Goal: Task Accomplishment & Management: Manage account settings

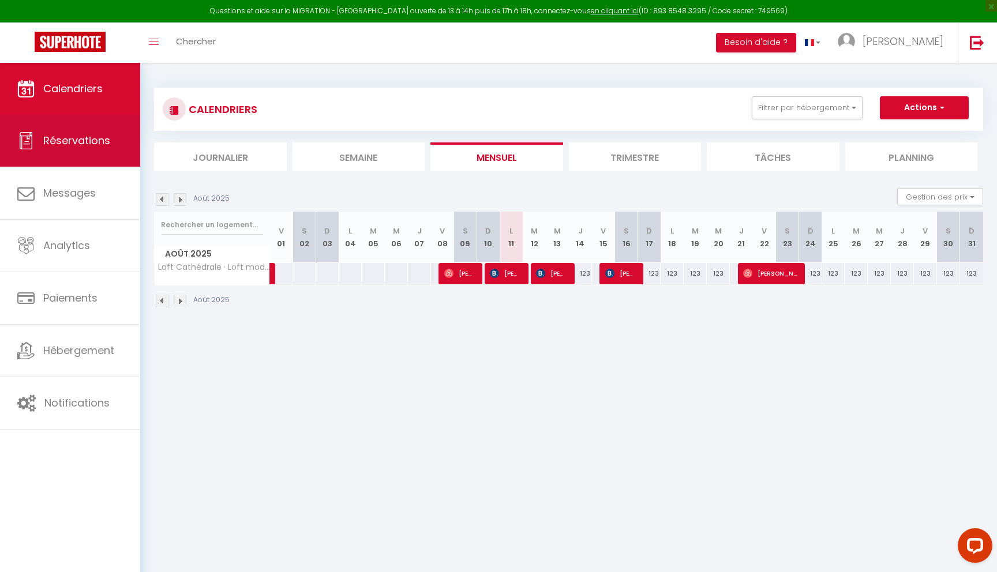
click at [80, 135] on span "Réservations" at bounding box center [76, 140] width 67 height 14
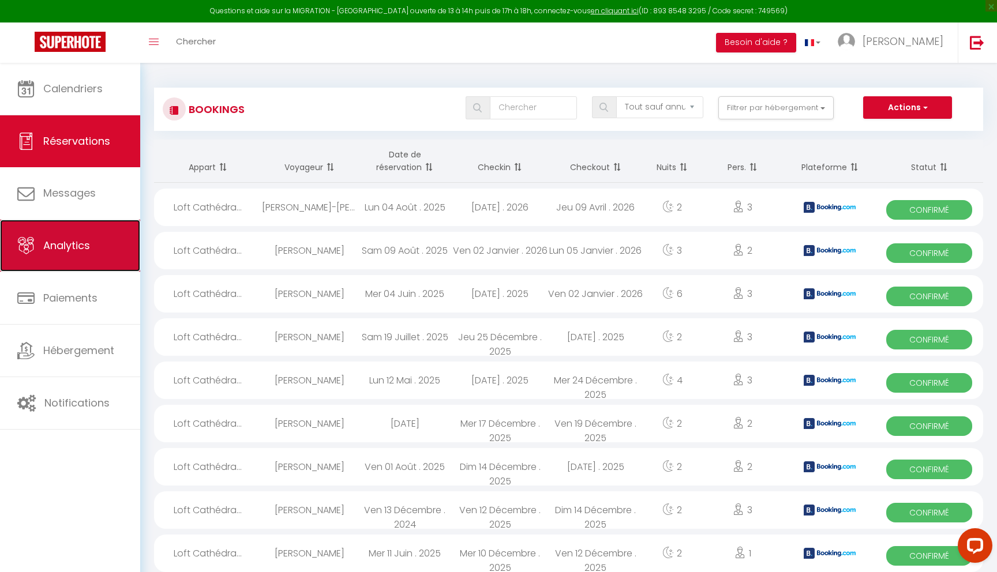
click at [64, 245] on span "Analytics" at bounding box center [66, 245] width 47 height 14
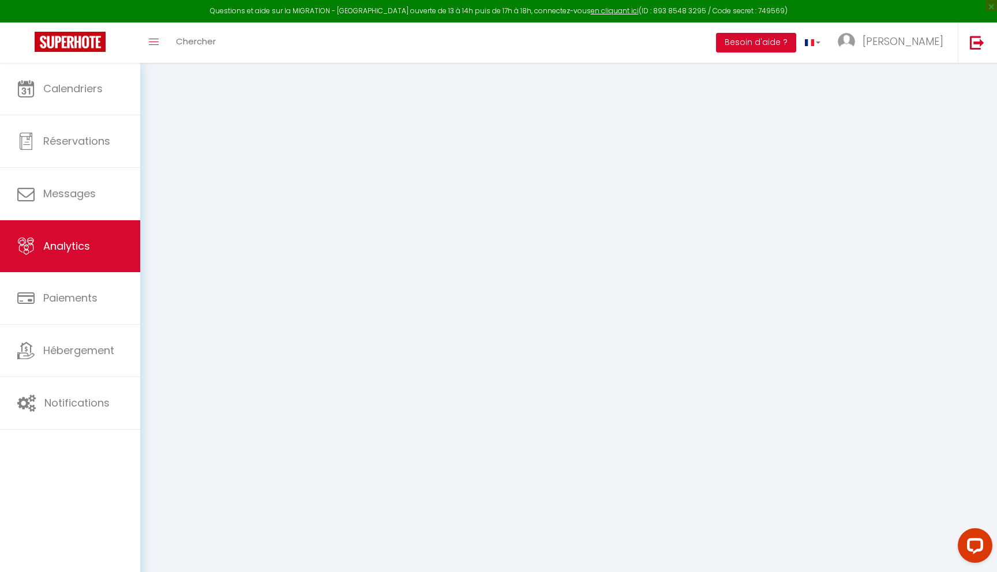
select select "2025"
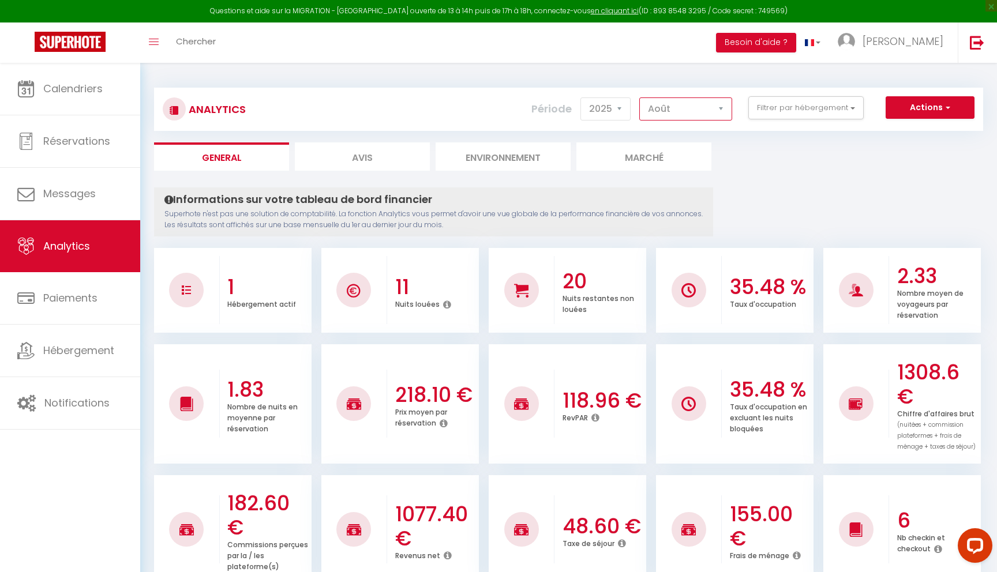
click at [703, 106] on select "Janvier Février Mars Avril Mai Juin Juillet Août Septembre Octobre Novembre Déc…" at bounding box center [685, 108] width 93 height 23
select select "9"
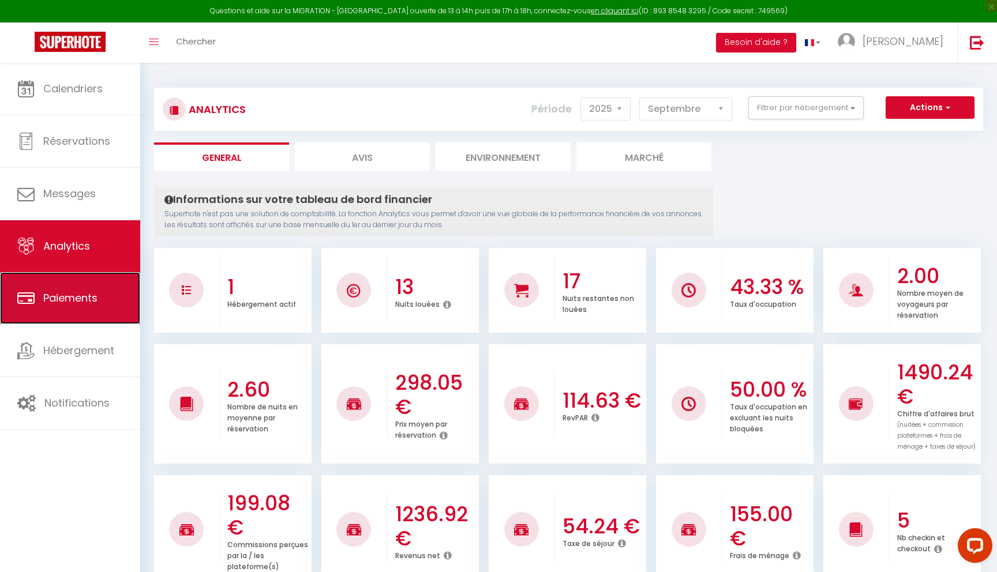
click at [58, 297] on span "Paiements" at bounding box center [70, 298] width 54 height 14
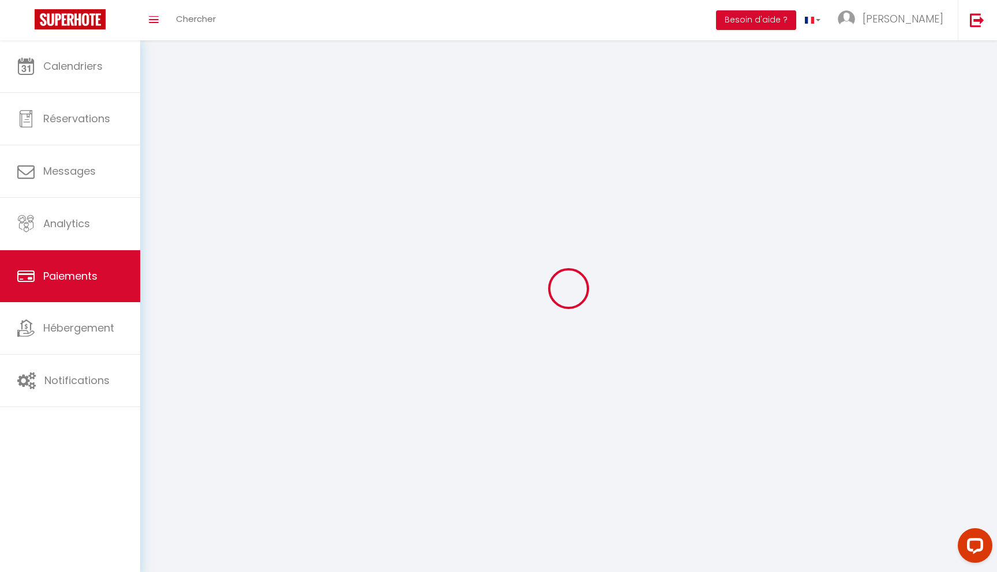
select select "2"
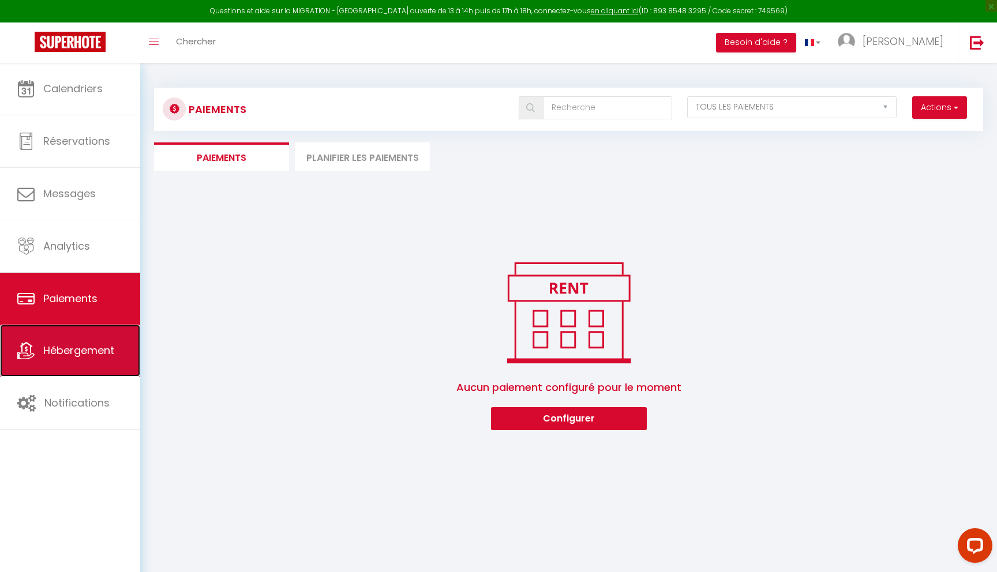
click at [93, 349] on span "Hébergement" at bounding box center [78, 350] width 71 height 14
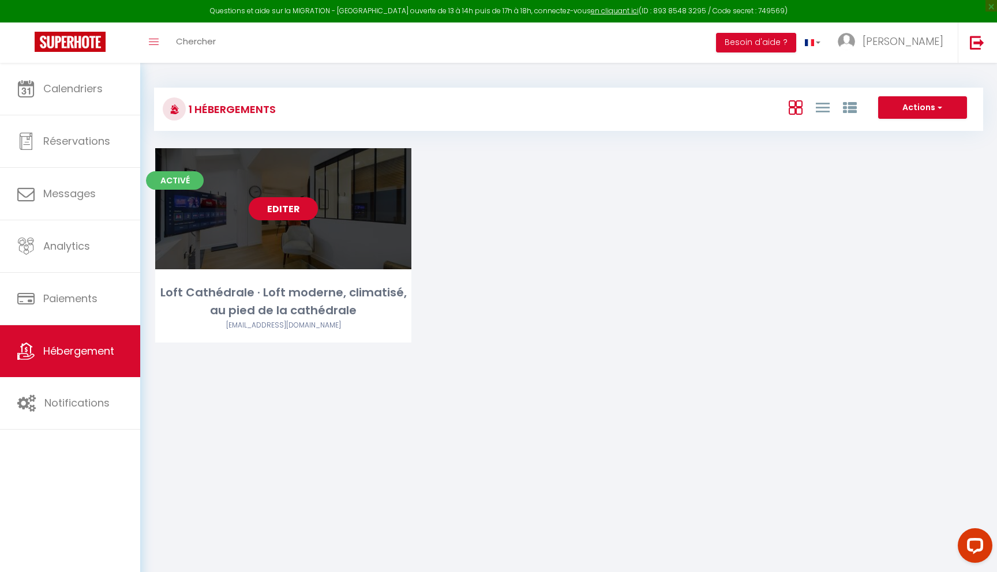
click at [299, 218] on link "Editer" at bounding box center [283, 208] width 69 height 23
select select "3"
select select "2"
select select "1"
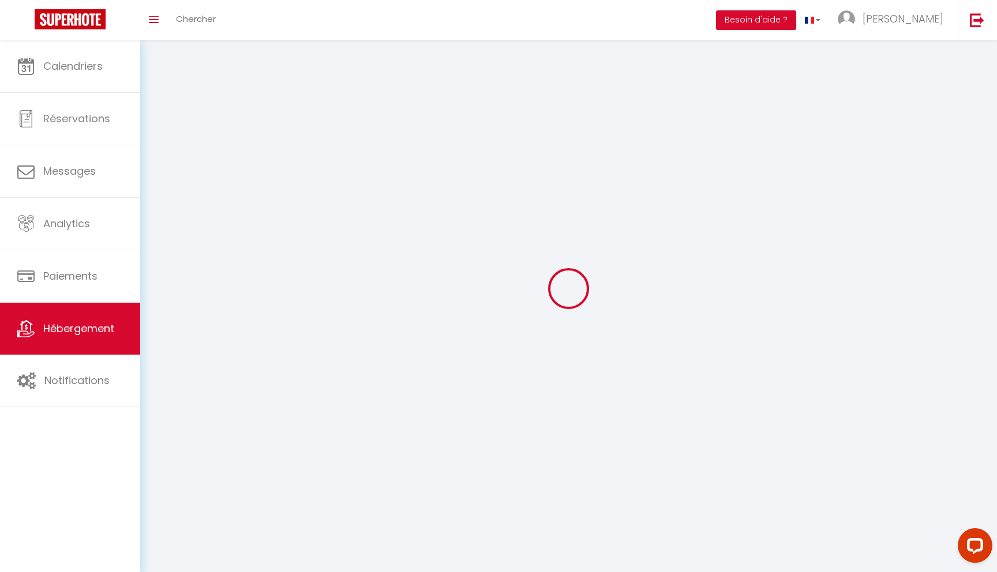
select select
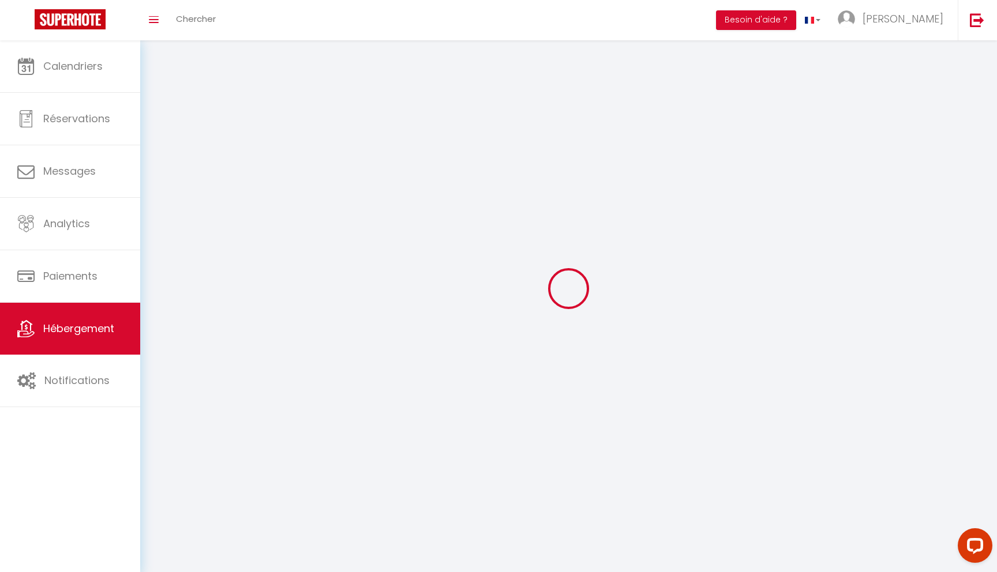
select select
checkbox input "false"
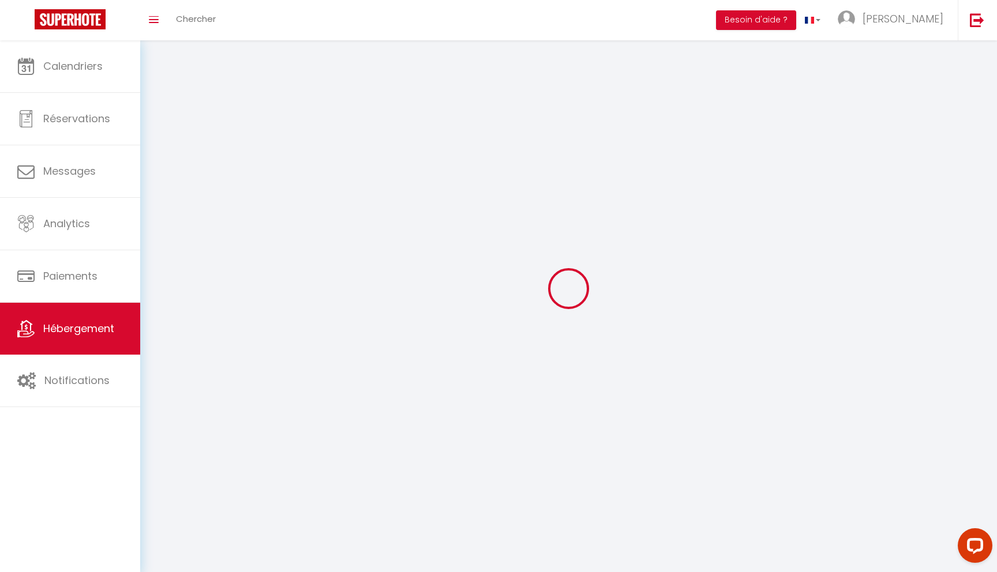
checkbox input "false"
select select
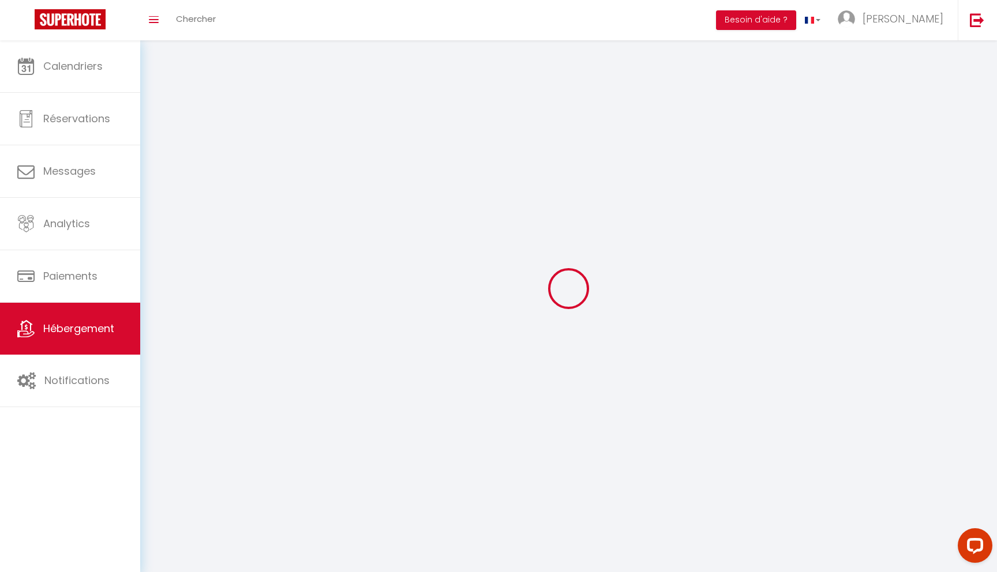
select select
checkbox input "false"
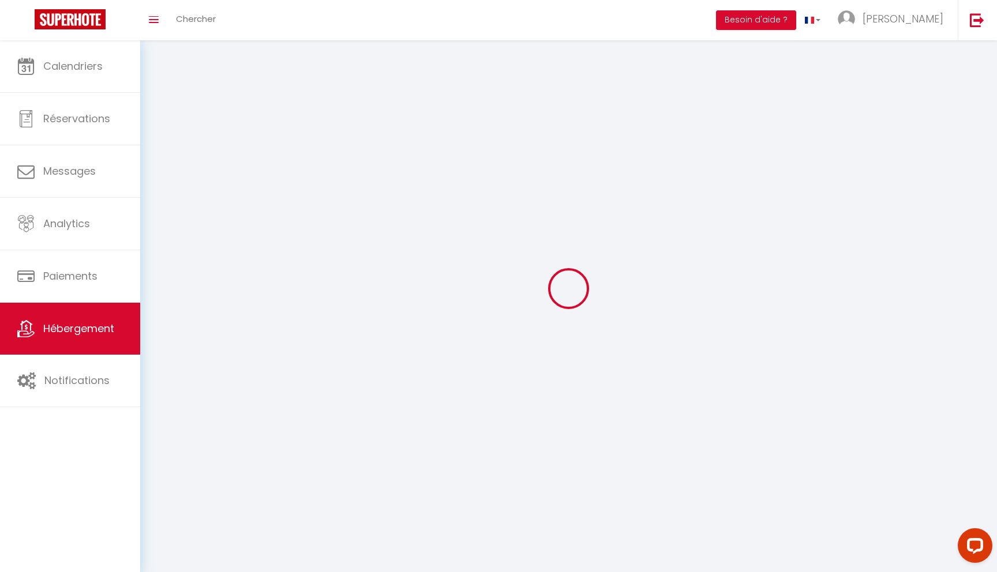
checkbox input "false"
select select
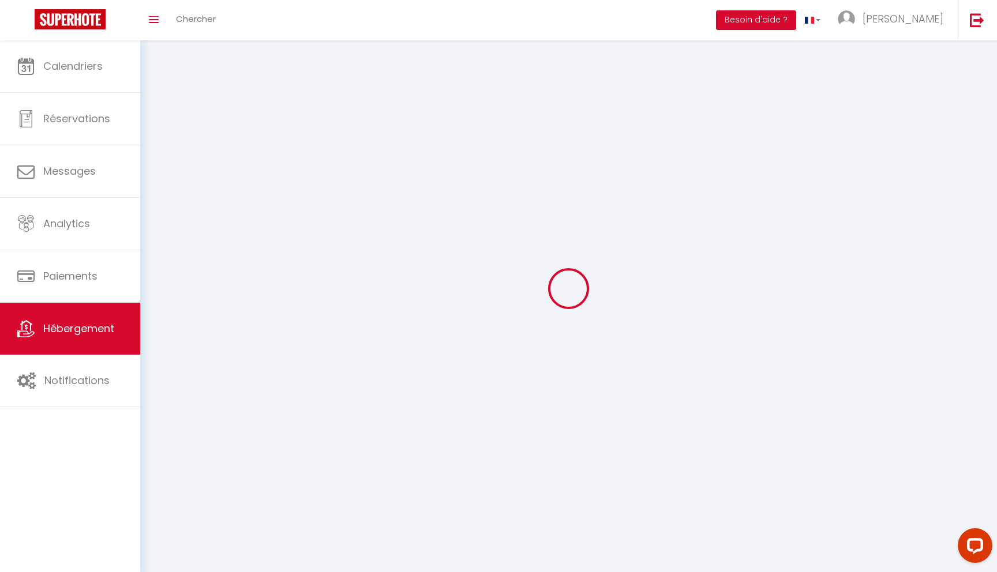
select select
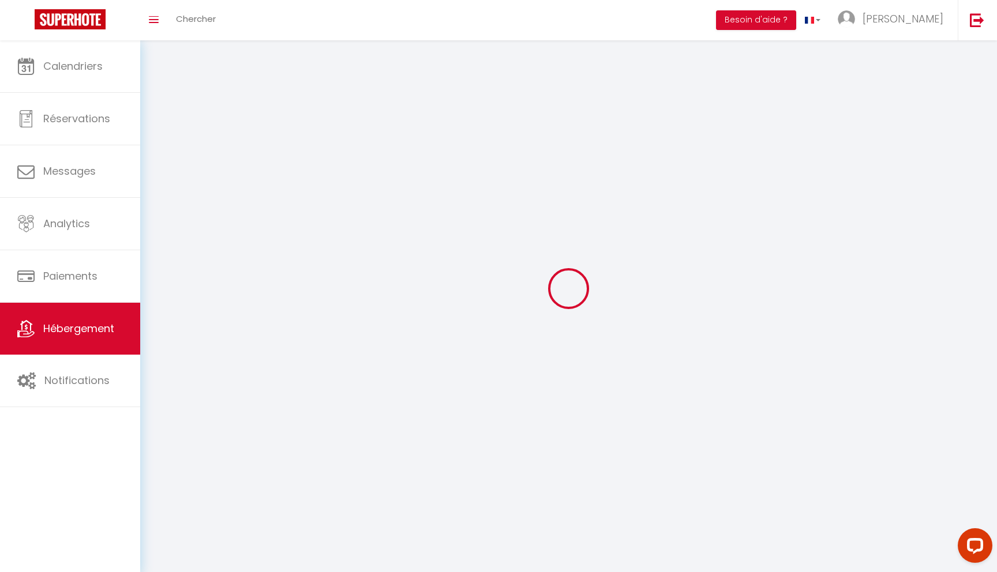
select select
checkbox input "false"
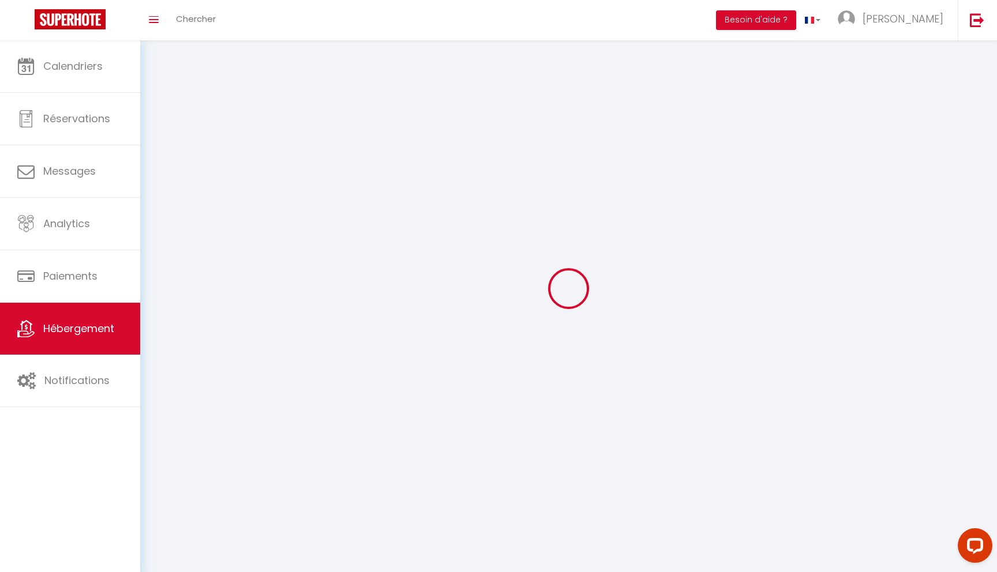
select select
select select "28"
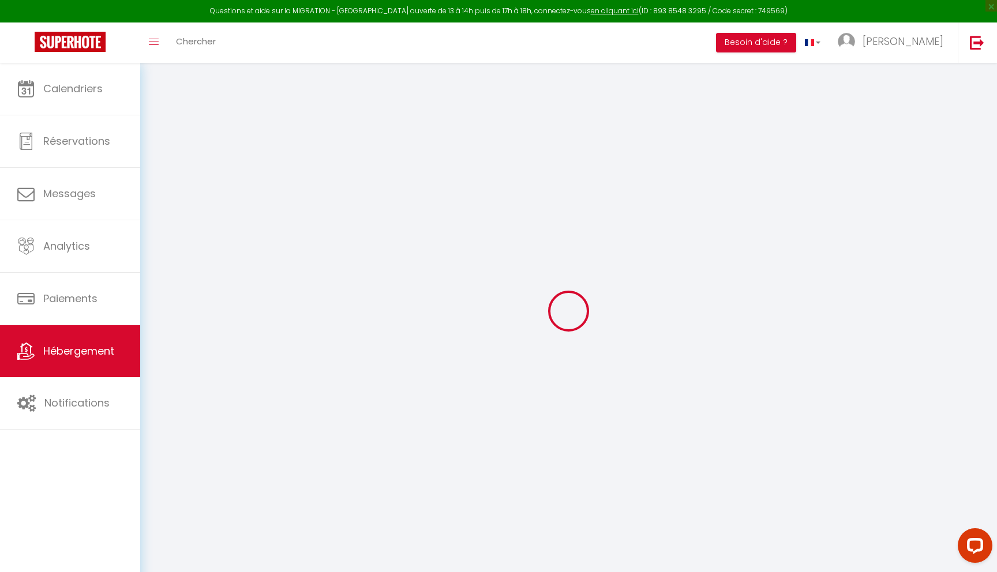
select select
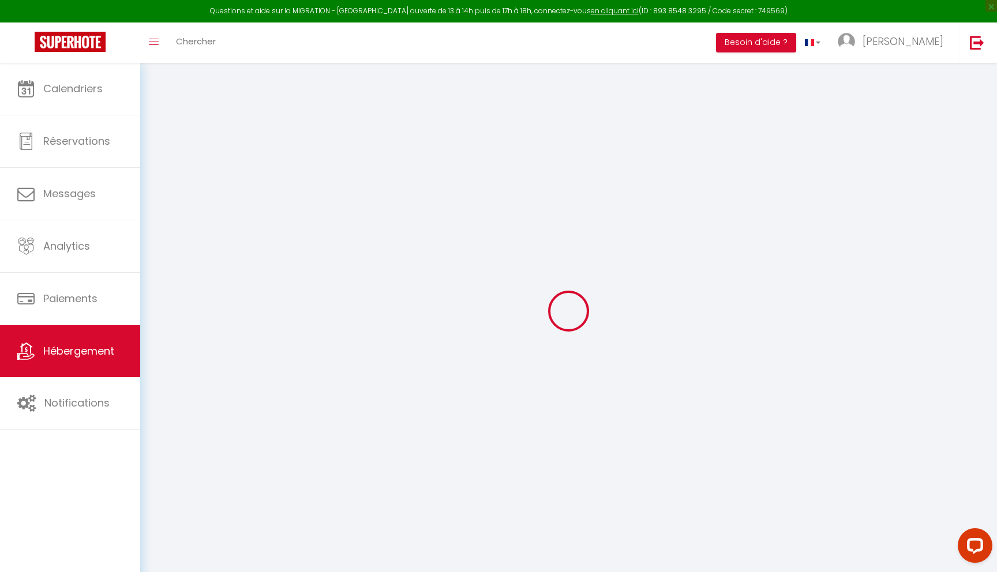
select select
checkbox input "false"
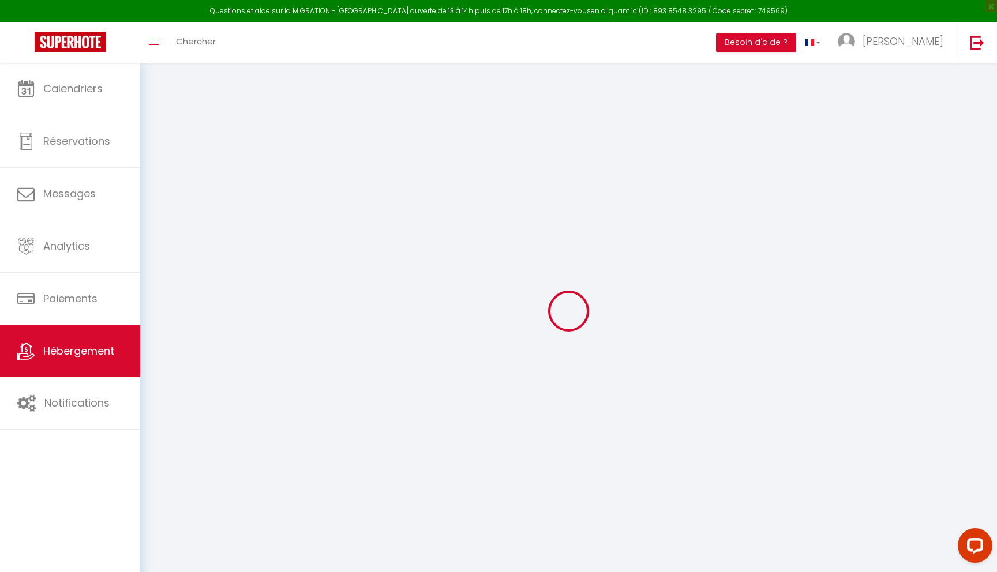
select select
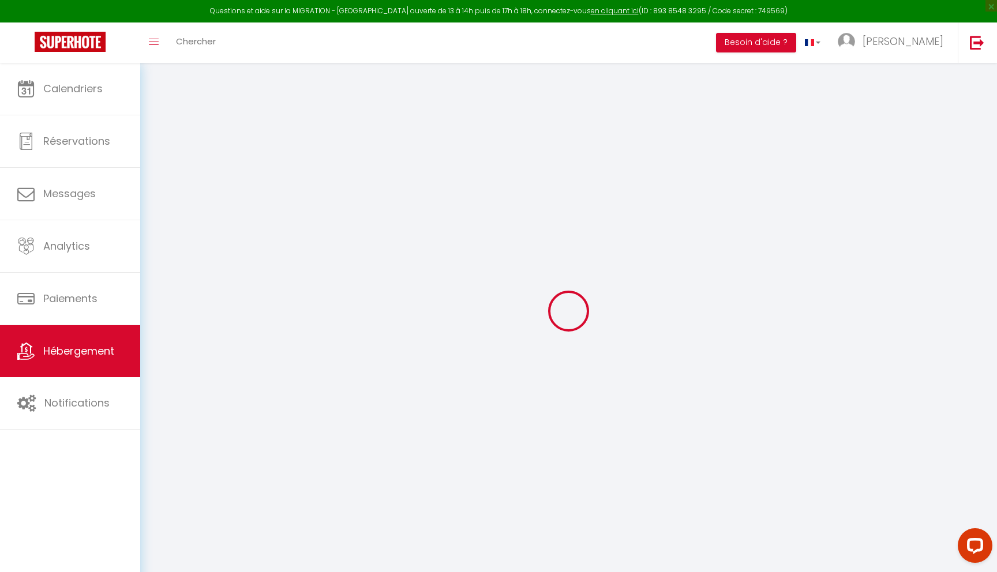
select select
checkbox input "false"
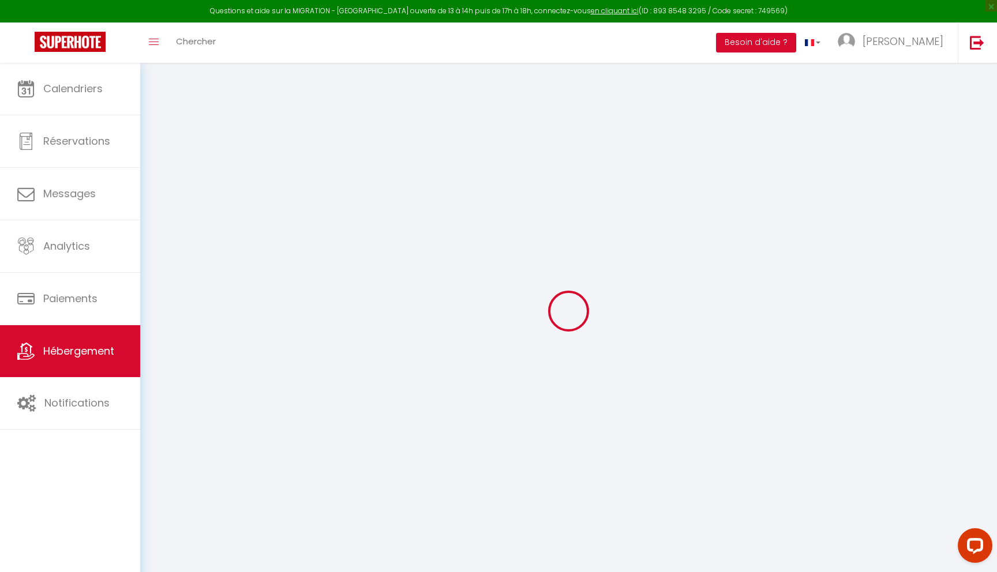
checkbox input "false"
select select
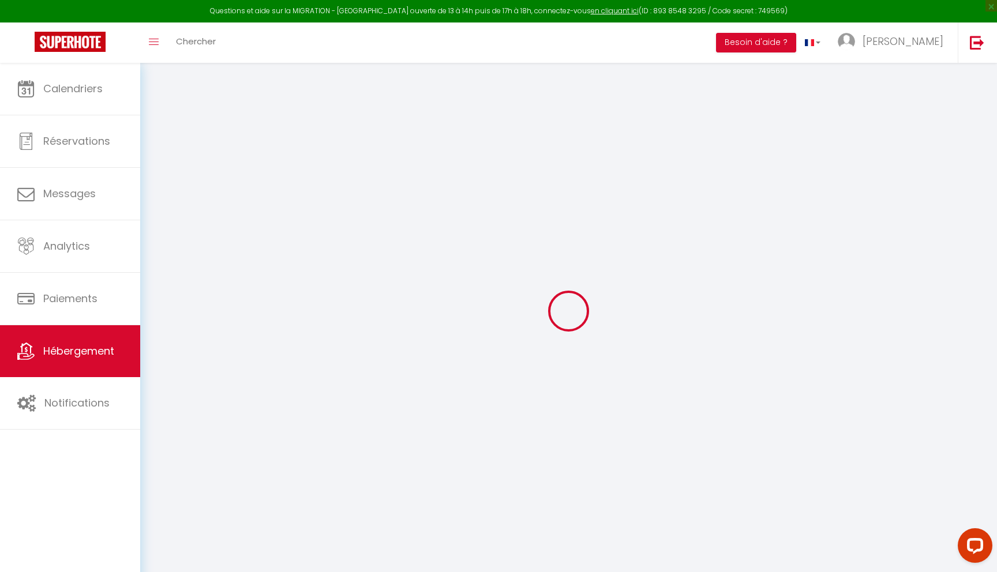
select select
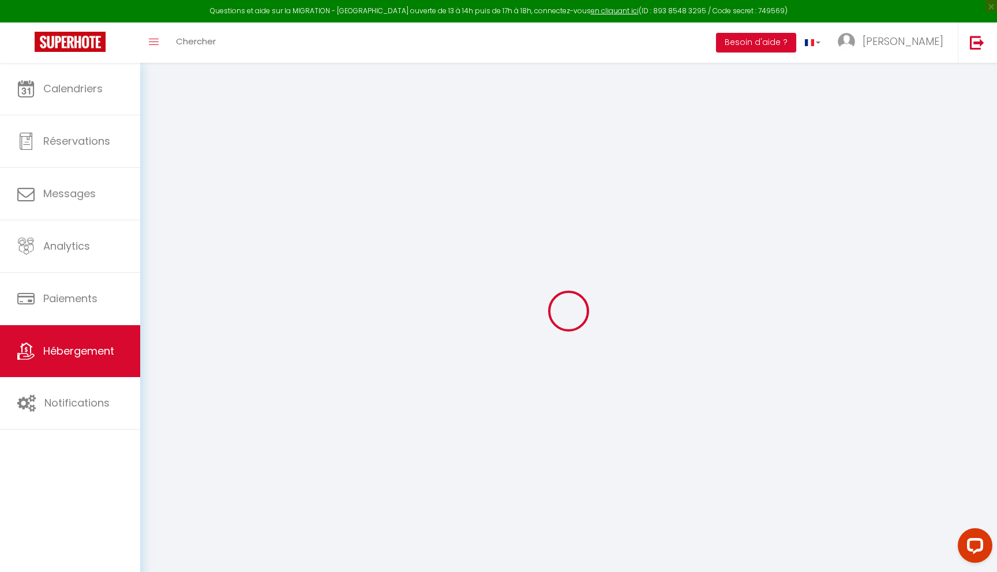
checkbox input "false"
select select
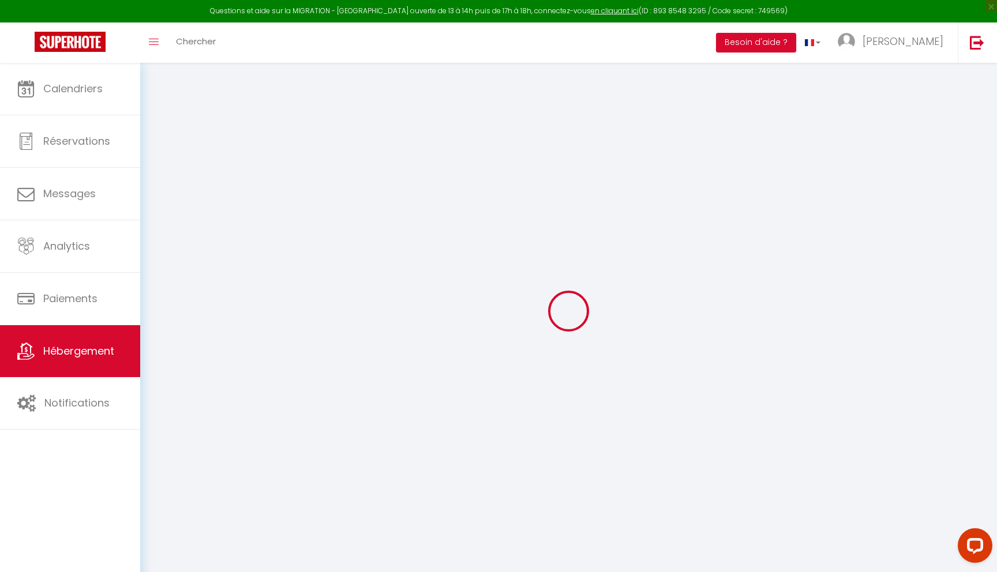
select select
type input "Loft Cathédrale · Loft moderne, climatisé, au pied de la cathédrale"
select select "2"
type input "123"
type input "35"
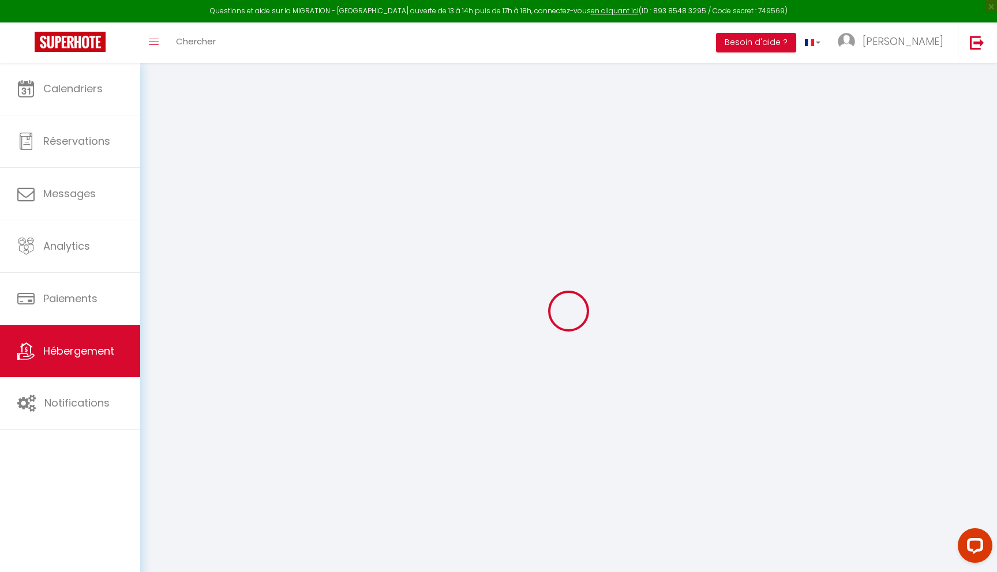
select select
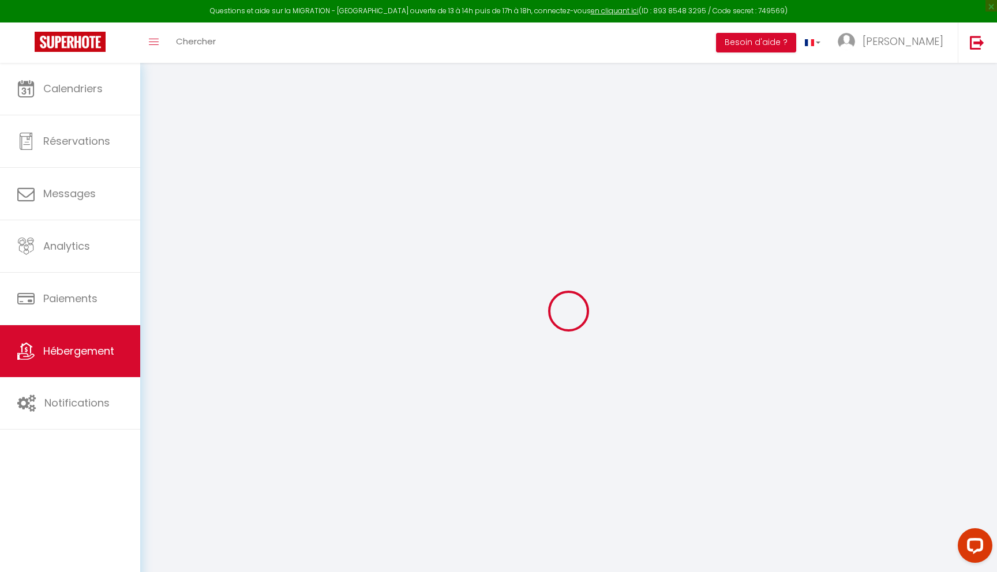
type input "[STREET_ADDRESS]"
type input "67000"
type input "[GEOGRAPHIC_DATA]"
type input "[EMAIL_ADDRESS][DOMAIN_NAME]"
select select
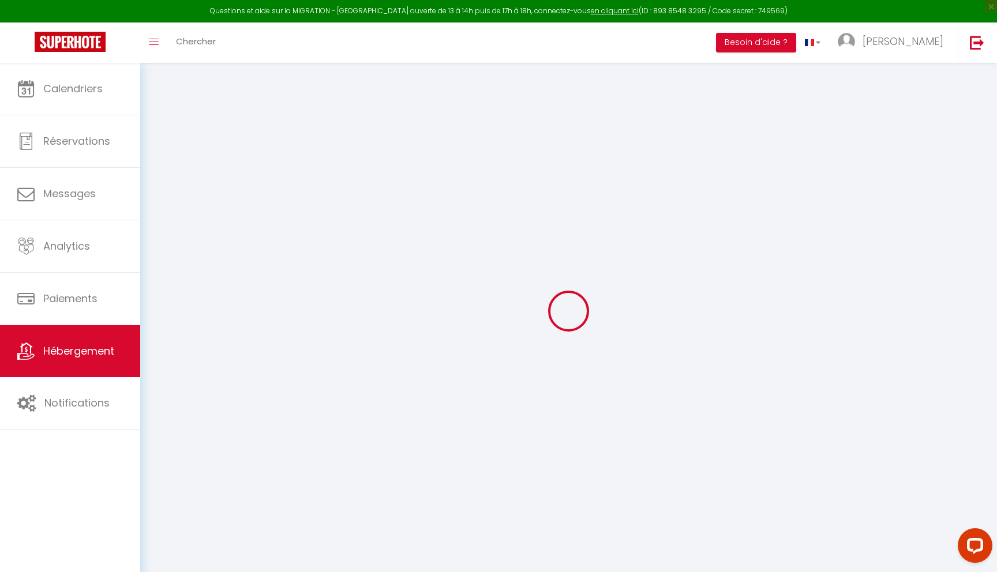
checkbox input "false"
select select
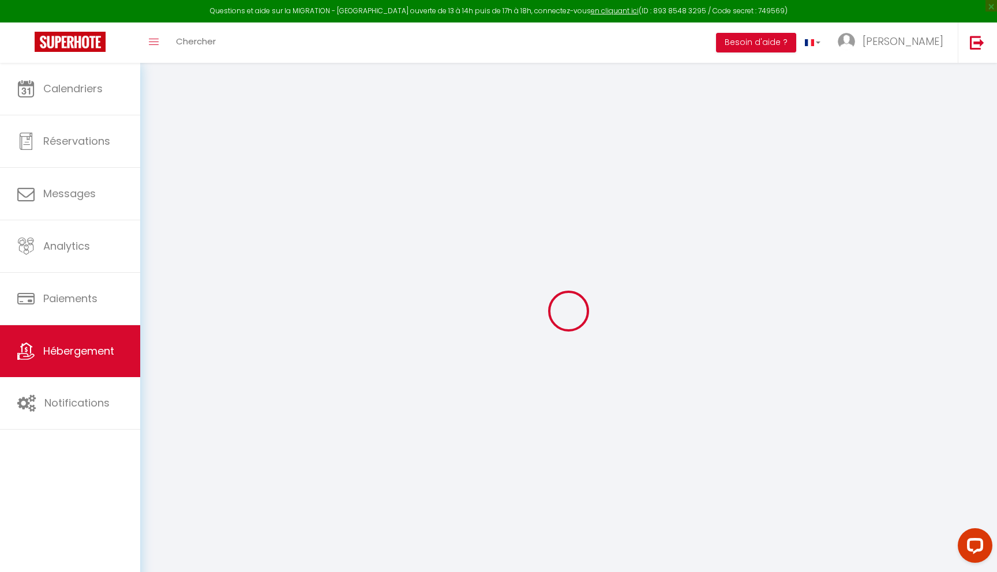
select select
type input "0"
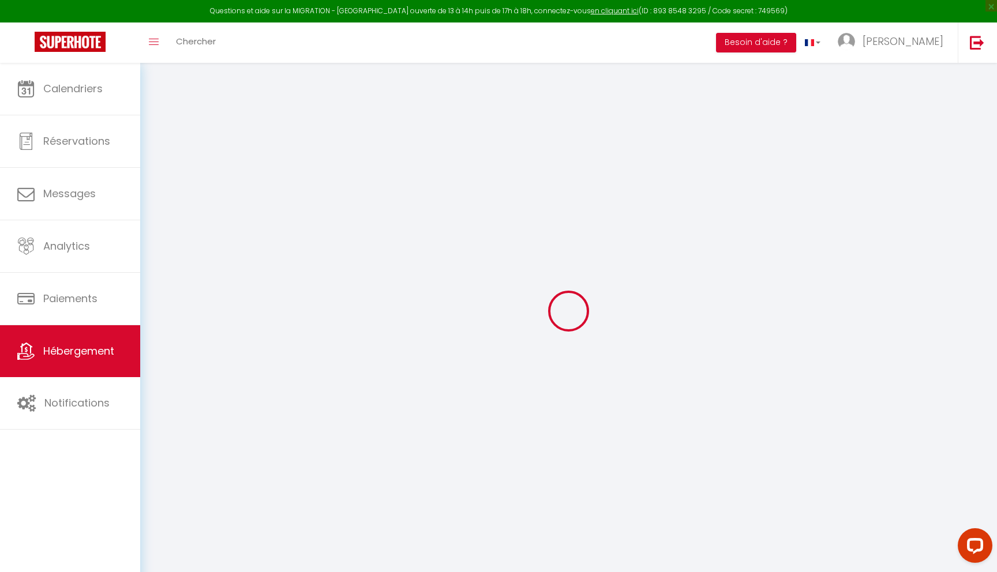
select select
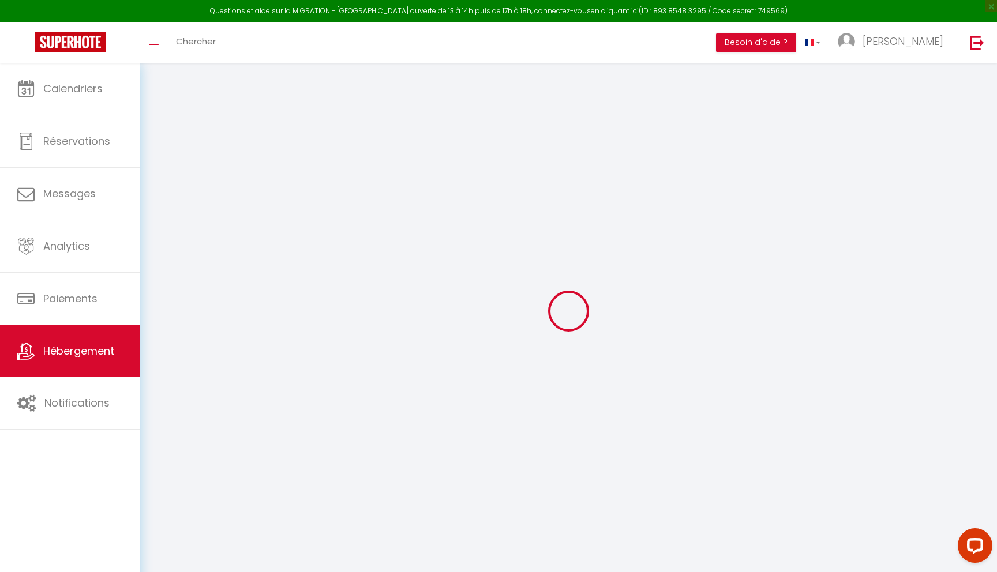
select select
checkbox input "false"
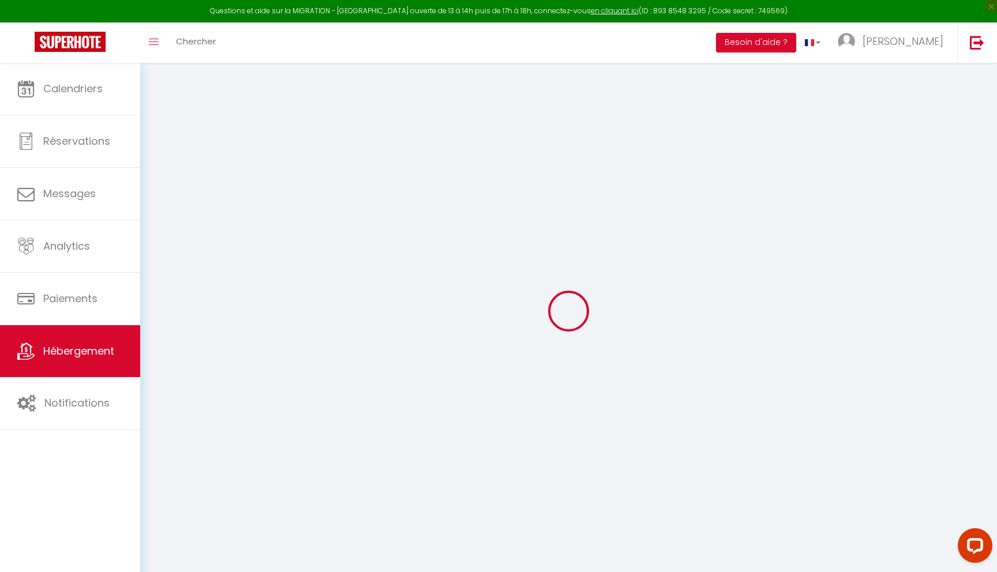
select select
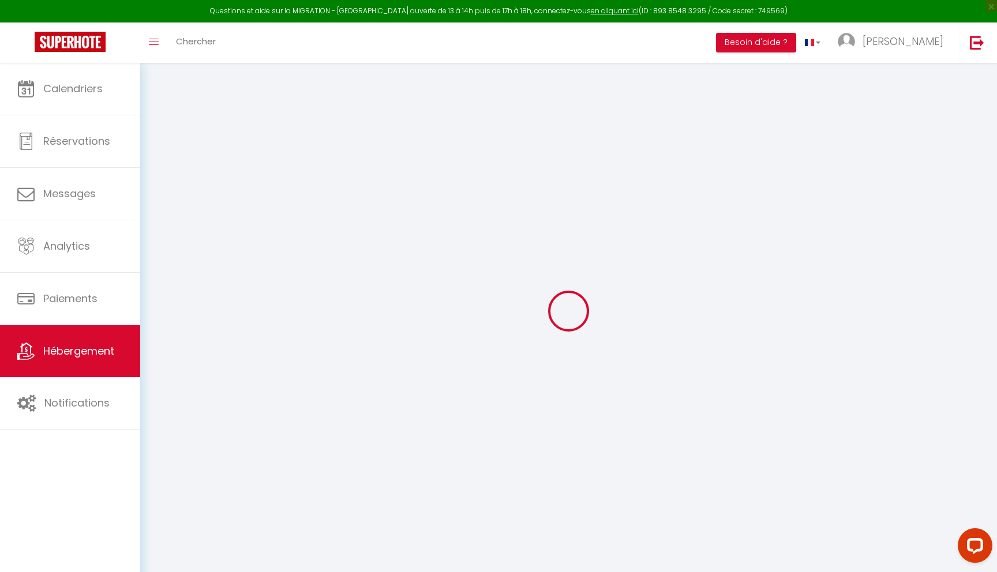
select select
checkbox input "false"
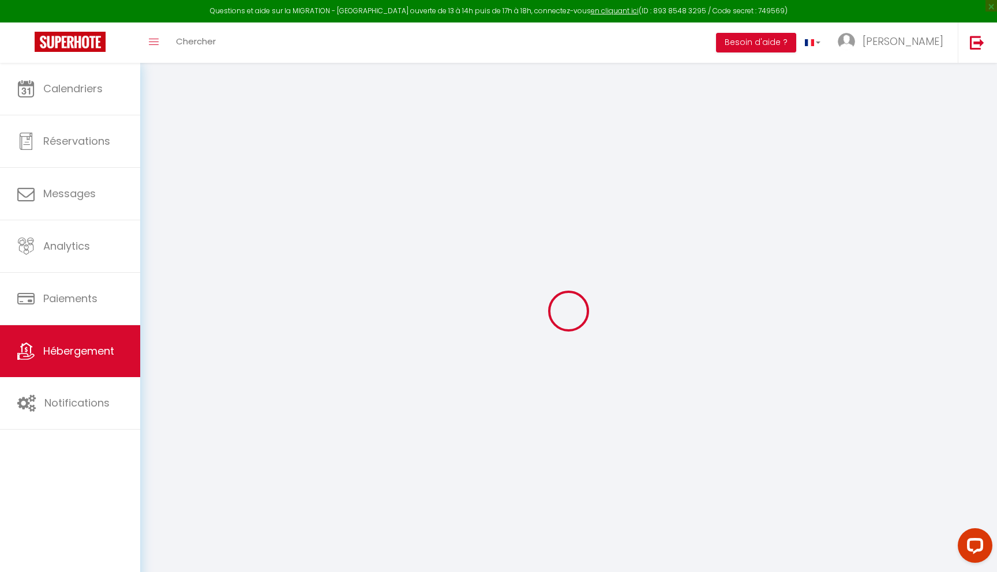
select select
checkbox input "false"
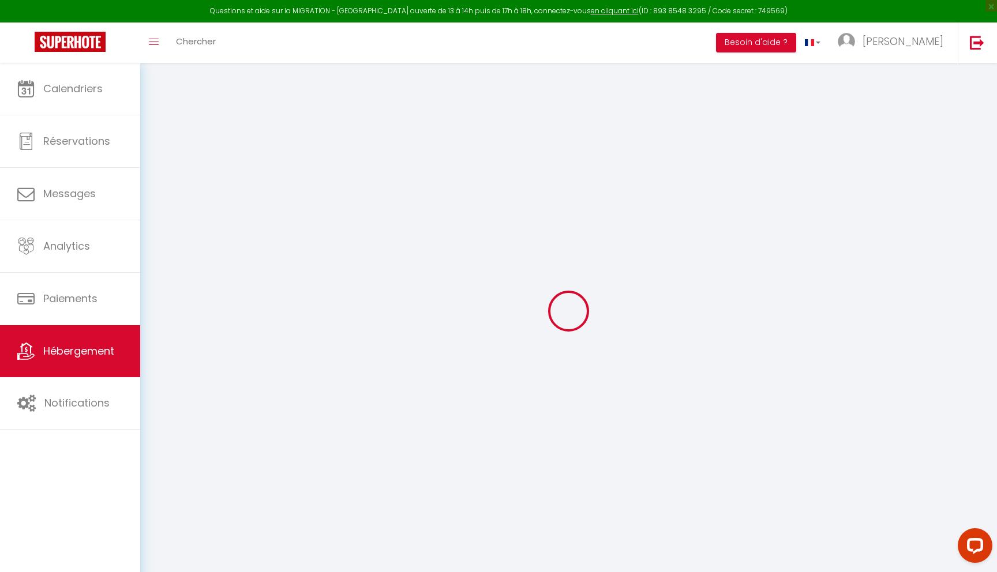
select select
checkbox input "false"
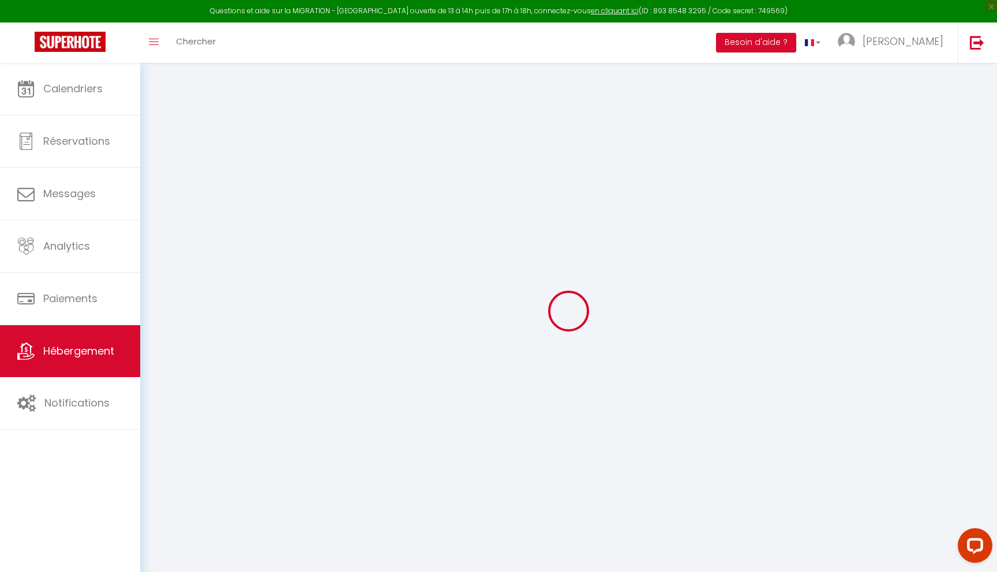
select select
checkbox input "false"
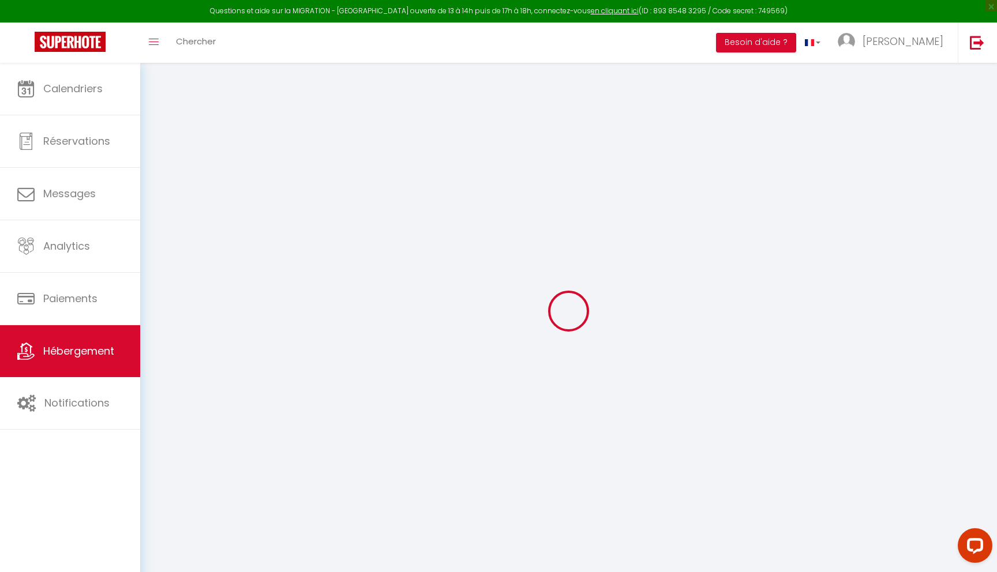
select select
checkbox input "false"
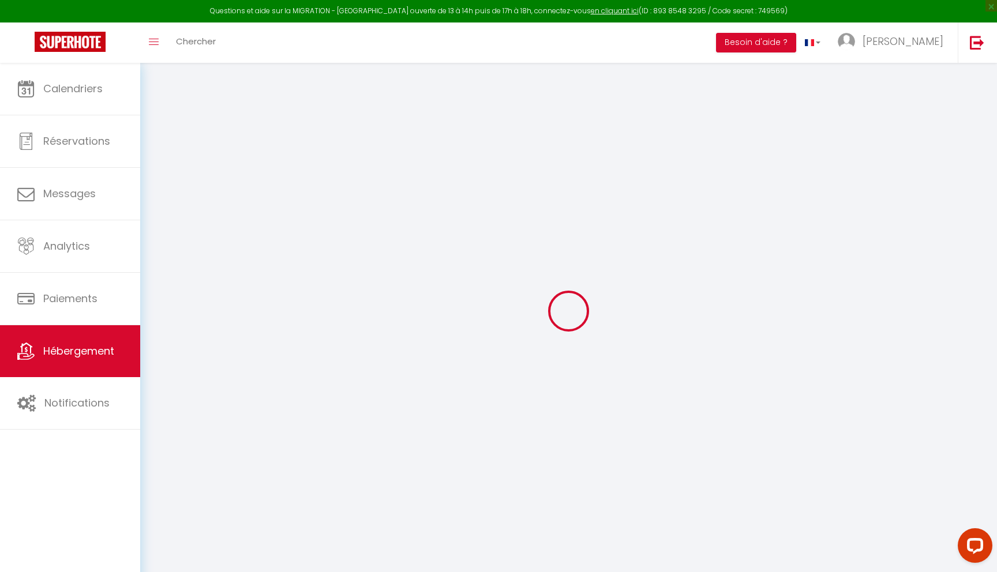
select select "16:00"
select select "23:45"
select select "10:00"
select select "30"
select select "120"
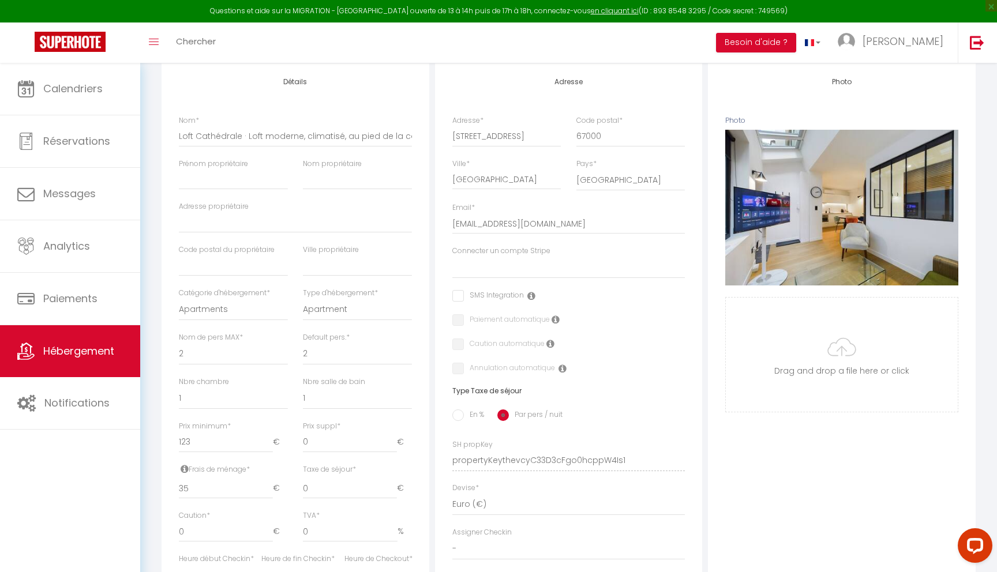
scroll to position [150, 0]
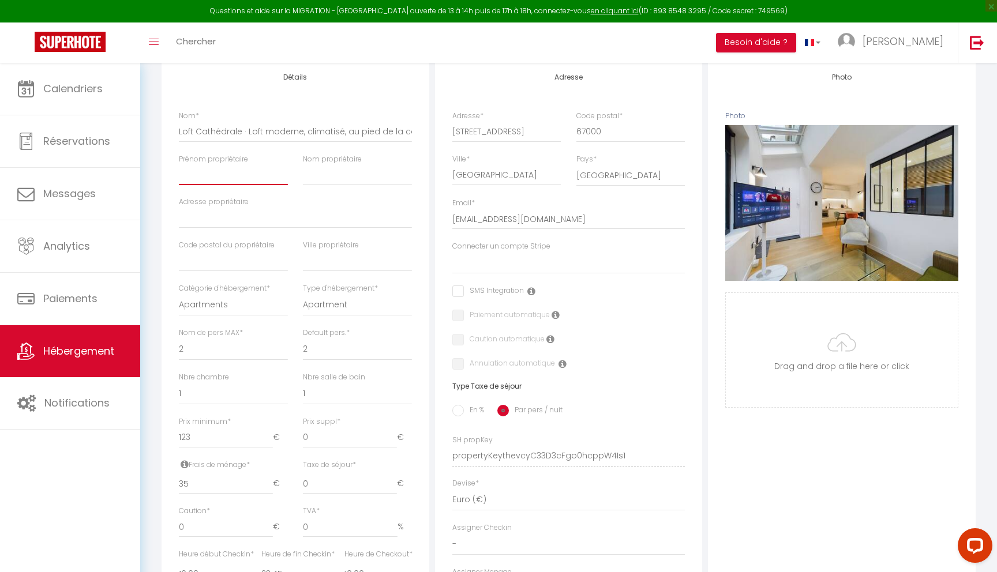
click at [216, 166] on input "Prénom propriétaire" at bounding box center [233, 174] width 109 height 21
type input "L"
select select
checkbox input "false"
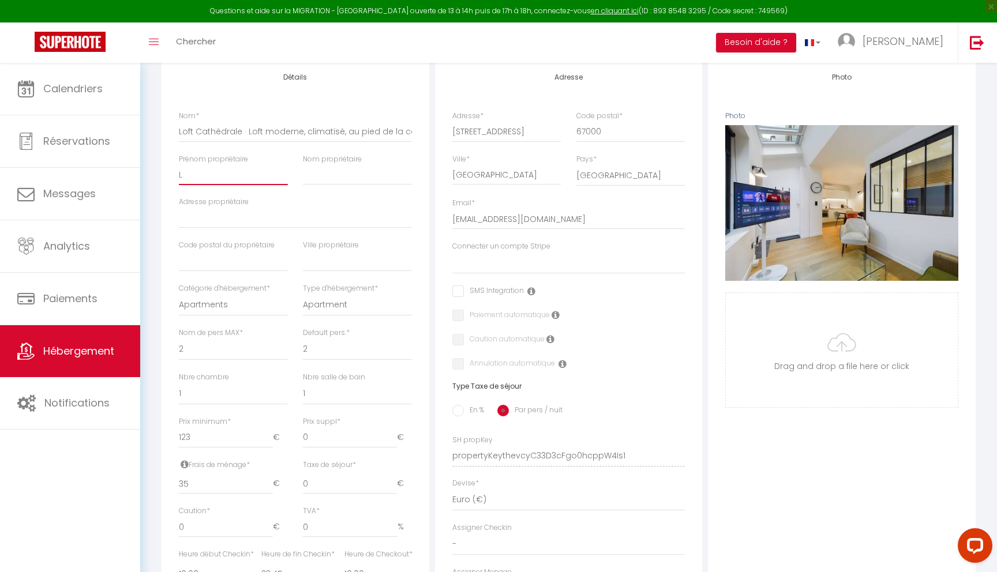
checkbox input "false"
type input "Lu"
select select
checkbox input "false"
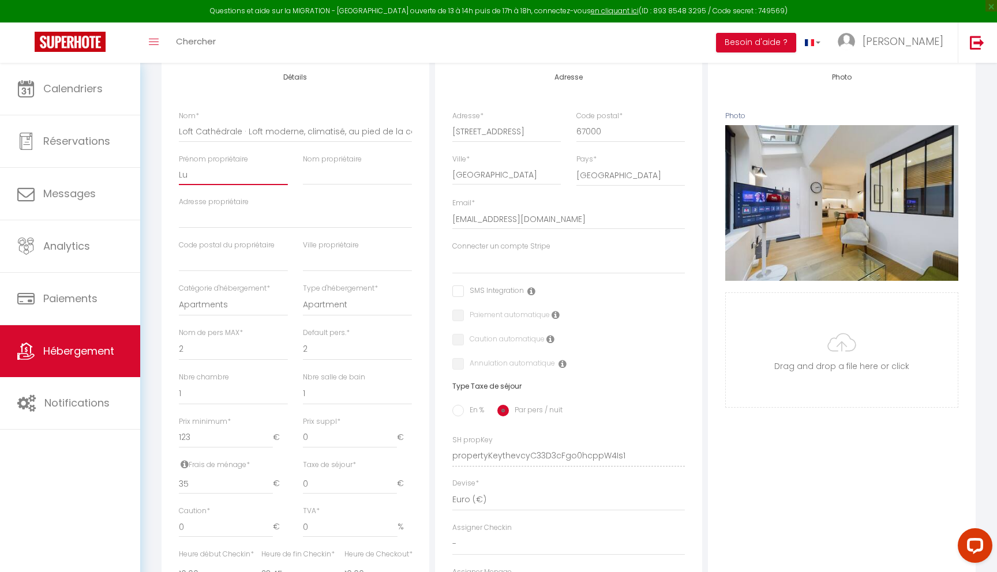
checkbox input "false"
type input "Lud"
select select
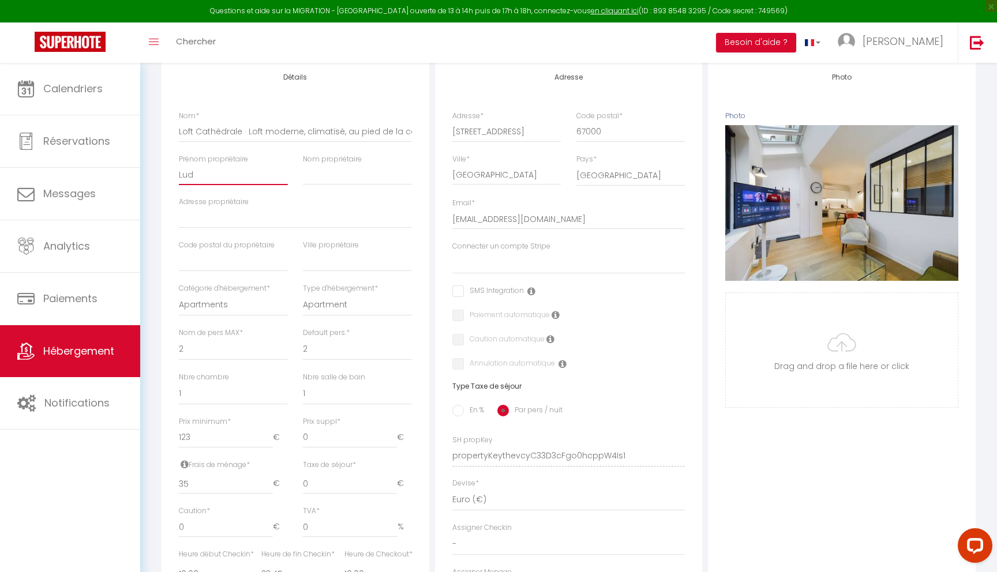
checkbox input "false"
type input "Ludo"
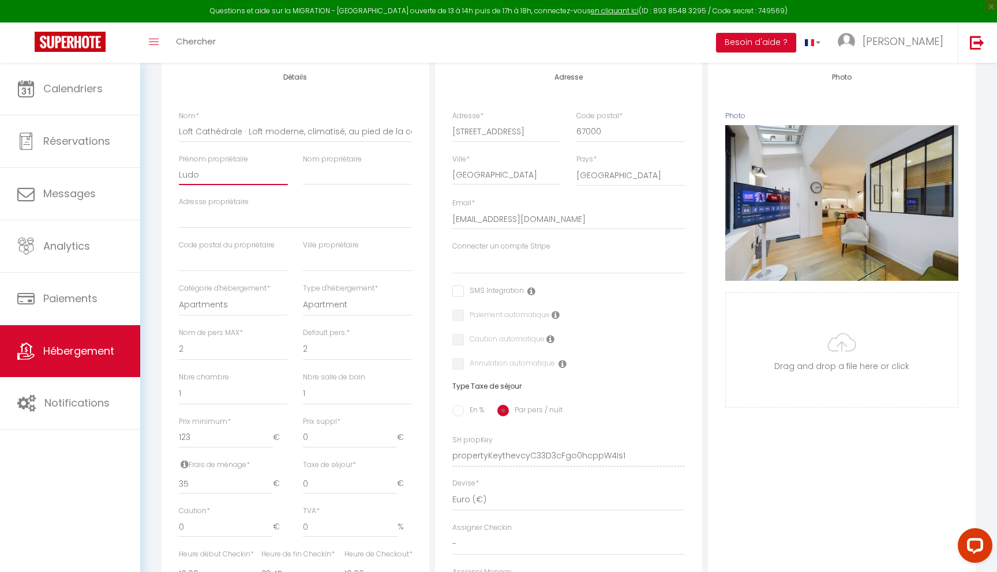
select select
checkbox input "false"
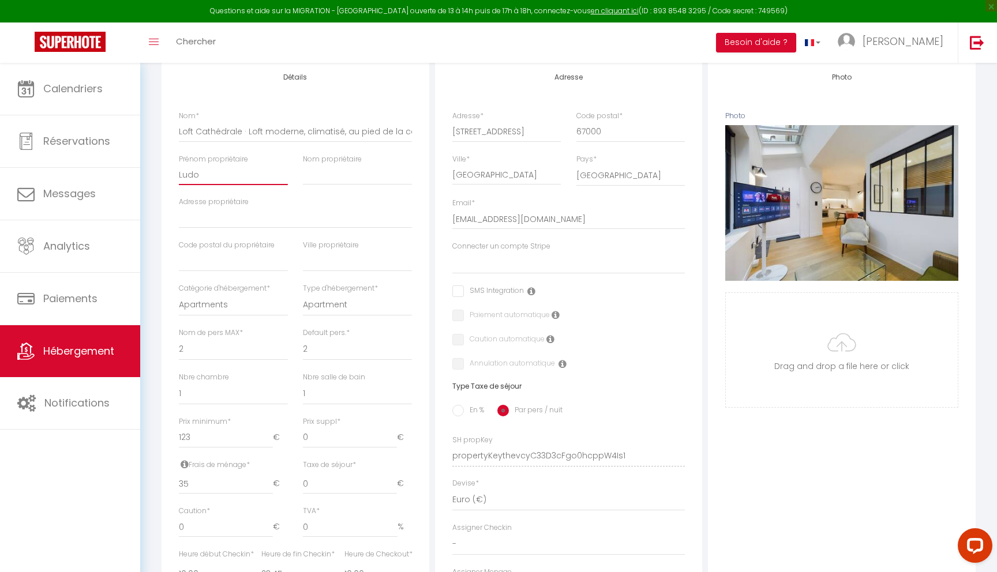
type input "Ludov"
select select
checkbox input "false"
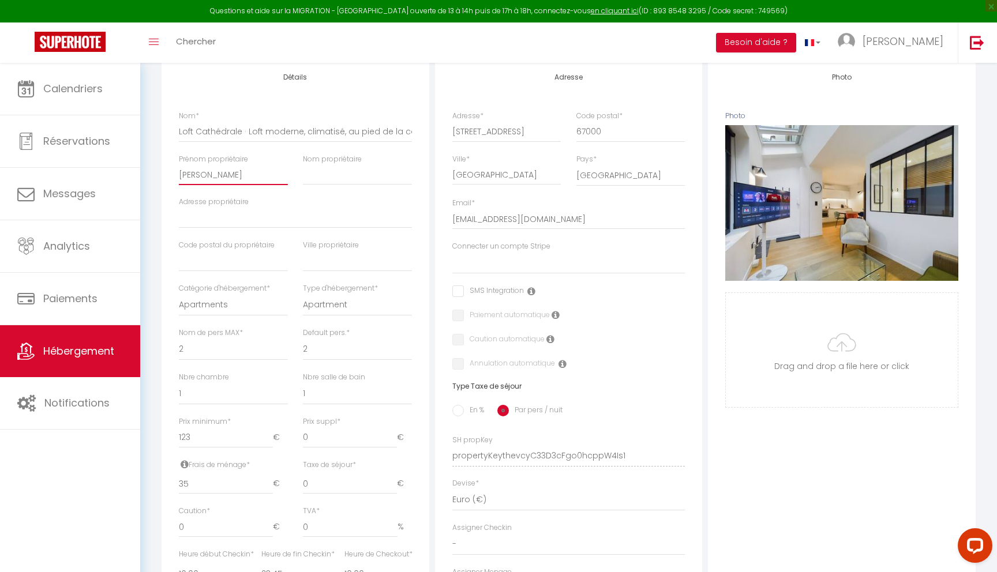
checkbox input "false"
type input "Ludovi"
select select
checkbox input "false"
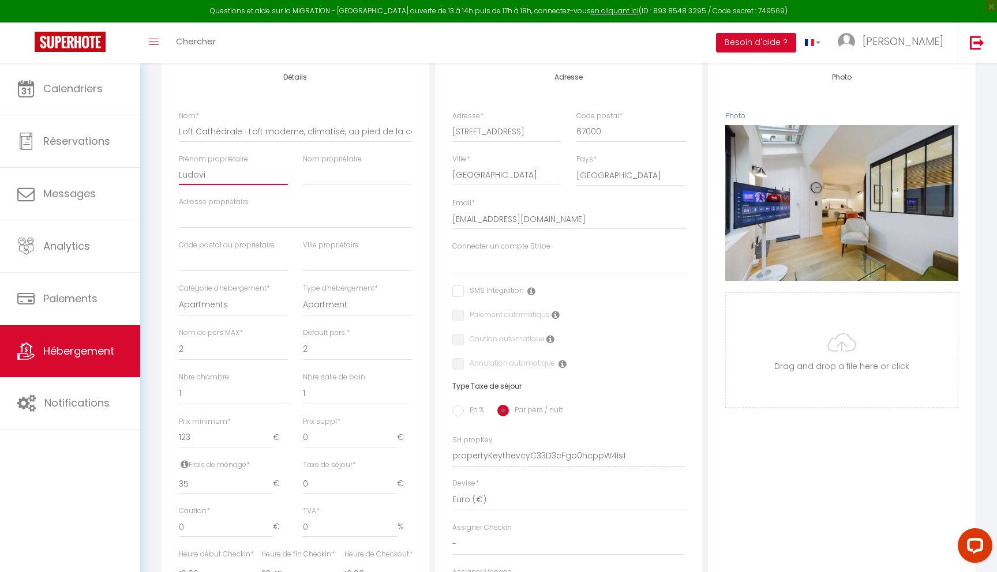
checkbox input "false"
type input "[PERSON_NAME]"
select select
checkbox input "false"
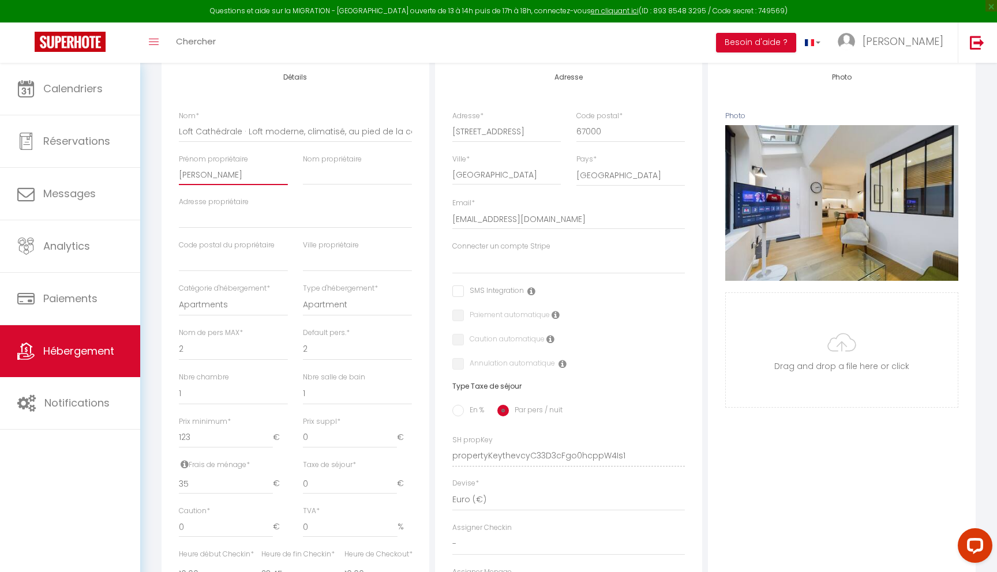
checkbox input "false"
type input "[PERSON_NAME]"
click at [316, 173] on input "Nom propriétaire" at bounding box center [357, 174] width 109 height 21
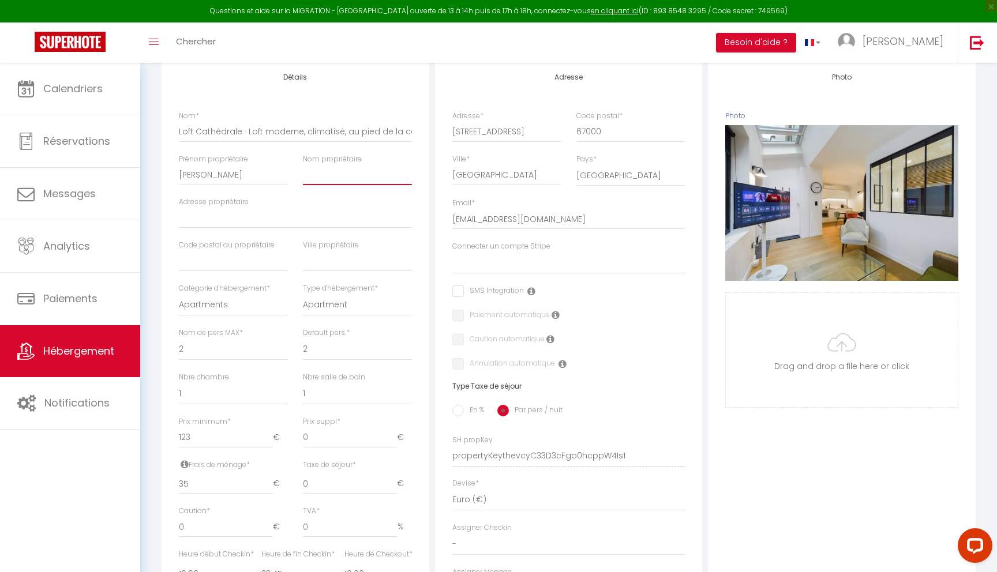
type input "S"
select select
checkbox input "false"
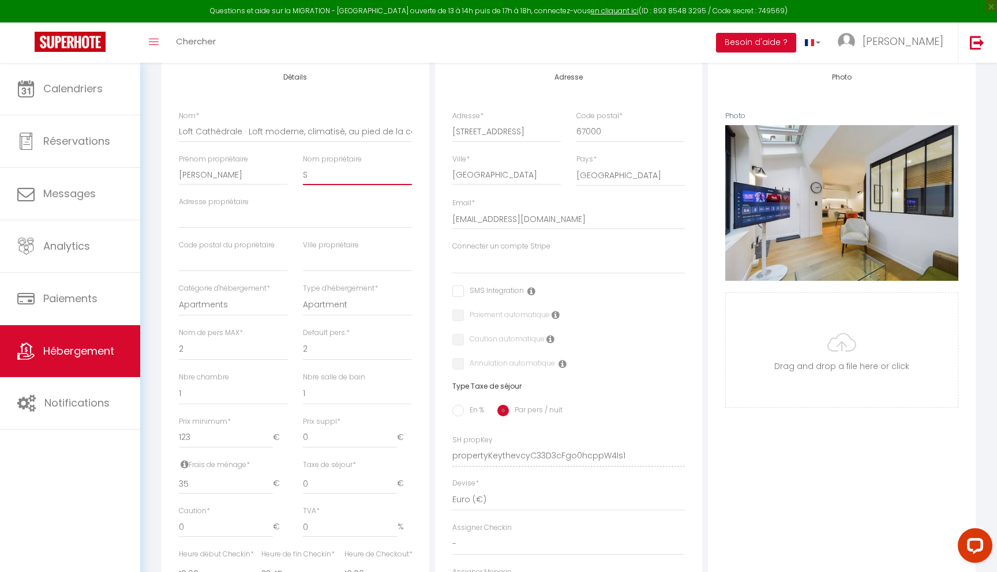
checkbox input "false"
type input "Sa"
click at [246, 215] on input "Adresse propriétaire" at bounding box center [295, 218] width 233 height 21
click at [209, 265] on input "text" at bounding box center [233, 261] width 109 height 21
click at [327, 262] on input "text" at bounding box center [357, 261] width 109 height 21
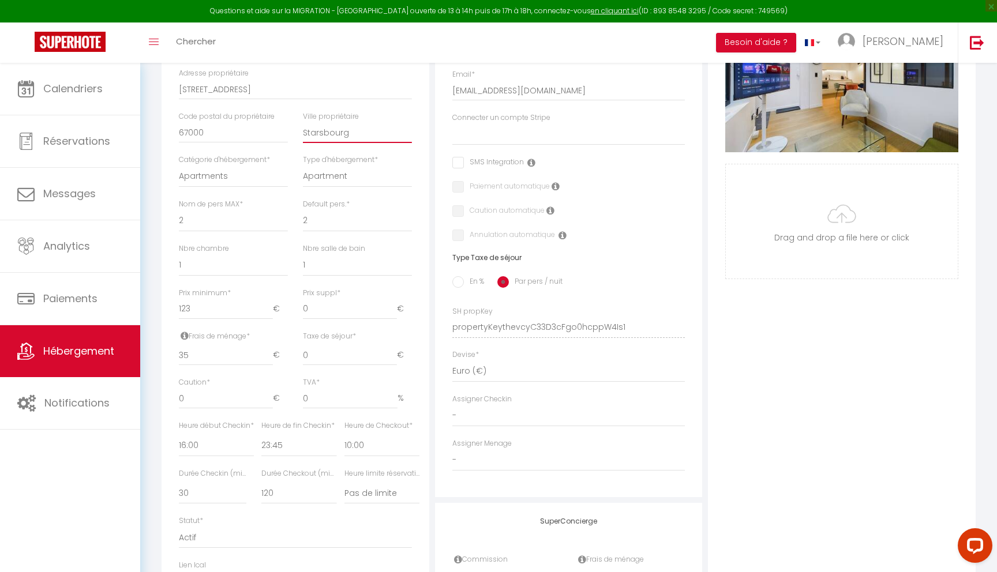
scroll to position [280, 0]
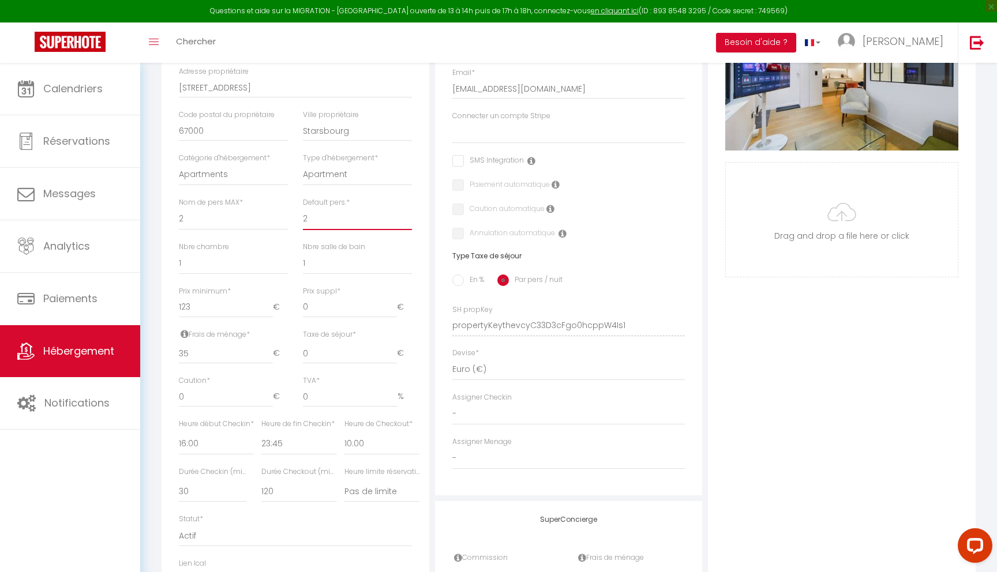
click at [324, 220] on select "1 2 3 4 5 6 7 8 9 10 11 12 13 14" at bounding box center [357, 219] width 109 height 22
click at [217, 221] on select "1 2 3 4 5 6 7 8 9 10 11 12 13 14" at bounding box center [233, 219] width 109 height 22
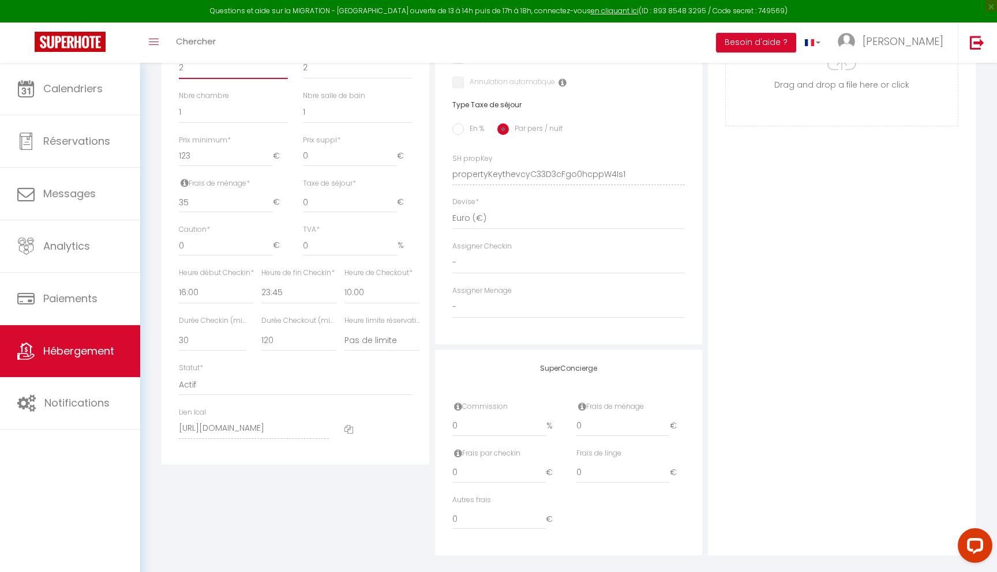
scroll to position [444, 0]
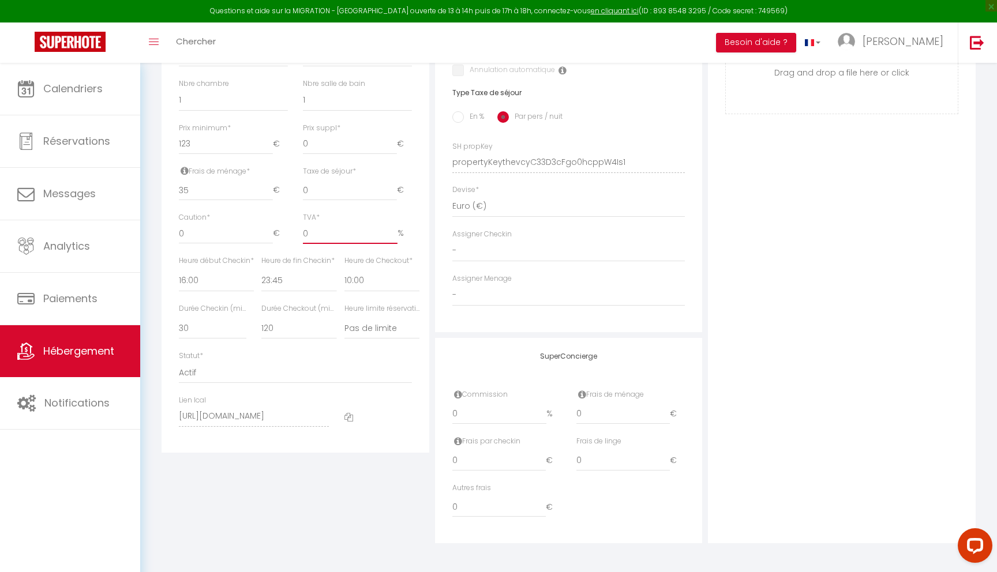
click at [322, 232] on input "0" at bounding box center [350, 233] width 95 height 21
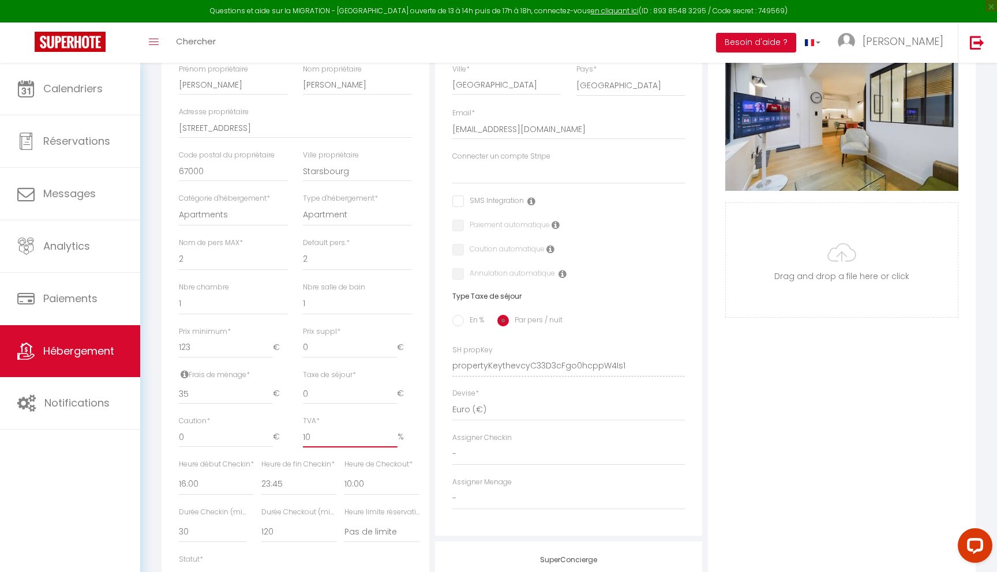
scroll to position [245, 0]
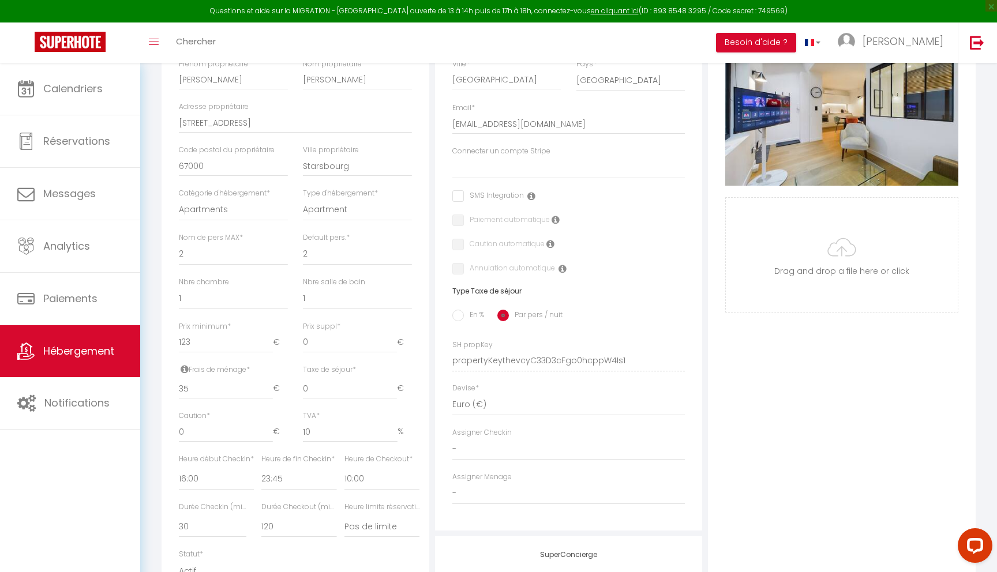
click at [458, 194] on input "checkbox" at bounding box center [488, 196] width 72 height 12
click at [531, 193] on icon at bounding box center [531, 196] width 8 height 9
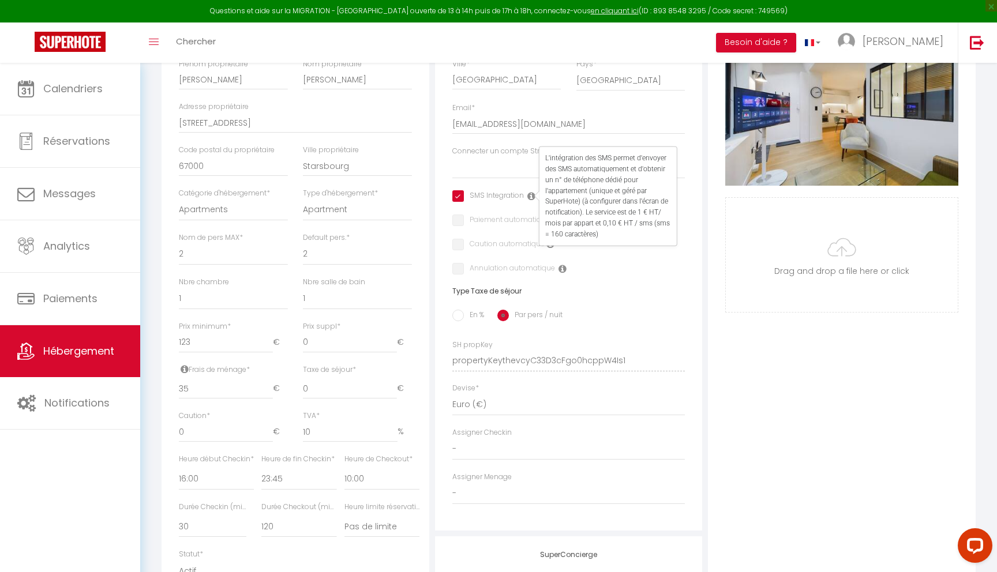
click at [528, 147] on label "Connecter un compte Stripe" at bounding box center [501, 151] width 98 height 11
click at [528, 157] on select "Connecter un compte Stripe" at bounding box center [568, 168] width 233 height 22
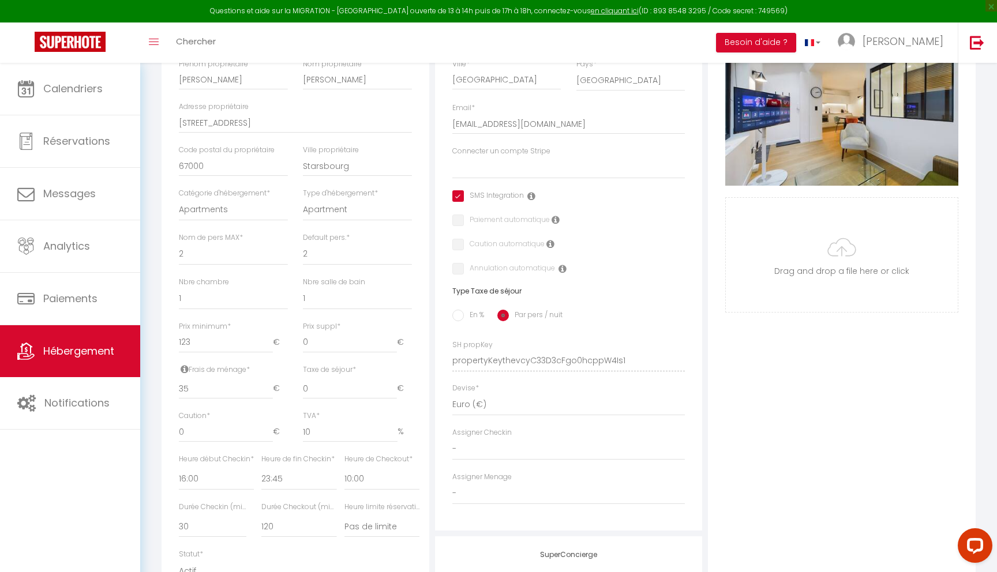
click at [521, 155] on label "Connecter un compte Stripe" at bounding box center [501, 151] width 98 height 11
click at [521, 157] on select "Connecter un compte Stripe" at bounding box center [568, 168] width 233 height 22
click at [512, 147] on label "Connecter un compte Stripe" at bounding box center [501, 151] width 98 height 11
click at [512, 157] on select "Connecter un compte Stripe" at bounding box center [568, 168] width 233 height 22
click at [518, 174] on select "Connecter un compte Stripe" at bounding box center [568, 168] width 233 height 22
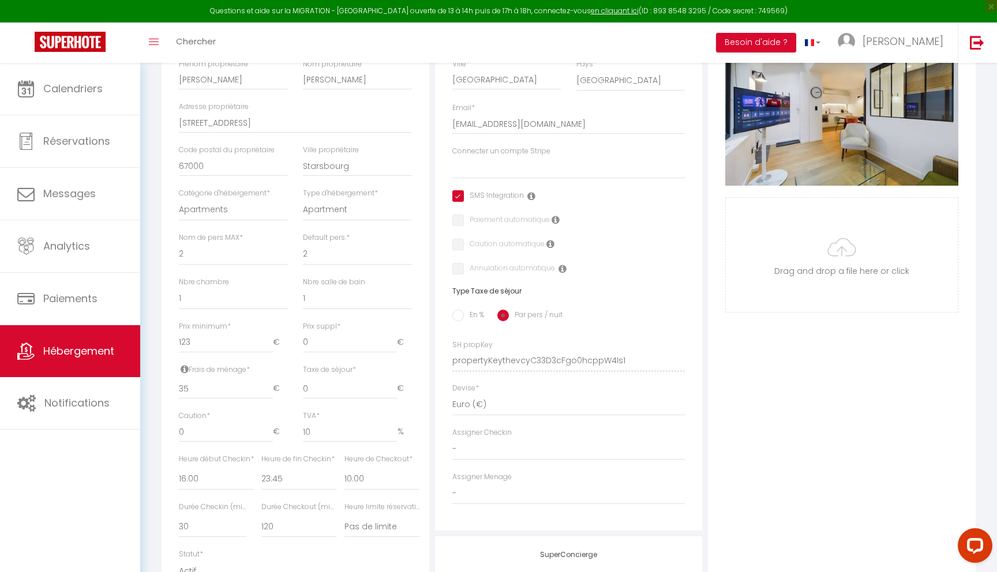
click at [512, 149] on label "Connecter un compte Stripe" at bounding box center [501, 151] width 98 height 11
click at [512, 157] on select "Connecter un compte Stripe" at bounding box center [568, 168] width 233 height 22
click at [512, 149] on label "Connecter un compte Stripe" at bounding box center [501, 151] width 98 height 11
click at [512, 157] on select "Connecter un compte Stripe" at bounding box center [568, 168] width 233 height 22
click at [562, 154] on div "Connecter un compte Stripe" at bounding box center [568, 162] width 233 height 33
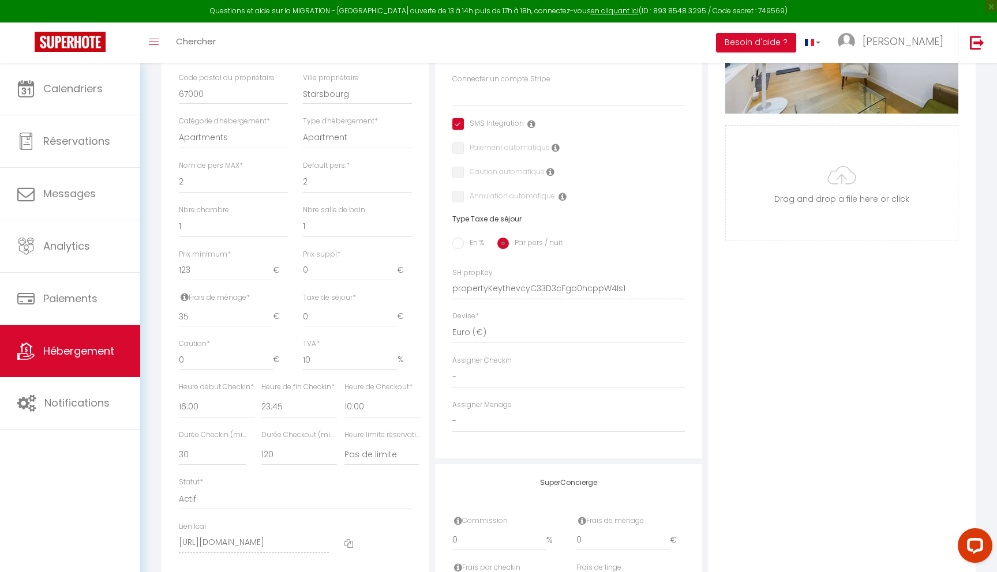
scroll to position [326, 0]
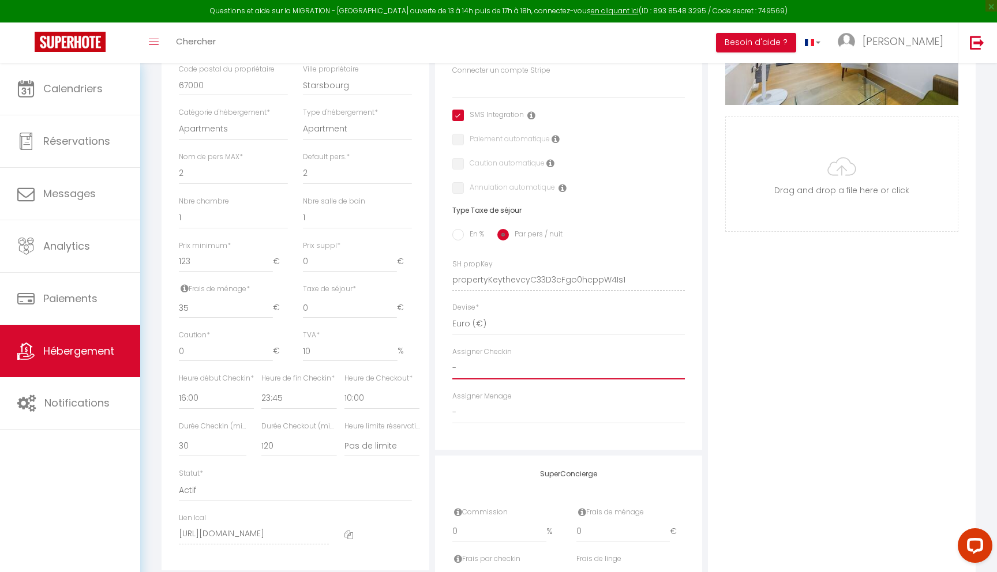
click at [486, 367] on select "-" at bounding box center [568, 369] width 233 height 22
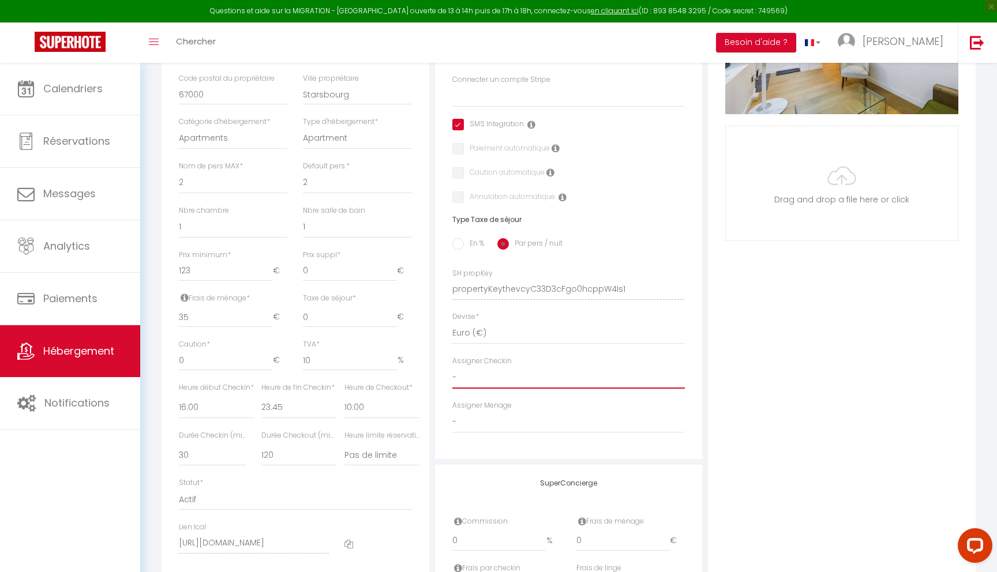
scroll to position [0, 0]
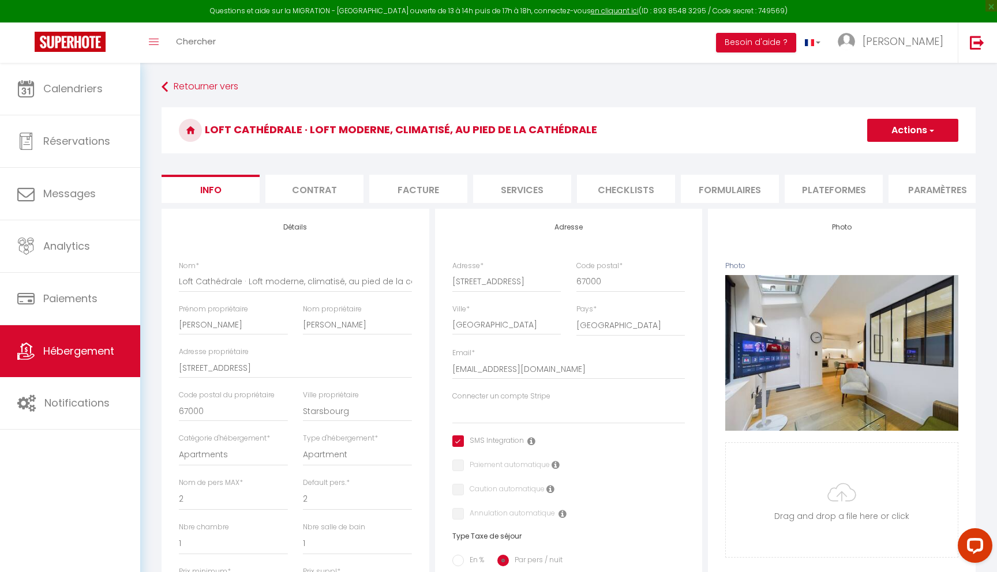
click at [310, 186] on li "Contrat" at bounding box center [314, 189] width 98 height 28
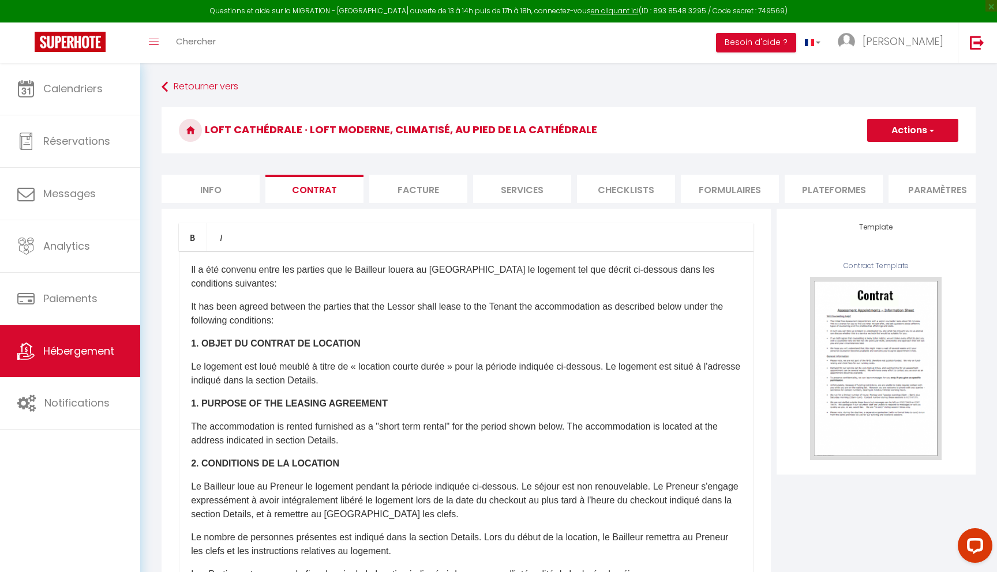
click at [406, 186] on li "Facture" at bounding box center [418, 189] width 98 height 28
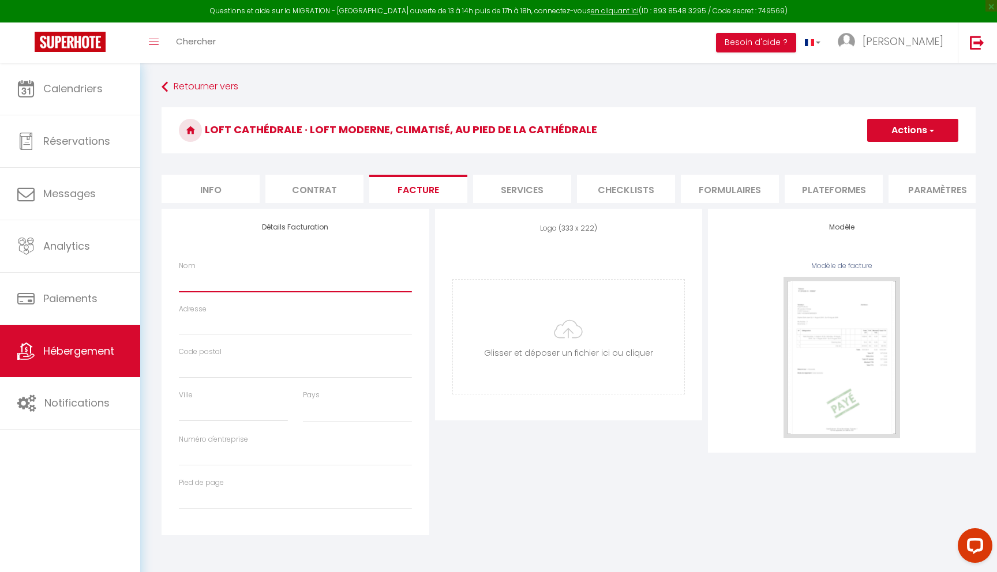
click at [283, 279] on input "Nom" at bounding box center [295, 281] width 233 height 21
click at [275, 333] on input "Adresse" at bounding box center [295, 324] width 233 height 21
click at [291, 370] on input "Code postal" at bounding box center [295, 368] width 233 height 21
click at [280, 410] on input "Ville" at bounding box center [233, 411] width 109 height 21
click at [351, 402] on select "France Portugal Afghanistan Albania Algeria American Samoa Andorra Angola Angui…" at bounding box center [357, 412] width 109 height 22
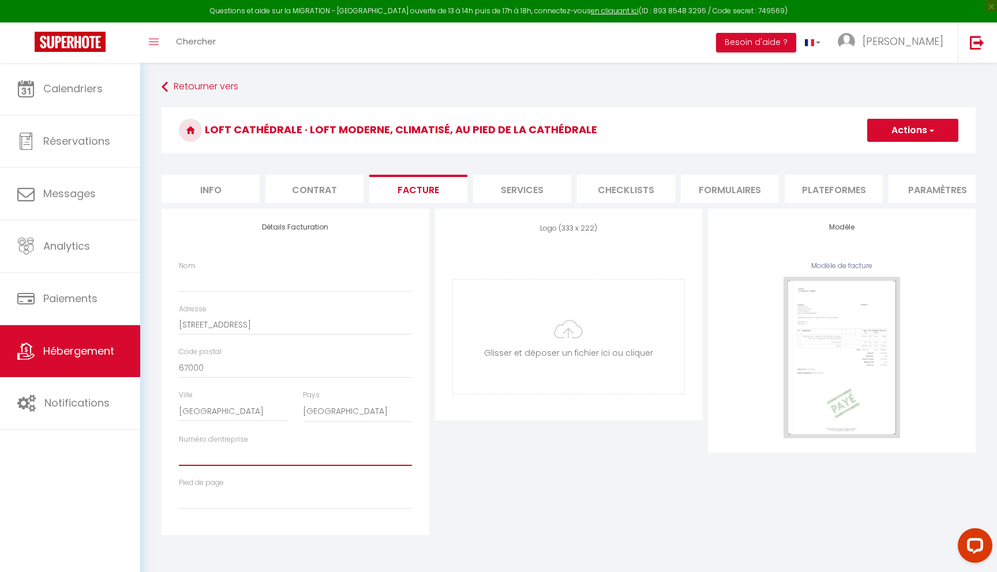
click at [275, 457] on input "Numéro d'entreprise" at bounding box center [295, 455] width 233 height 21
click at [252, 458] on input "Numéro d'entreprise" at bounding box center [295, 455] width 233 height 21
paste input "95392027900015"
click at [250, 278] on input "Nom" at bounding box center [295, 281] width 233 height 21
click at [535, 183] on li "Services" at bounding box center [522, 189] width 98 height 28
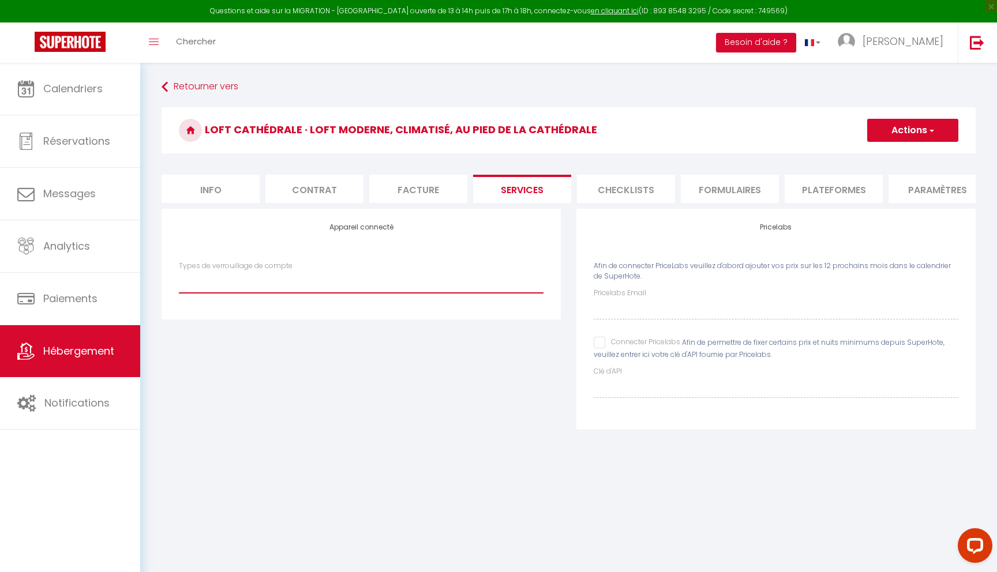
click at [278, 293] on select "Types de verrouillage de compte" at bounding box center [361, 282] width 365 height 22
click at [728, 288] on div "Pricelabs Email" at bounding box center [776, 304] width 365 height 32
click at [623, 181] on li "Checklists" at bounding box center [626, 189] width 98 height 28
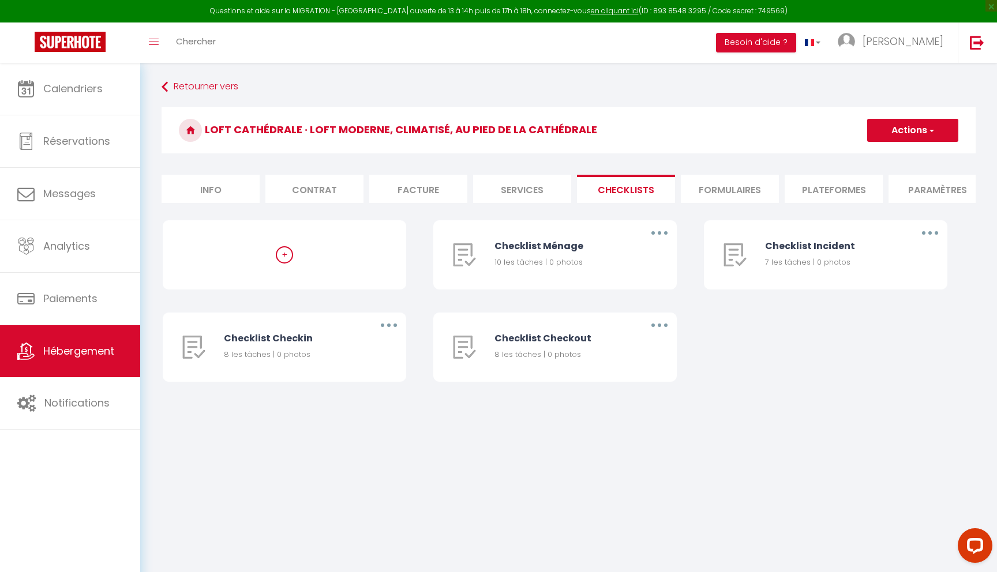
click at [730, 186] on li "Formulaires" at bounding box center [730, 189] width 98 height 28
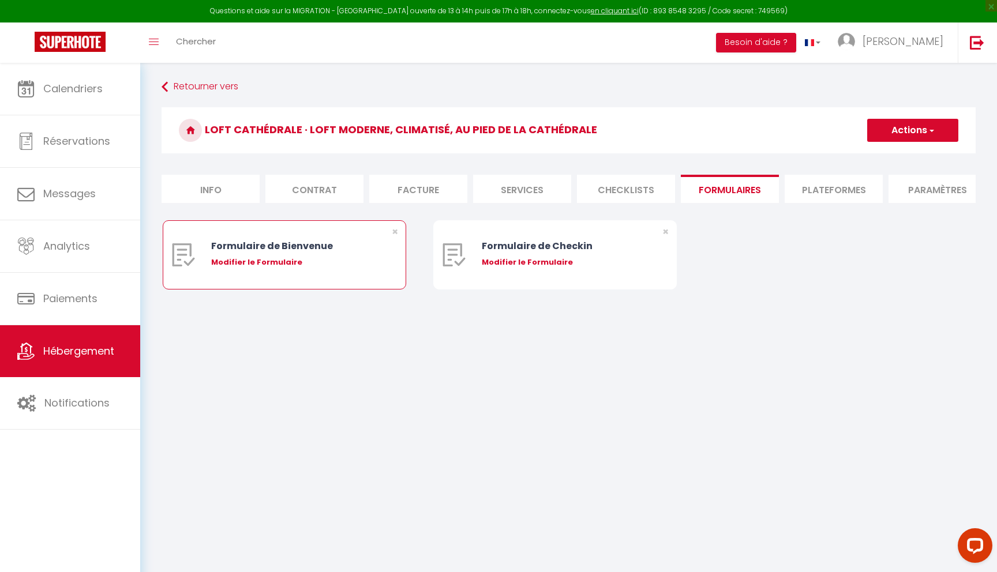
click at [334, 254] on div "Formulaire de Bienvenue Modifier le Formulaire" at bounding box center [294, 255] width 167 height 68
click at [273, 263] on div "Modifier le Formulaire" at bounding box center [294, 263] width 167 height 12
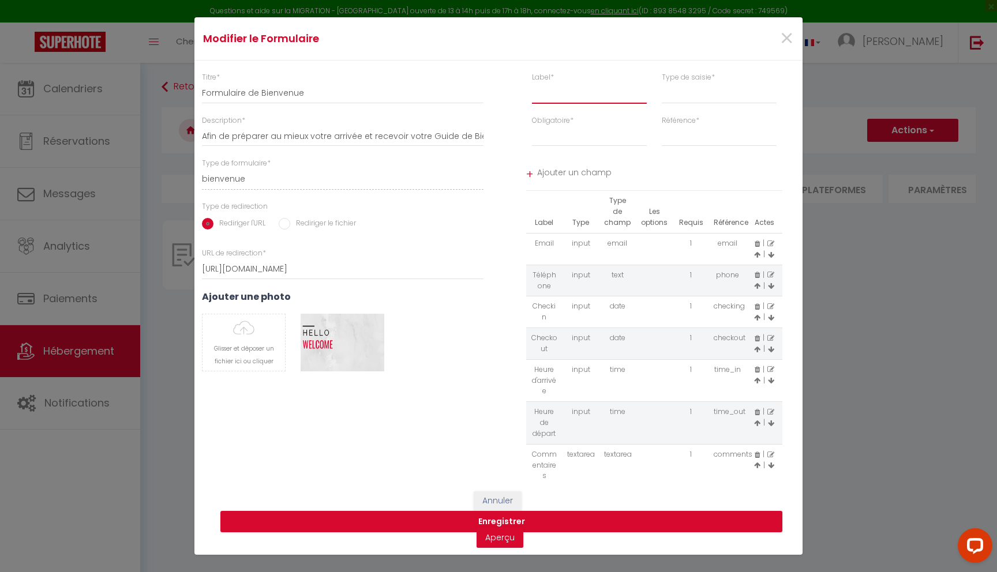
click at [608, 96] on input "text" at bounding box center [589, 93] width 115 height 21
click at [705, 85] on select "input select textarea" at bounding box center [719, 93] width 115 height 21
click at [603, 136] on select "Requis Optionnel" at bounding box center [589, 136] width 115 height 21
click at [696, 133] on select "first_name last_name" at bounding box center [719, 136] width 115 height 21
click at [609, 132] on select "Requis Optionnel" at bounding box center [589, 136] width 115 height 21
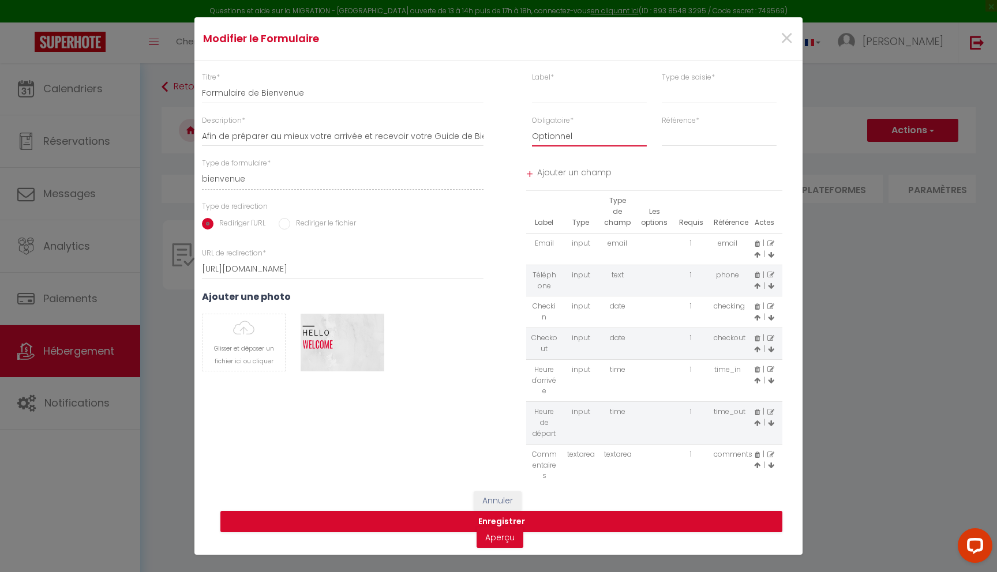
scroll to position [39, 0]
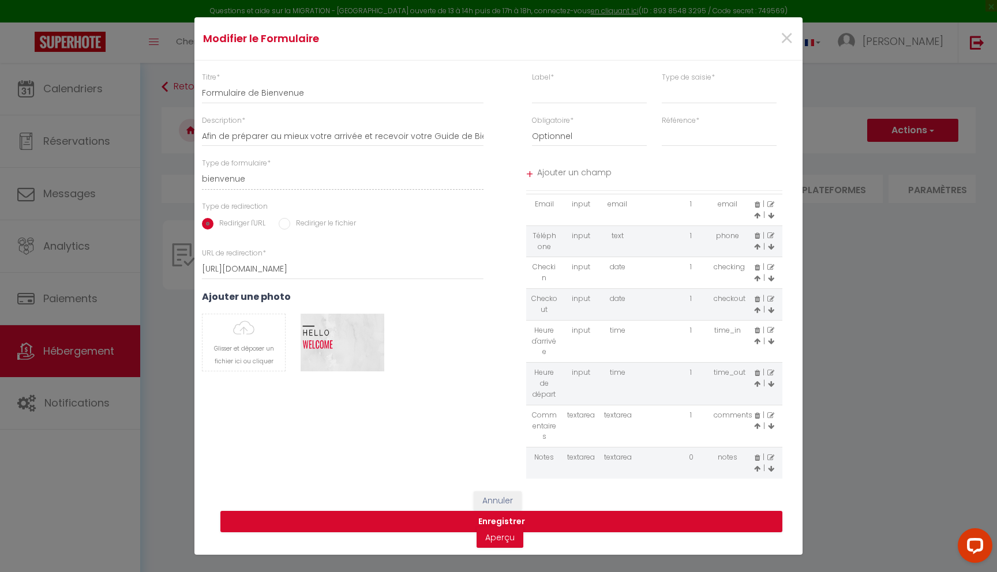
click at [591, 173] on span "Ajouter un champ" at bounding box center [660, 174] width 246 height 21
click at [677, 159] on li "+ Ajouter un champ" at bounding box center [654, 174] width 257 height 33
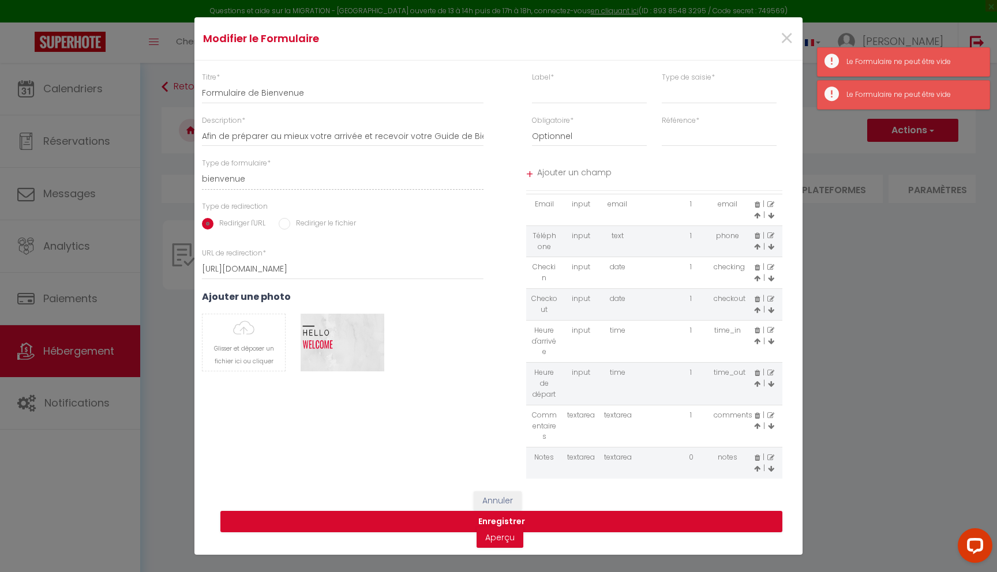
click at [531, 171] on div "+" at bounding box center [529, 175] width 7 height 18
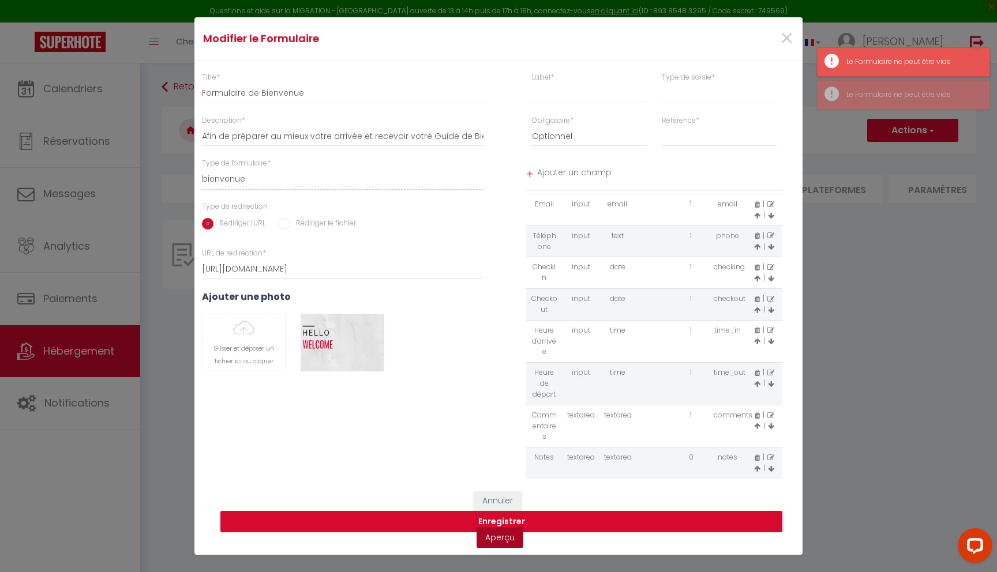
click at [513, 538] on link "Aperçu" at bounding box center [499, 537] width 47 height 21
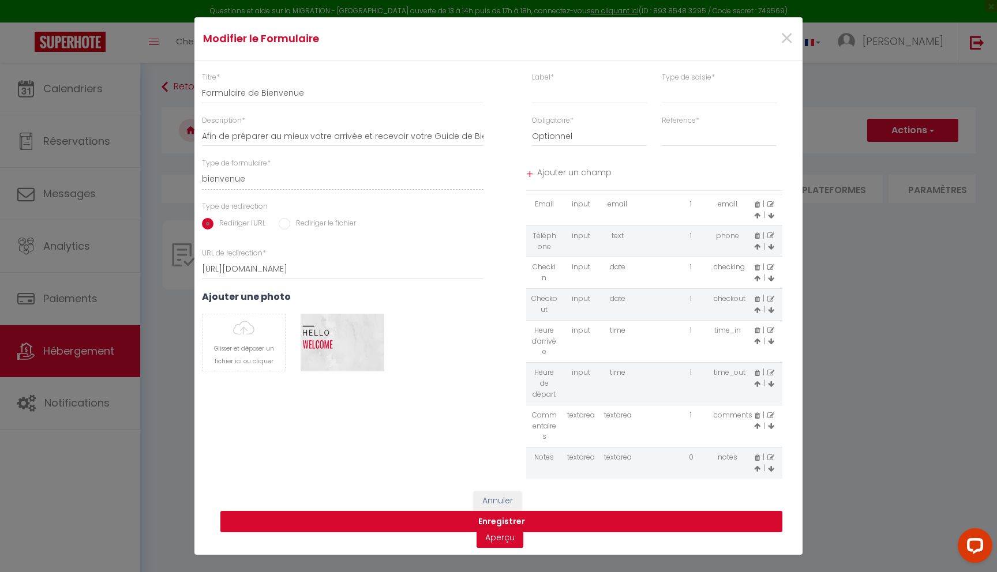
click at [525, 522] on button "Enregistrer" at bounding box center [501, 522] width 562 height 22
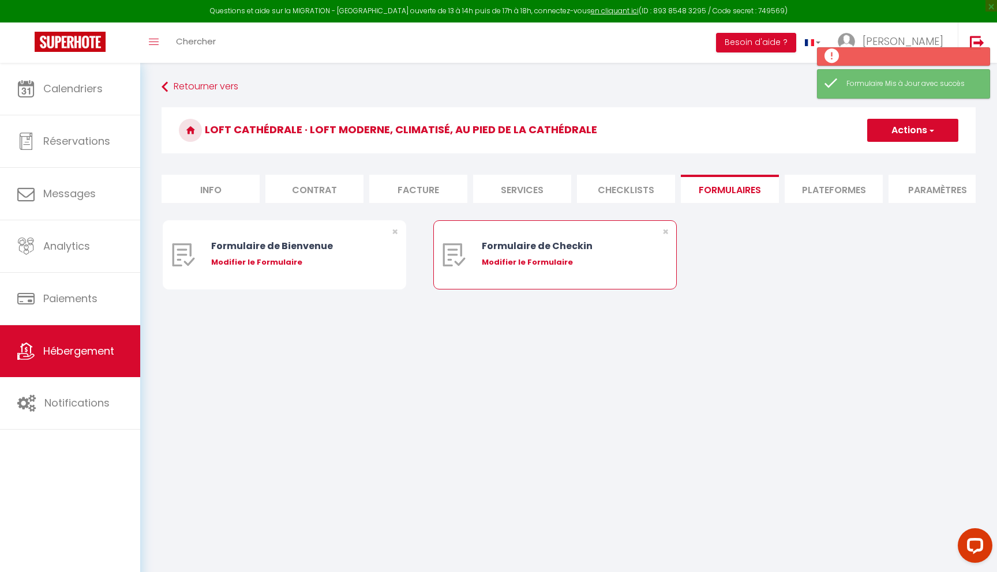
click at [545, 255] on div "Formulaire de Checkin Modifier le Formulaire" at bounding box center [565, 255] width 167 height 68
click at [547, 265] on div "Modifier le Formulaire" at bounding box center [565, 263] width 167 height 12
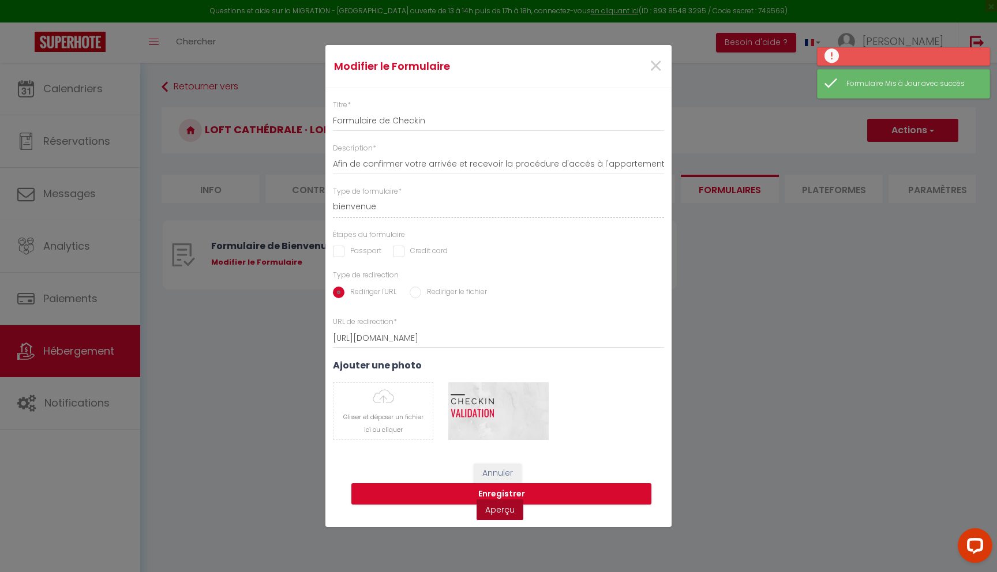
click at [506, 514] on link "Aperçu" at bounding box center [499, 510] width 47 height 21
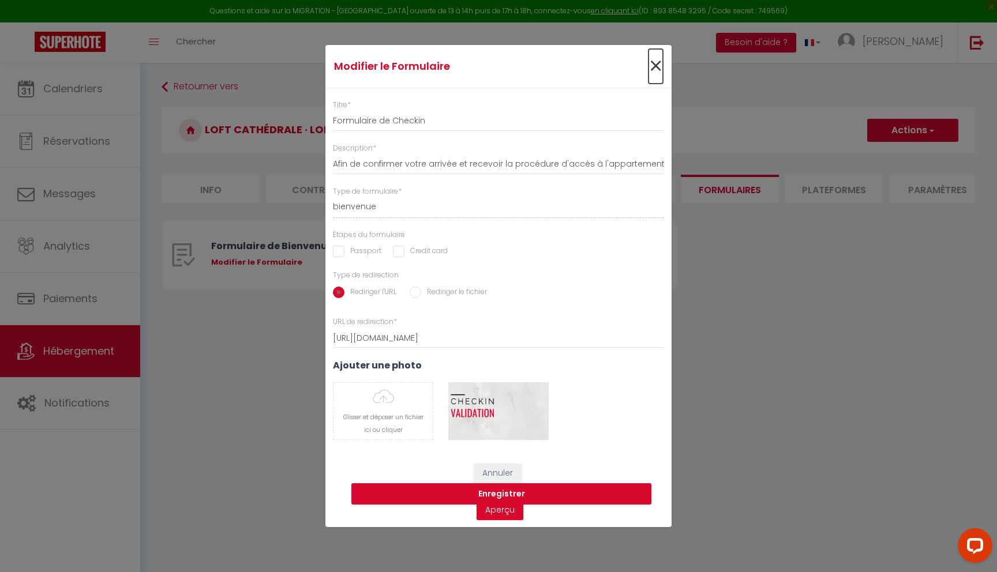
click at [656, 60] on span "×" at bounding box center [655, 66] width 14 height 35
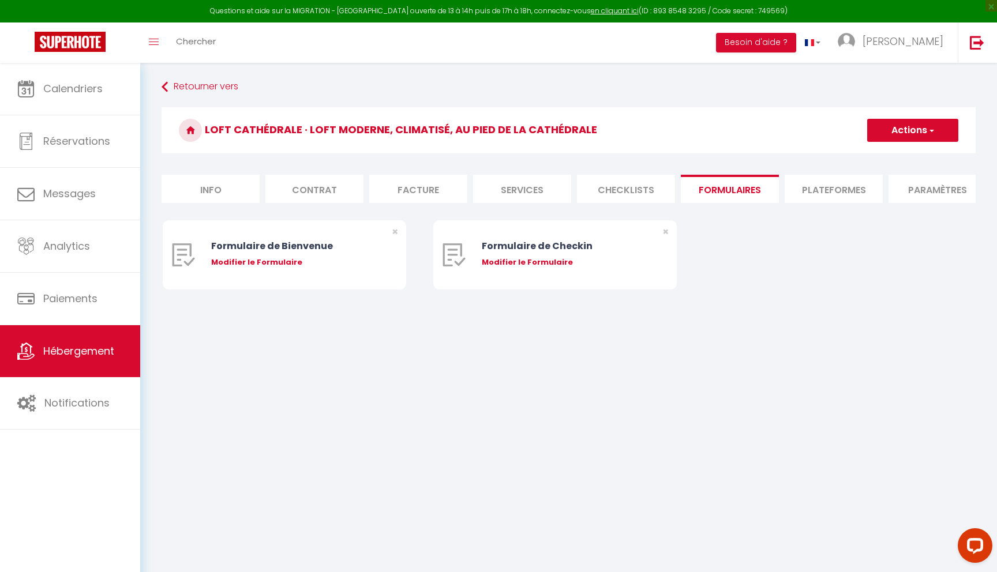
click at [819, 188] on li "Plateformes" at bounding box center [834, 189] width 98 height 28
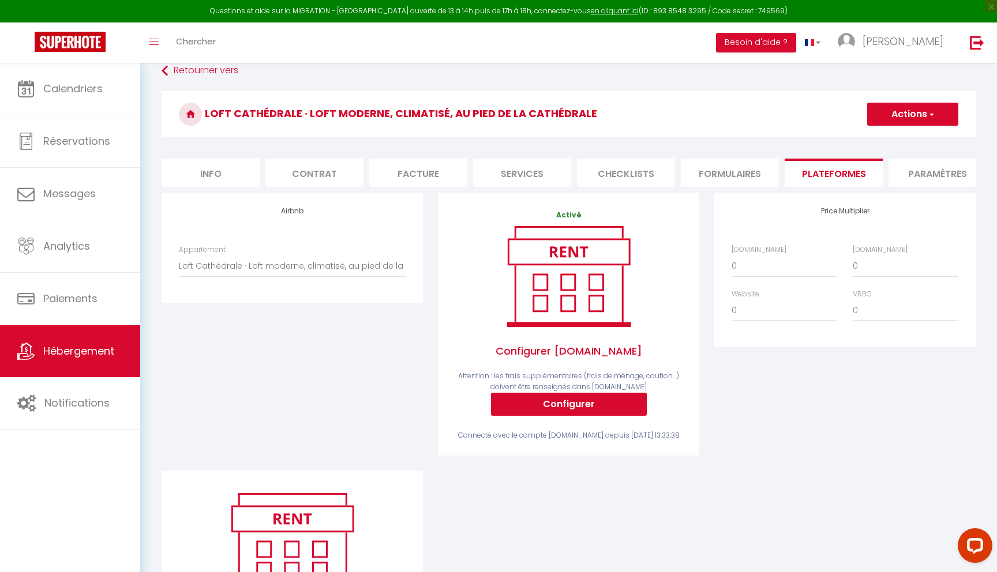
scroll to position [17, 0]
click at [783, 263] on select "0 + 1 % + 2 % + 3 % + 4 % + 5 % + 6 % + 7 % + 8 % + 9 %" at bounding box center [784, 265] width 106 height 22
click at [810, 265] on select "0 + 1 % + 2 % + 3 % + 4 % + 5 % + 6 % + 7 % + 8 % + 9 %" at bounding box center [784, 265] width 106 height 22
click at [885, 264] on select "0 + 1 % + 2 % + 3 % + 4 % + 5 % + 6 % + 7 % + 8 % + 9 %" at bounding box center [906, 265] width 106 height 22
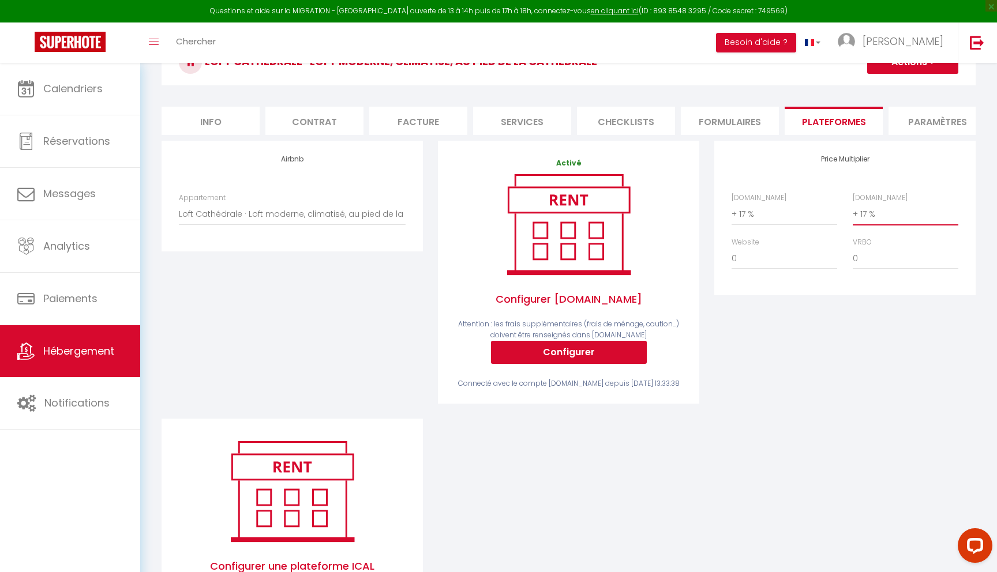
scroll to position [0, 0]
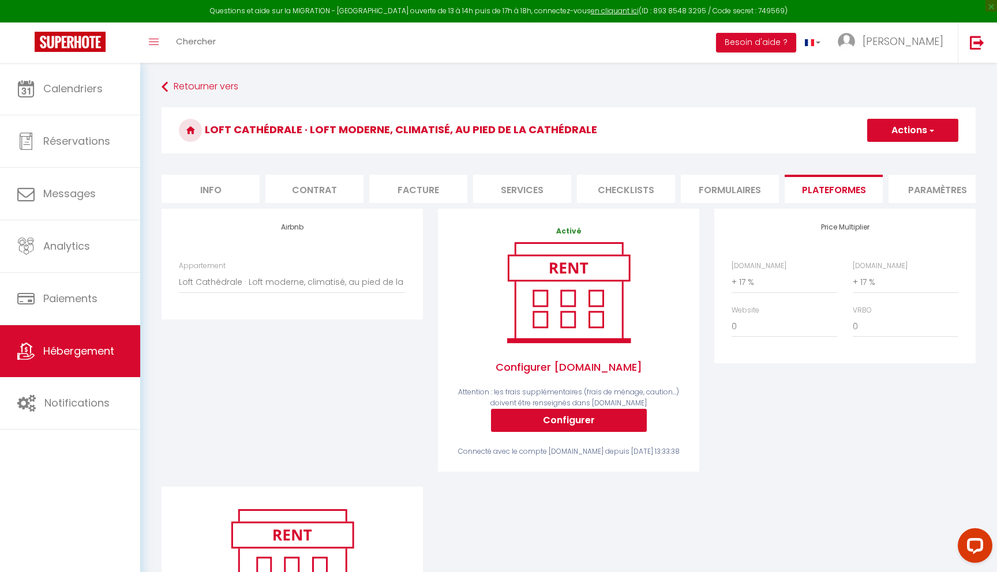
click at [220, 186] on li "Info" at bounding box center [211, 189] width 98 height 28
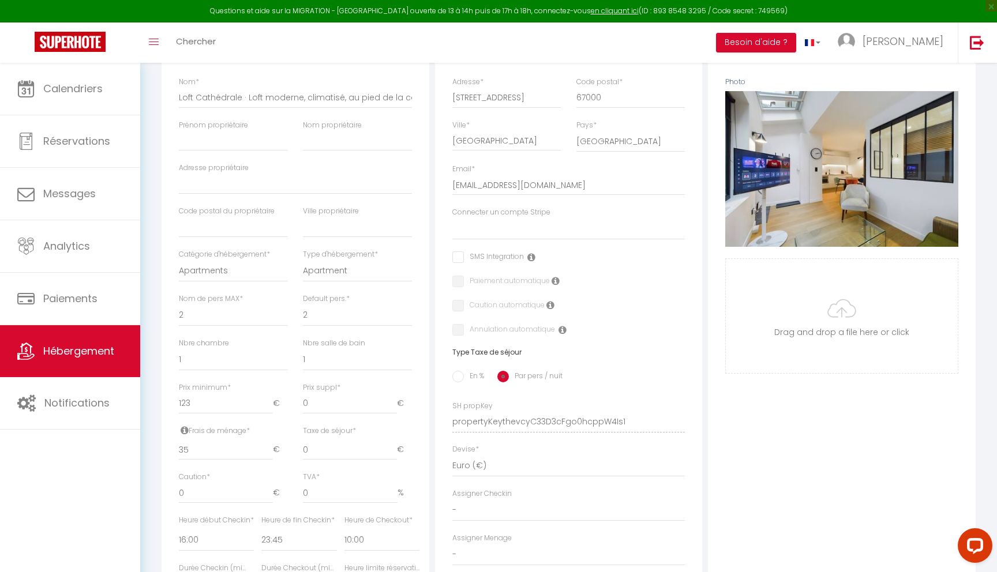
scroll to position [187, 0]
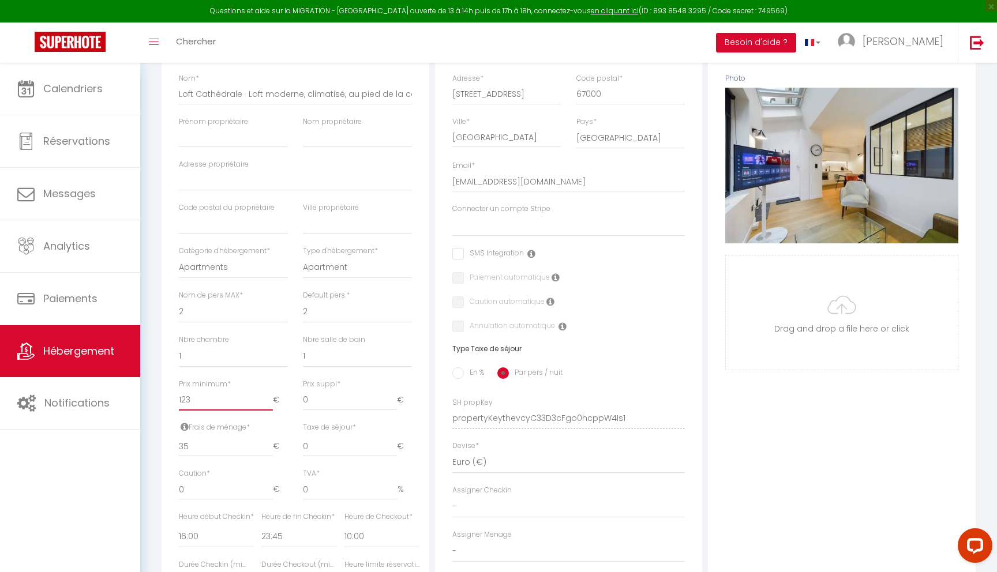
drag, startPoint x: 223, startPoint y: 406, endPoint x: 155, endPoint y: 401, distance: 68.8
click at [155, 401] on div "Retourner vers Loft Cathédrale · Loft moderne, climatisé, au pied de la cathédr…" at bounding box center [568, 344] width 829 height 910
click at [232, 370] on div "Nbre chambre 0 1 2 3 4 5 6 7 8 9 10 11 12" at bounding box center [233, 357] width 124 height 44
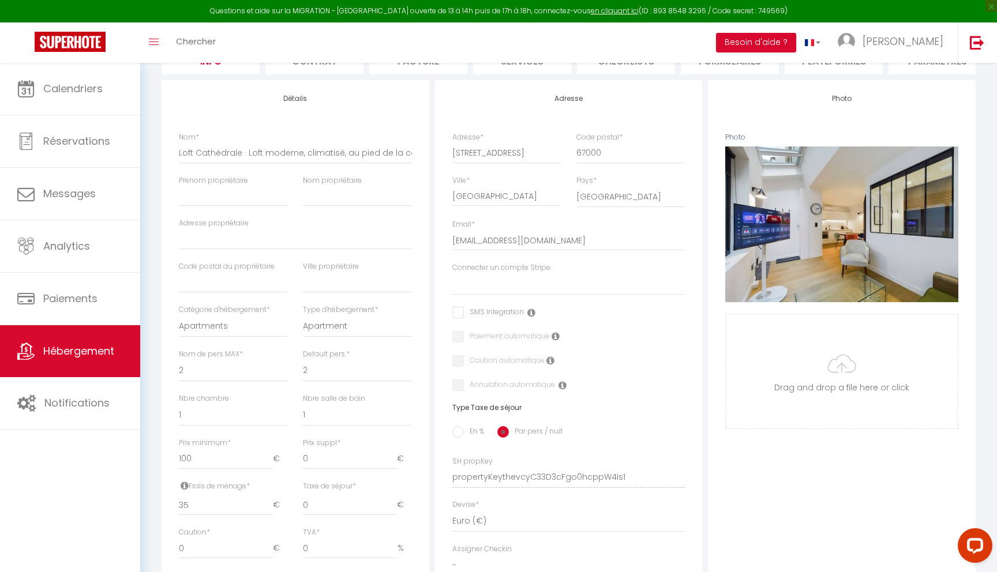
scroll to position [0, 0]
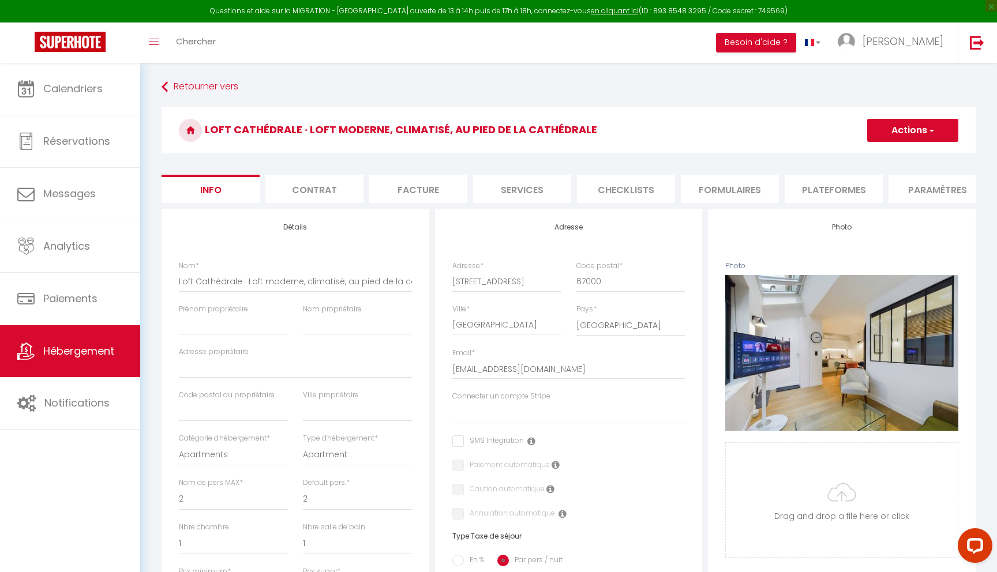
click at [321, 186] on li "Contrat" at bounding box center [314, 189] width 98 height 28
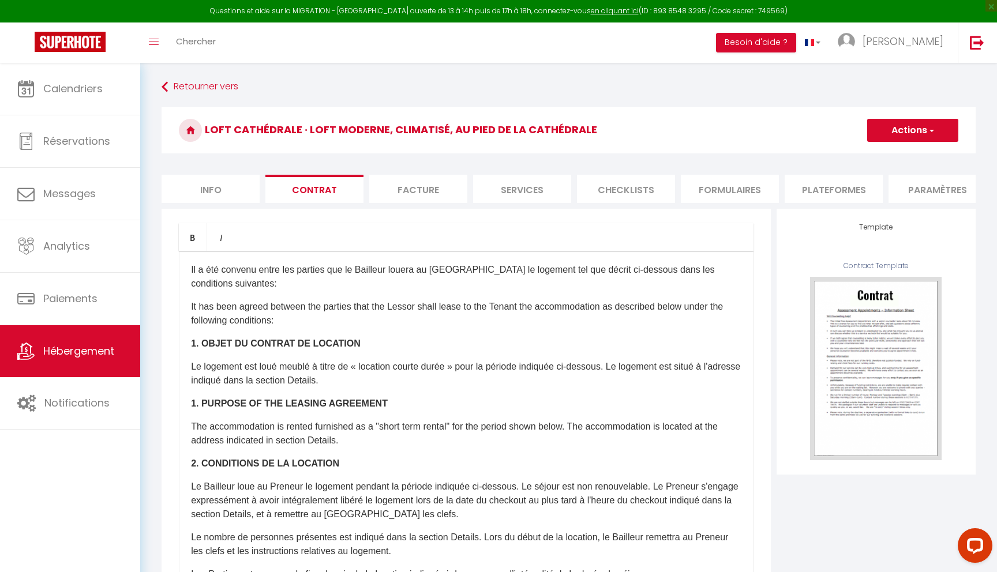
click at [425, 186] on li "Facture" at bounding box center [418, 189] width 98 height 28
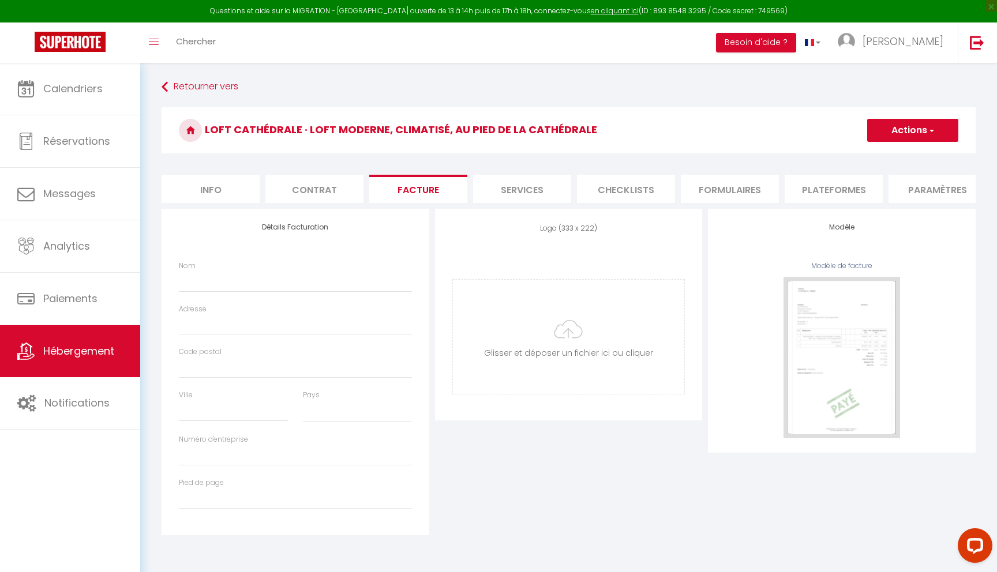
click at [713, 184] on li "Formulaires" at bounding box center [730, 189] width 98 height 28
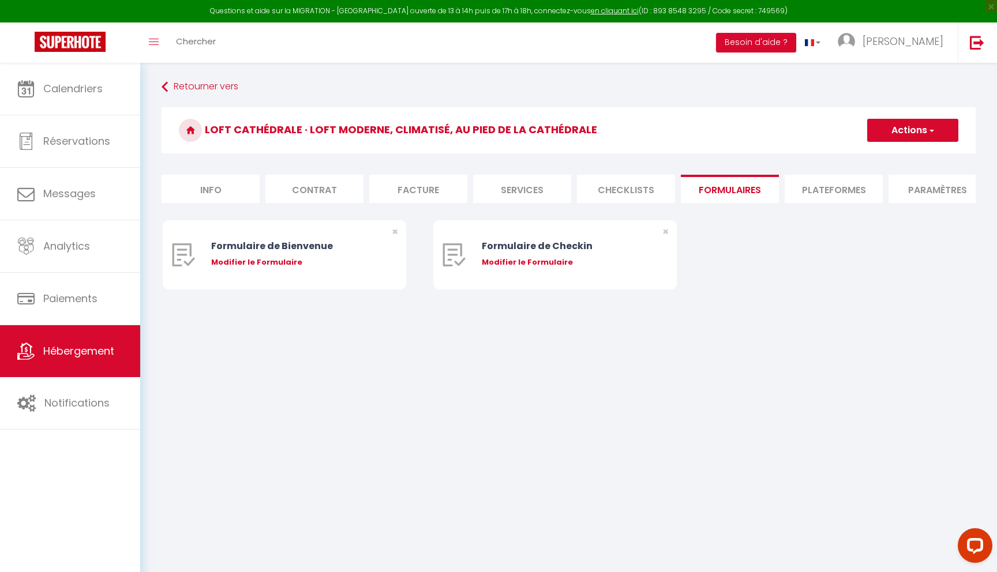
click at [823, 183] on li "Plateformes" at bounding box center [834, 189] width 98 height 28
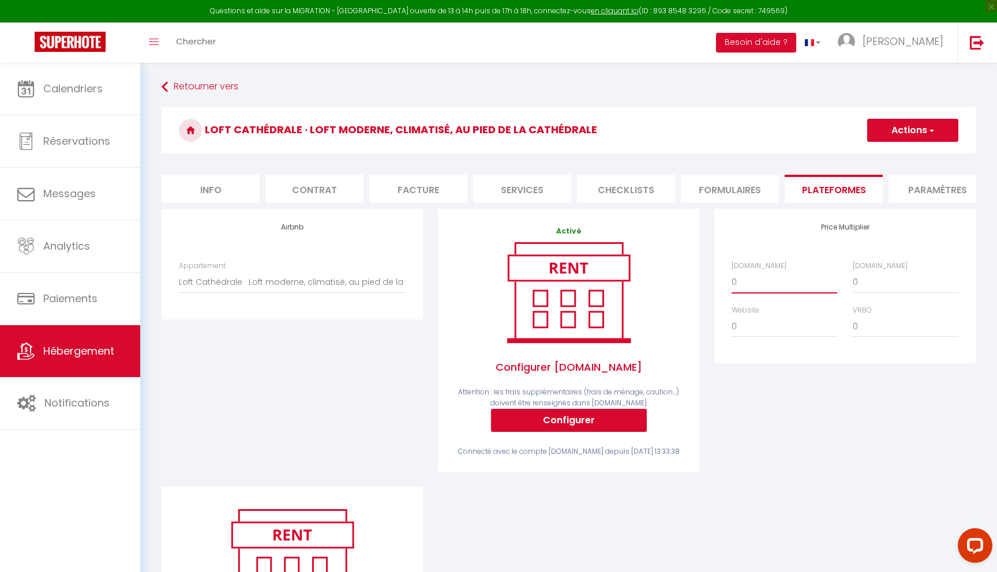
click at [768, 282] on select "0 + 1 % + 2 % + 3 % + 4 % + 5 % + 6 % + 7 % + 8 % + 9 %" at bounding box center [784, 282] width 106 height 22
click at [891, 279] on select "0 + 1 % + 2 % + 3 % + 4 % + 5 % + 6 % + 7 % + 8 % + 9 %" at bounding box center [906, 282] width 106 height 22
click at [926, 132] on button "Actions" at bounding box center [912, 130] width 91 height 23
click at [922, 152] on link "Enregistrer" at bounding box center [911, 155] width 91 height 15
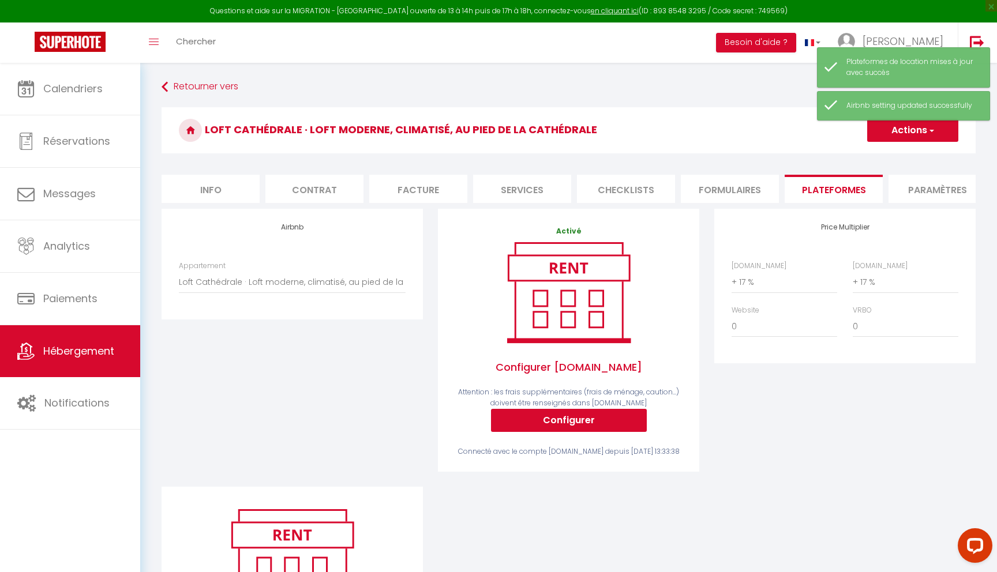
click at [932, 191] on li "Paramètres" at bounding box center [937, 189] width 98 height 28
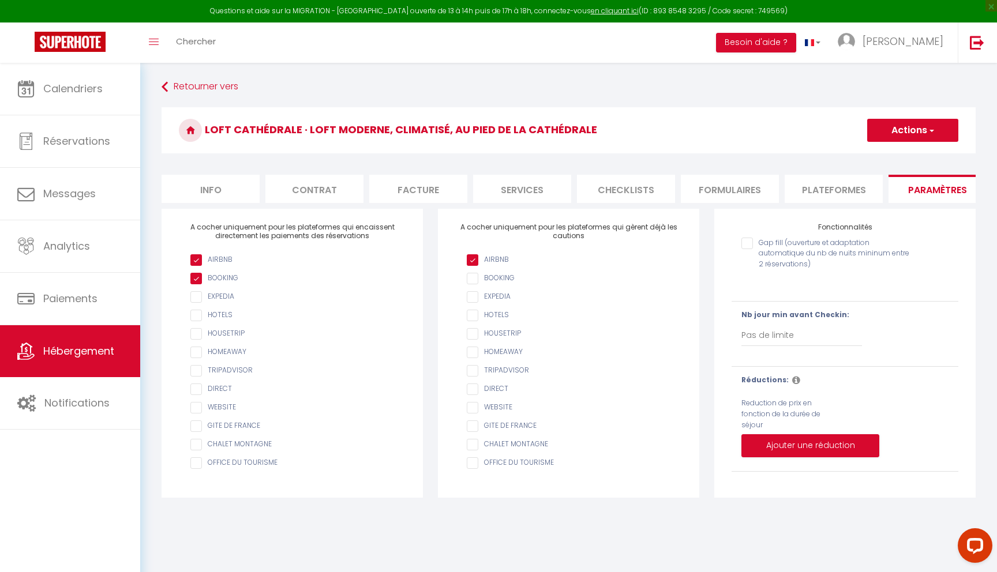
click at [476, 266] on input "AIRBNB" at bounding box center [574, 260] width 215 height 12
click at [748, 244] on input "Gap fill (ouverture et adaptation automatique du nb de nuits mininum entre 2 ré…" at bounding box center [825, 244] width 168 height 12
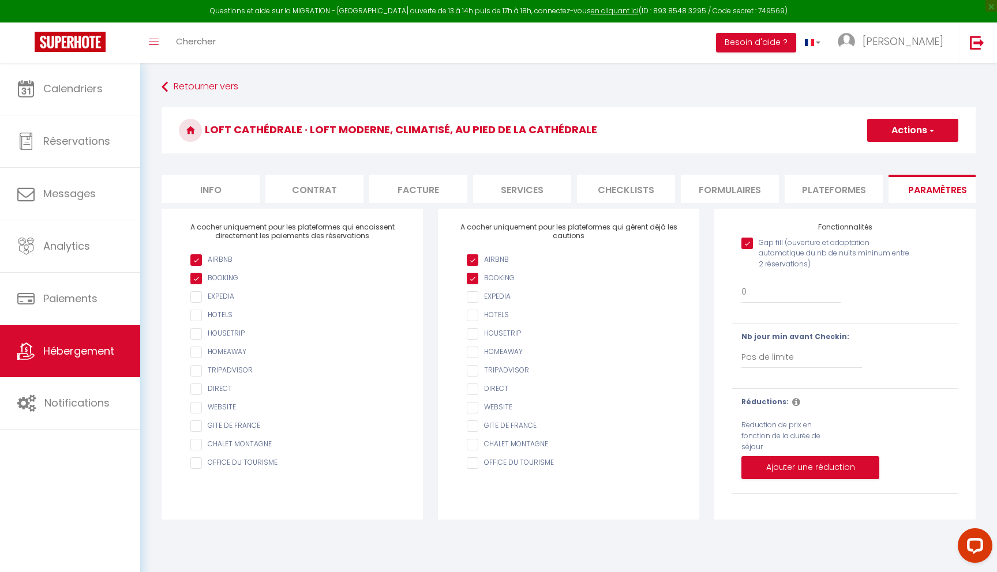
click at [748, 244] on input "Gap fill (ouverture et adaptation automatique du nb de nuits mininum entre 2 ré…" at bounding box center [825, 244] width 168 height 12
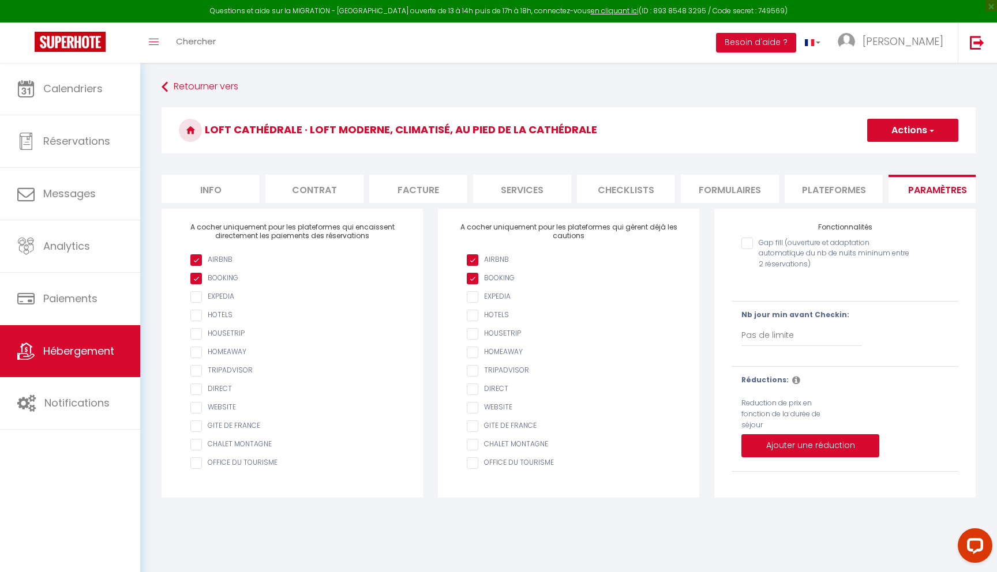
click at [748, 244] on input "Gap fill (ouverture et adaptation automatique du nb de nuits mininum entre 2 ré…" at bounding box center [825, 244] width 168 height 12
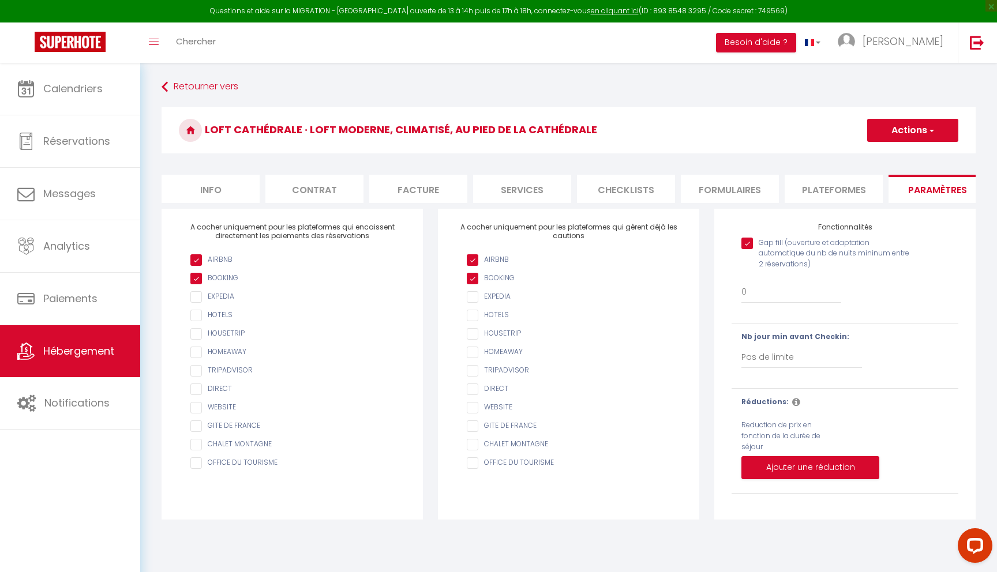
click at [748, 244] on input "Gap fill (ouverture et adaptation automatique du nb de nuits mininum entre 2 ré…" at bounding box center [825, 244] width 168 height 12
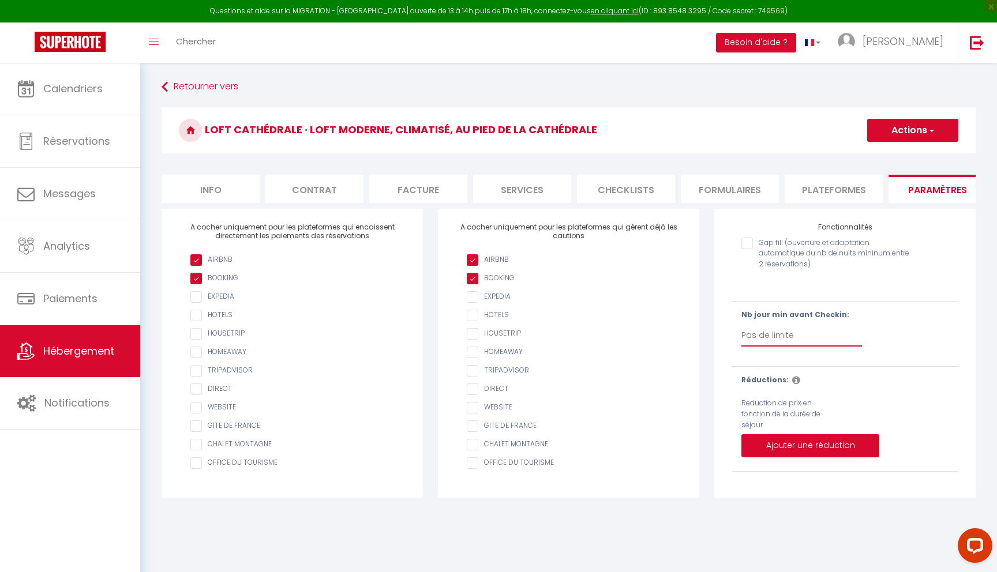
click at [794, 334] on select "Pas de limite 1 2 3 4 5 6 7" at bounding box center [801, 336] width 121 height 22
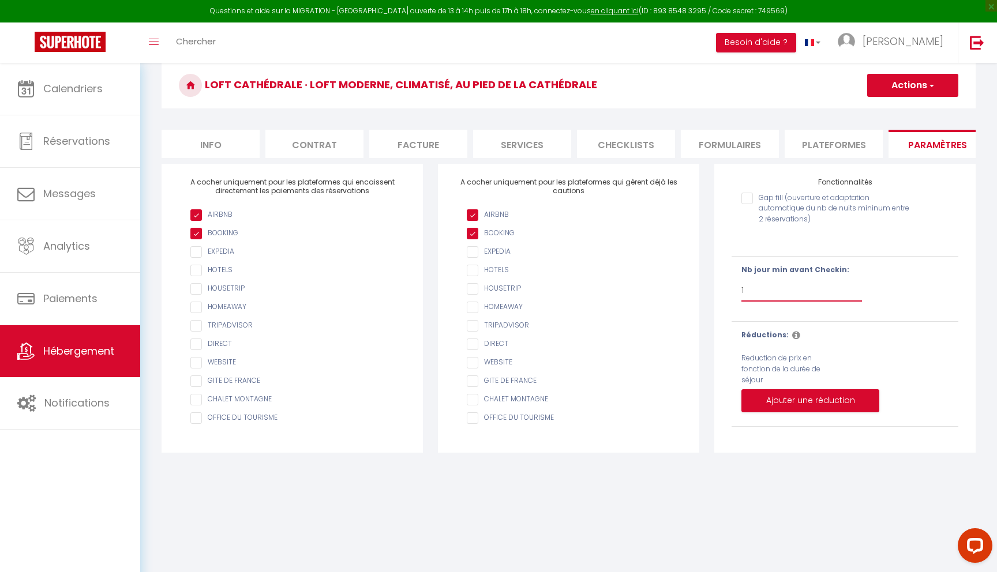
scroll to position [63, 0]
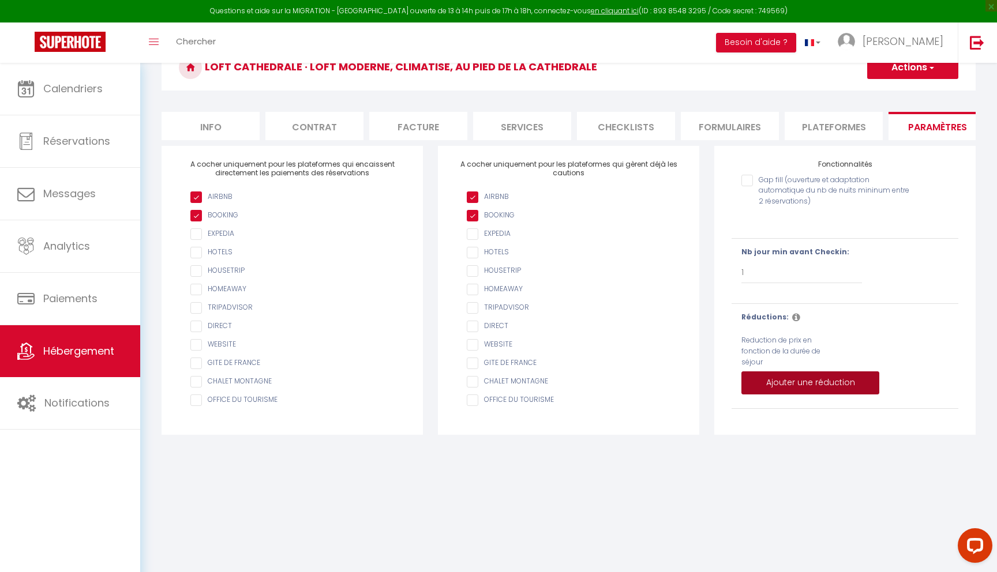
click at [813, 384] on button "Ajouter une réduction" at bounding box center [810, 382] width 138 height 23
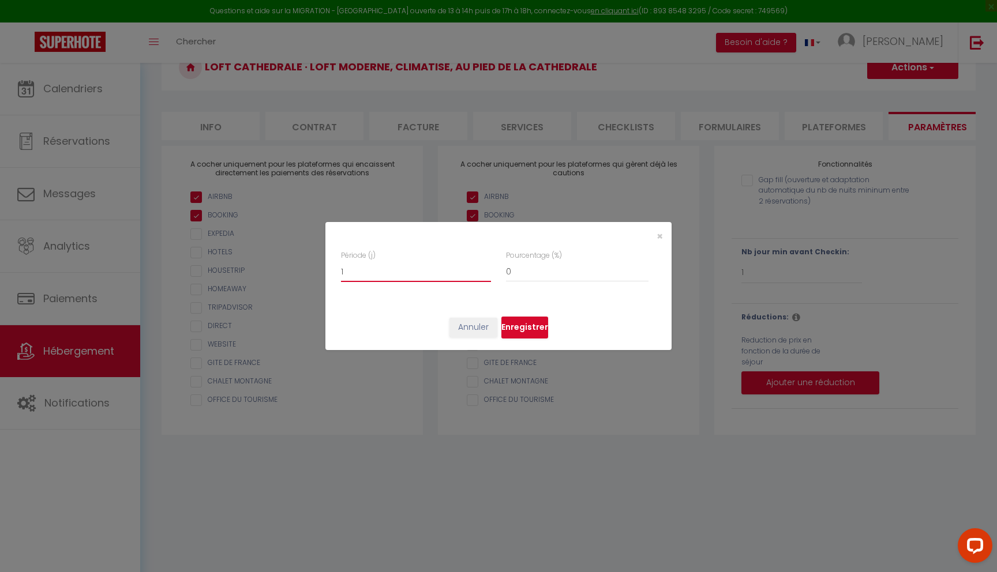
click at [489, 269] on input "1" at bounding box center [416, 271] width 150 height 21
click at [489, 269] on input "2" at bounding box center [416, 271] width 150 height 21
click at [489, 269] on input "3" at bounding box center [416, 271] width 150 height 21
click at [489, 269] on input "4" at bounding box center [416, 271] width 150 height 21
click at [489, 269] on input "5" at bounding box center [416, 271] width 150 height 21
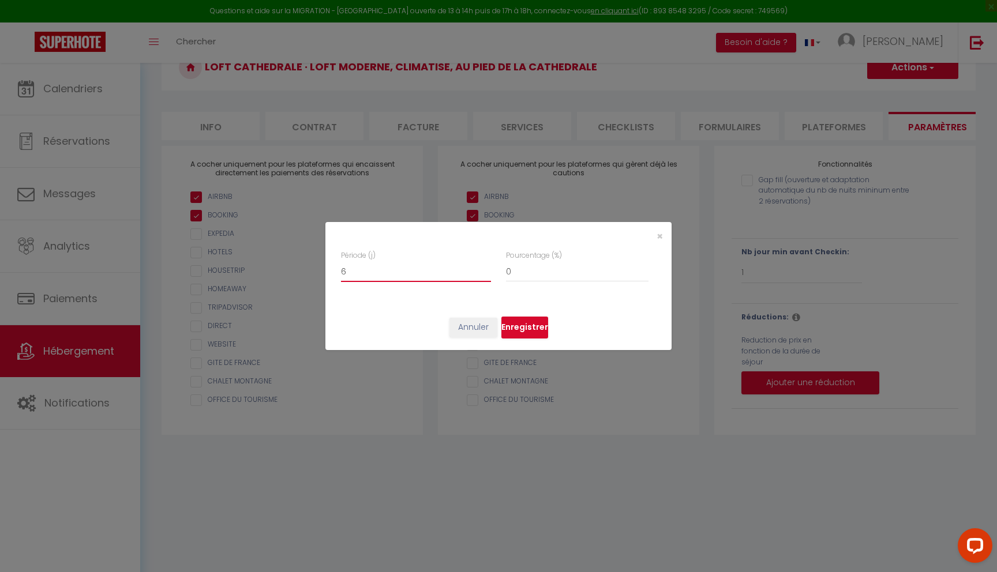
click at [489, 269] on input "6" at bounding box center [416, 271] width 150 height 21
click at [489, 269] on input "7" at bounding box center [416, 271] width 150 height 21
click at [517, 274] on input "0" at bounding box center [577, 271] width 142 height 21
click at [527, 326] on button "Enregistrer" at bounding box center [524, 328] width 47 height 22
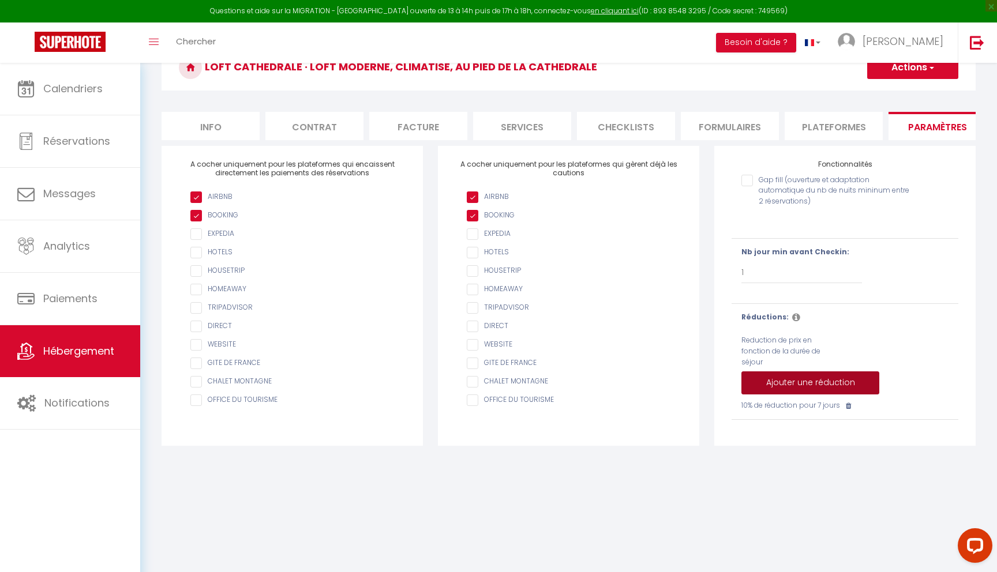
click at [835, 381] on button "Ajouter une réduction" at bounding box center [810, 382] width 138 height 23
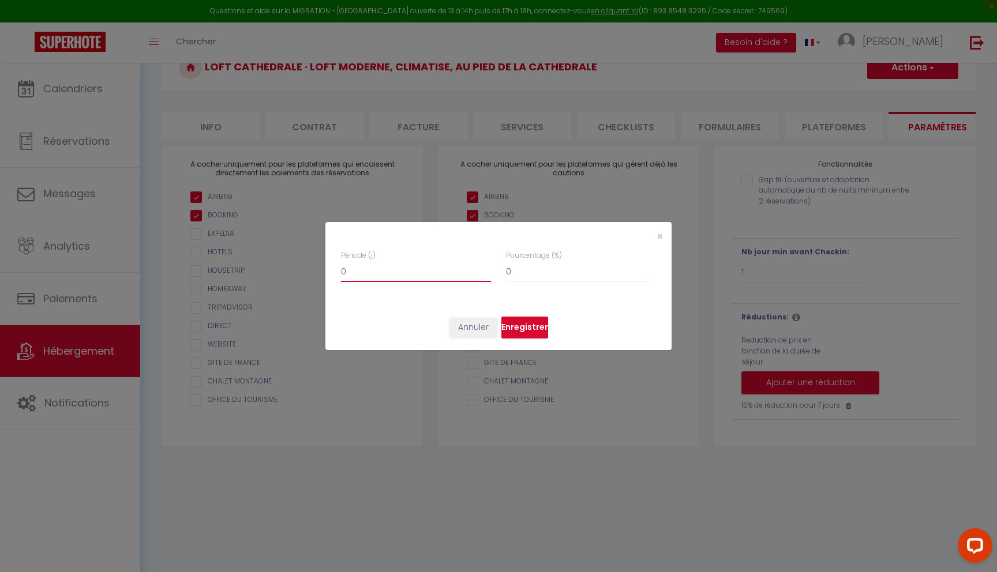
click at [453, 275] on input "0" at bounding box center [416, 271] width 150 height 21
click at [553, 275] on input "0" at bounding box center [577, 271] width 142 height 21
click at [528, 331] on button "Enregistrer" at bounding box center [524, 328] width 47 height 22
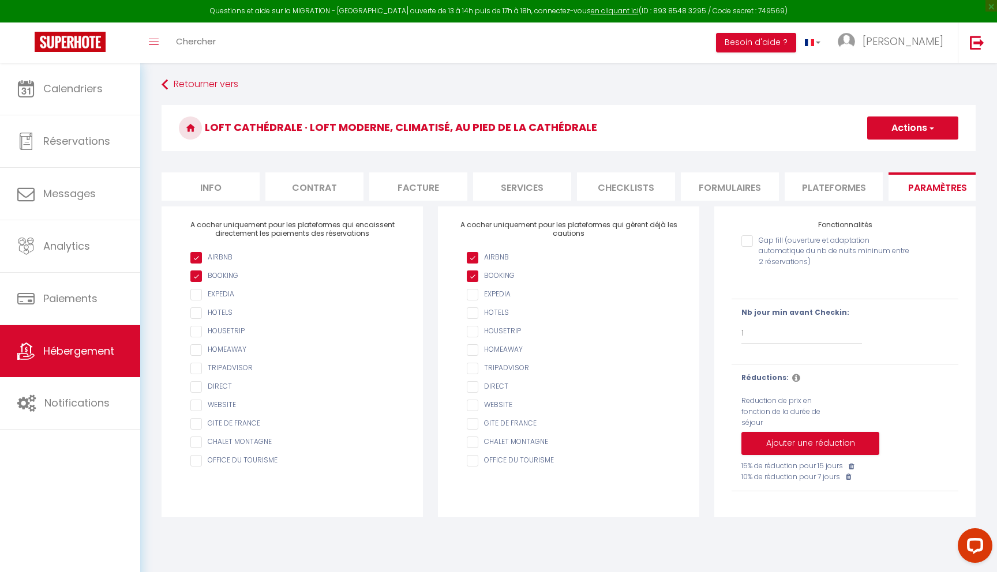
scroll to position [0, 0]
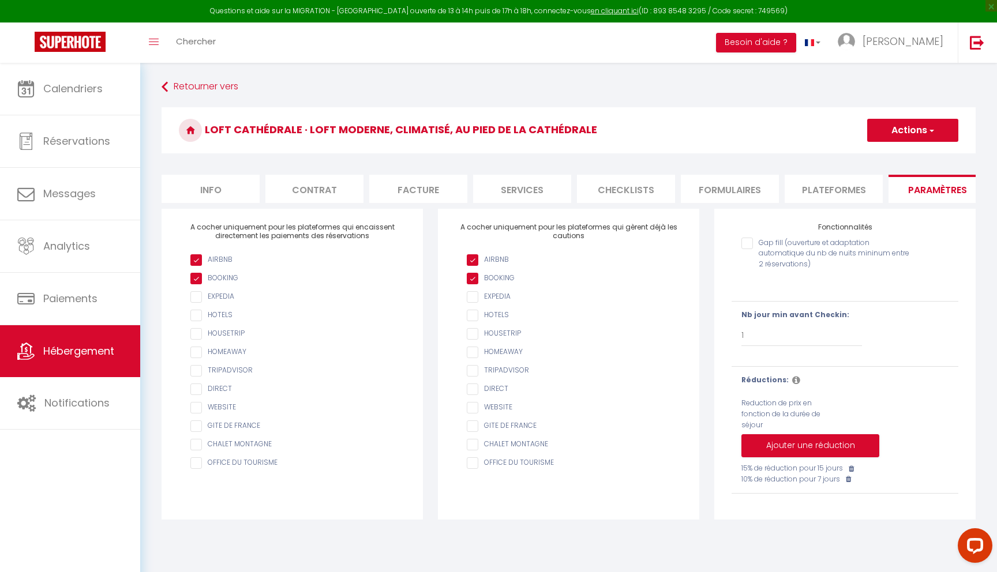
click at [914, 124] on button "Actions" at bounding box center [912, 130] width 91 height 23
click at [909, 153] on input "Enregistrer" at bounding box center [899, 156] width 43 height 12
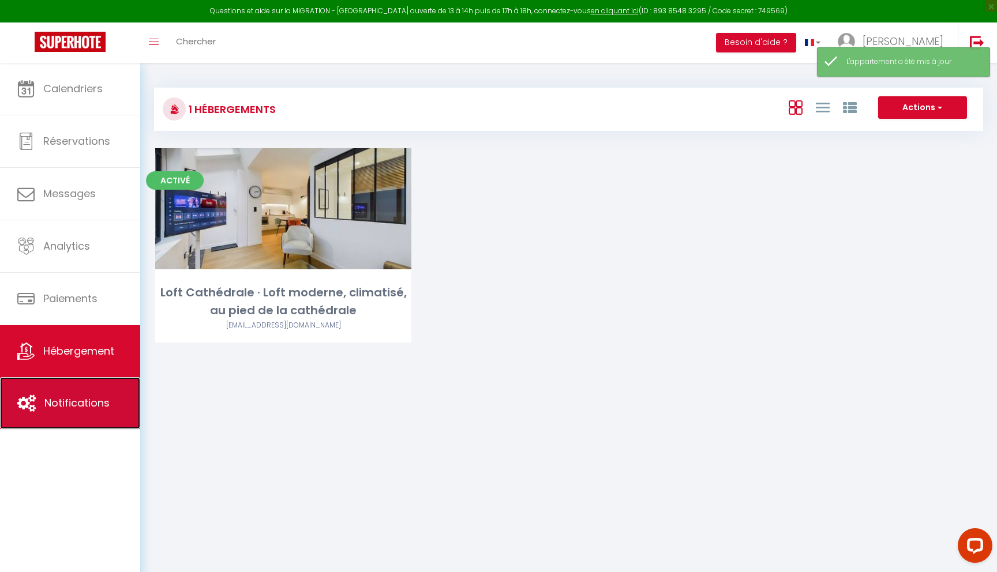
click at [81, 399] on span "Notifications" at bounding box center [76, 403] width 65 height 14
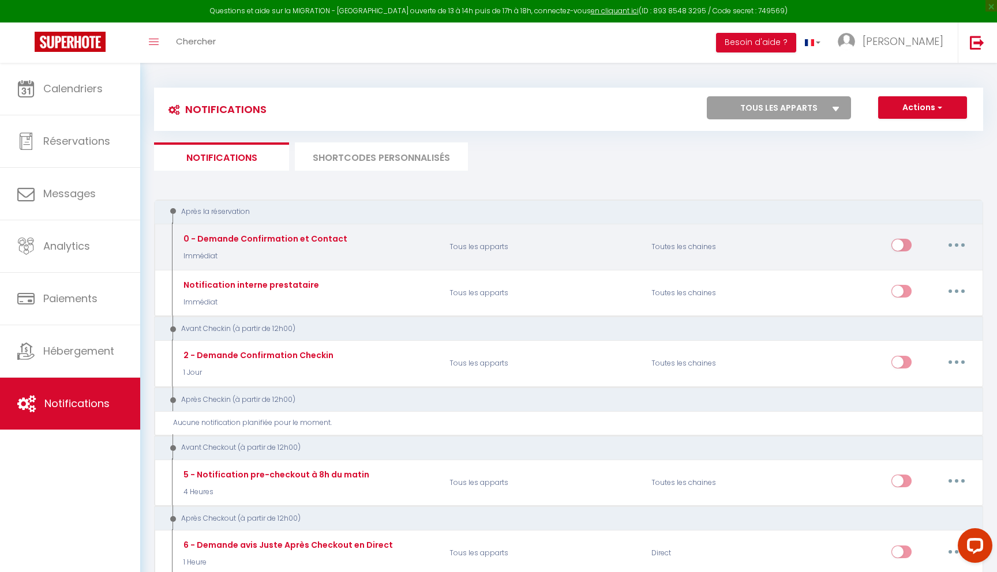
click at [332, 237] on div "0 - Demande Confirmation et Contact" at bounding box center [264, 238] width 167 height 13
click at [947, 240] on button "button" at bounding box center [956, 245] width 32 height 18
click at [938, 268] on link "Editer" at bounding box center [926, 272] width 85 height 20
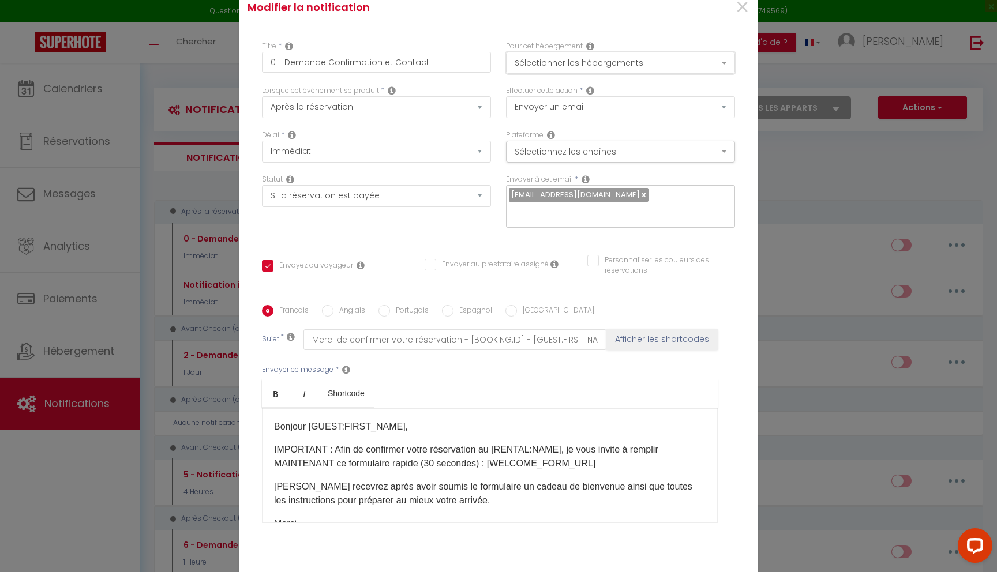
click at [601, 72] on button "Sélectionner les hébergements" at bounding box center [620, 63] width 229 height 22
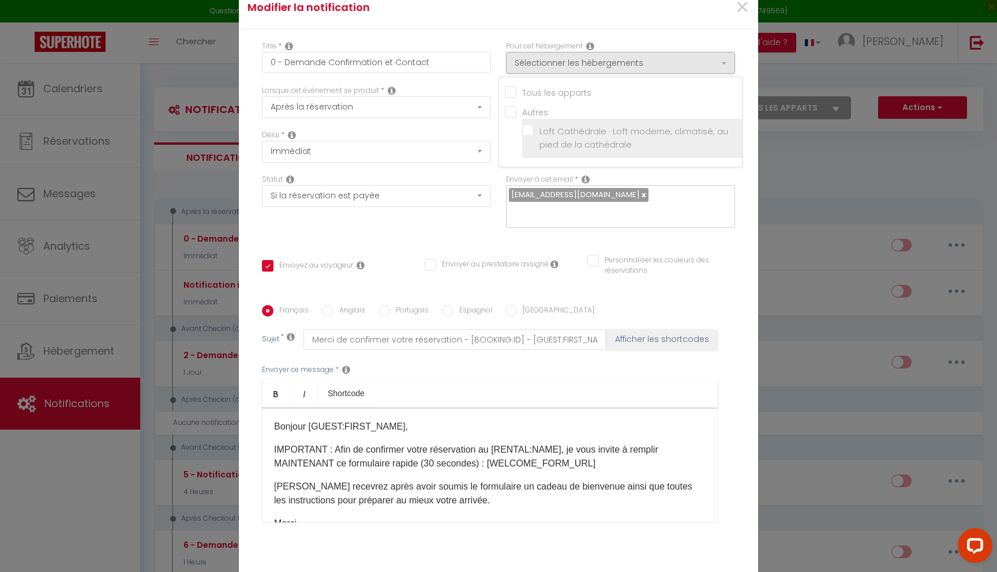
click at [534, 136] on label "Loft Cathédrale · Loft moderne, climatisé, au pied de la cathédrale" at bounding box center [634, 138] width 201 height 27
click at [532, 136] on input "Loft Cathédrale · Loft moderne, climatisé, au pied de la cathédrale" at bounding box center [632, 138] width 220 height 12
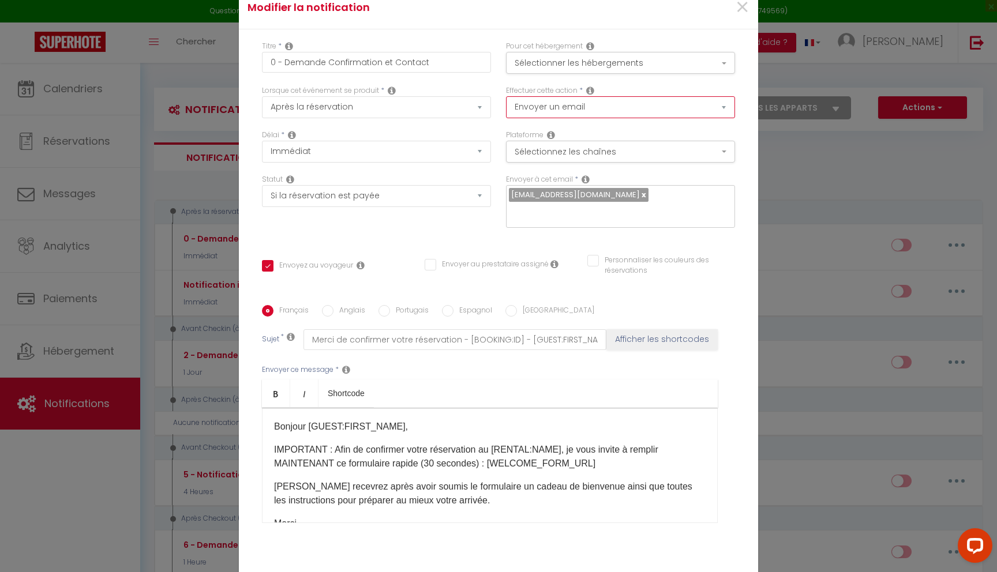
click at [599, 110] on select "Envoyer un email Envoyer un SMS Envoyer une notification push" at bounding box center [620, 107] width 229 height 22
click at [584, 161] on button "Sélectionnez les chaînes" at bounding box center [620, 152] width 229 height 22
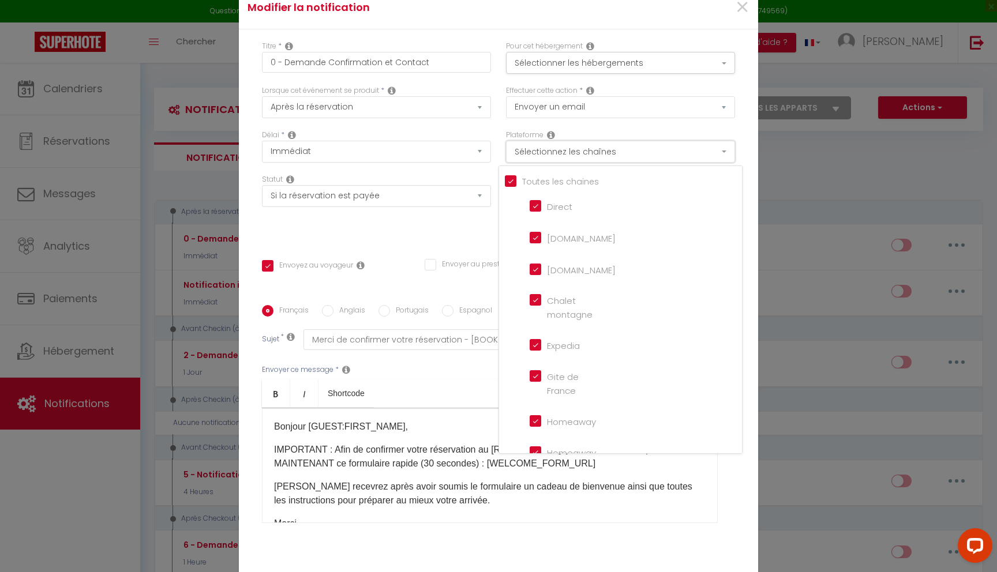
click at [584, 161] on button "Sélectionnez les chaînes" at bounding box center [620, 152] width 229 height 22
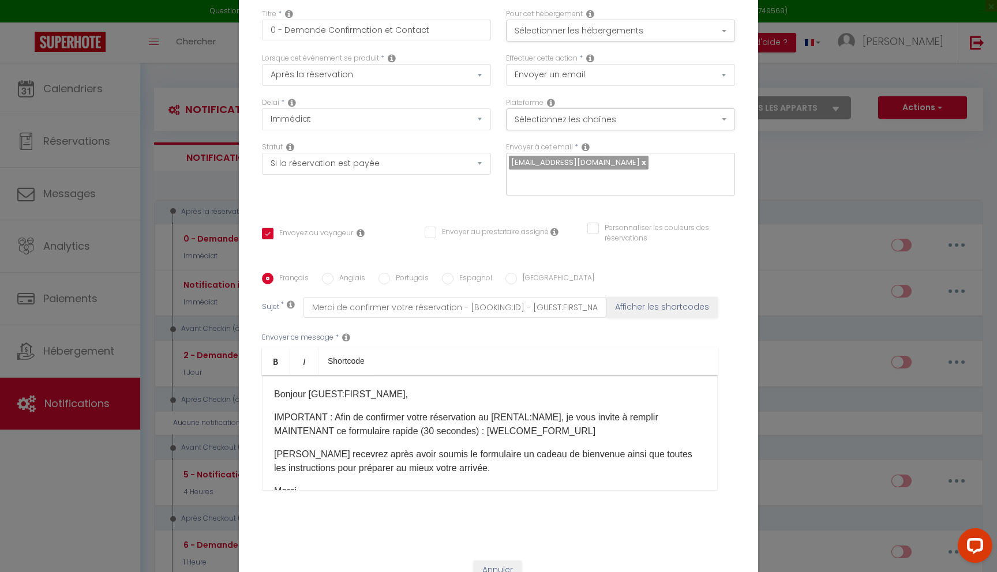
click at [329, 273] on input "Anglais" at bounding box center [328, 279] width 12 height 12
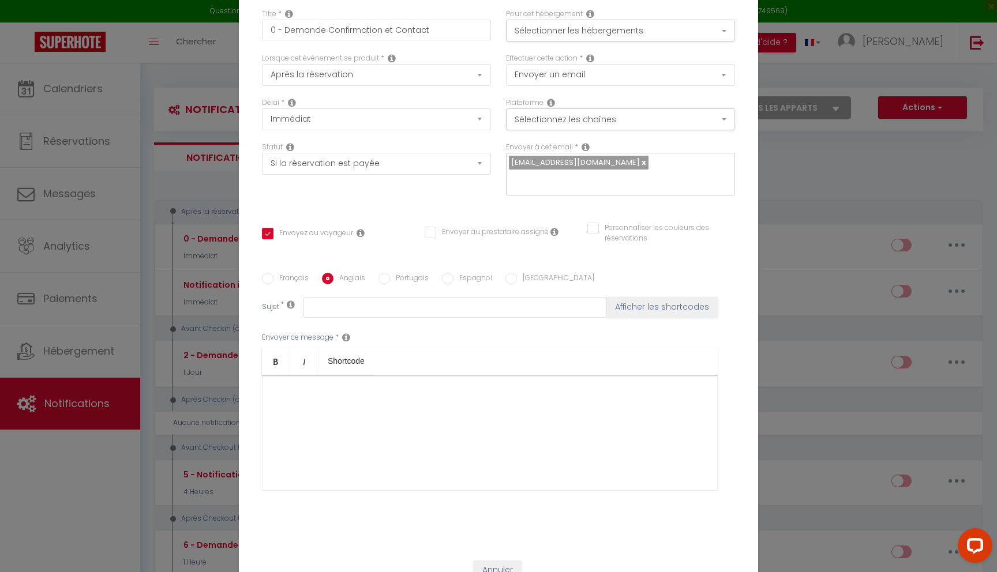
click at [267, 273] on input "Français" at bounding box center [268, 279] width 12 height 12
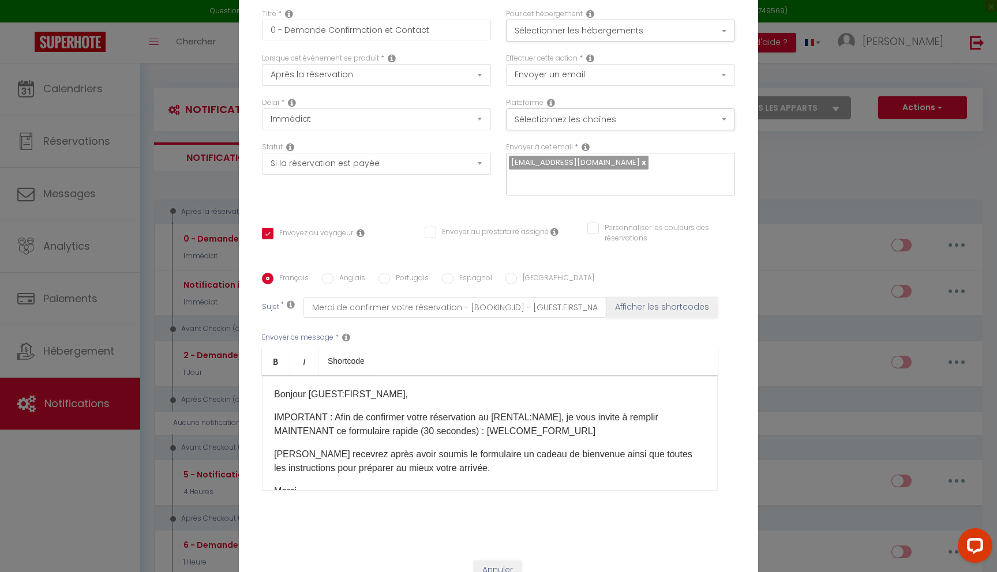
click at [388, 273] on input "Portugais" at bounding box center [384, 279] width 12 height 12
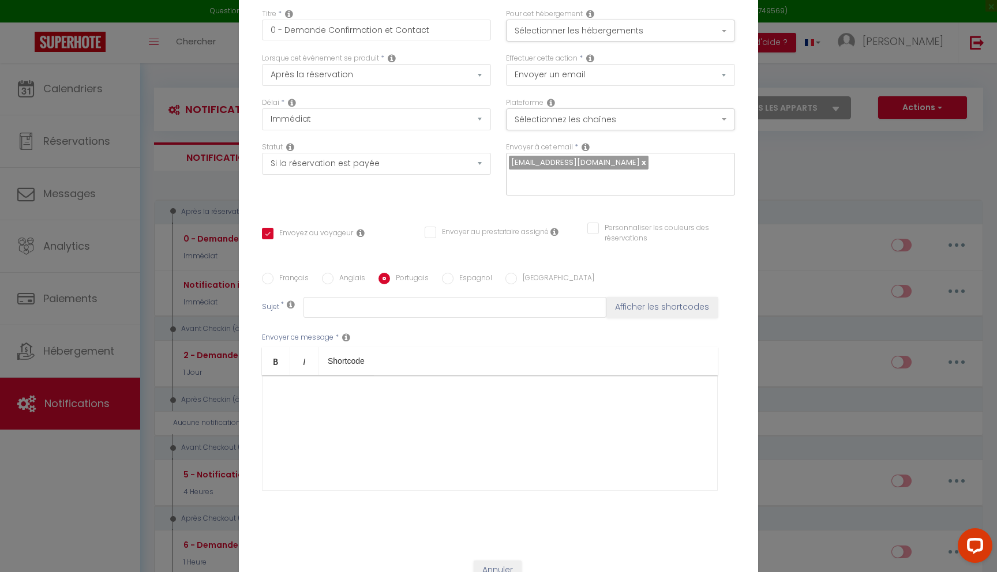
click at [330, 273] on input "Anglais" at bounding box center [328, 279] width 12 height 12
click at [267, 273] on input "Français" at bounding box center [268, 279] width 12 height 12
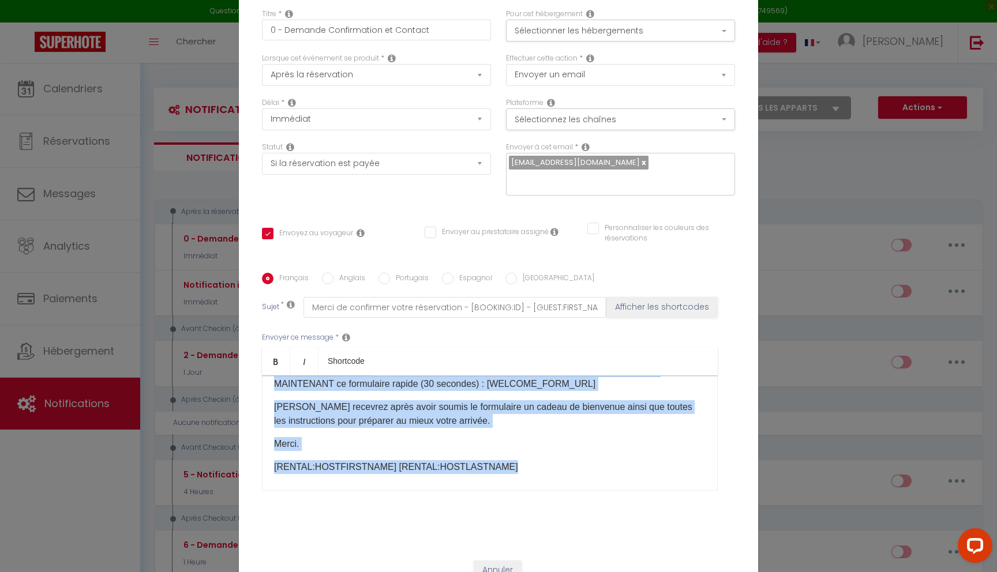
scroll to position [54, 0]
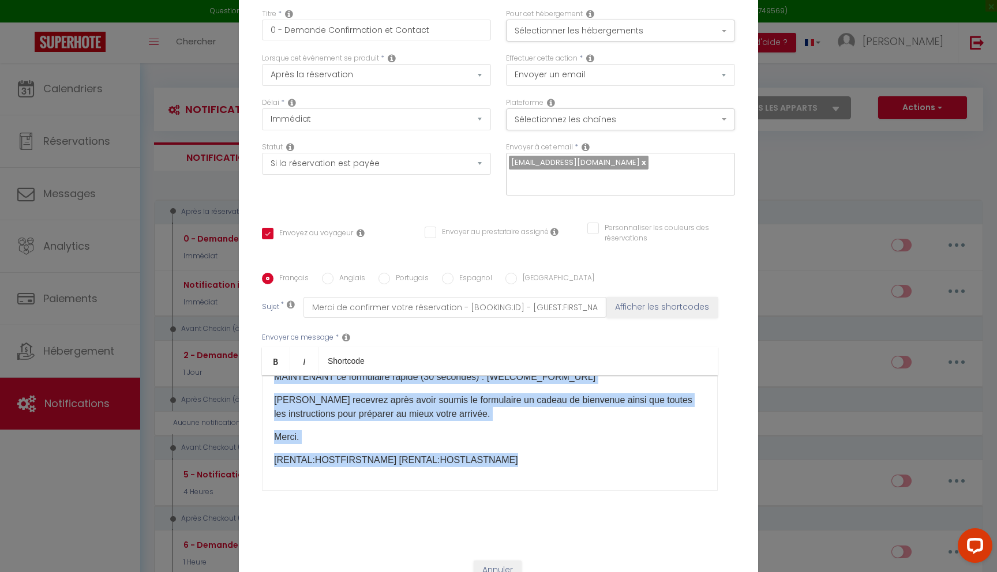
drag, startPoint x: 275, startPoint y: 384, endPoint x: 398, endPoint y: 491, distance: 163.6
click at [398, 491] on div "Envoyer ce message * Bold Italic Shortcode Rich text editor Bonjour [GUEST:FIRS…" at bounding box center [498, 411] width 473 height 187
copy div "Bonjour [GUEST:FIRST_NAME], IMPORTANT : Afin de confirmer votre réservation au …"
click at [330, 273] on input "Anglais" at bounding box center [328, 279] width 12 height 12
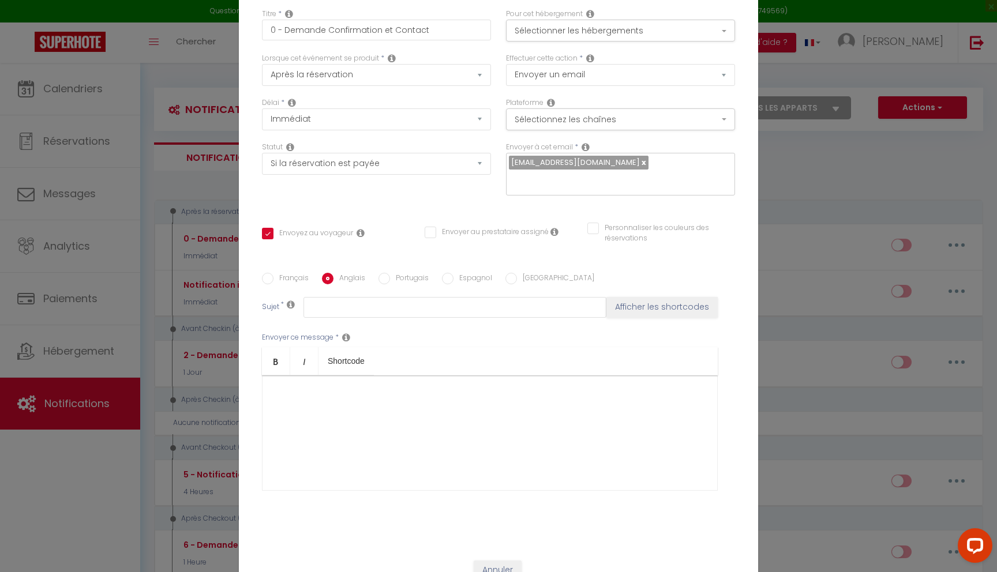
scroll to position [0, 0]
click at [393, 400] on div at bounding box center [490, 433] width 456 height 115
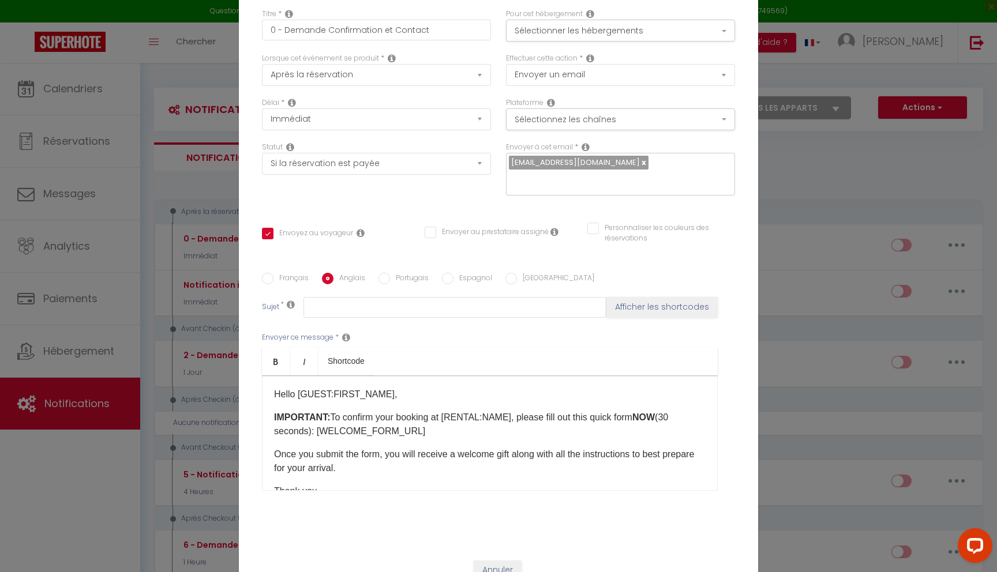
click at [269, 273] on input "Français" at bounding box center [268, 279] width 12 height 12
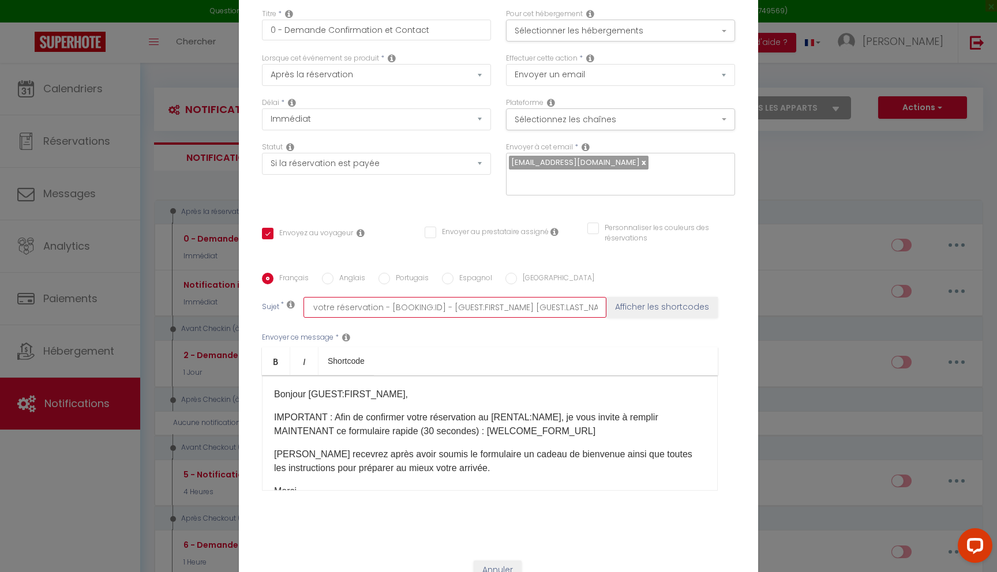
scroll to position [0, 145]
drag, startPoint x: 309, startPoint y: 299, endPoint x: 631, endPoint y: 315, distance: 322.3
click at [631, 315] on div "Français Anglais Portugais Espagnol Italien Sujet * Merci de confirmer votre ré…" at bounding box center [498, 389] width 479 height 232
click at [326, 273] on input "Anglais" at bounding box center [328, 279] width 12 height 12
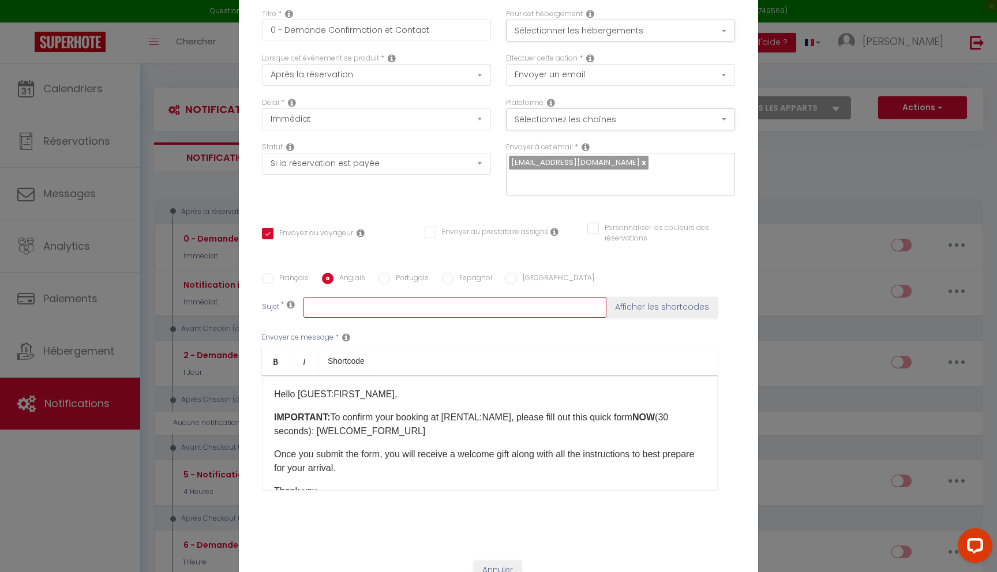
click at [365, 303] on input "text" at bounding box center [454, 307] width 303 height 21
paste input "Please confirm your booking – [BOOKING:ID] – [GUEST:FIRST_NAME] [GUEST:LAST_NAM…"
click at [266, 273] on input "Français" at bounding box center [268, 279] width 12 height 12
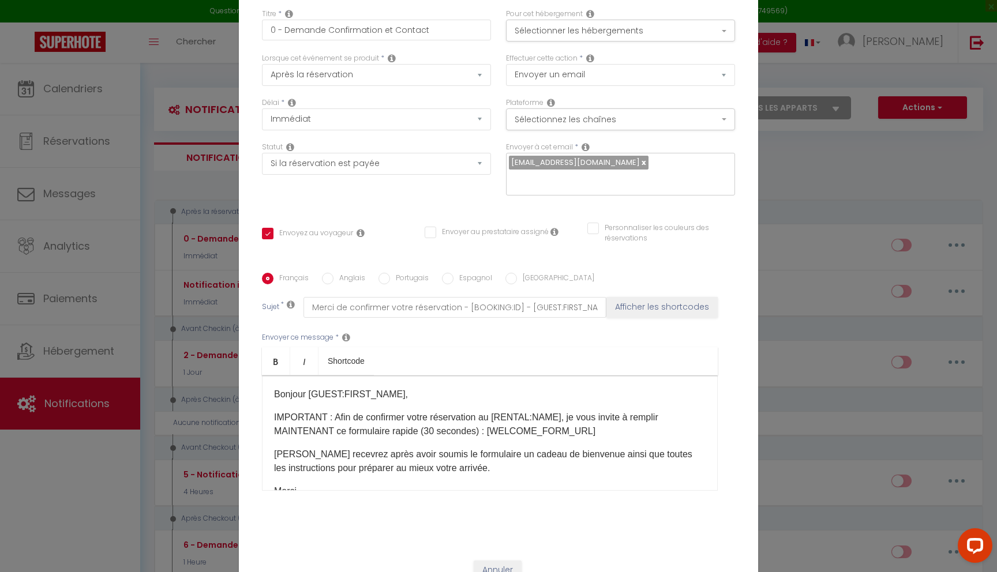
click at [325, 273] on input "Anglais" at bounding box center [328, 279] width 12 height 12
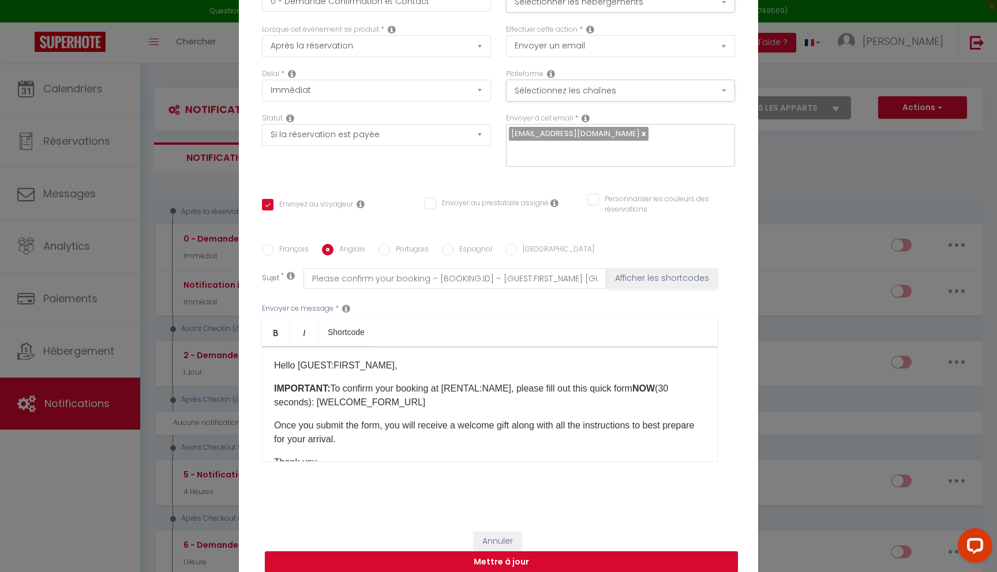
scroll to position [66, 0]
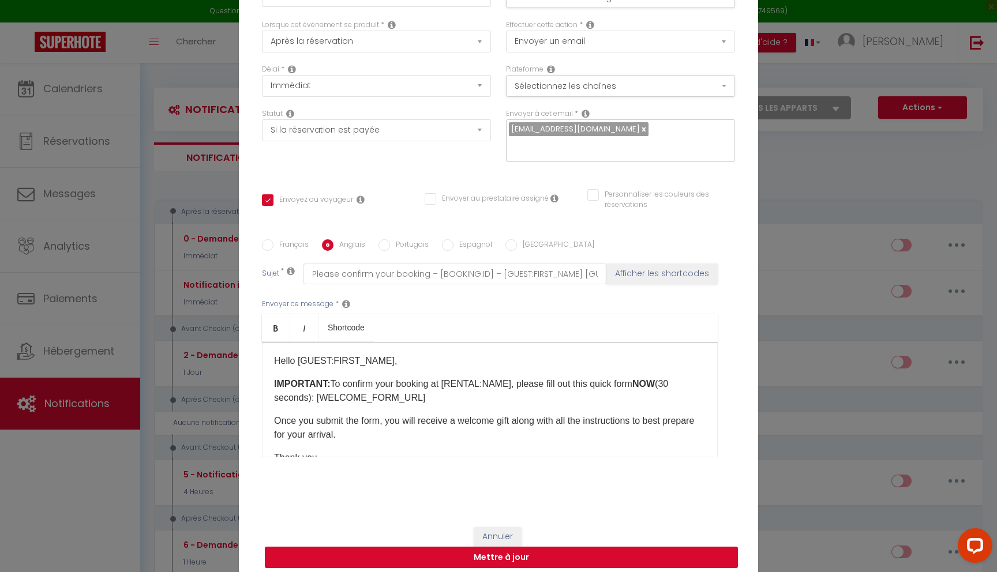
click at [524, 547] on button "Mettre à jour" at bounding box center [501, 558] width 473 height 22
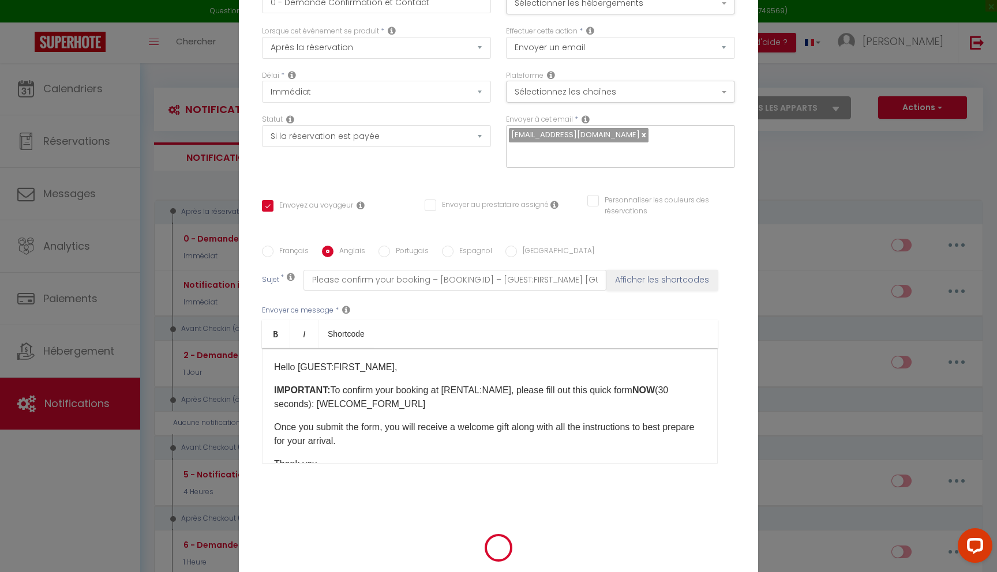
scroll to position [59, 0]
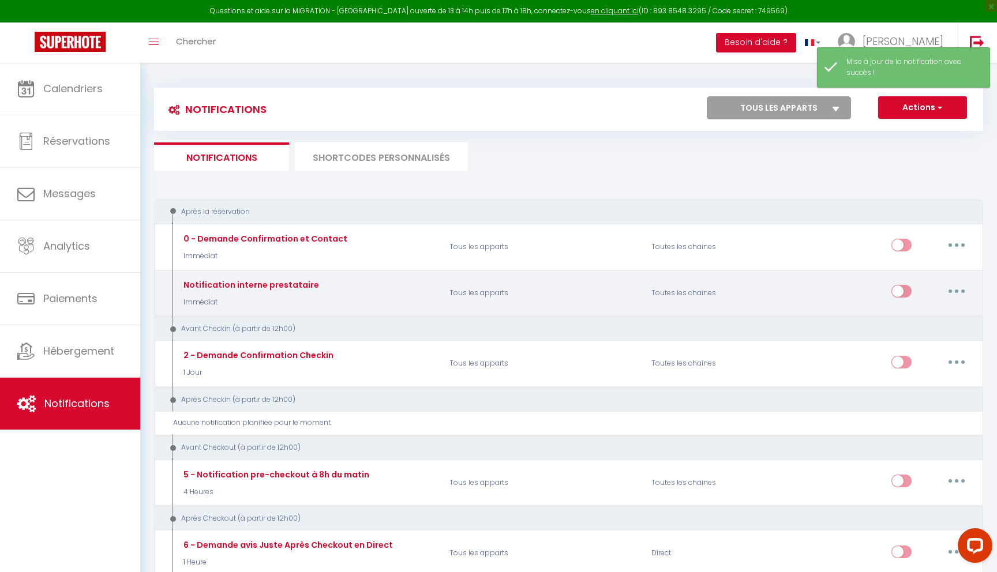
click at [259, 245] on div "Notification interne prestataire" at bounding box center [264, 238] width 167 height 13
click at [955, 290] on icon "button" at bounding box center [956, 291] width 3 height 3
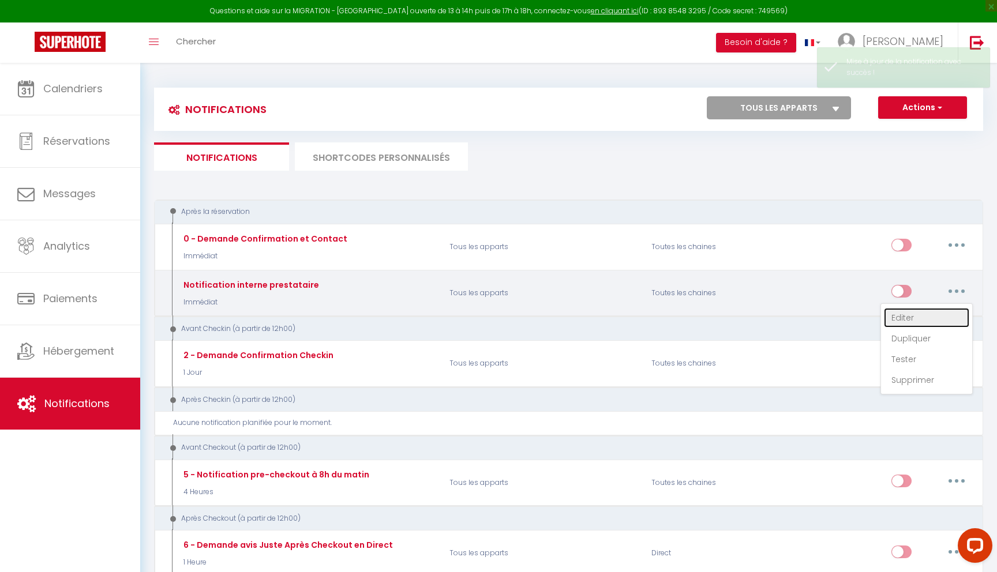
click at [926, 312] on link "Editer" at bounding box center [926, 318] width 85 height 20
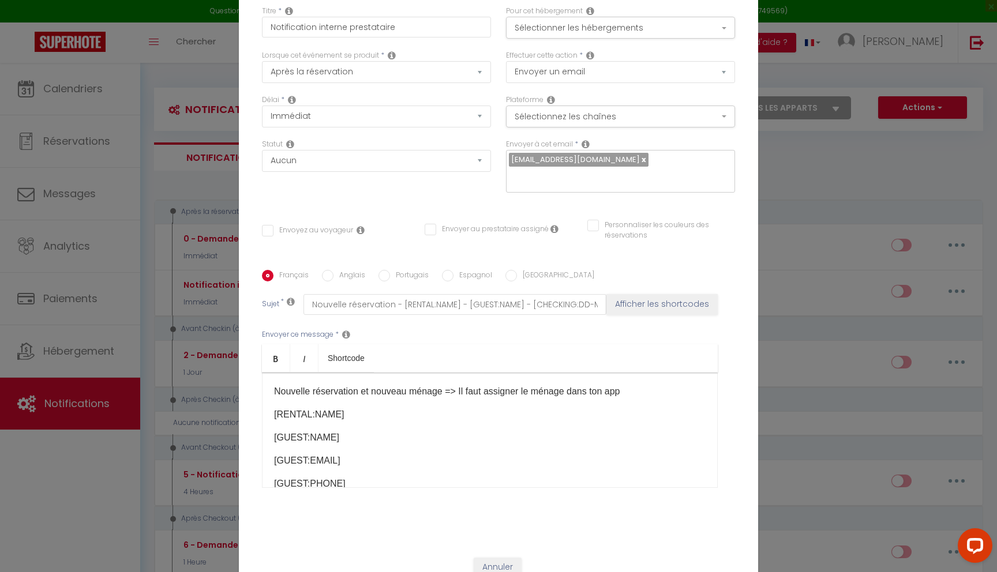
scroll to position [0, 0]
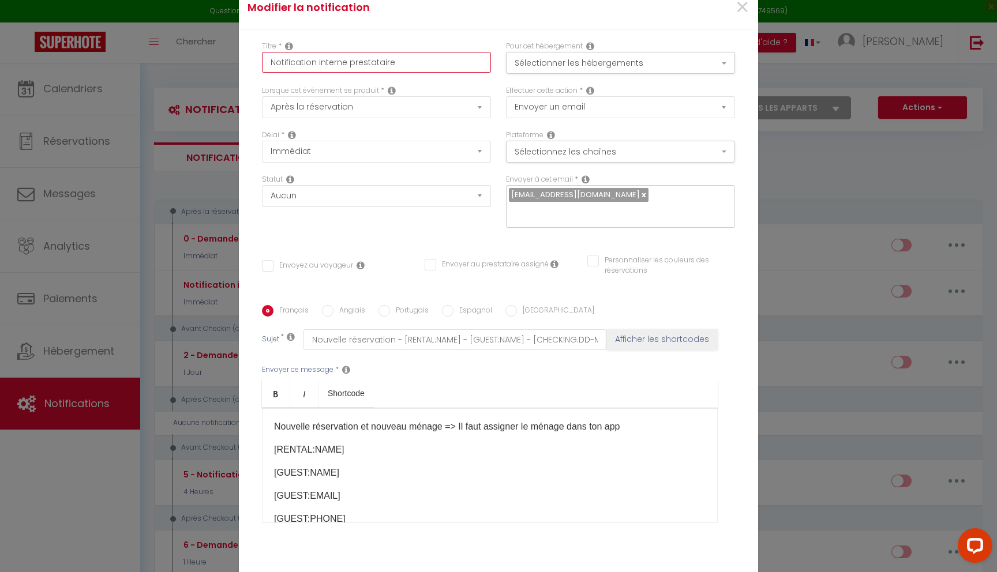
click at [434, 67] on input "Notification interne prestataire" at bounding box center [376, 62] width 229 height 21
click at [573, 63] on button "Sélectionner les hébergements" at bounding box center [620, 63] width 229 height 22
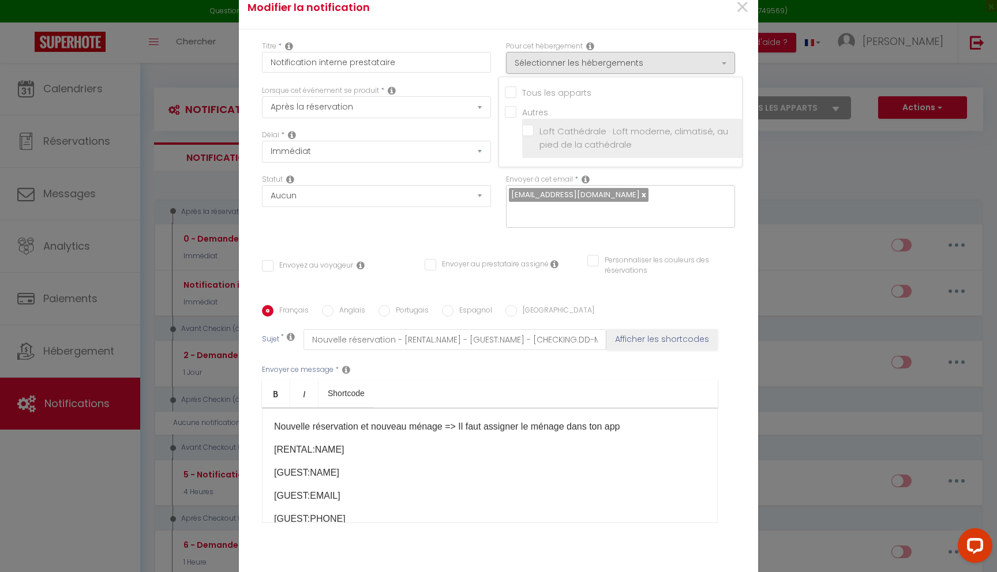
click at [532, 131] on li "Loft Cathédrale · Loft moderne, climatisé, au pied de la cathédrale" at bounding box center [632, 138] width 220 height 39
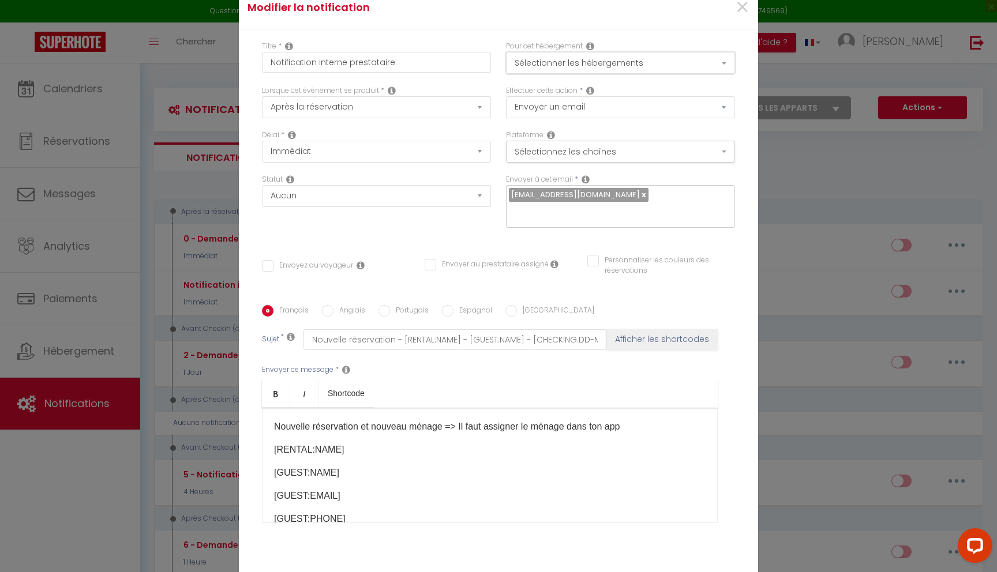
click at [589, 72] on button "Sélectionner les hébergements" at bounding box center [620, 63] width 229 height 22
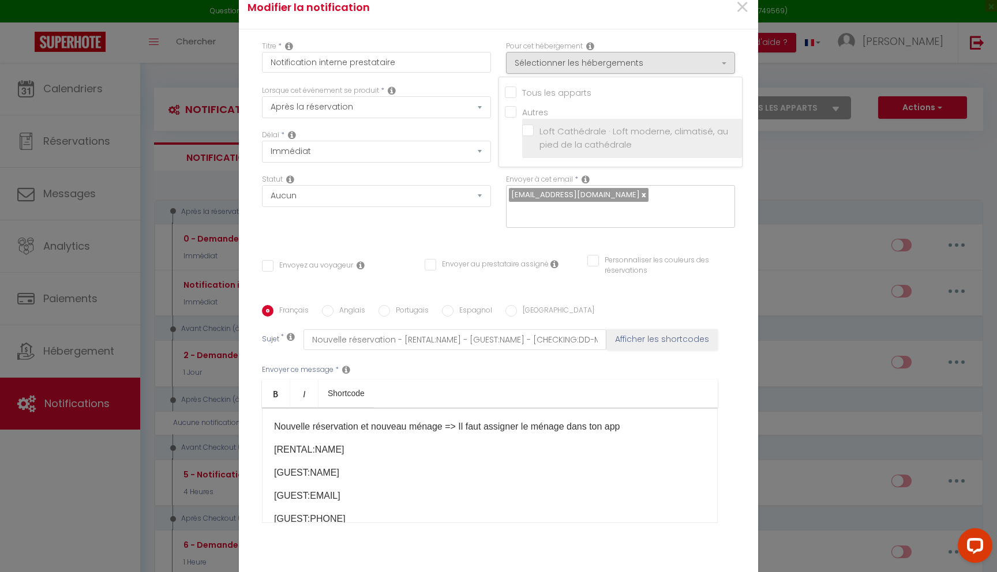
click at [528, 140] on input "Loft Cathédrale · Loft moderne, climatisé, au pied de la cathédrale" at bounding box center [632, 138] width 220 height 12
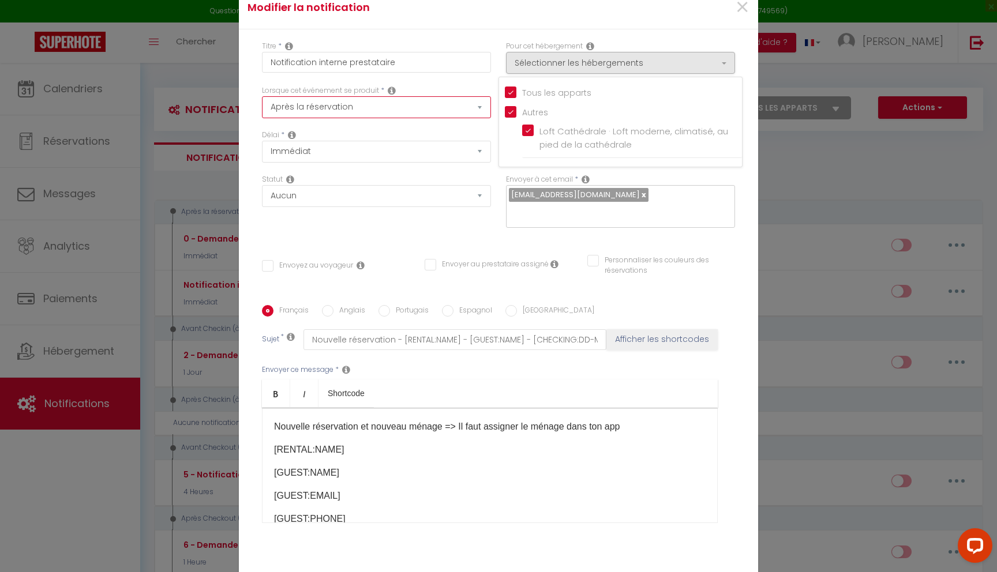
click at [412, 115] on select "Après la réservation Avant Checkin (à partir de 12h00) Après Checkin (à partir …" at bounding box center [376, 107] width 229 height 22
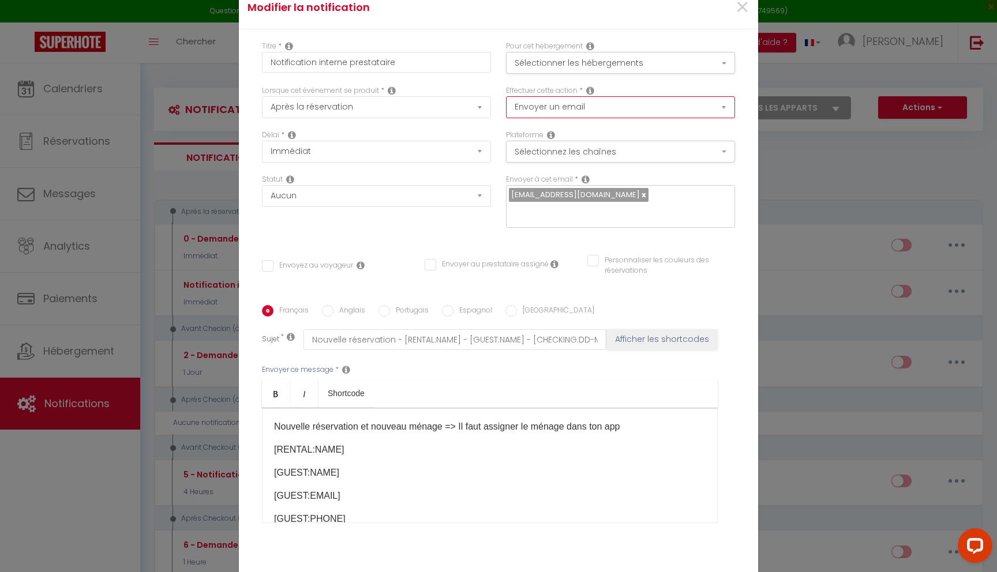
click at [576, 116] on select "Envoyer un email Envoyer un SMS Envoyer une notification push" at bounding box center [620, 107] width 229 height 22
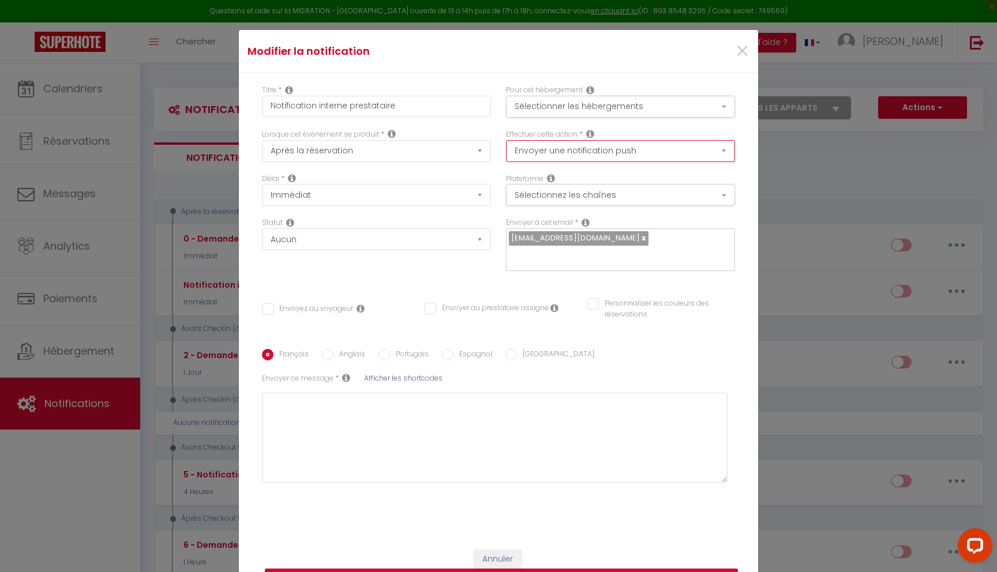
click at [598, 160] on select "Envoyer un email Envoyer un SMS Envoyer une notification push" at bounding box center [620, 151] width 229 height 22
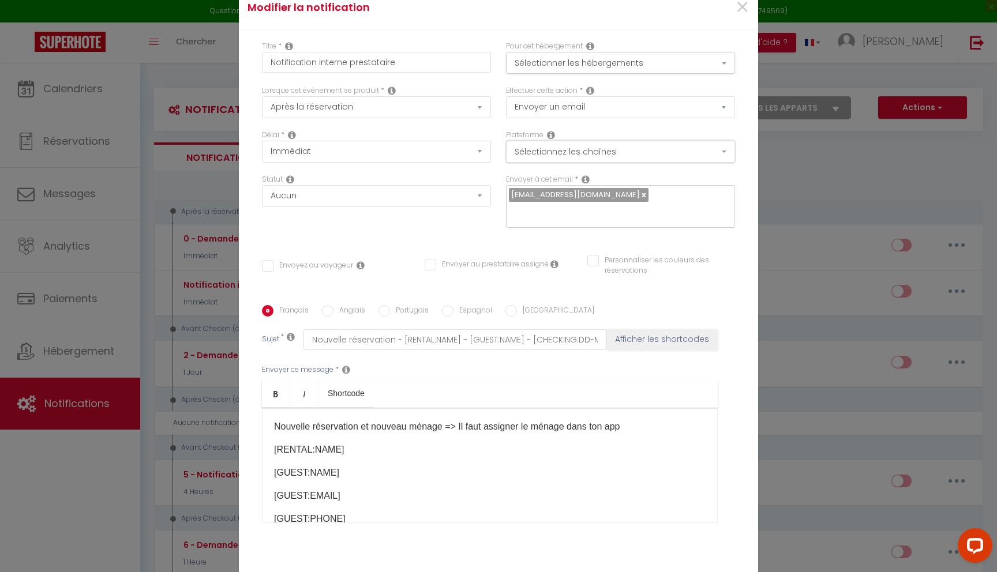
click at [626, 163] on button "Sélectionnez les chaînes" at bounding box center [620, 152] width 229 height 22
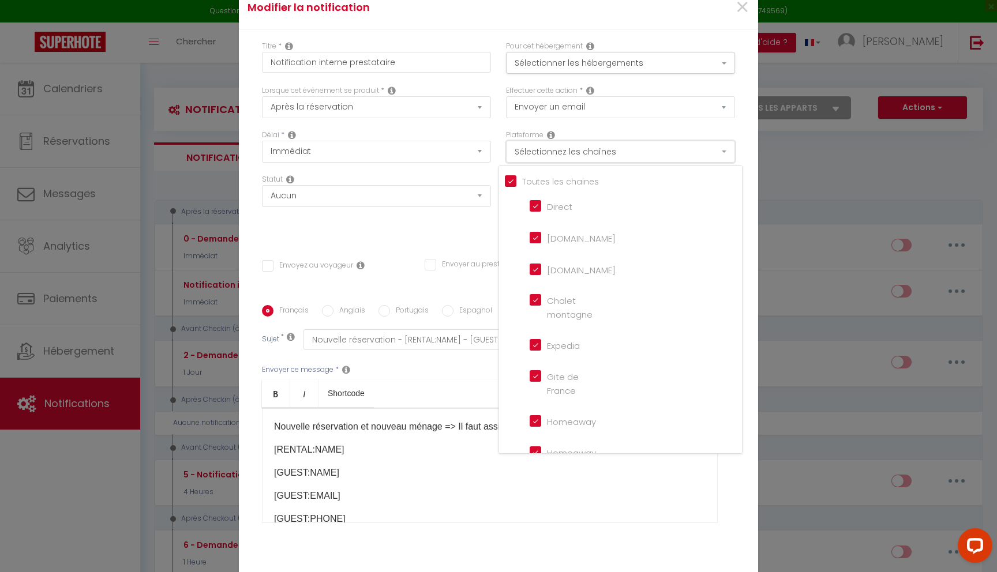
click at [625, 163] on button "Sélectionnez les chaînes" at bounding box center [620, 152] width 229 height 22
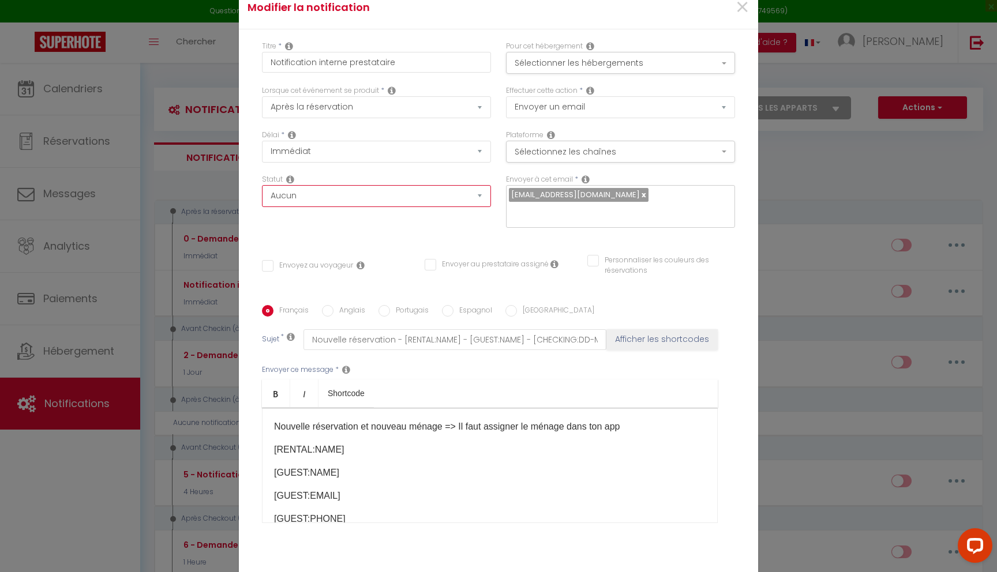
click at [395, 207] on select "Aucun Si la réservation est payée Si réservation non payée Si la caution a été …" at bounding box center [376, 196] width 229 height 22
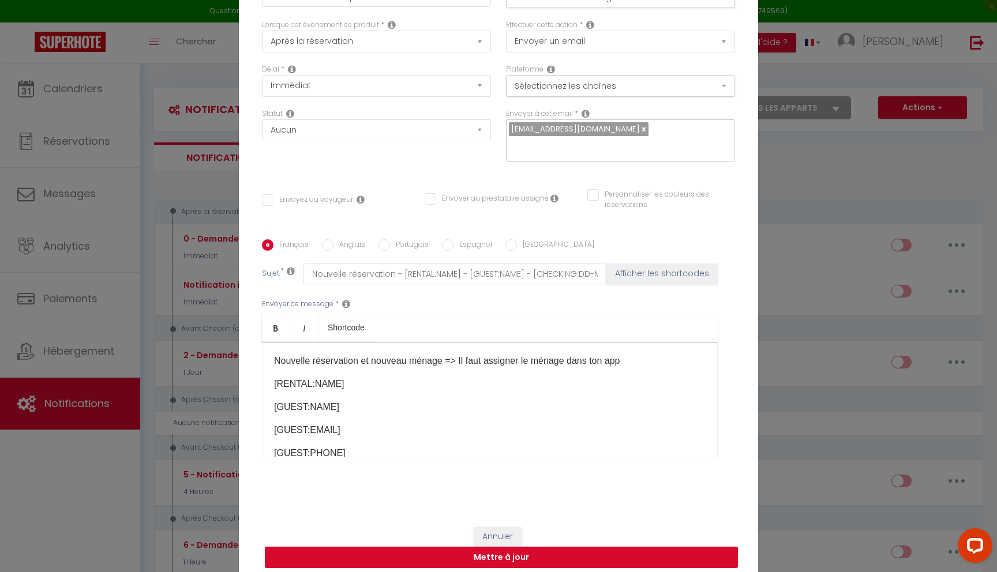
click at [510, 547] on button "Mettre à jour" at bounding box center [501, 558] width 473 height 22
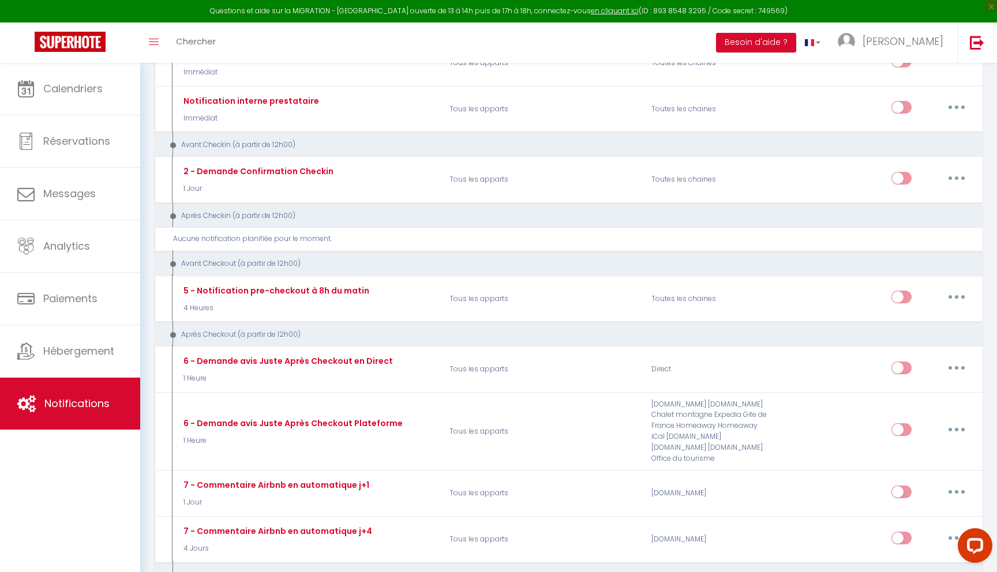
scroll to position [188, 0]
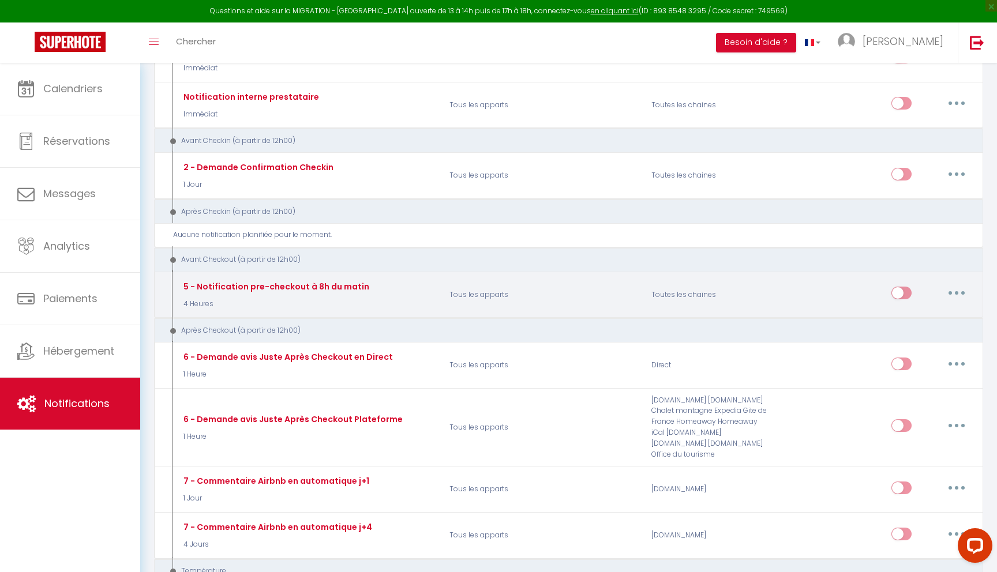
click at [347, 57] on div "5 - Notification pre-checkout à 8h du matin" at bounding box center [264, 50] width 167 height 13
click at [961, 293] on button "button" at bounding box center [956, 293] width 32 height 18
click at [919, 320] on link "Editer" at bounding box center [926, 320] width 85 height 20
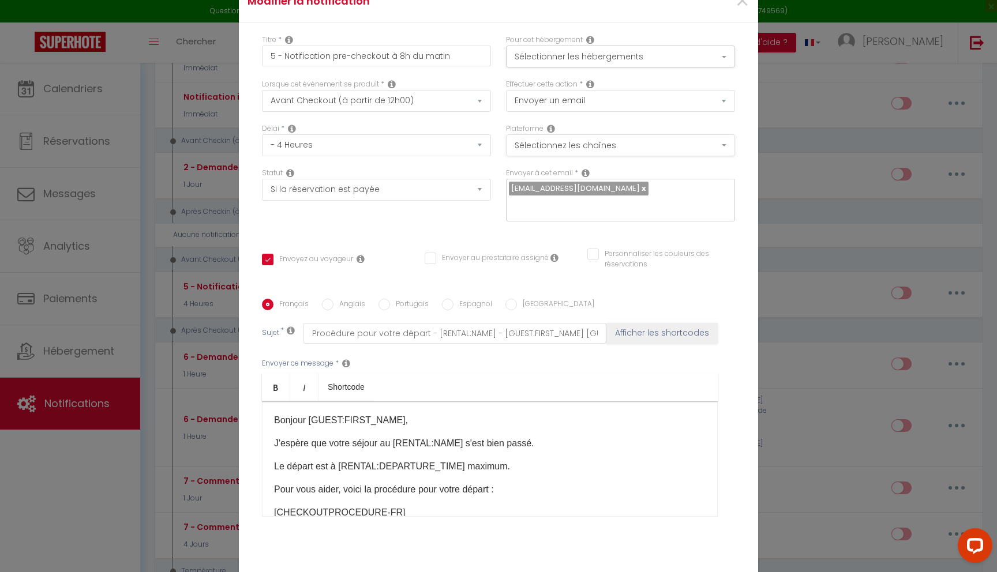
scroll to position [0, 0]
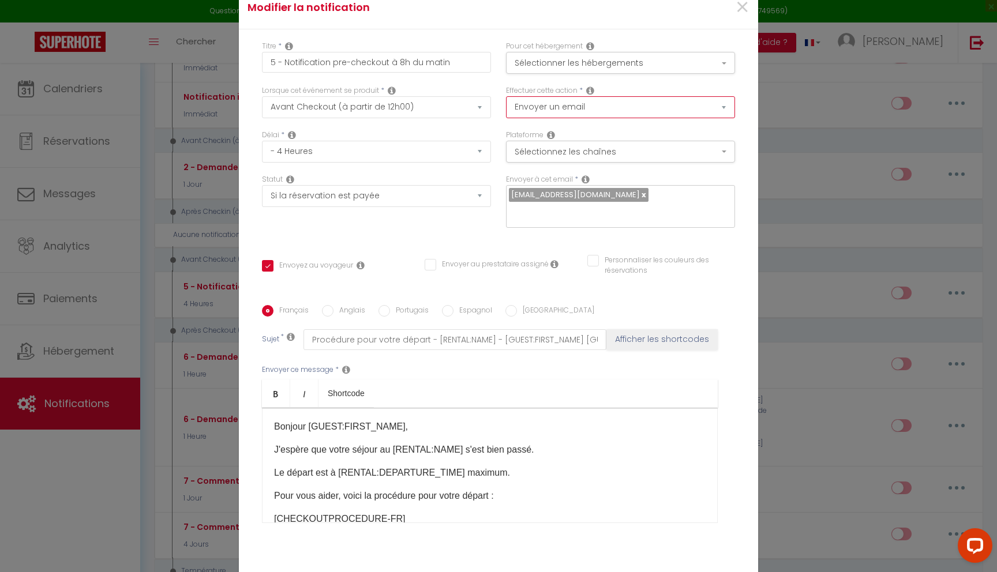
click at [583, 112] on select "Envoyer un email Envoyer un SMS Envoyer une notification push" at bounding box center [620, 107] width 229 height 22
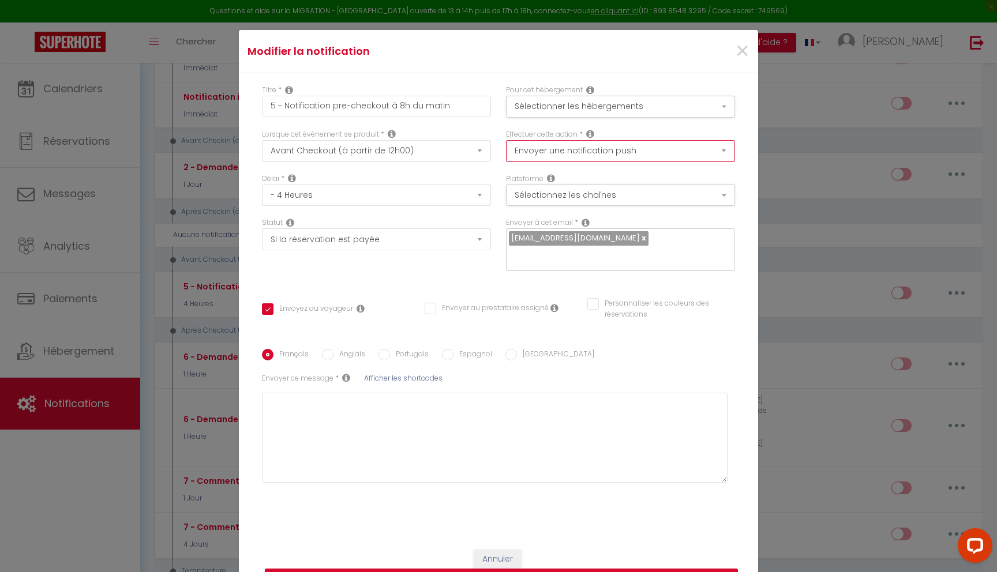
click at [605, 158] on select "Envoyer un email Envoyer un SMS Envoyer une notification push" at bounding box center [620, 151] width 229 height 22
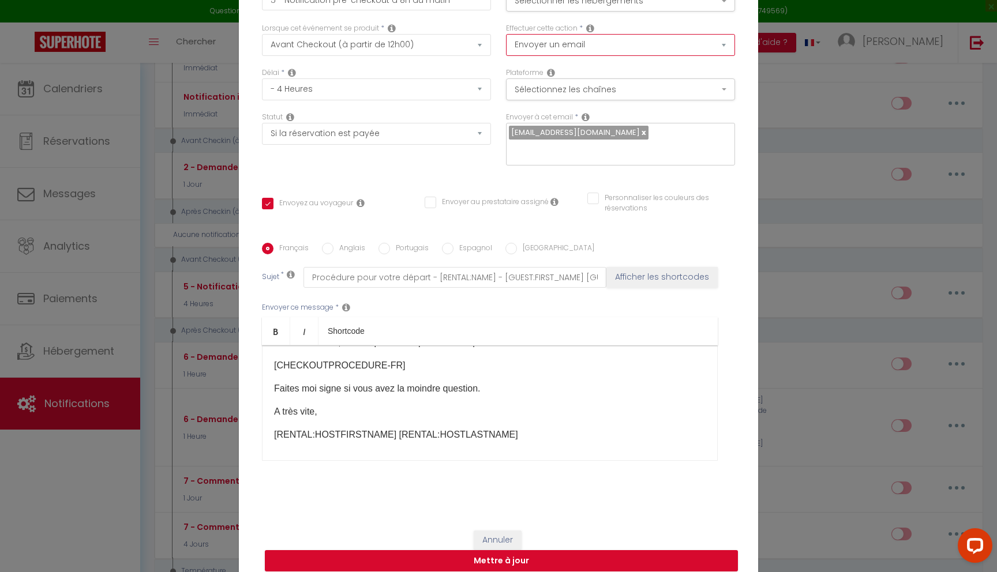
scroll to position [96, 0]
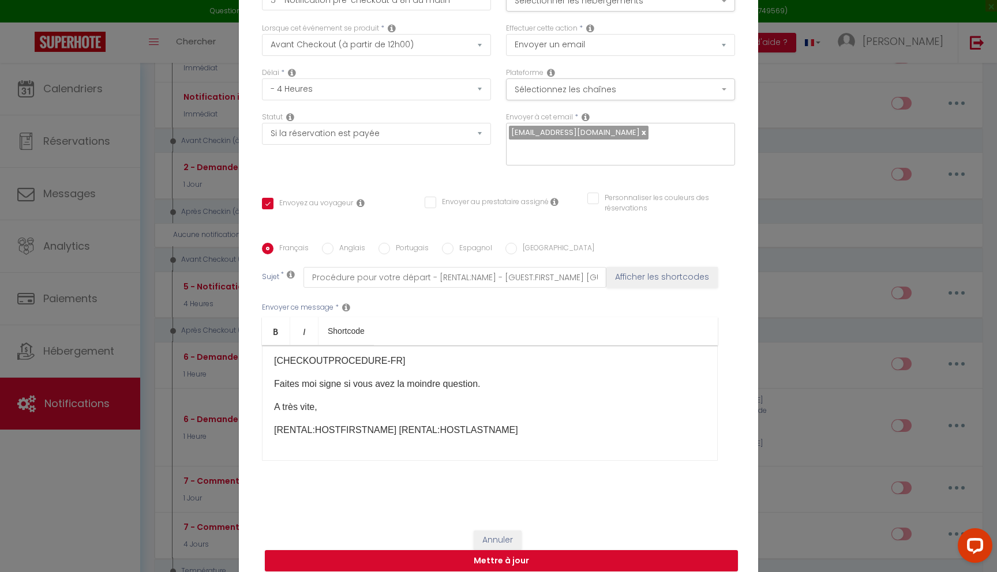
click at [818, 468] on div "Modifier la notification × Titre * 5 - Notification pre-checkout à 8h du matin …" at bounding box center [498, 286] width 997 height 572
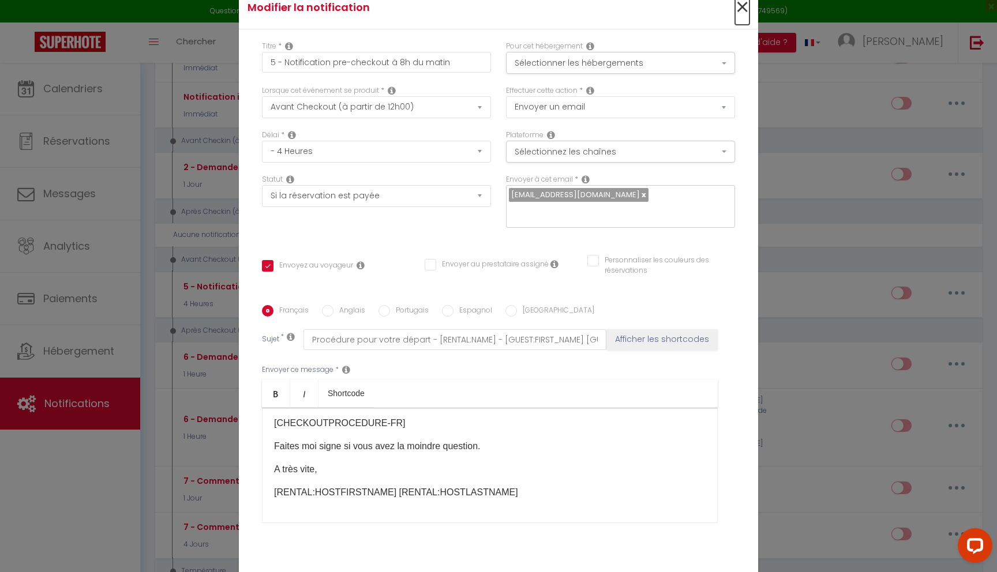
click at [741, 17] on span "×" at bounding box center [742, 7] width 14 height 35
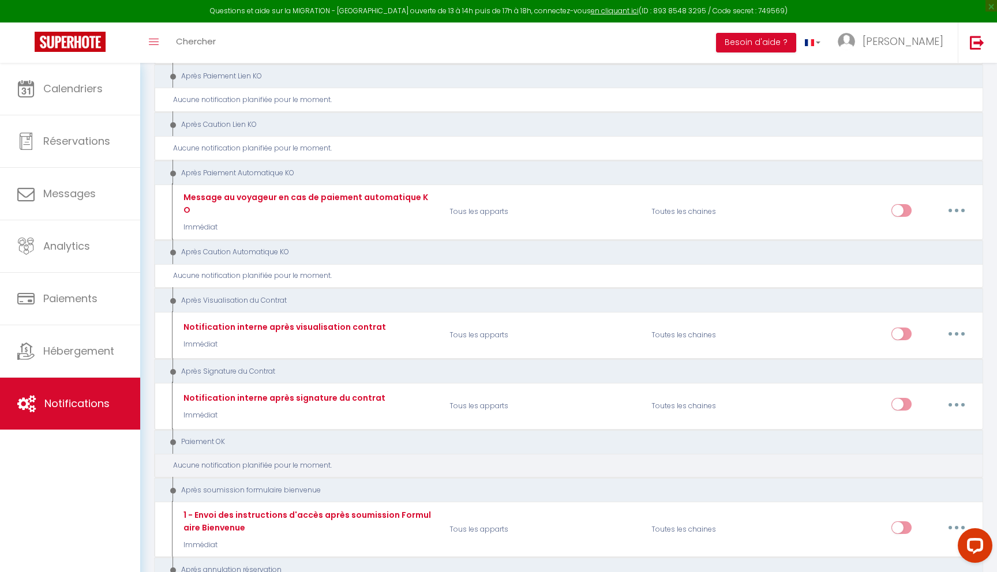
scroll to position [904, 0]
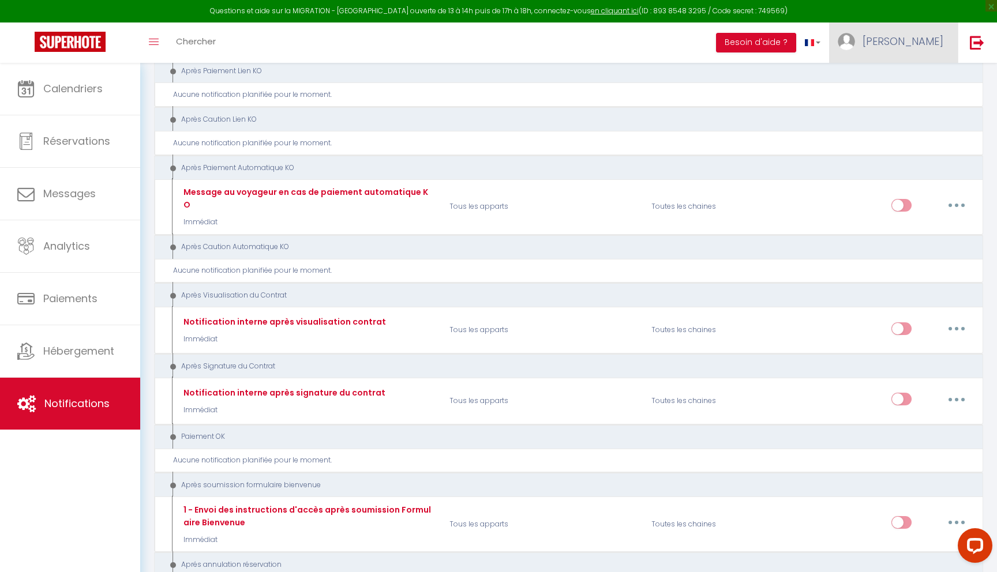
click at [930, 30] on link "[PERSON_NAME]" at bounding box center [893, 42] width 129 height 40
click at [921, 80] on link "Paramètres" at bounding box center [911, 80] width 85 height 20
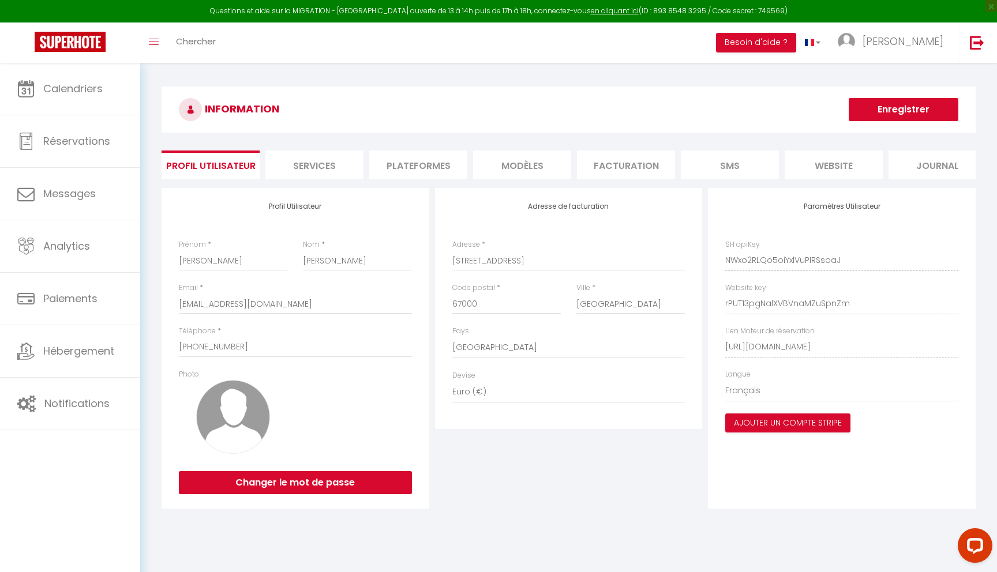
click at [243, 415] on img at bounding box center [233, 417] width 74 height 74
click at [325, 166] on li "Services" at bounding box center [314, 165] width 98 height 28
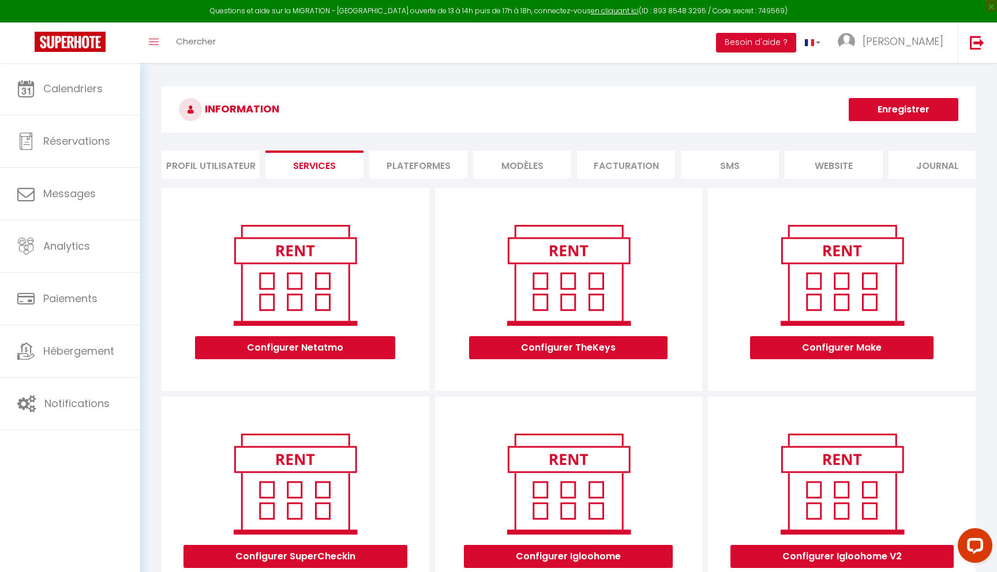
click at [425, 166] on li "Plateformes" at bounding box center [418, 165] width 98 height 28
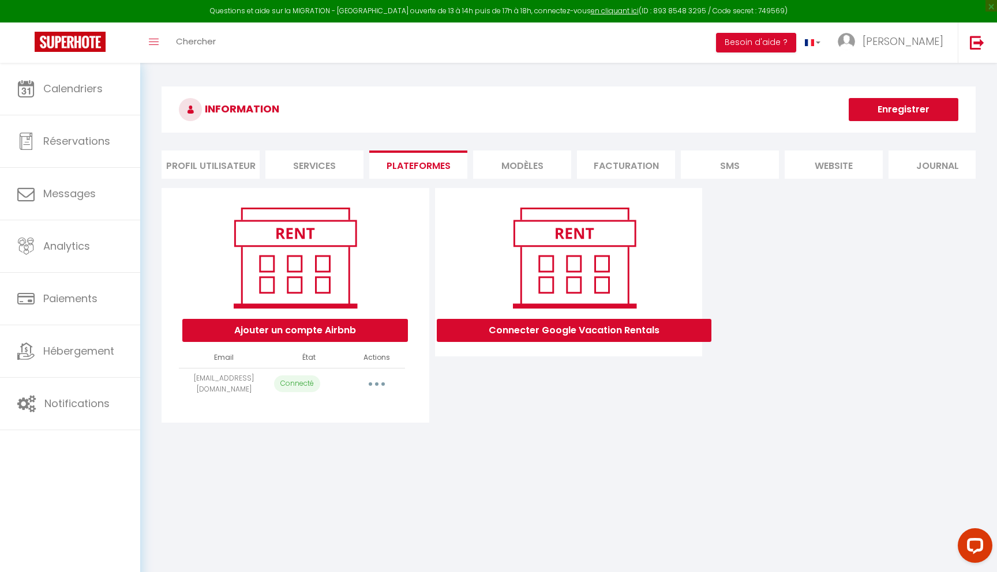
click at [543, 164] on li "MODÈLES" at bounding box center [522, 165] width 98 height 28
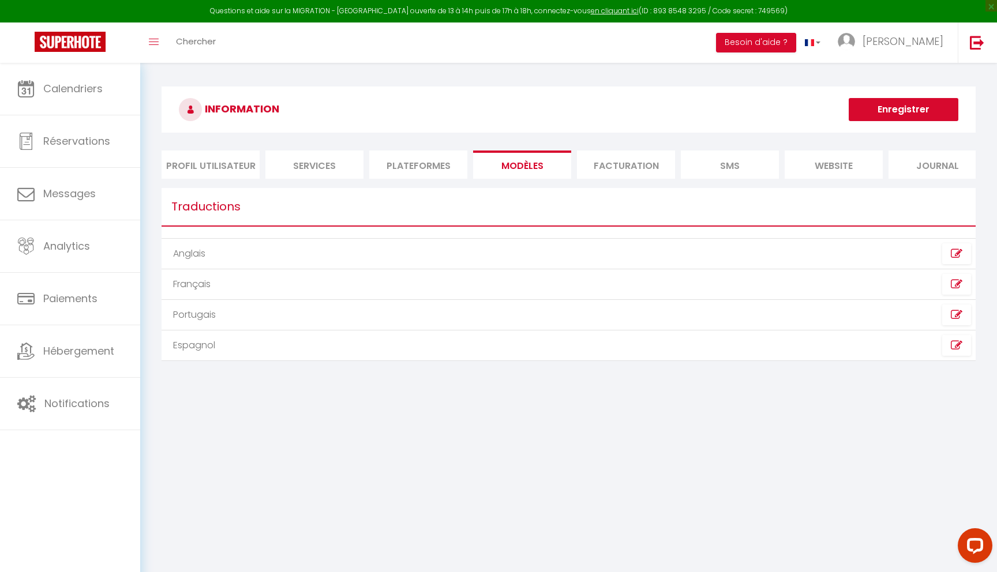
click at [633, 166] on li "Facturation" at bounding box center [626, 165] width 98 height 28
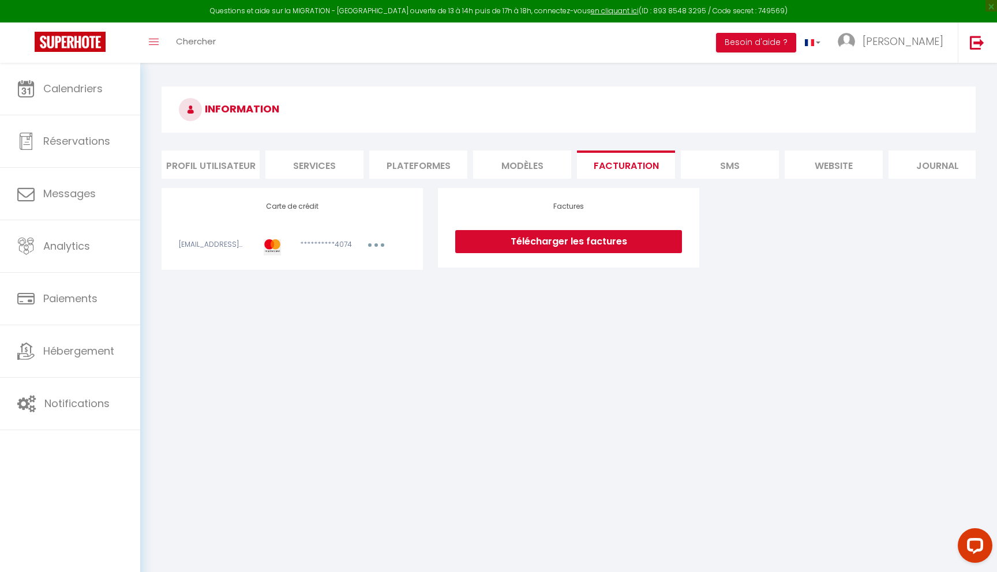
click at [750, 161] on li "SMS" at bounding box center [730, 165] width 98 height 28
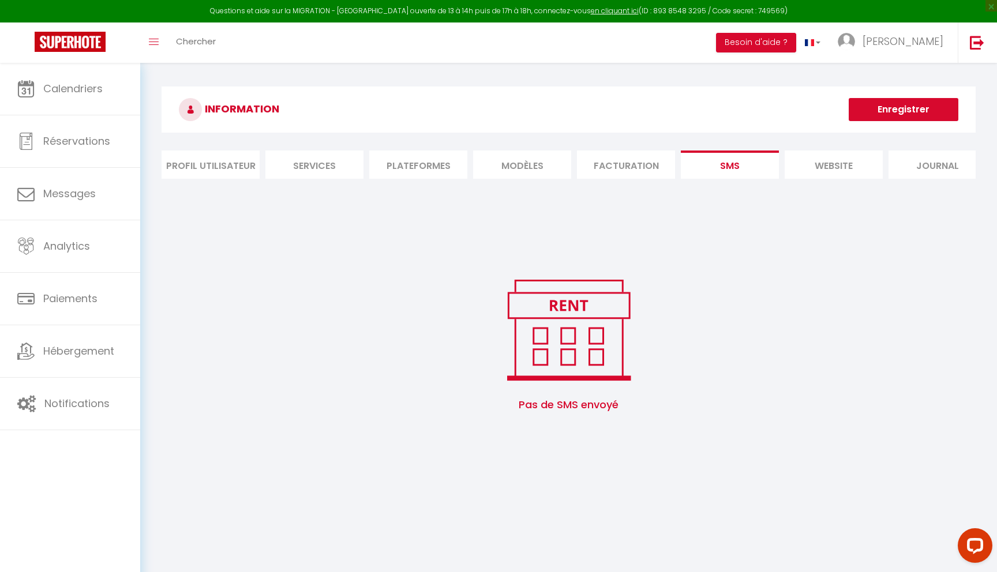
click at [528, 387] on span "Pas de SMS envoyé" at bounding box center [569, 404] width 814 height 39
click at [566, 317] on img at bounding box center [568, 330] width 147 height 111
click at [847, 161] on li "website" at bounding box center [834, 165] width 98 height 28
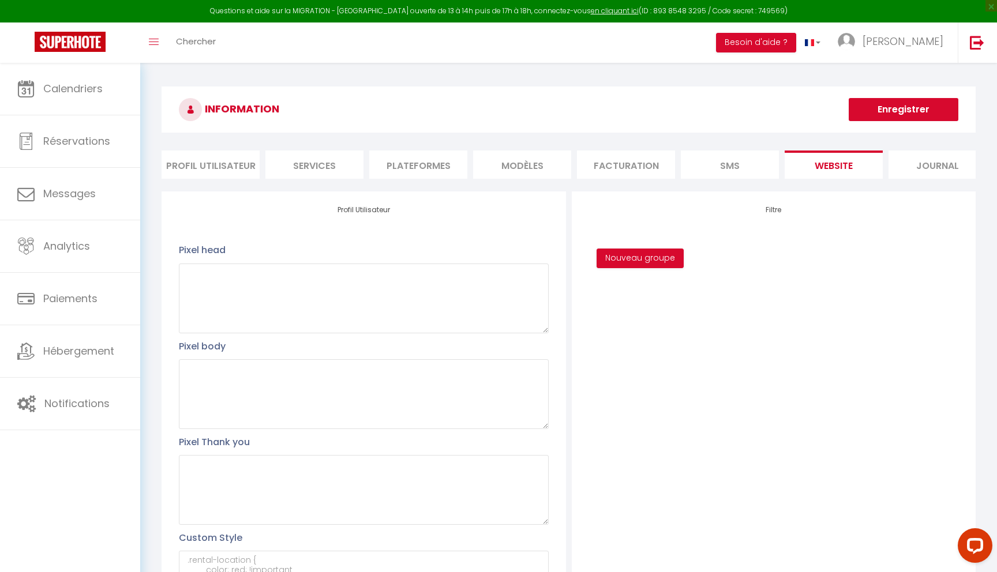
click at [920, 164] on li "Journal" at bounding box center [937, 165] width 98 height 28
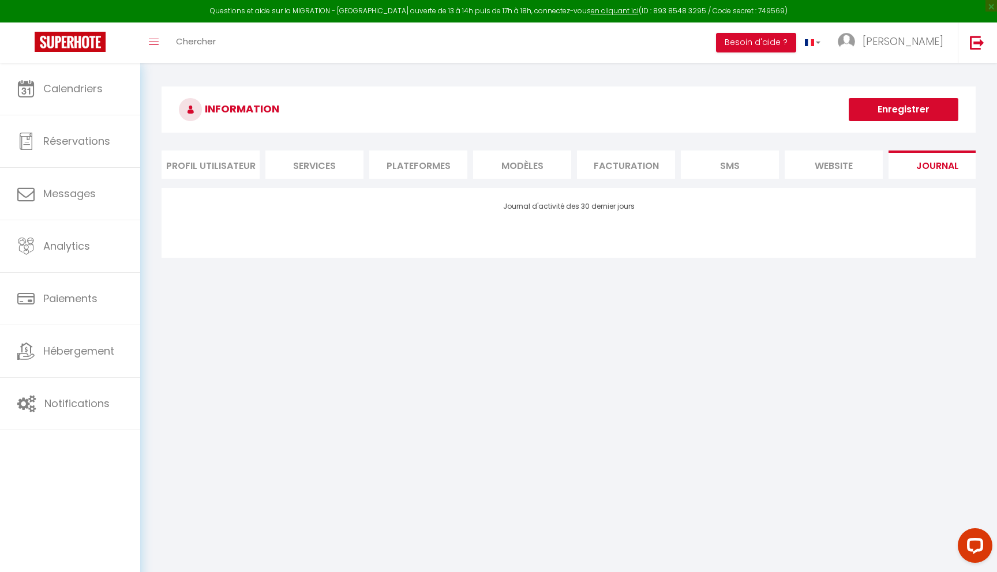
click at [841, 170] on li "website" at bounding box center [834, 165] width 98 height 28
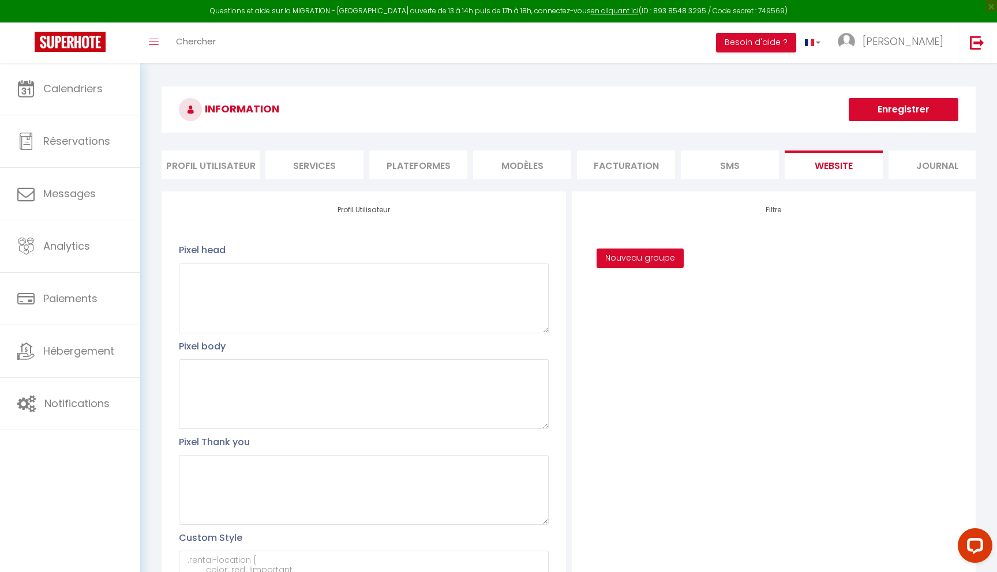
click at [860, 111] on button "Enregistrer" at bounding box center [904, 109] width 110 height 23
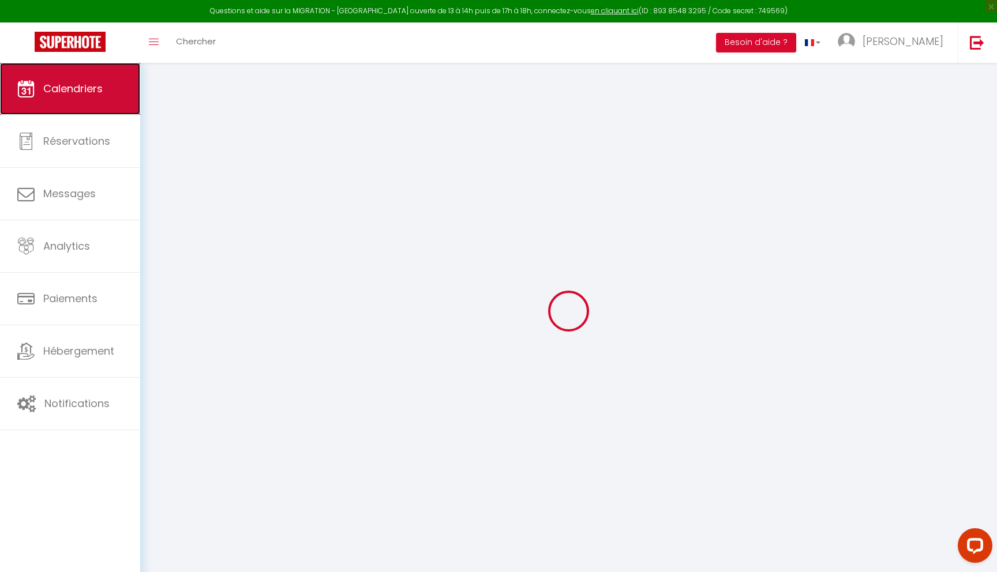
click at [83, 92] on span "Calendriers" at bounding box center [72, 88] width 59 height 14
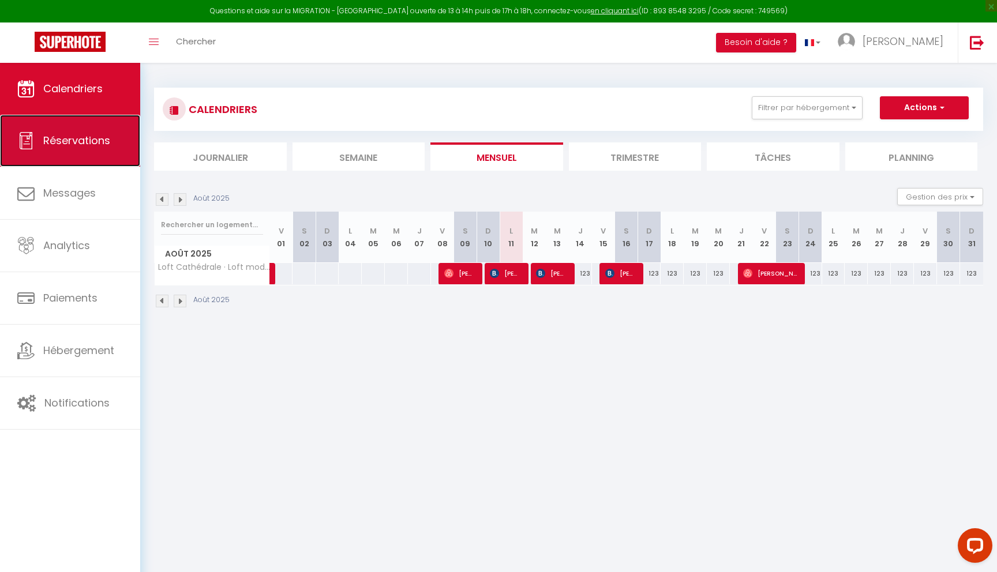
click at [106, 131] on link "Réservations" at bounding box center [70, 141] width 140 height 52
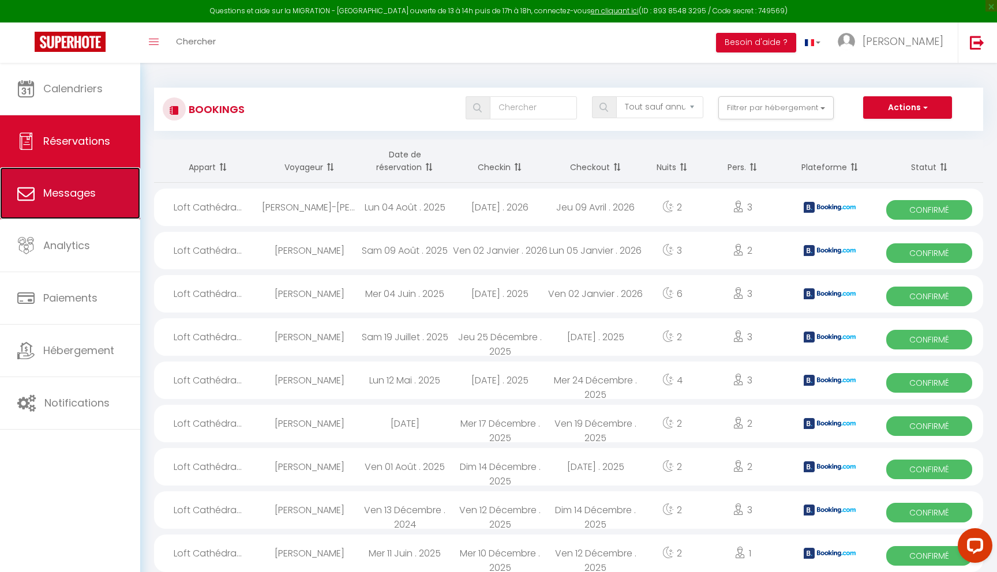
click at [65, 195] on span "Messages" at bounding box center [69, 193] width 52 height 14
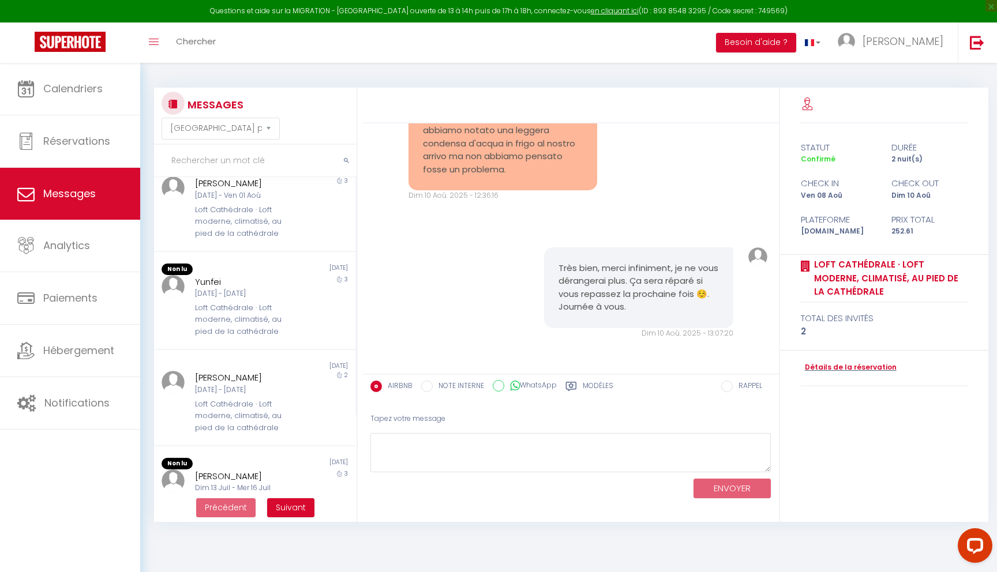
scroll to position [126, 0]
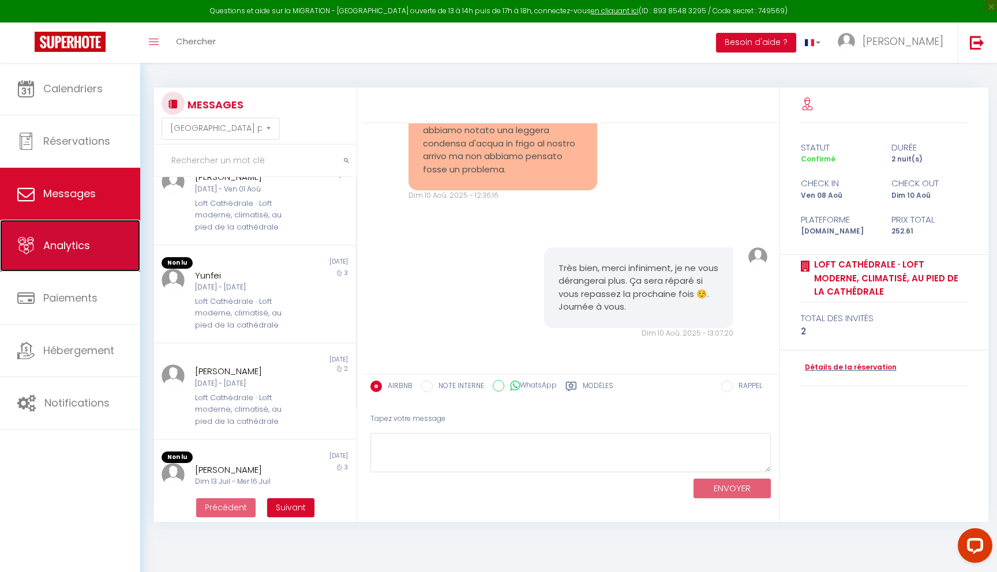
click at [82, 243] on span "Analytics" at bounding box center [66, 245] width 47 height 14
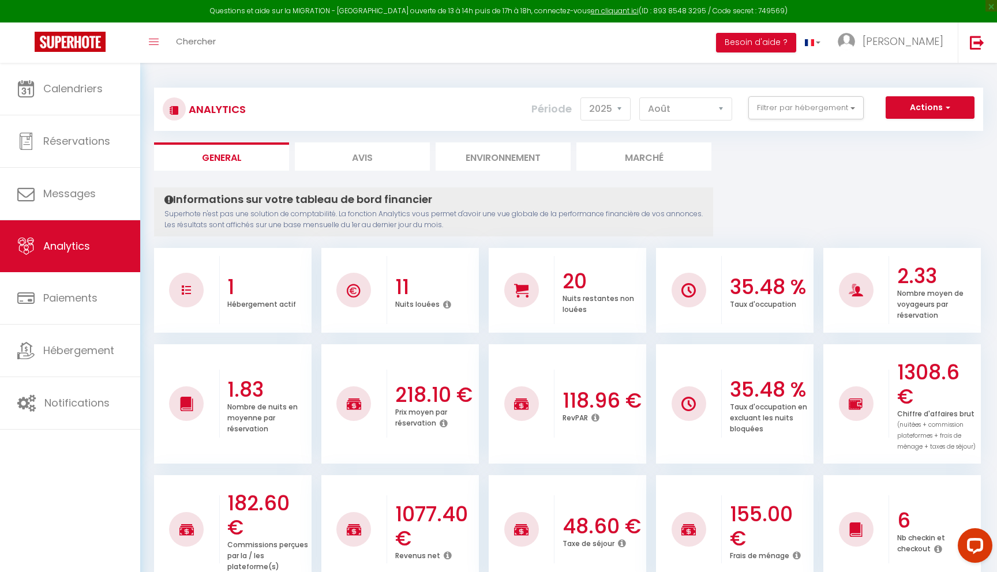
click at [393, 150] on li "Avis" at bounding box center [362, 156] width 135 height 28
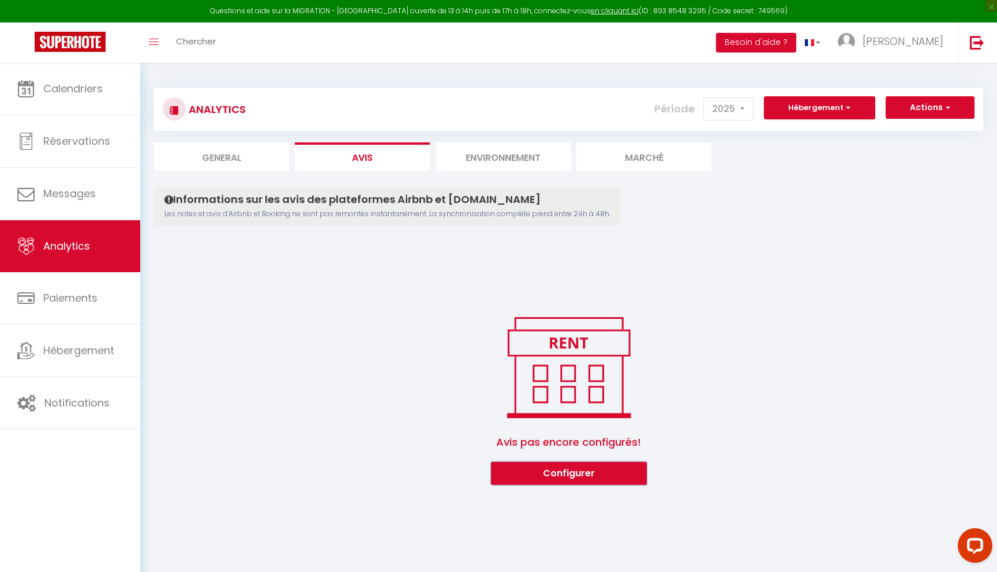
click at [577, 473] on button "Configurer" at bounding box center [569, 473] width 156 height 23
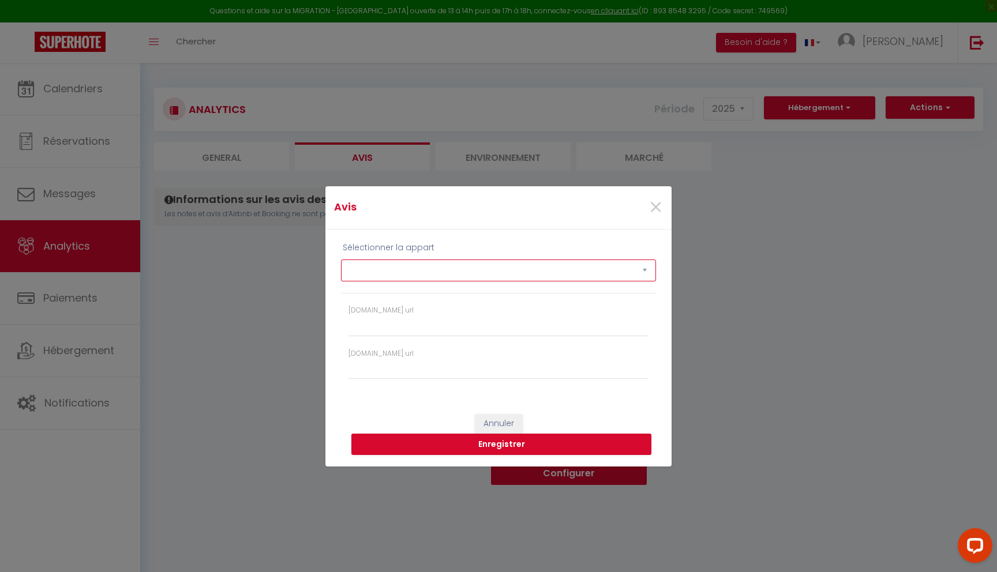
click at [571, 269] on select "Loft Cathédrale · Loft moderne, climatisé, au pied de la cathédrale" at bounding box center [498, 271] width 315 height 22
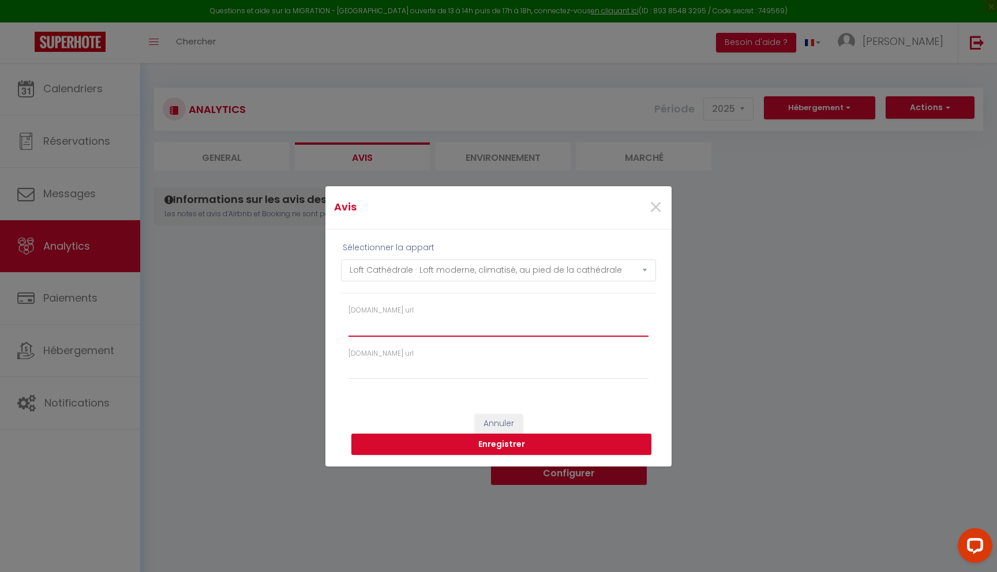
click at [511, 325] on input "Booking.com url" at bounding box center [498, 326] width 300 height 21
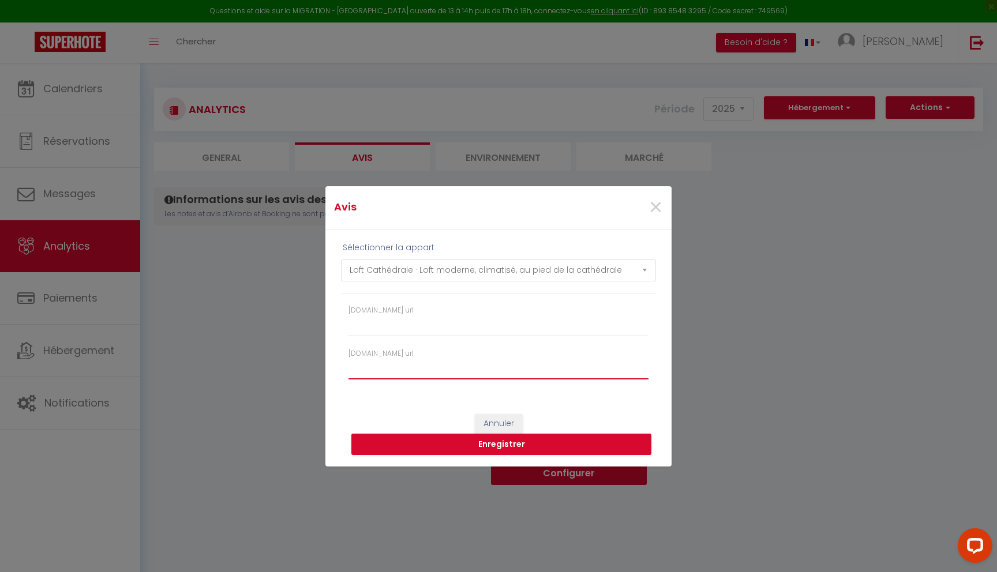
click at [494, 362] on input "Airbnb.com url" at bounding box center [498, 369] width 300 height 21
click at [564, 444] on button "Enregistrer" at bounding box center [501, 445] width 300 height 22
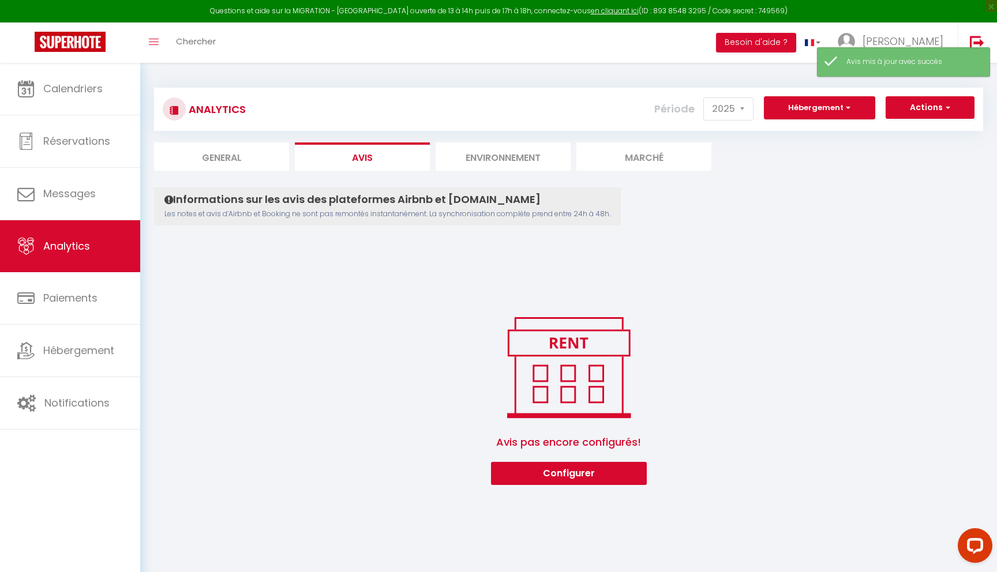
click at [525, 152] on li "Environnement" at bounding box center [503, 156] width 135 height 28
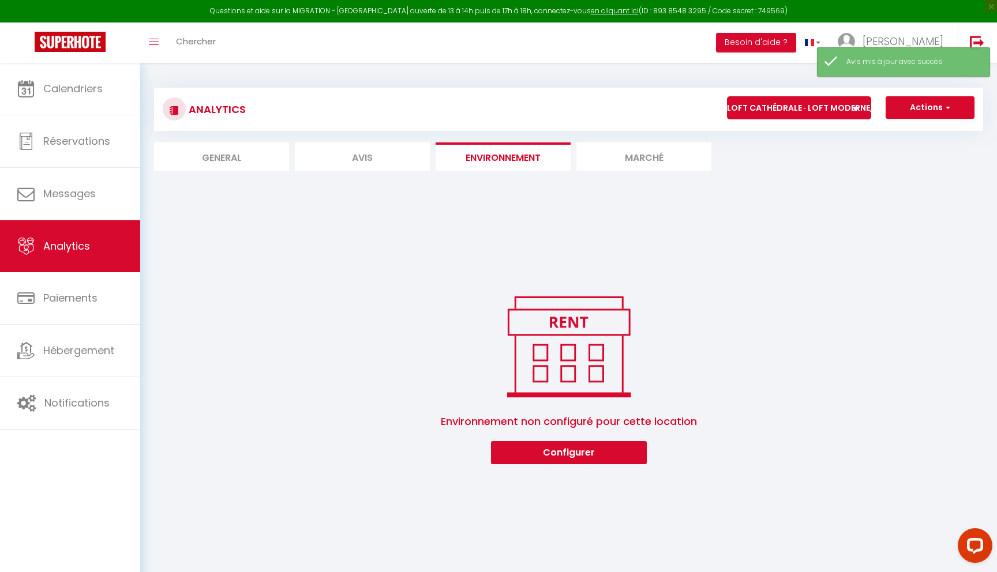
click at [635, 160] on li "Marché" at bounding box center [643, 156] width 135 height 28
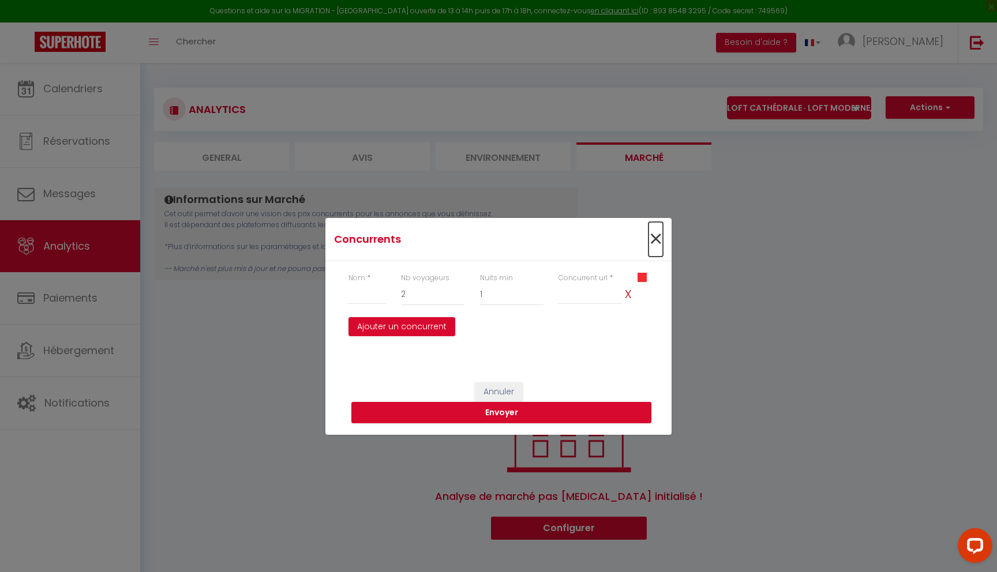
click at [655, 239] on span "×" at bounding box center [655, 239] width 14 height 35
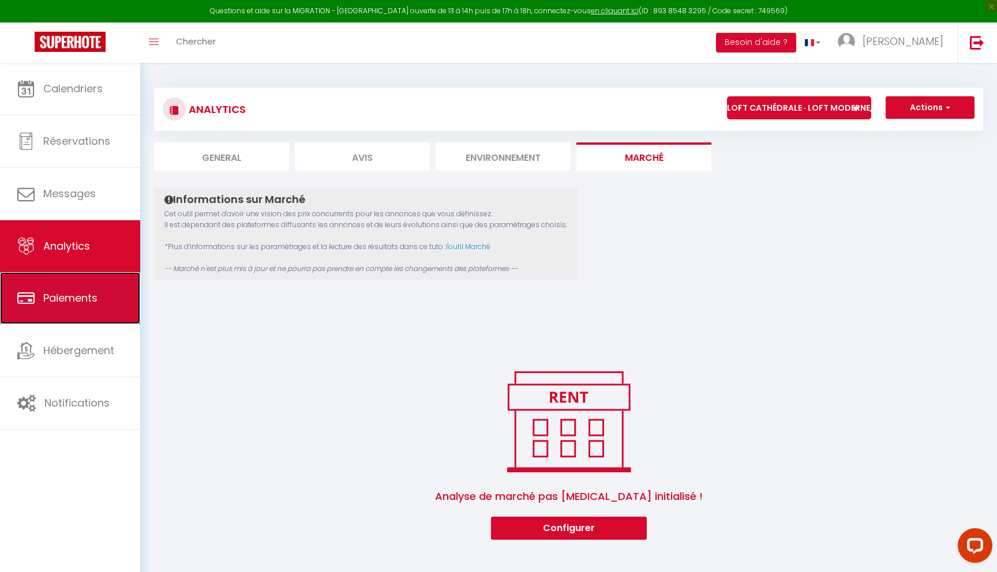
click at [48, 299] on span "Paiements" at bounding box center [70, 298] width 54 height 14
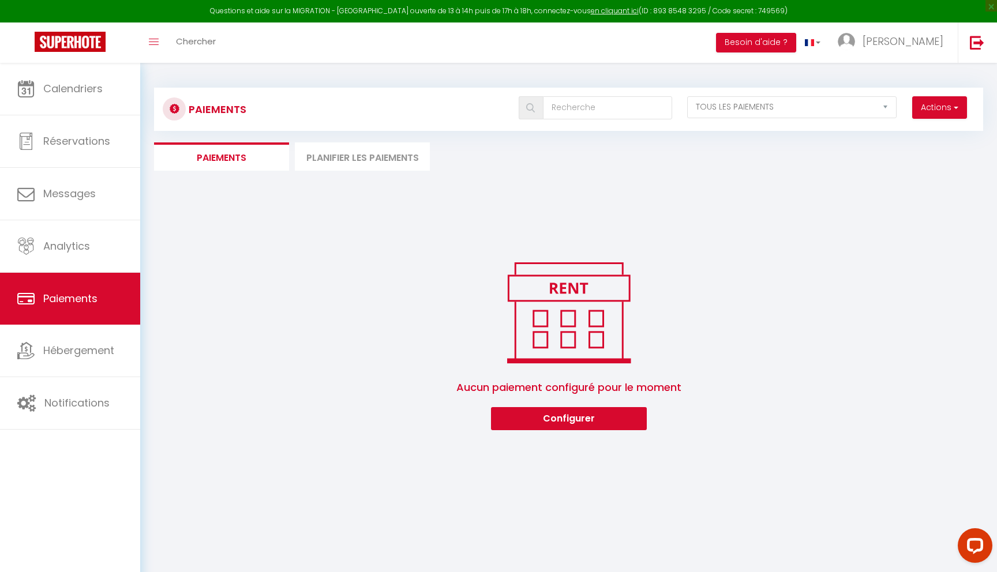
click at [363, 157] on li "Planifier les paiements" at bounding box center [362, 156] width 135 height 28
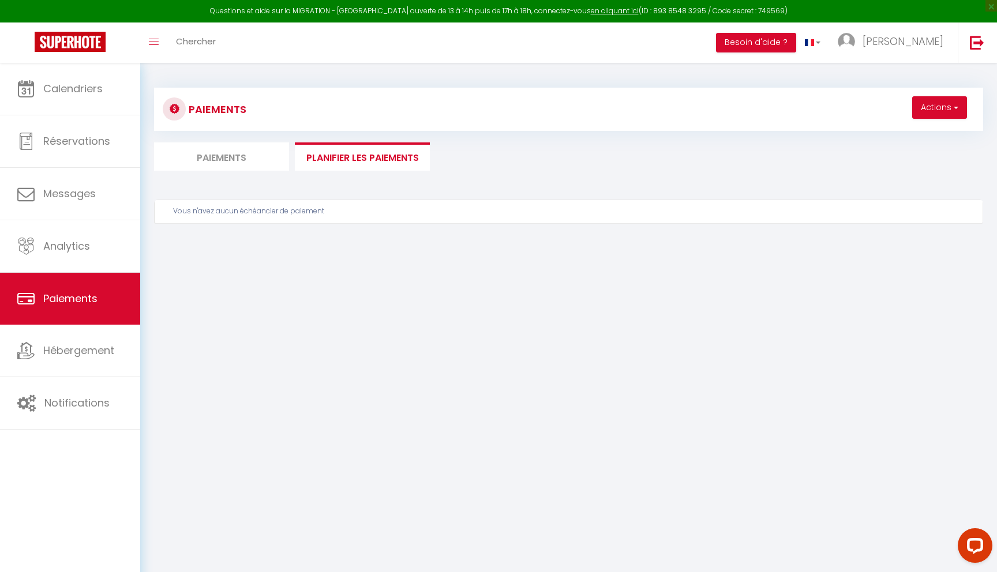
click at [266, 157] on li "Paiements" at bounding box center [221, 156] width 135 height 28
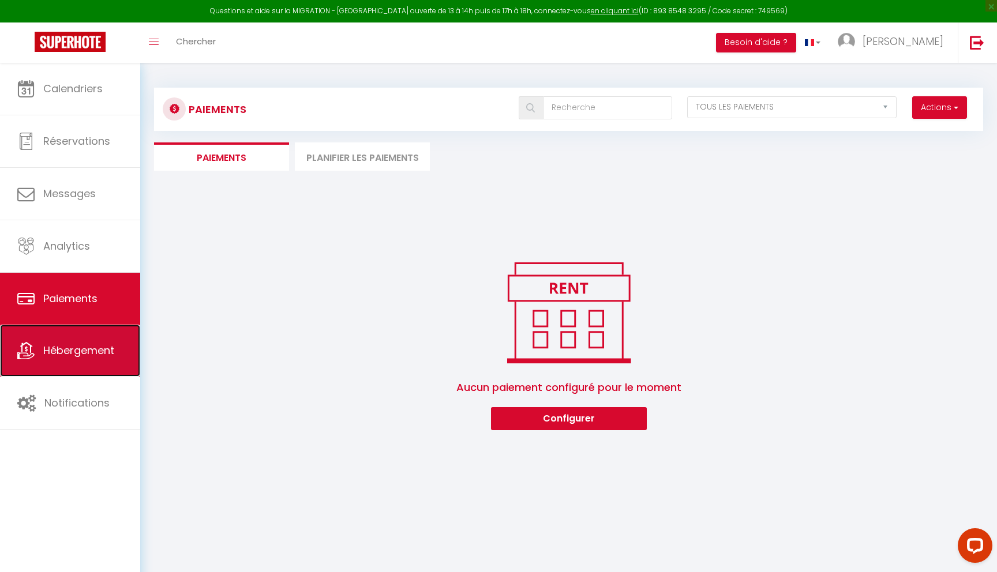
click at [98, 340] on link "Hébergement" at bounding box center [70, 351] width 140 height 52
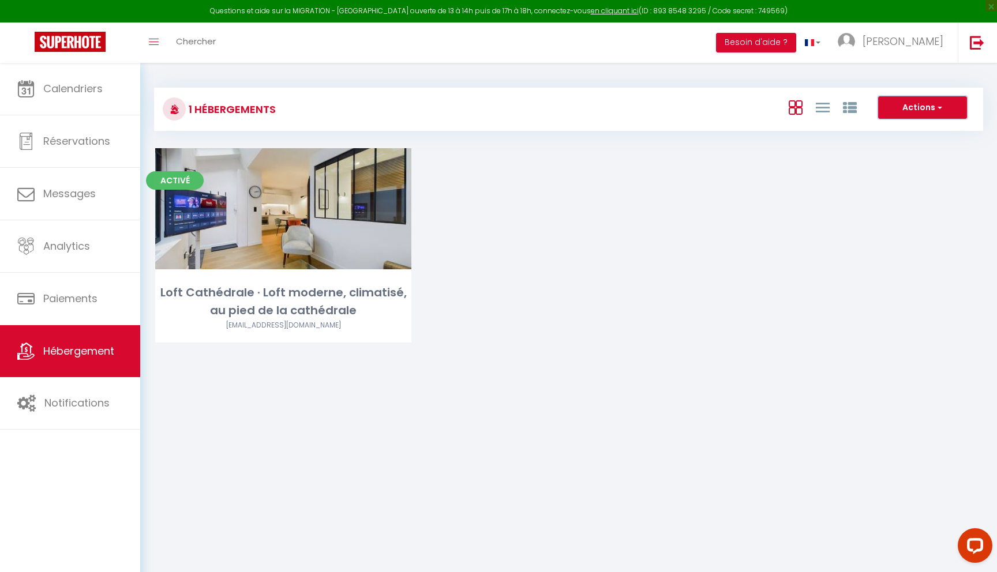
click at [941, 101] on button "Actions" at bounding box center [922, 107] width 89 height 23
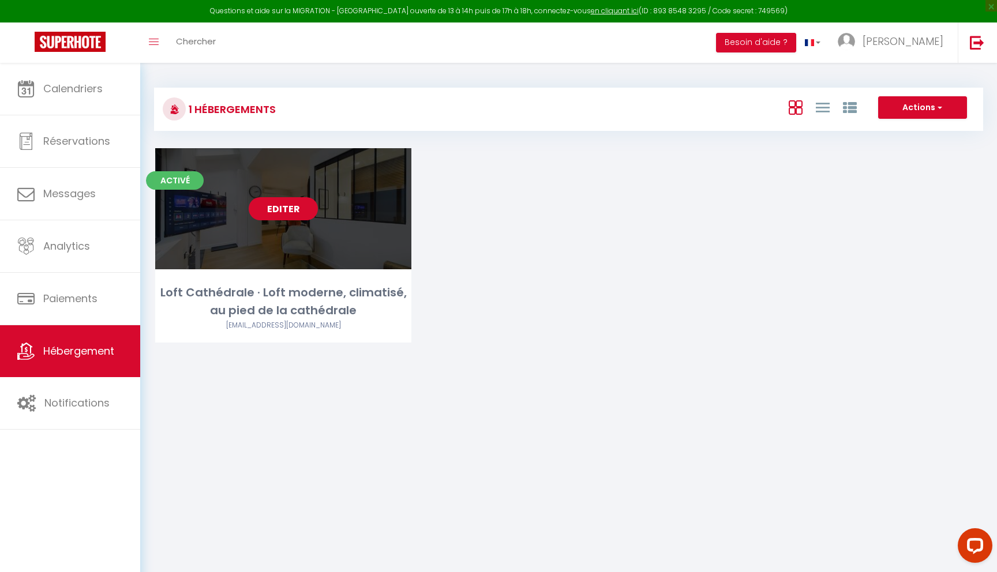
click at [300, 210] on link "Editer" at bounding box center [283, 208] width 69 height 23
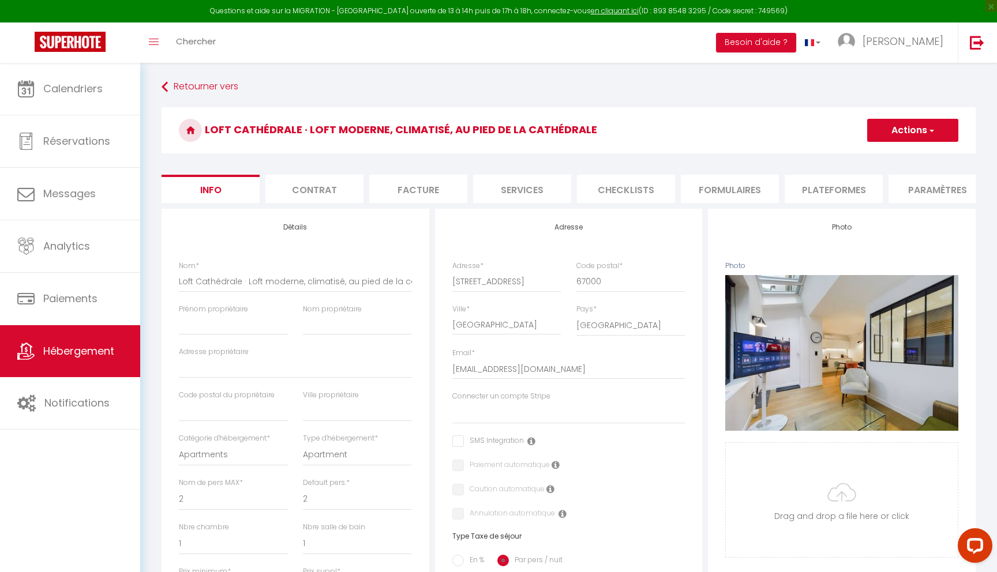
click at [305, 193] on li "Contrat" at bounding box center [314, 189] width 98 height 28
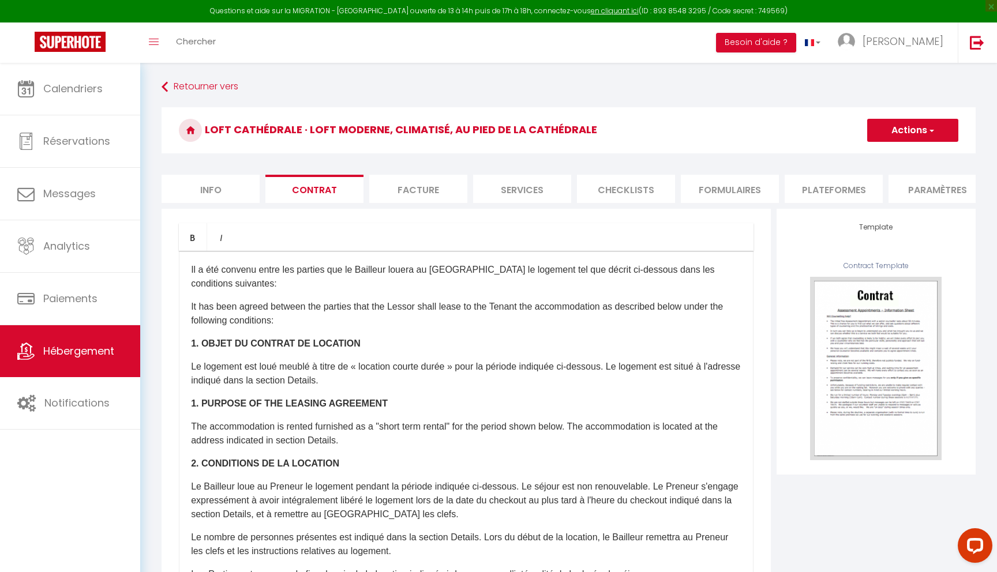
click at [414, 198] on li "Facture" at bounding box center [418, 189] width 98 height 28
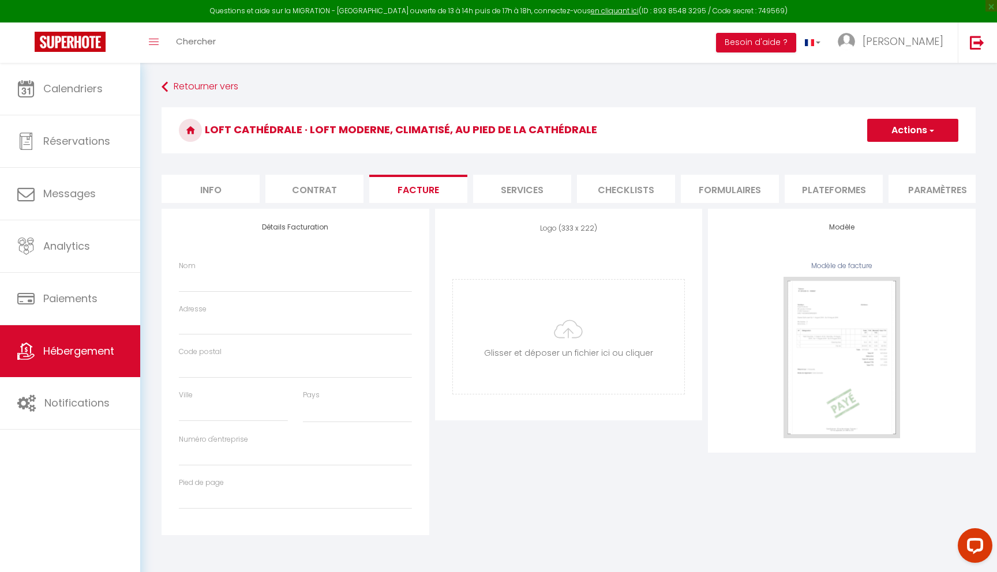
click at [549, 185] on li "Services" at bounding box center [522, 189] width 98 height 28
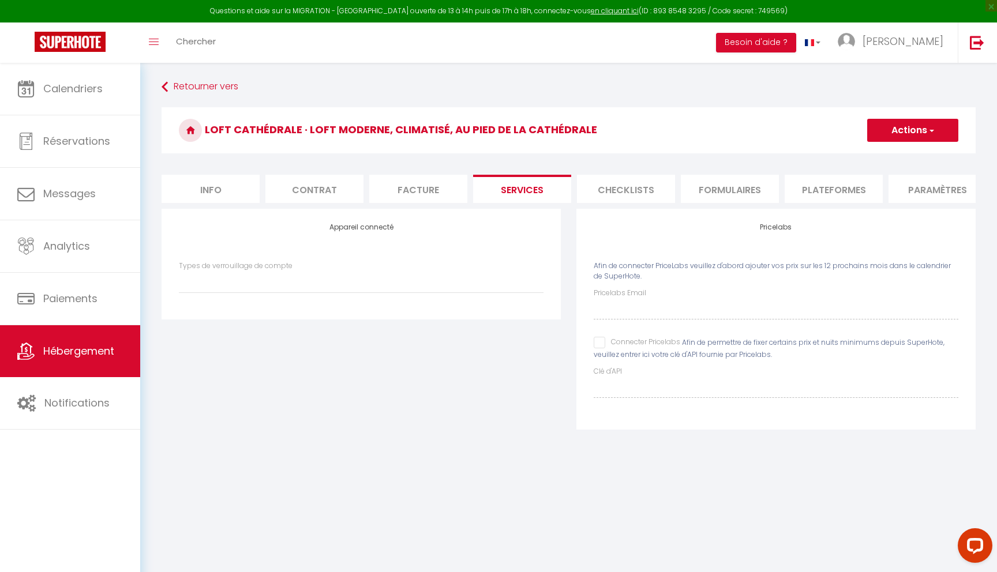
click at [288, 269] on label "Types de verrouillage de compte" at bounding box center [236, 266] width 114 height 11
click at [288, 271] on select "Types de verrouillage de compte" at bounding box center [361, 282] width 365 height 22
click at [287, 280] on select "Types de verrouillage de compte" at bounding box center [361, 282] width 365 height 22
click at [599, 343] on input "Connecter Pricelabs" at bounding box center [637, 343] width 87 height 12
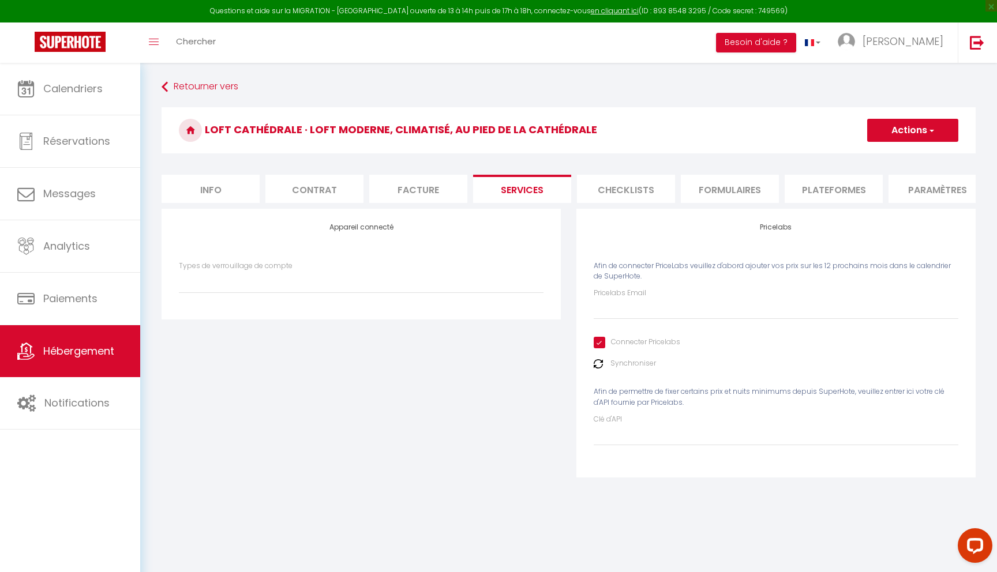
click at [628, 365] on label "Synchroniser" at bounding box center [633, 363] width 46 height 11
click at [646, 361] on label "Synchroniser" at bounding box center [633, 363] width 46 height 11
drag, startPoint x: 647, startPoint y: 339, endPoint x: 670, endPoint y: 341, distance: 23.1
click at [670, 341] on input "Connecter Pricelabs" at bounding box center [637, 343] width 87 height 12
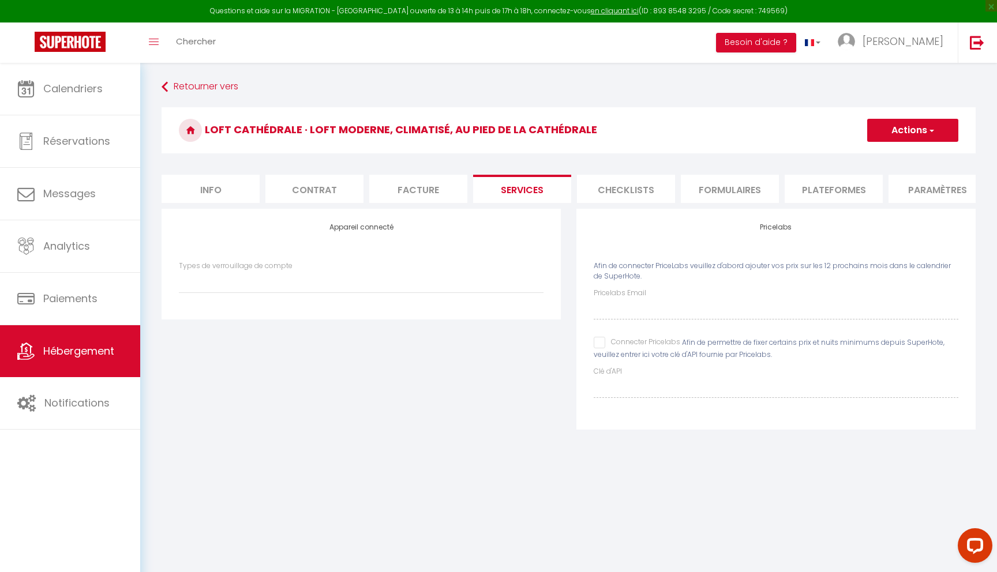
click at [614, 191] on li "Checklists" at bounding box center [626, 189] width 98 height 28
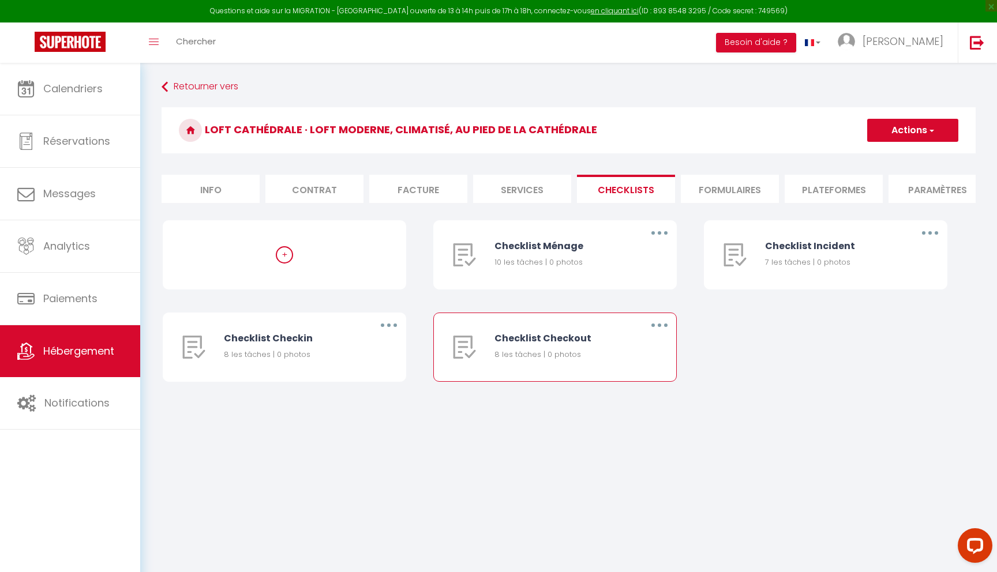
click at [605, 331] on div "Checklist Checkout 8 les tâches | 0 photos" at bounding box center [561, 347] width 134 height 68
click at [661, 327] on button "button" at bounding box center [659, 325] width 32 height 18
click at [635, 350] on link "Editer" at bounding box center [629, 352] width 85 height 20
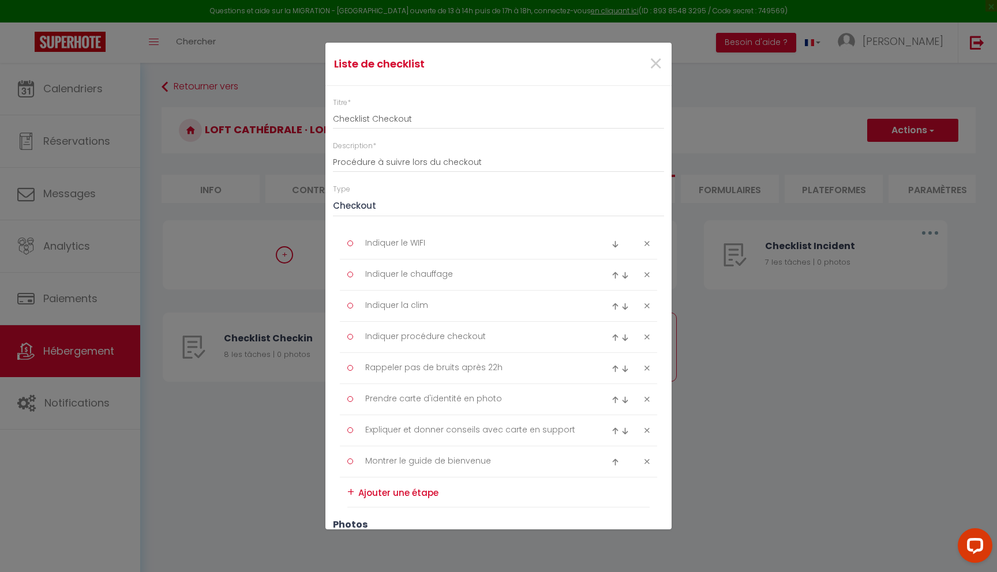
click at [402, 242] on textarea "Indiquer le WIFI" at bounding box center [475, 243] width 237 height 19
click at [443, 273] on textarea "Indiquer le chauffage" at bounding box center [475, 274] width 237 height 19
click at [555, 269] on textarea "Indiquer le chauffage" at bounding box center [475, 274] width 237 height 19
click at [661, 62] on span "×" at bounding box center [655, 64] width 14 height 35
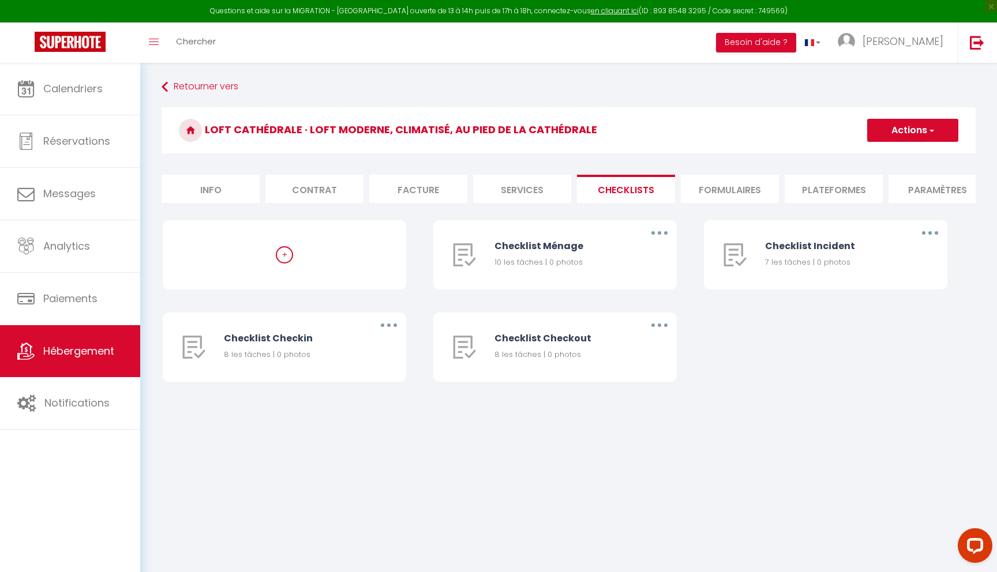
click at [748, 191] on li "Formulaires" at bounding box center [730, 189] width 98 height 28
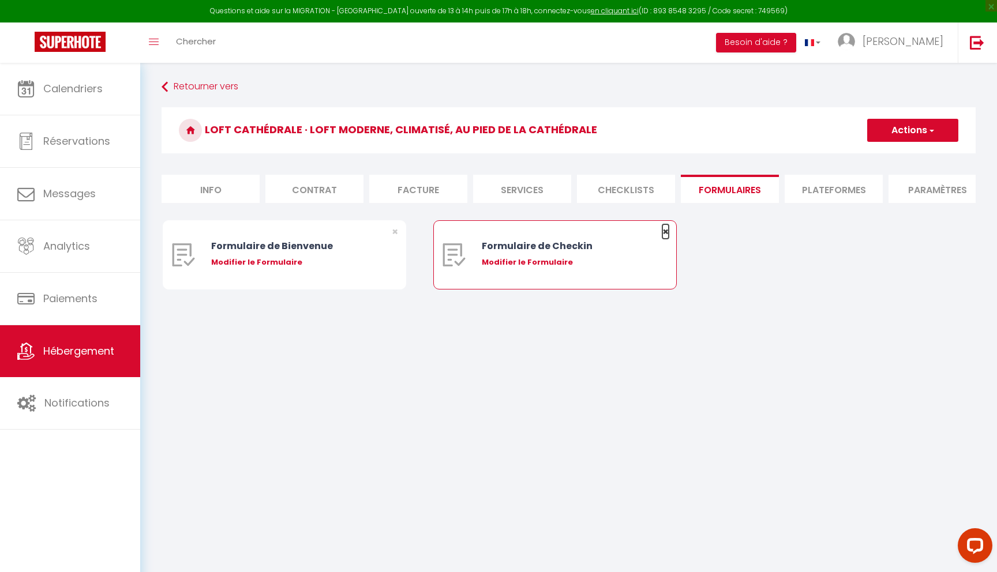
click at [667, 230] on span "×" at bounding box center [665, 231] width 6 height 14
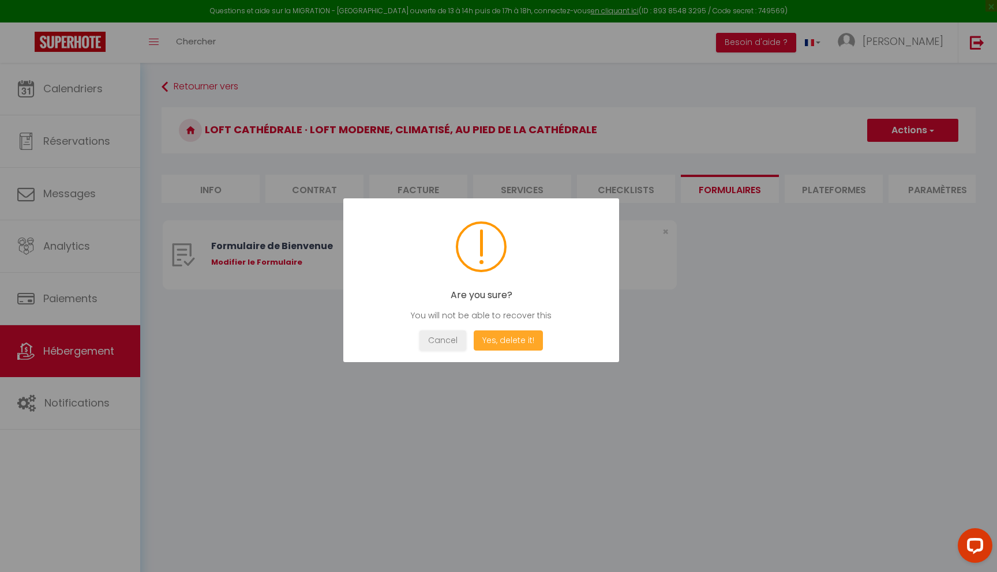
click at [501, 343] on button "Yes, delete it!" at bounding box center [508, 341] width 69 height 20
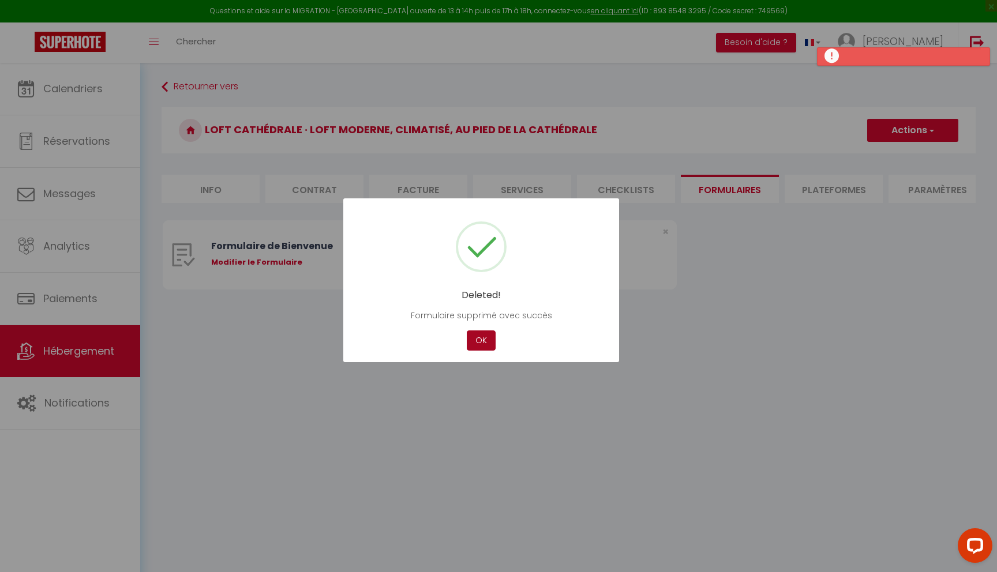
click at [479, 343] on button "OK" at bounding box center [481, 341] width 29 height 20
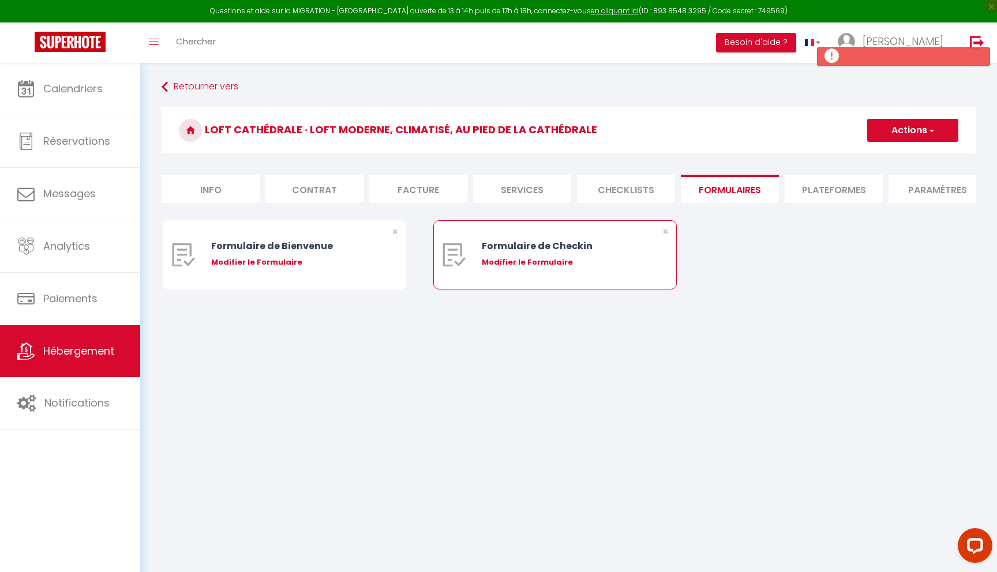
click at [624, 245] on div "Formulaire de Checkin" at bounding box center [565, 246] width 167 height 14
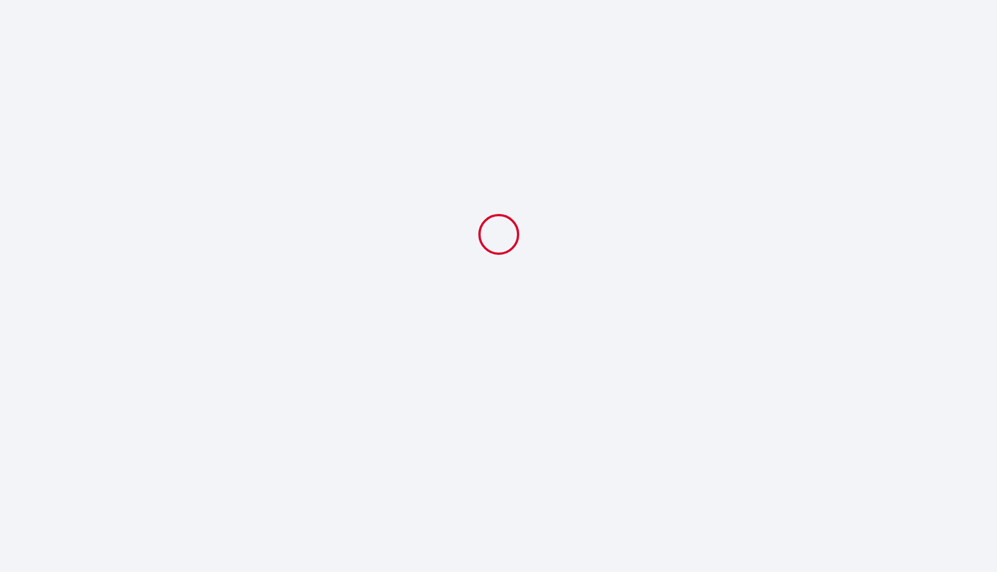
select select
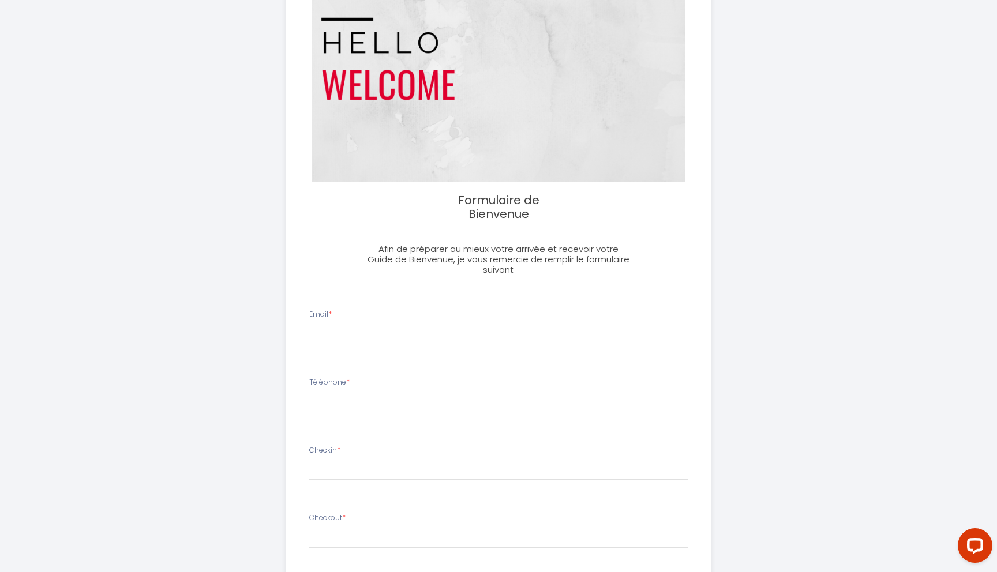
scroll to position [207, 0]
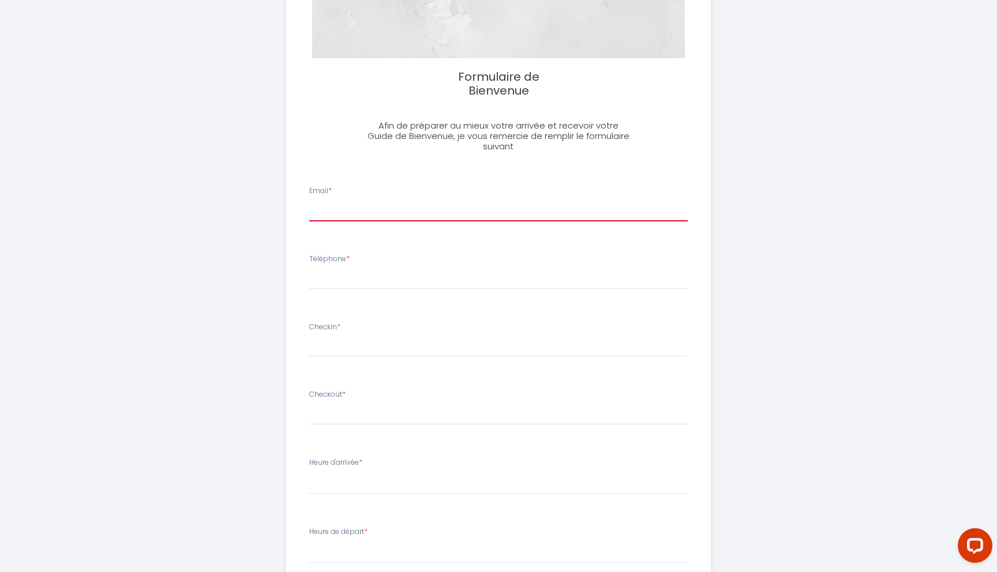
click at [432, 207] on input "Email *" at bounding box center [498, 211] width 379 height 21
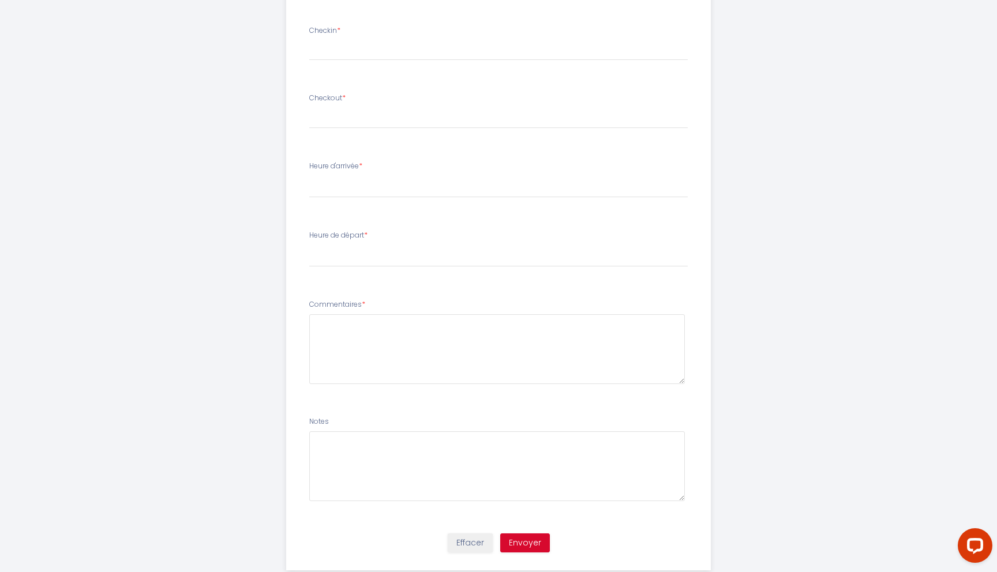
scroll to position [531, 0]
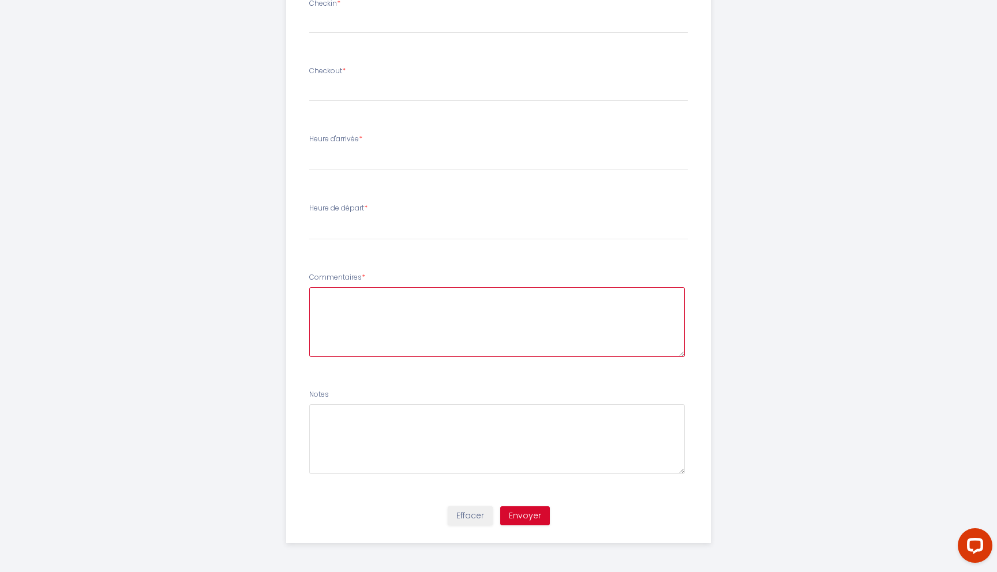
click at [416, 304] on textarea at bounding box center [497, 322] width 376 height 70
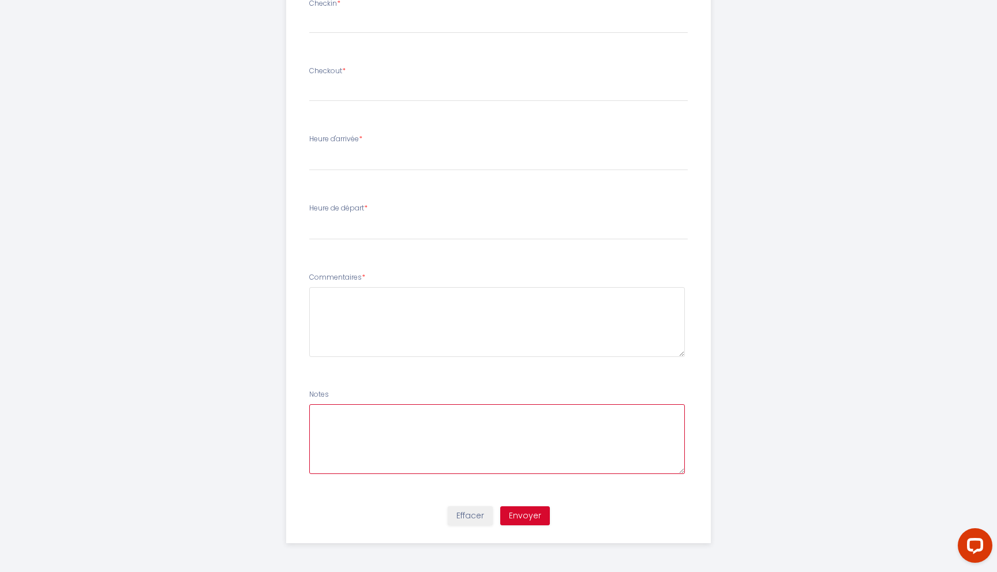
click at [409, 433] on textarea at bounding box center [497, 439] width 376 height 70
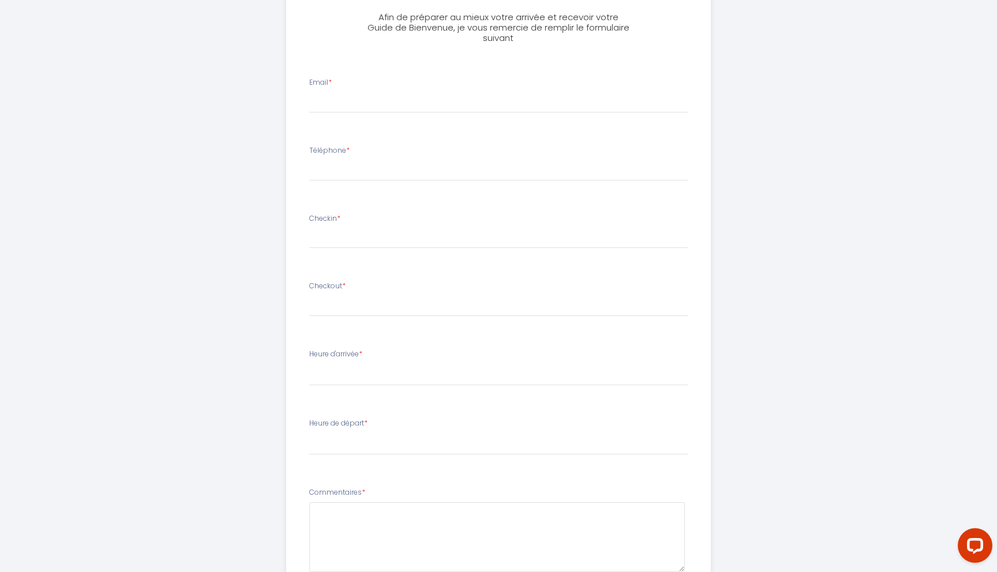
scroll to position [0, 0]
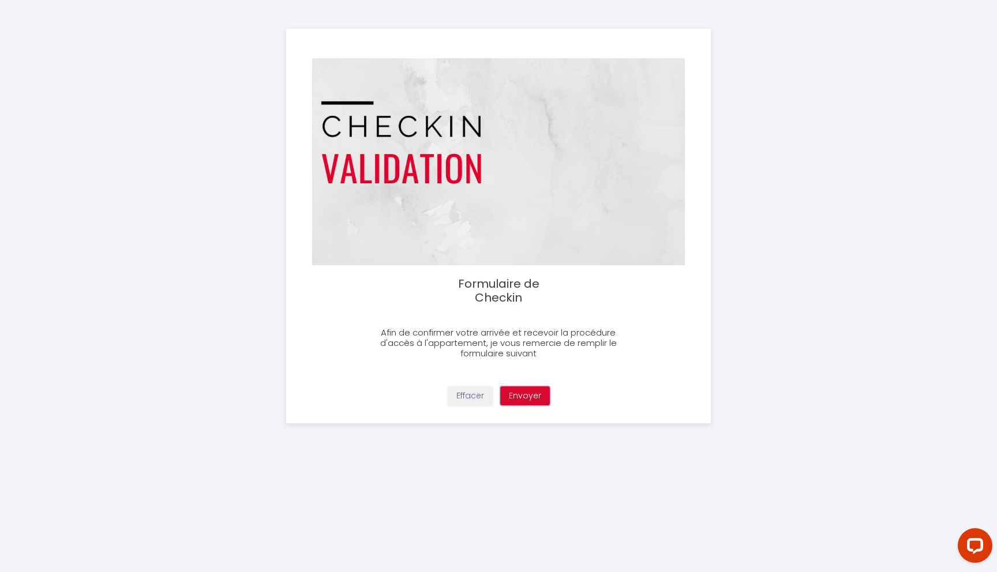
click at [538, 396] on button "Envoyer" at bounding box center [525, 396] width 50 height 20
click at [479, 399] on button "Effacer" at bounding box center [470, 396] width 45 height 20
click at [227, 48] on div "Formulaire de Checkin Afin de confirmer votre arrivée et recevoir la procédure …" at bounding box center [499, 226] width 636 height 452
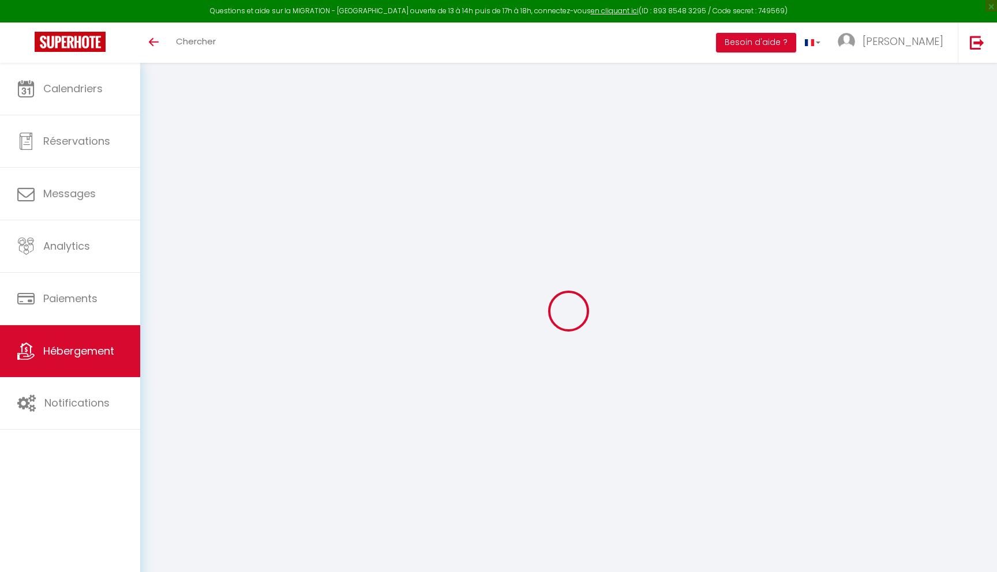
select select "+ 17 %"
select select "365"
select select "EUR"
select select "10918-1302310950249612101"
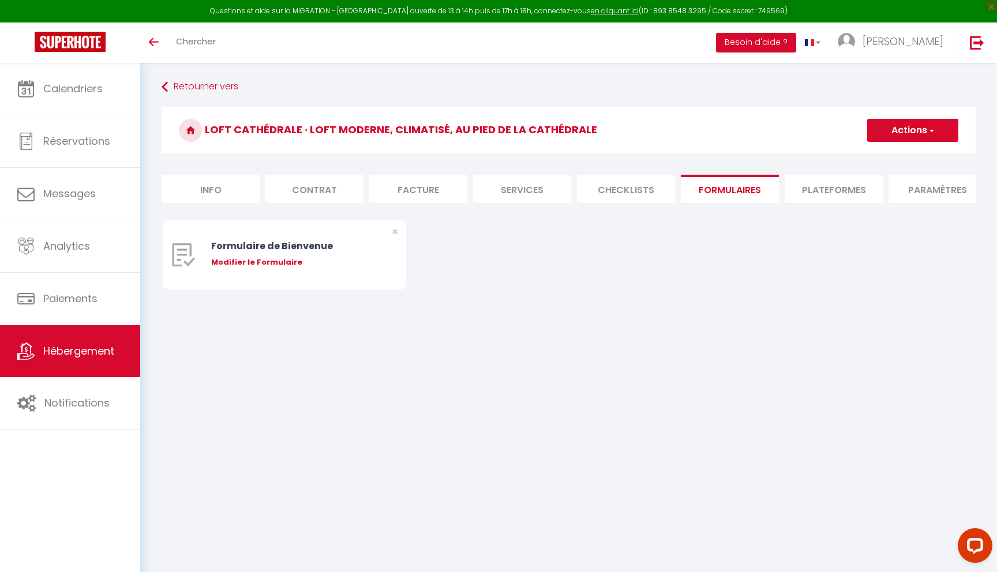
click at [823, 198] on li "Plateformes" at bounding box center [834, 189] width 98 height 28
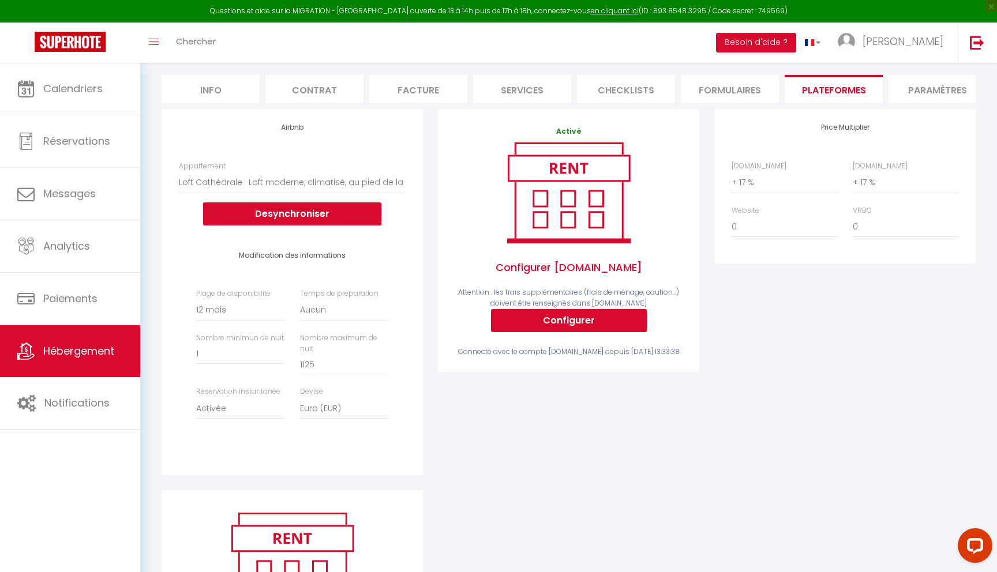
scroll to position [101, 0]
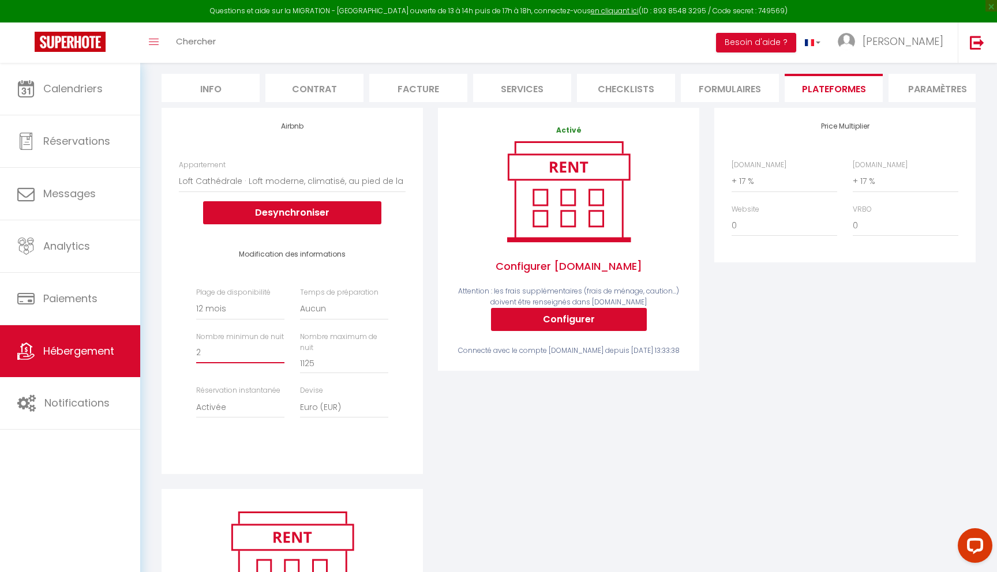
type input "2"
click at [279, 347] on input "2" at bounding box center [240, 353] width 88 height 21
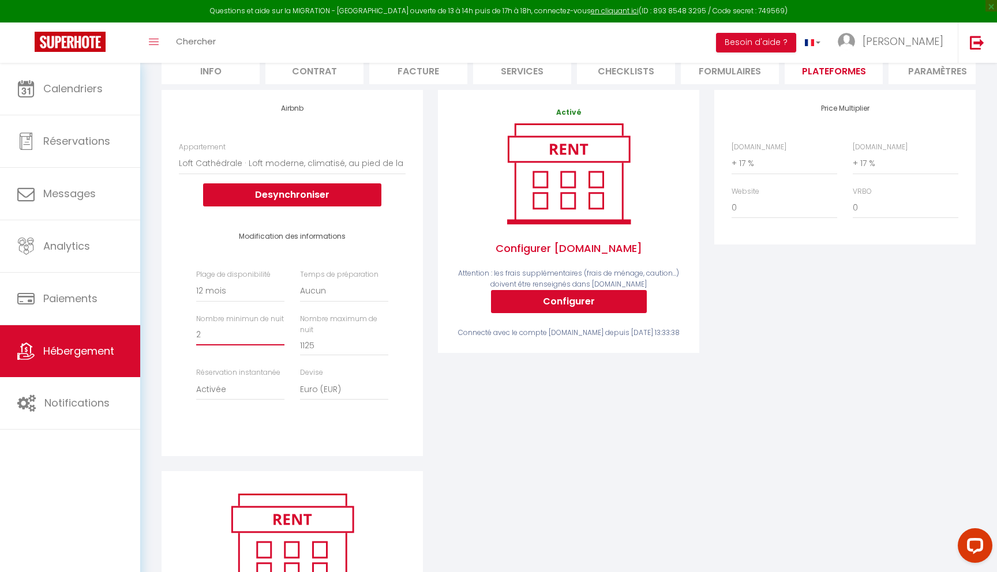
scroll to position [0, 0]
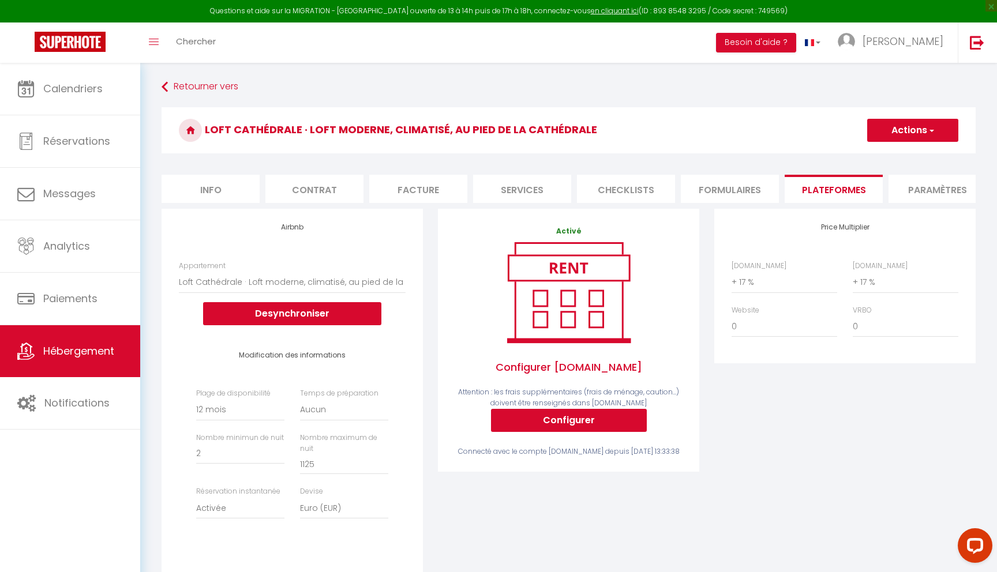
click at [936, 134] on button "Actions" at bounding box center [912, 130] width 91 height 23
click at [926, 158] on link "Enregistrer" at bounding box center [911, 155] width 91 height 15
click at [575, 422] on button "Configurer" at bounding box center [569, 420] width 156 height 23
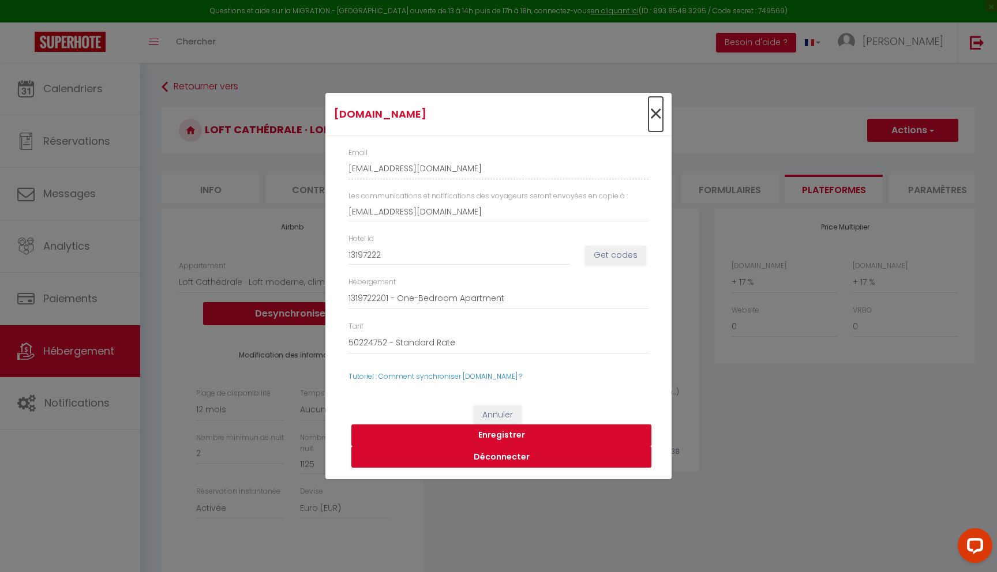
click at [654, 106] on span "×" at bounding box center [655, 114] width 14 height 35
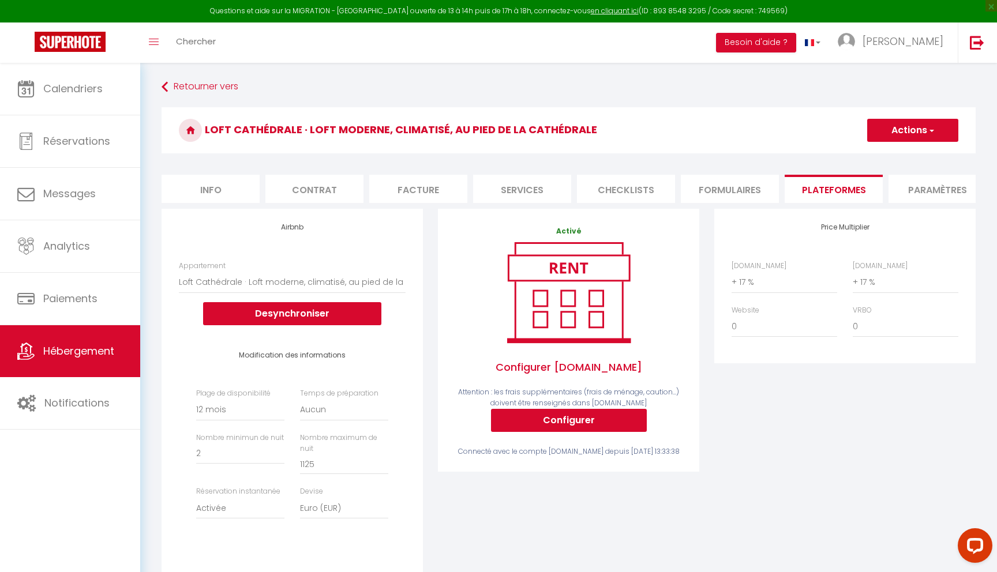
click at [948, 186] on li "Paramètres" at bounding box center [937, 189] width 98 height 28
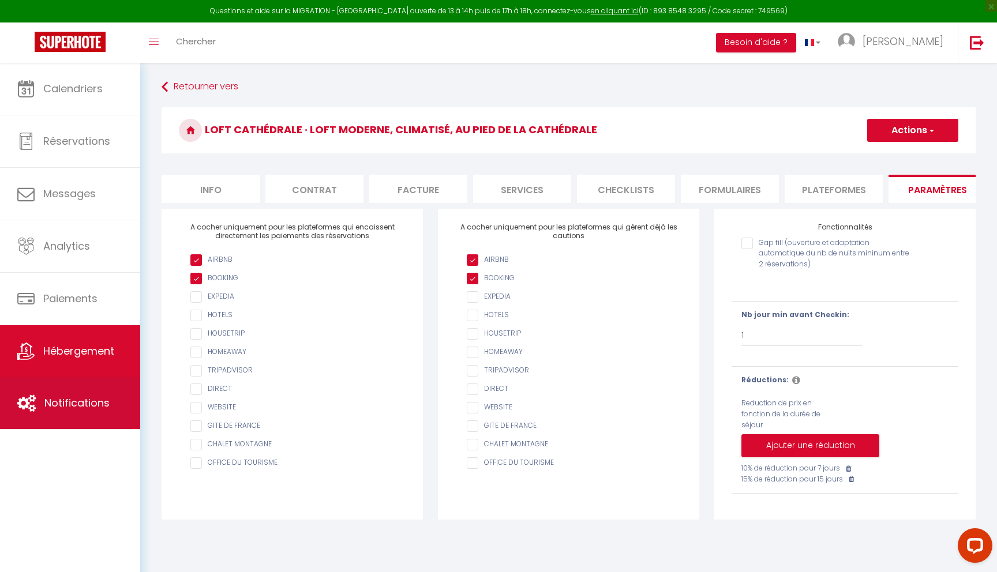
click at [65, 408] on span "Notifications" at bounding box center [76, 403] width 65 height 14
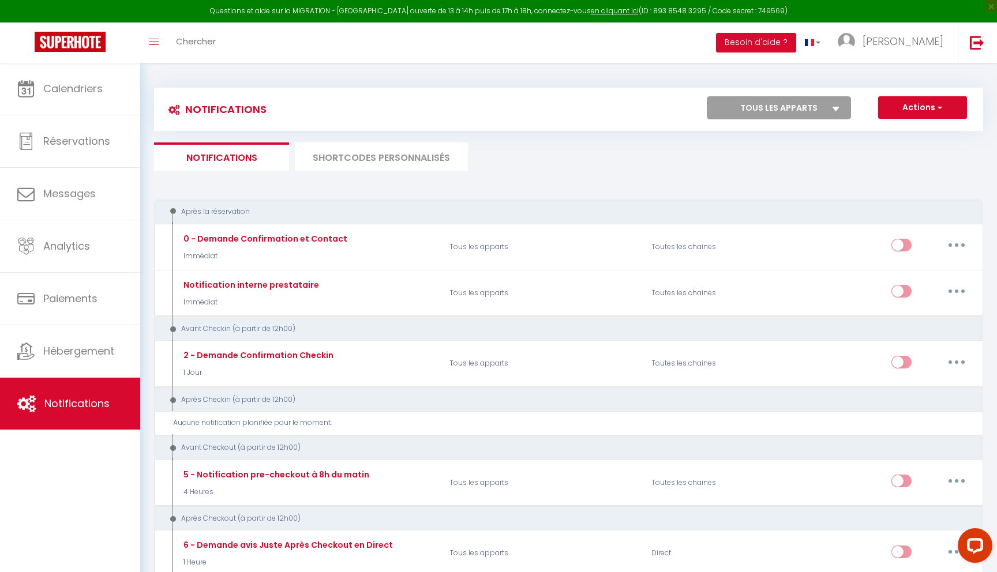
click at [361, 157] on li "SHORTCODES PERSONNALISÉS" at bounding box center [381, 156] width 173 height 28
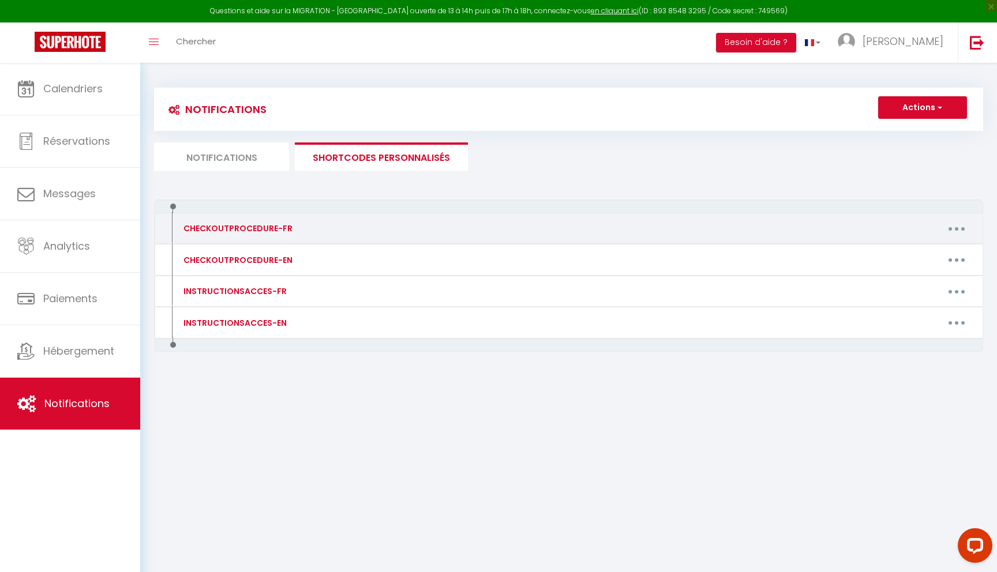
click at [292, 231] on div "CHECKOUTPROCEDURE-FR" at bounding box center [274, 228] width 202 height 18
click at [962, 231] on button "button" at bounding box center [956, 228] width 32 height 18
click at [923, 245] on link "Editer" at bounding box center [926, 255] width 85 height 20
type input "CHECKOUTPROCEDURE-FR"
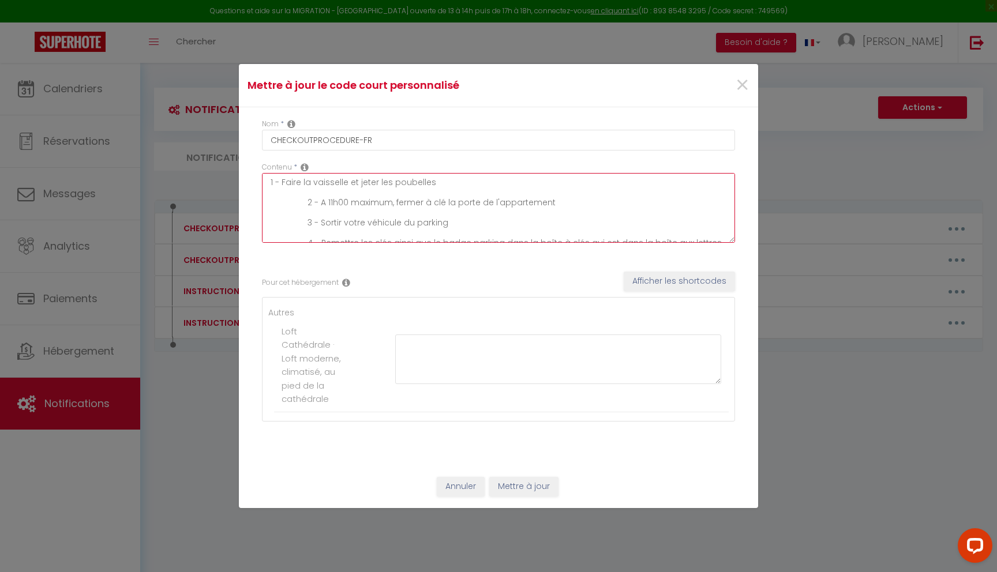
click at [331, 201] on textarea "1 - Faire la vaisselle et jeter les poubelles 2 - A 11h00 maximum, fermer à clé…" at bounding box center [498, 208] width 473 height 70
click at [343, 202] on textarea "1 - Faire la vaisselle et jeter les poubelles 2 - A 10h00 maximum, fermer à clé…" at bounding box center [498, 208] width 473 height 70
type textarea "1 - Faire la vaisselle et jeter les poubelles 2 - A 10h30 maximum, fermer à clé…"
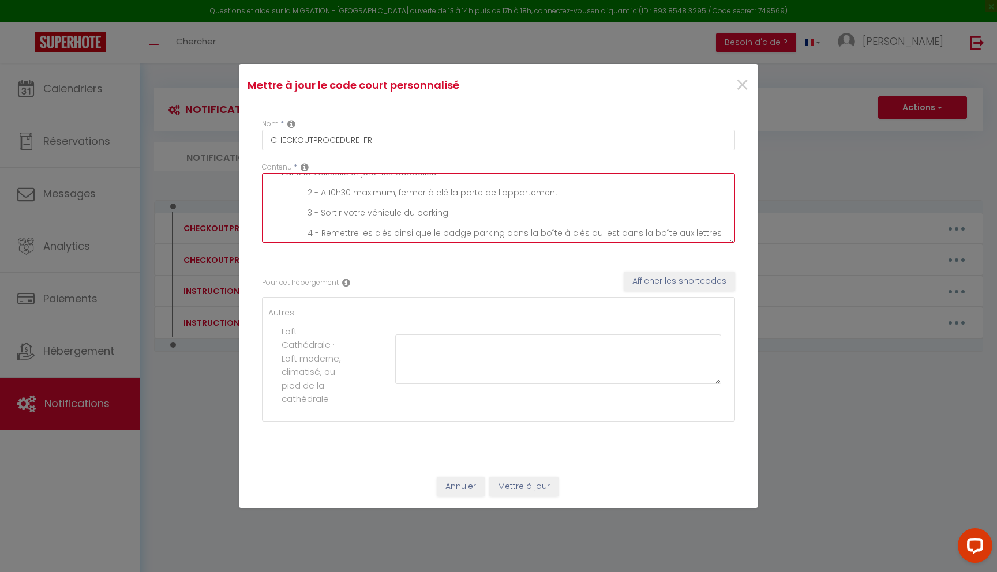
drag, startPoint x: 270, startPoint y: 178, endPoint x: 455, endPoint y: 276, distance: 209.5
click at [455, 276] on div "Nom * CHECKOUTPROCEDURE-FR Contenu * 1 - Faire la vaisselle et jeter les poubel…" at bounding box center [498, 286] width 519 height 358
click at [328, 185] on textarea at bounding box center [498, 208] width 473 height 70
paste textarea "Bonjour, Vous partez [DATE]. J’espère que vous avez passé un excellent séjour a…"
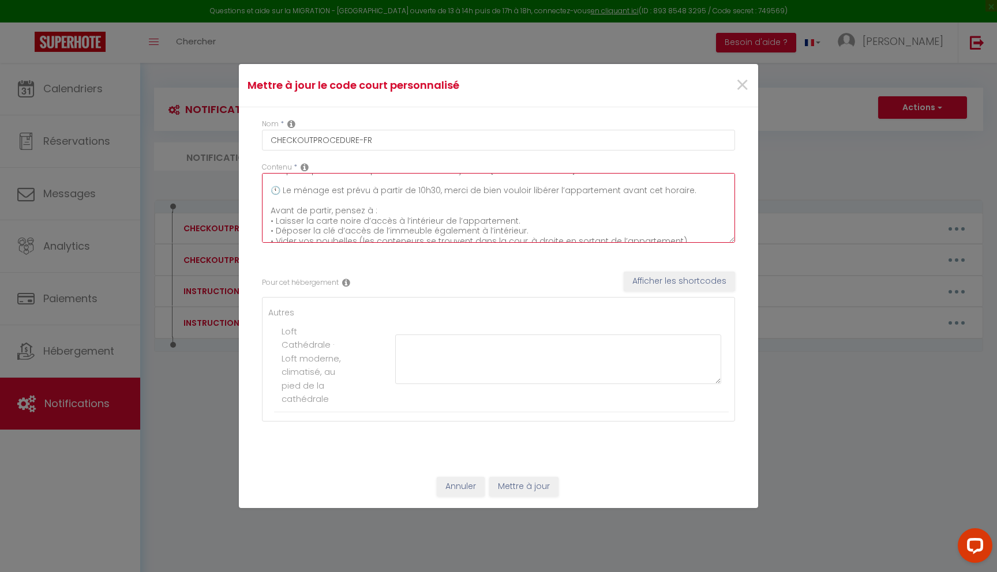
scroll to position [54, 0]
click at [408, 205] on textarea "Bonjour, Vous partez [DATE]. J’espère que vous avez passé un excellent séjour a…" at bounding box center [498, 208] width 473 height 70
type textarea "Bonjour, Vous partez [DATE]. J’espère que vous avez passé un excellent séjour a…"
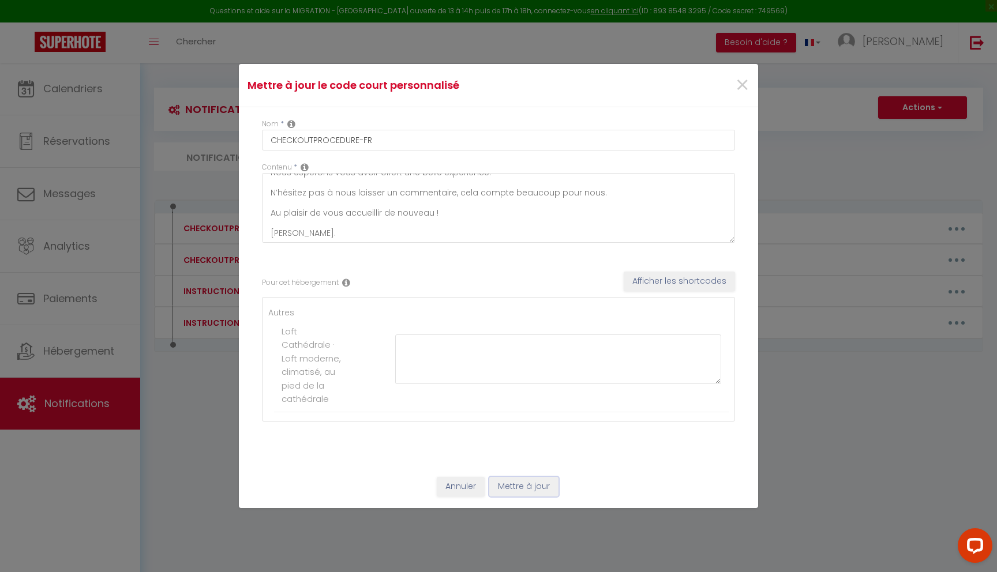
click at [521, 484] on button "Mettre à jour" at bounding box center [523, 487] width 69 height 20
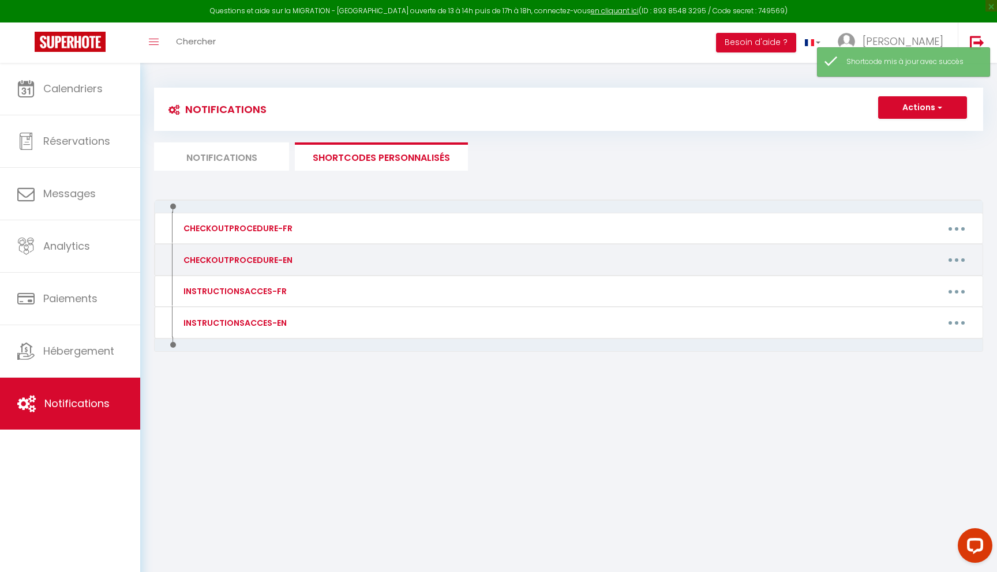
click at [957, 258] on button "button" at bounding box center [956, 260] width 32 height 18
click at [911, 282] on link "Editer" at bounding box center [926, 286] width 85 height 20
type input "CHECKOUTPROCEDURE-EN"
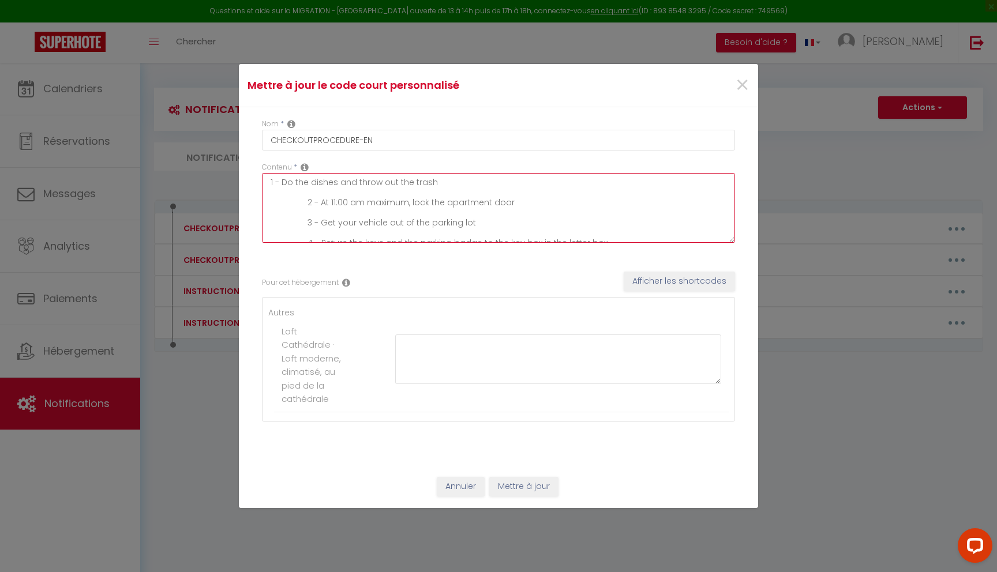
scroll to position [10, 0]
drag, startPoint x: 268, startPoint y: 178, endPoint x: 486, endPoint y: 316, distance: 258.5
click at [486, 316] on div "Nom * CHECKOUTPROCEDURE-EN Contenu * 1 - Do the dishes and throw out the trash …" at bounding box center [498, 286] width 519 height 358
paste textarea "Hello, You’re leaving [DATE]. I hope you had a wonderful stay at [GEOGRAPHIC_DA…"
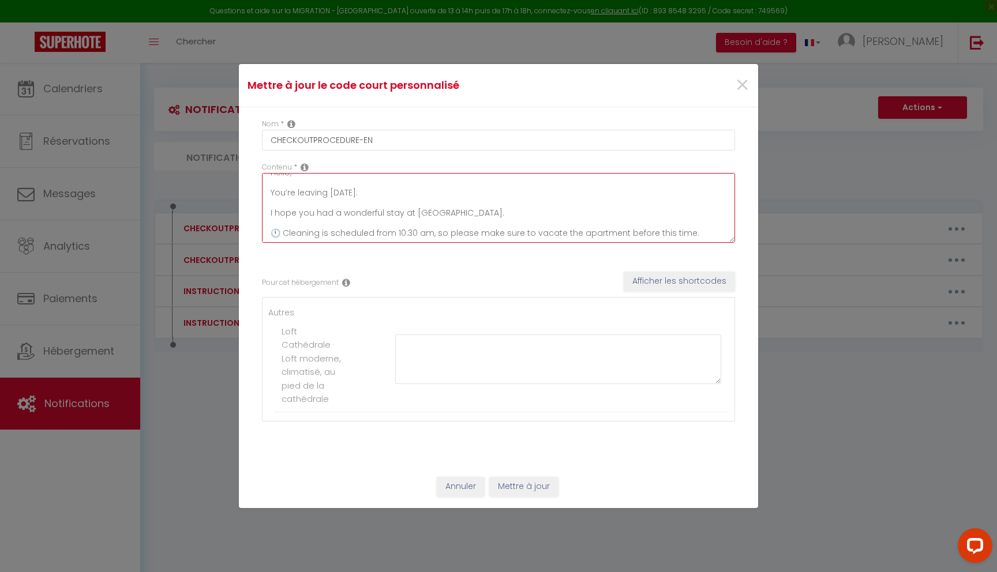
scroll to position [138, 0]
type textarea "Hello, You’re leaving [DATE]. I hope you had a wonderful stay at [GEOGRAPHIC_DA…"
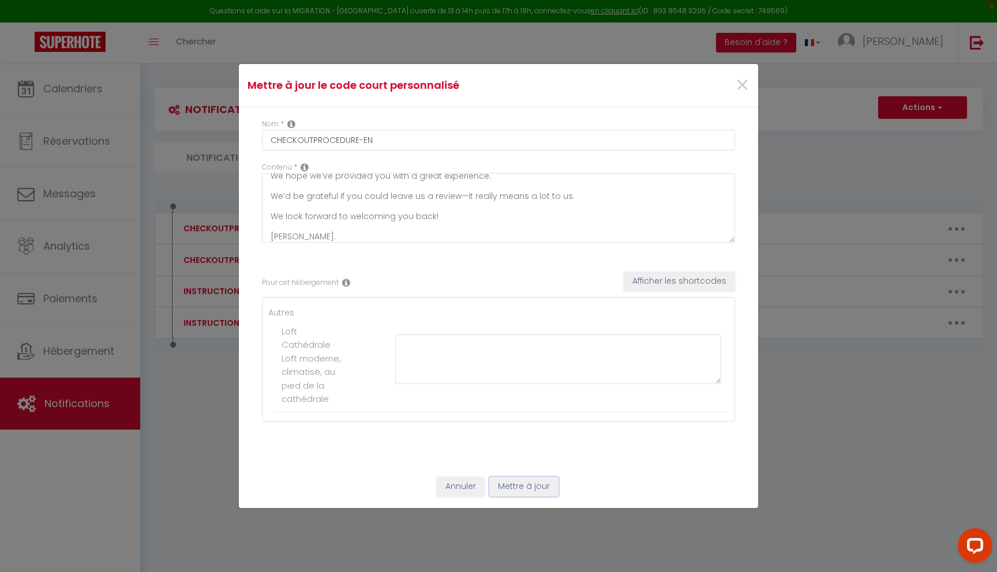
click at [524, 485] on button "Mettre à jour" at bounding box center [523, 487] width 69 height 20
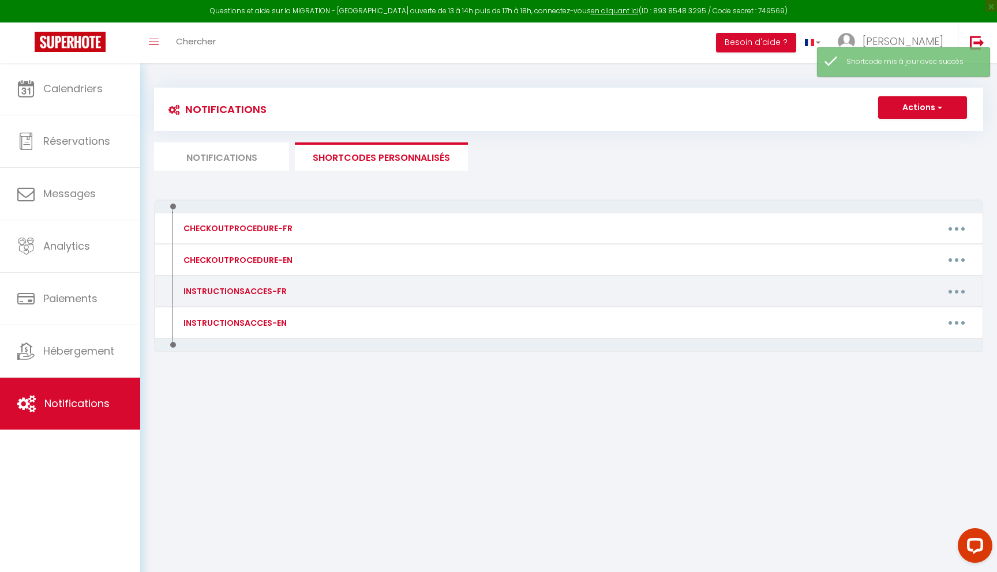
click at [264, 293] on div "INSTRUCTIONSACCES-FR" at bounding box center [234, 291] width 106 height 13
click at [953, 293] on button "button" at bounding box center [956, 291] width 32 height 18
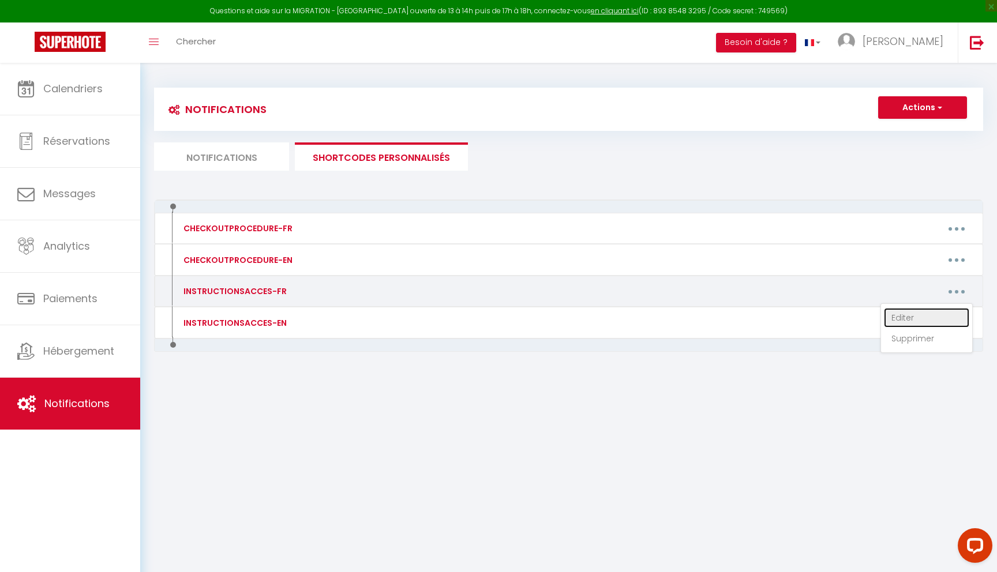
click at [902, 317] on link "Editer" at bounding box center [926, 318] width 85 height 20
type input "INSTRUCTIONSACCES-FR"
type textarea "Il ne vous reste plus qu’à venir avec vos valises, en effet tout est fourni dan…"
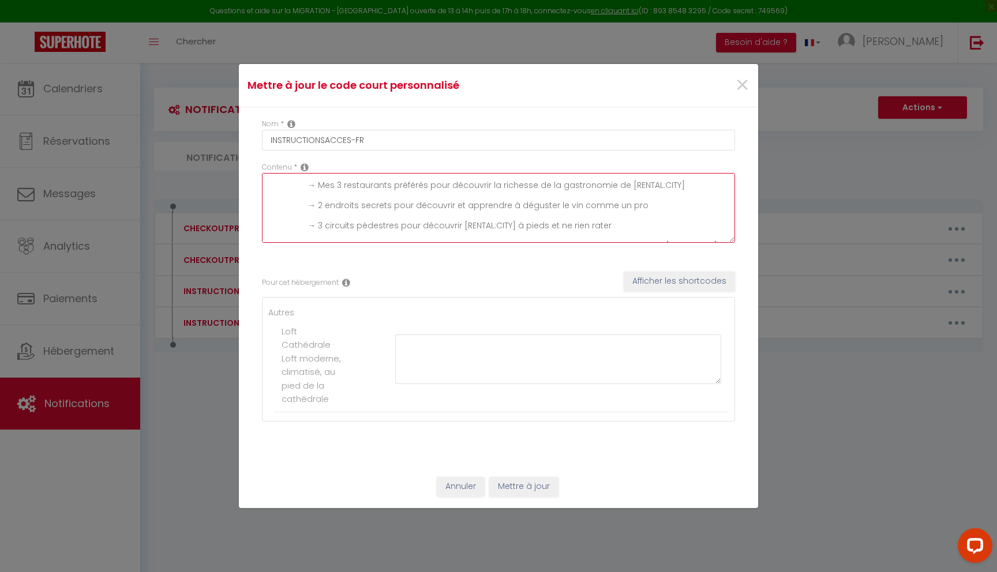
scroll to position [81, 0]
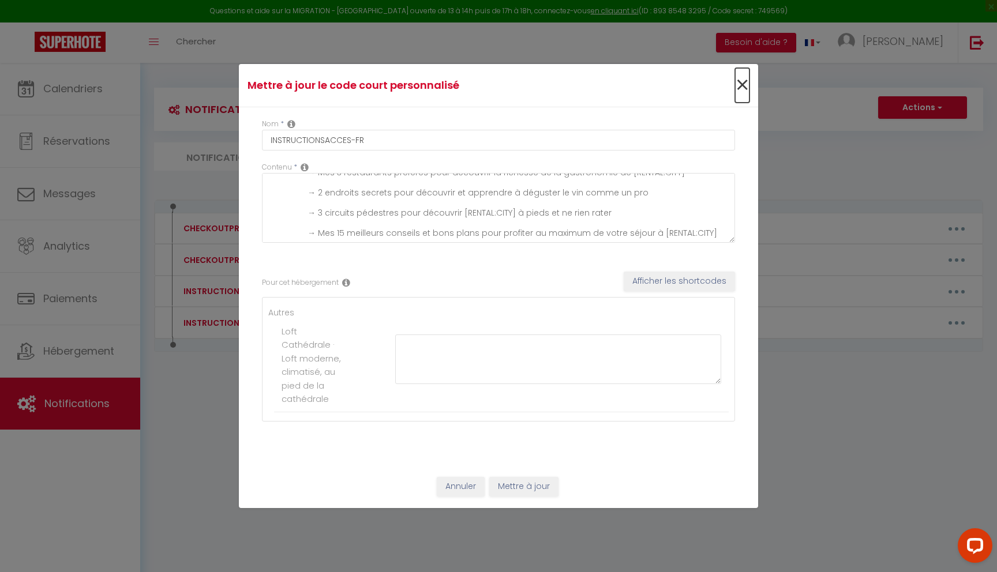
click at [741, 81] on span "×" at bounding box center [742, 85] width 14 height 35
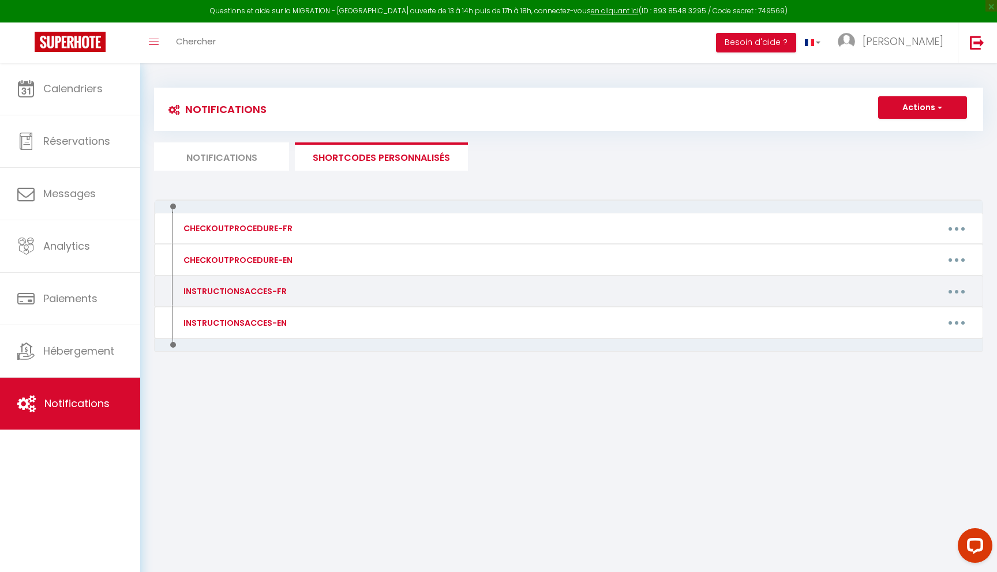
click at [277, 292] on div "INSTRUCTIONSACCES-FR" at bounding box center [234, 291] width 106 height 13
click at [264, 291] on div "INSTRUCTIONSACCES-FR" at bounding box center [234, 291] width 106 height 13
click at [270, 290] on div "INSTRUCTIONSACCES-FR" at bounding box center [234, 291] width 106 height 13
click at [343, 287] on div "INSTRUCTIONSACCES-FR" at bounding box center [274, 291] width 202 height 18
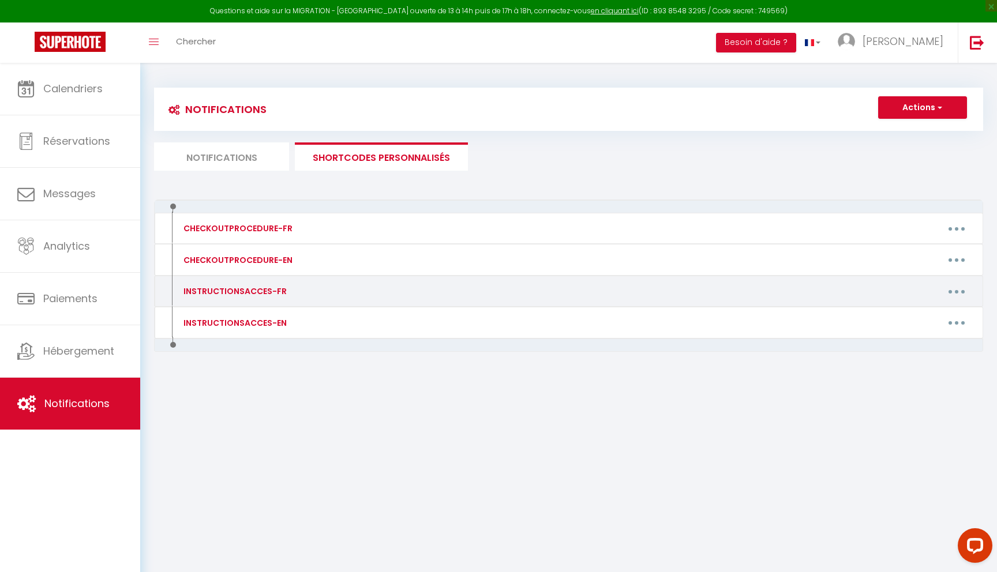
click at [301, 291] on div "INSTRUCTIONSACCES-FR" at bounding box center [274, 291] width 202 height 18
click at [951, 290] on button "button" at bounding box center [956, 291] width 32 height 18
click at [900, 314] on link "Editer" at bounding box center [926, 318] width 85 height 20
type input "INSTRUCTIONSACCES-FR"
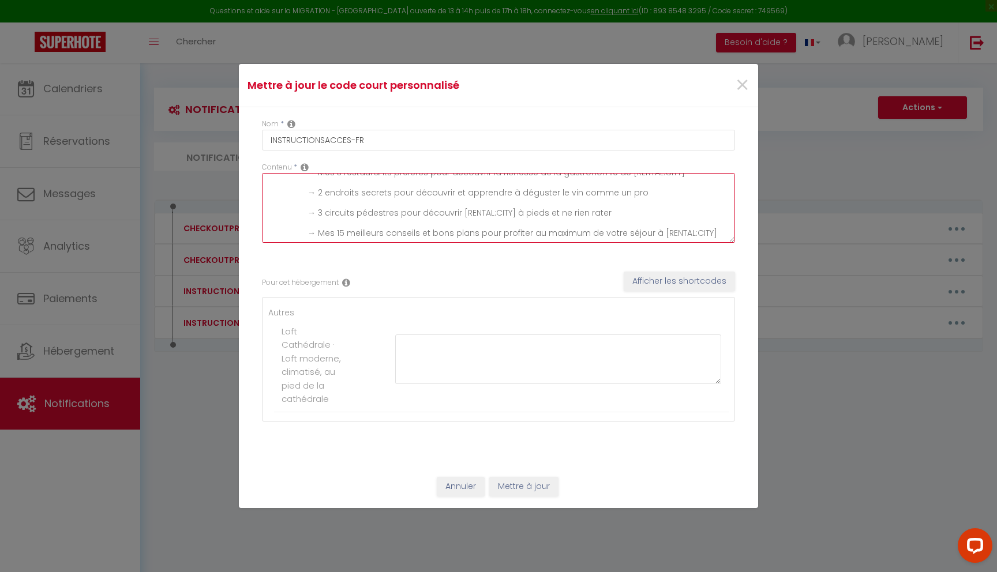
drag, startPoint x: 269, startPoint y: 180, endPoint x: 444, endPoint y: 303, distance: 214.0
click at [444, 303] on div "Nom * INSTRUCTIONSACCES-FR Contenu * Il ne vous reste plus qu’à venir avec vos …" at bounding box center [498, 286] width 519 height 358
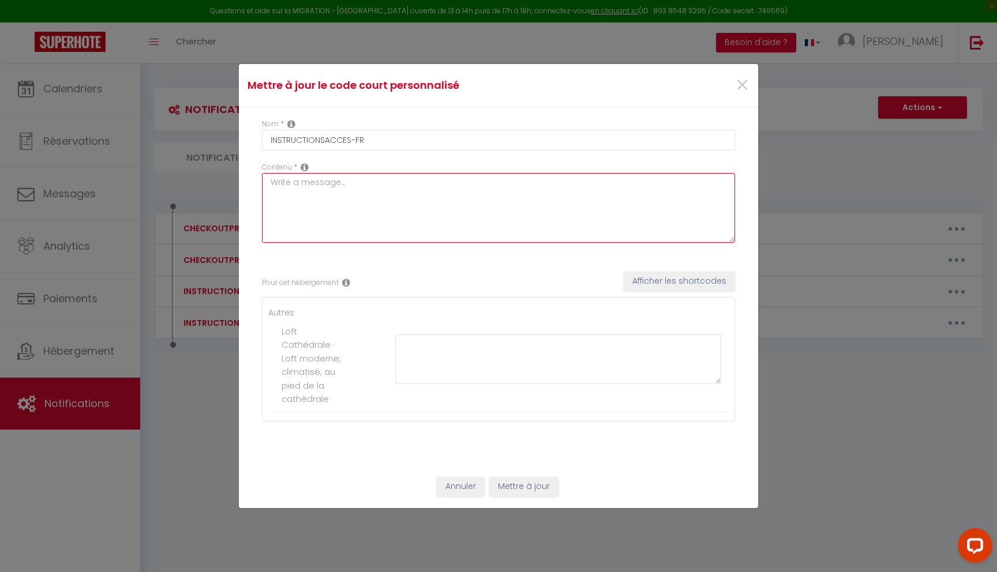
scroll to position [0, 0]
paste textarea "Bonjour, Vous arrivez [DATE] au sein de notre logement. 🔔 À votre arrivée, à pa…"
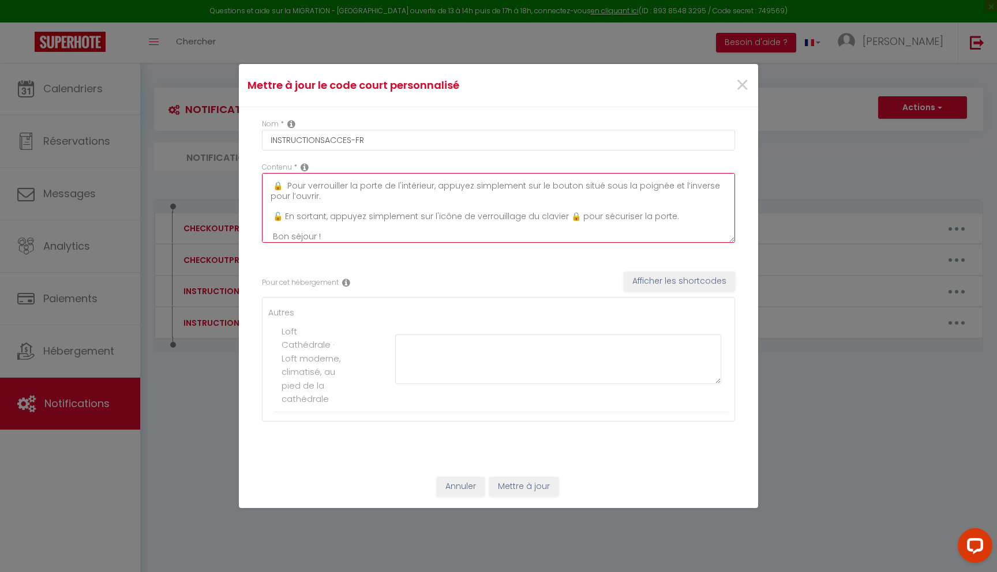
type textarea "Bonjour, Vous arrivez [DATE] au sein de notre logement. 🔔 À votre arrivée, à pa…"
click at [530, 486] on button "Mettre à jour" at bounding box center [523, 487] width 69 height 20
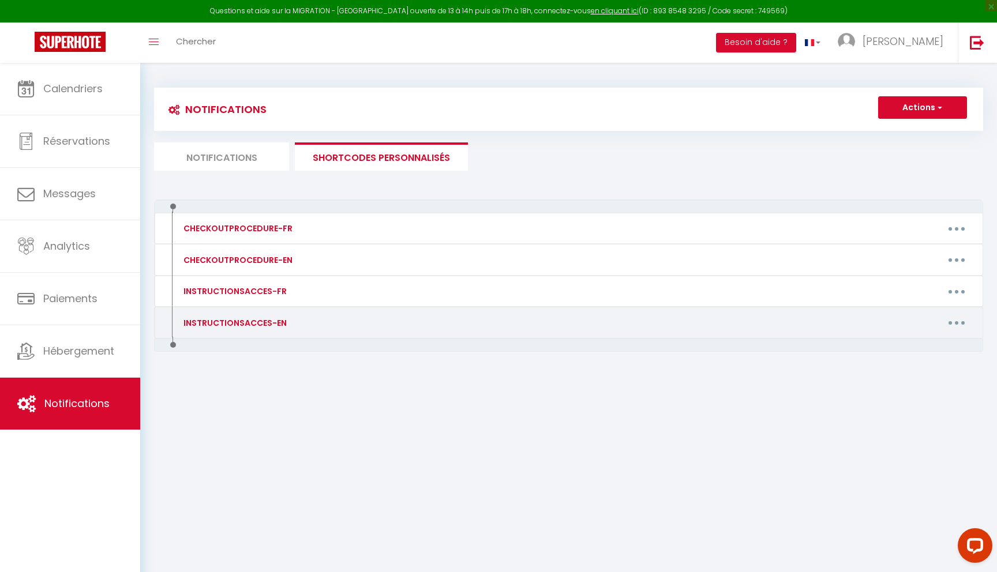
click at [232, 324] on div "INSTRUCTIONSACCES-EN" at bounding box center [234, 323] width 106 height 13
click at [958, 320] on button "button" at bounding box center [956, 323] width 32 height 18
click at [906, 342] on link "Editer" at bounding box center [926, 349] width 85 height 20
type input "INSTRUCTIONSACCES-EN"
type textarea "All you have to do is to come with your suitcases, everything you need is provi…"
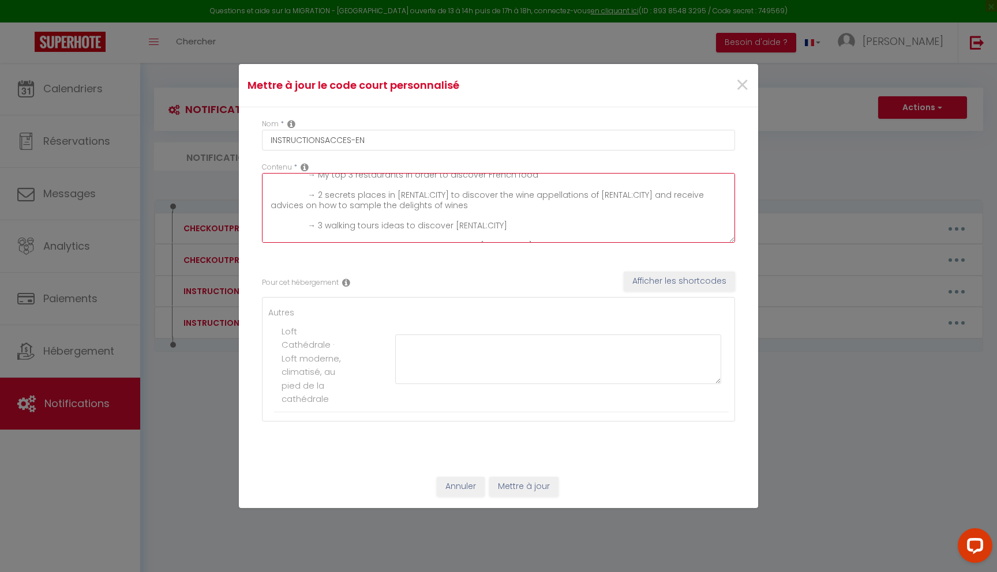
scroll to position [101, 0]
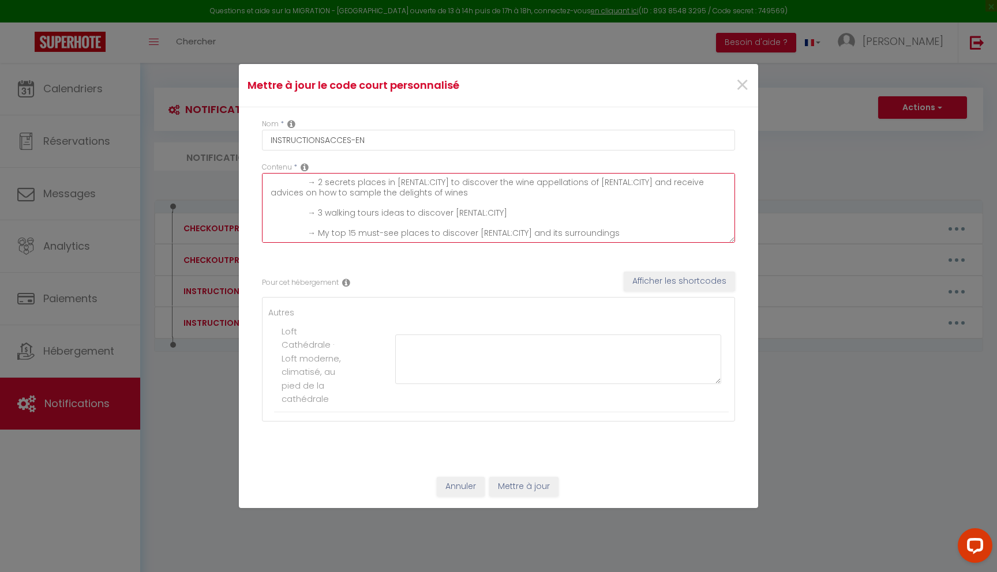
drag, startPoint x: 268, startPoint y: 179, endPoint x: 446, endPoint y: 296, distance: 213.4
click at [446, 296] on div "Nom * INSTRUCTIONSACCES-EN Contenu * All you have to do is to come with your su…" at bounding box center [498, 286] width 519 height 358
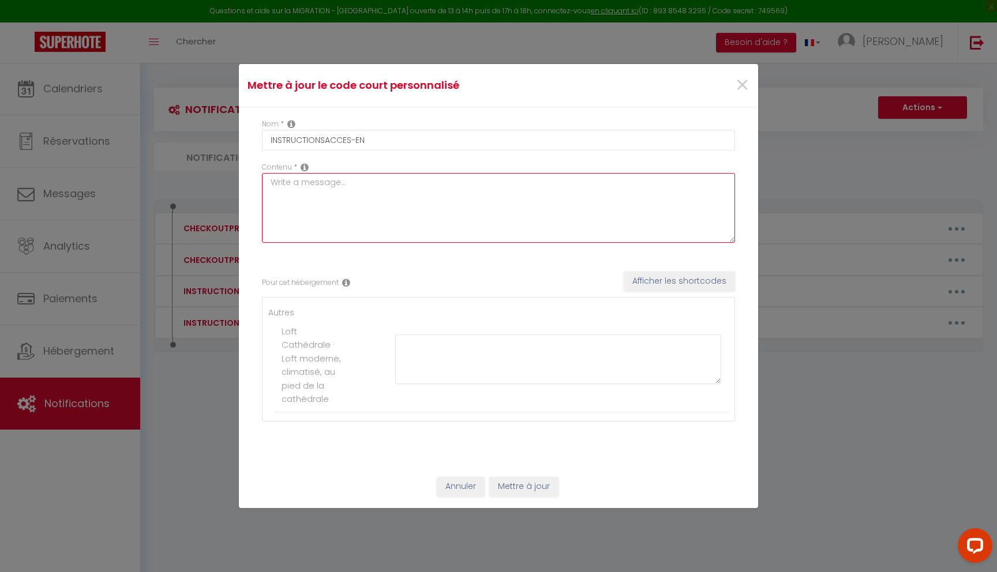
scroll to position [0, 0]
paste textarea "Hello, You’re arriving [DATE] at our property. 🔔 Upon arrival, from 4:00 pm onw…"
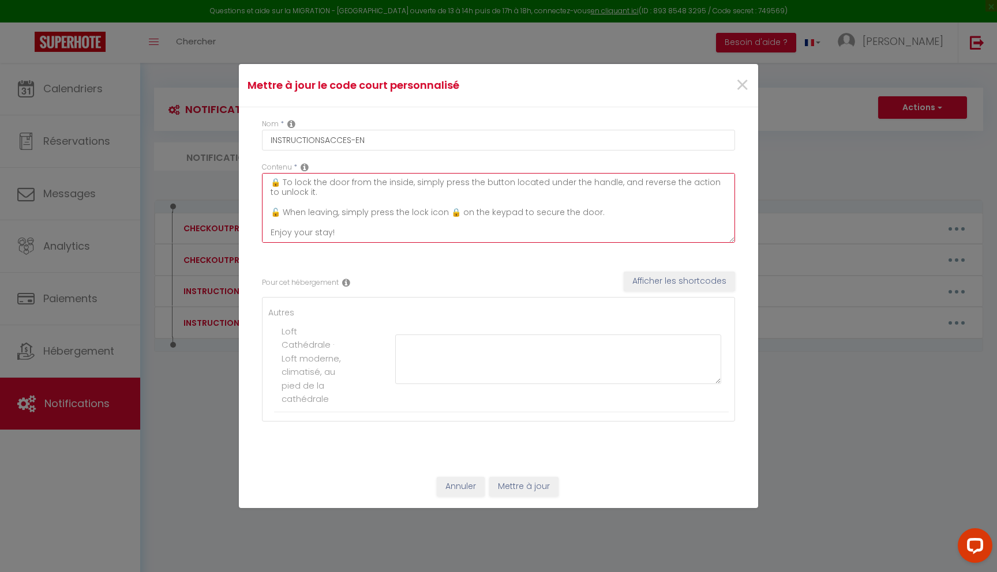
type textarea "Hello, You’re arriving [DATE] at our property. 🔔 Upon arrival, from 4:00 pm onw…"
click at [526, 486] on button "Mettre à jour" at bounding box center [523, 487] width 69 height 20
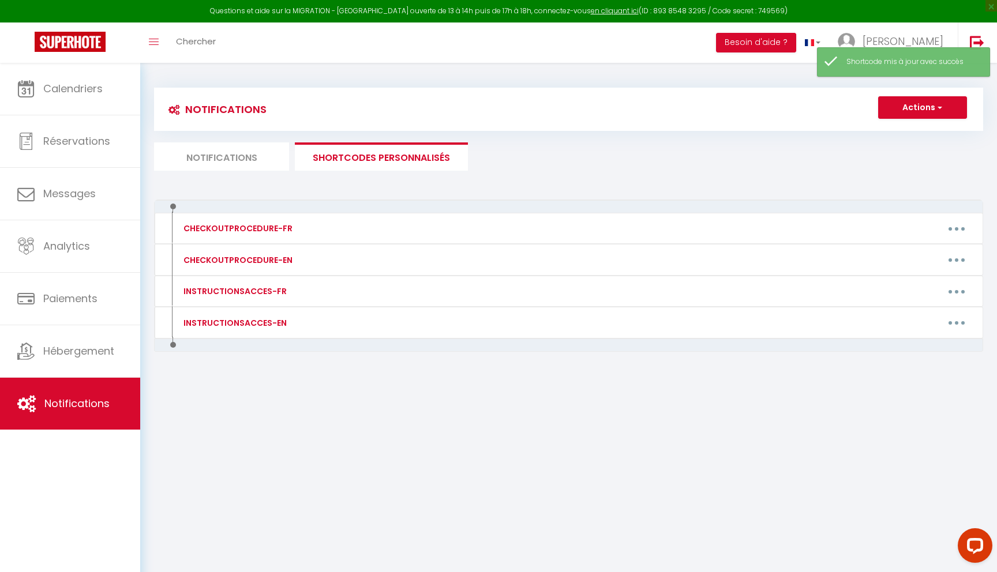
click at [247, 153] on li "Notifications" at bounding box center [221, 156] width 135 height 28
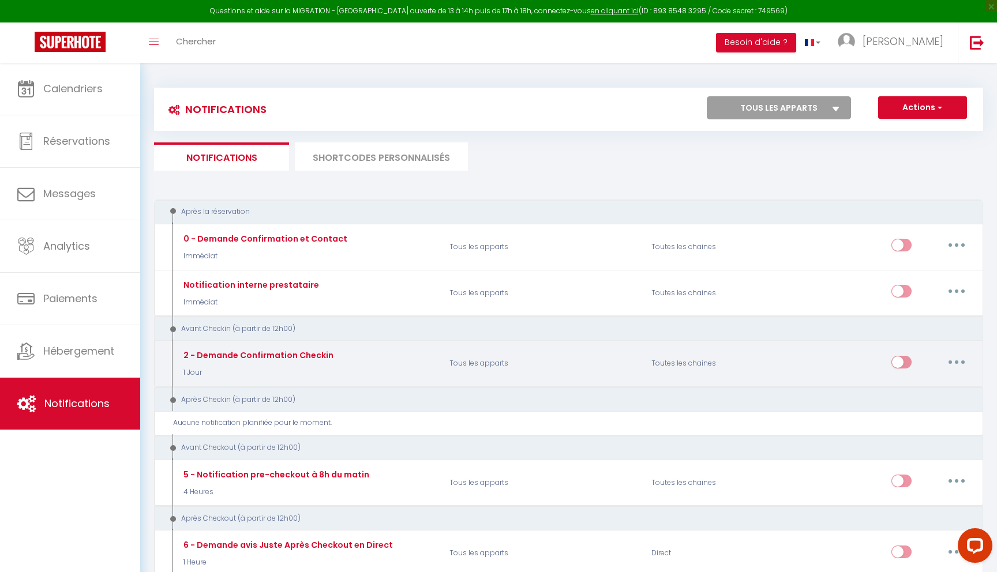
click at [275, 245] on div "2 - Demande Confirmation Checkin" at bounding box center [264, 238] width 167 height 13
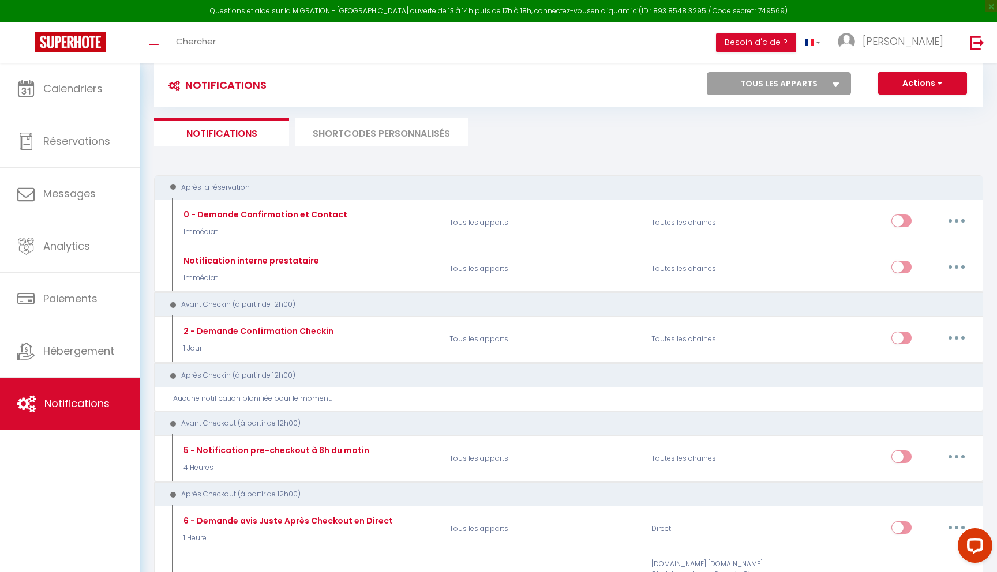
scroll to position [31, 0]
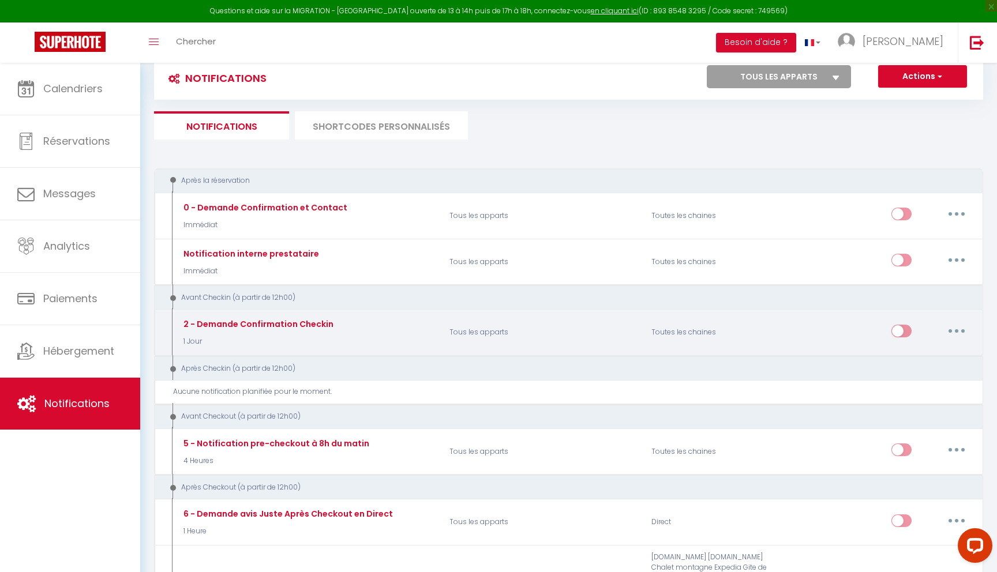
click at [951, 333] on button "button" at bounding box center [956, 331] width 32 height 18
click at [930, 353] on link "Editer" at bounding box center [926, 357] width 85 height 20
type input "2 - Demande Confirmation Checkin"
select select "1 Jour"
select select "if_booking_is_paid"
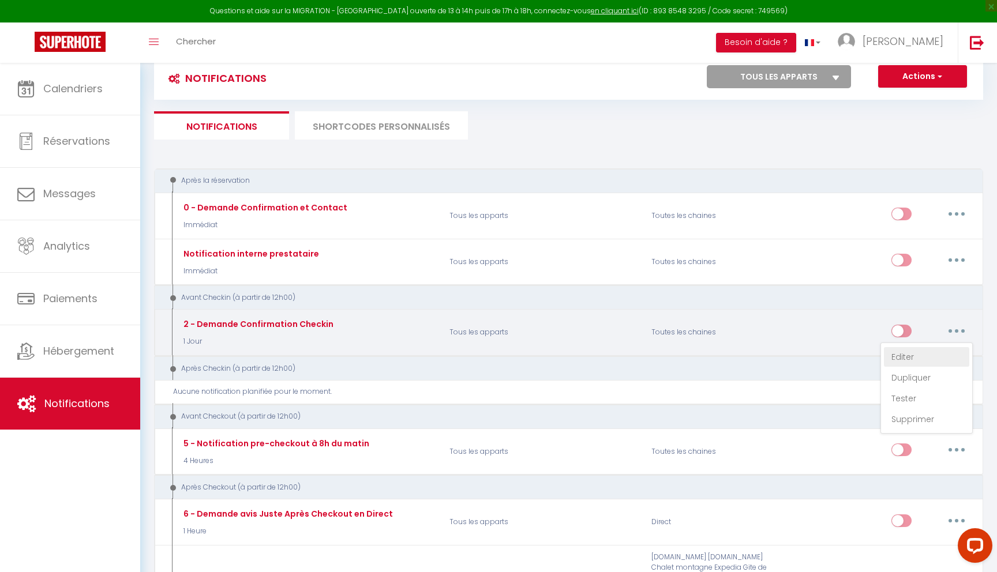
checkbox input "true"
checkbox input "false"
radio input "true"
type input "Procédure pour le checkin - [RENTAL:NAME]"
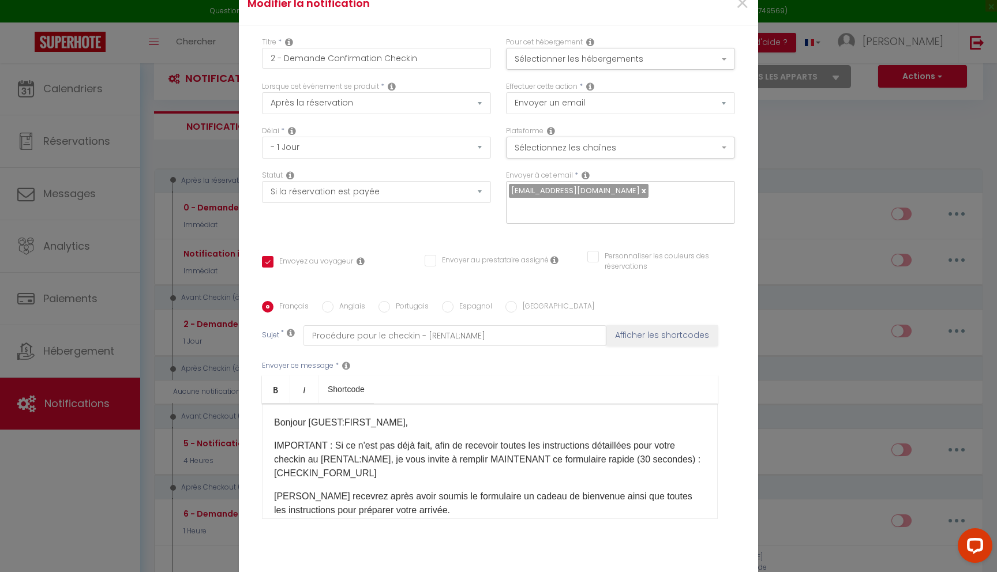
scroll to position [0, 0]
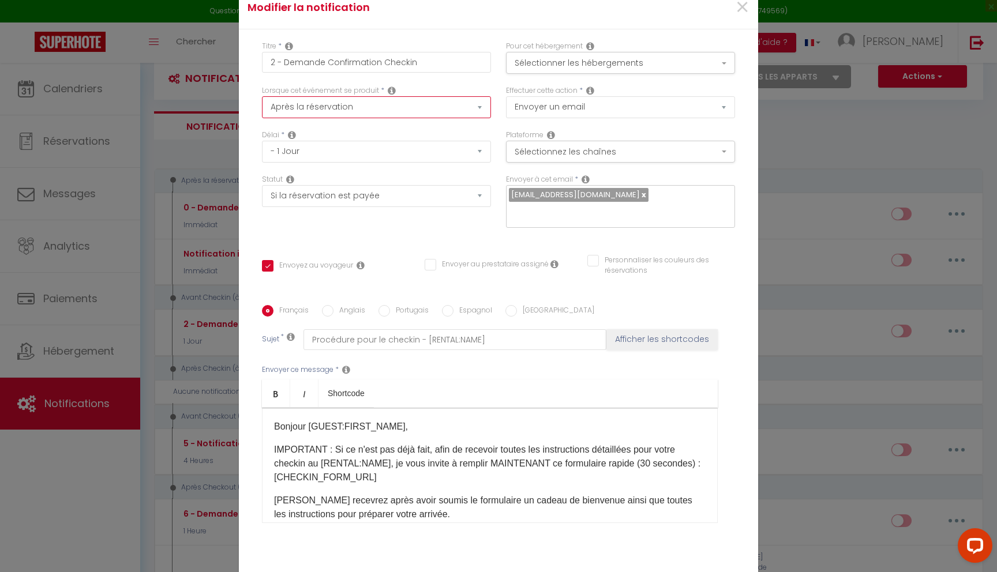
click at [427, 116] on select "Après la réservation Avant Checkin (à partir de 12h00) Après Checkin (à partir …" at bounding box center [376, 107] width 229 height 22
click at [619, 65] on button "Sélectionner les hébergements" at bounding box center [620, 63] width 229 height 22
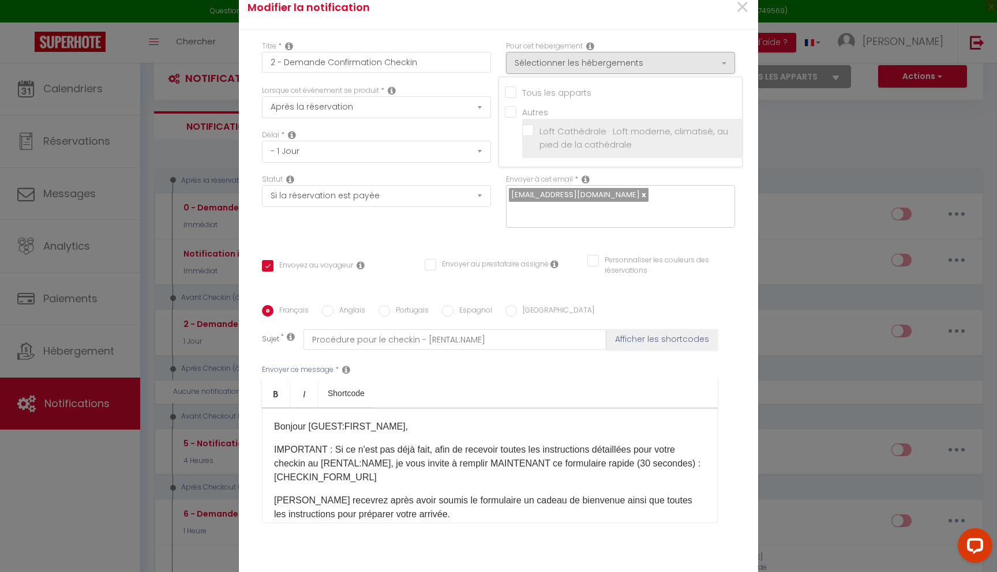
click at [534, 136] on label "Loft Cathédrale · Loft moderne, climatisé, au pied de la cathédrale" at bounding box center [634, 138] width 201 height 27
click at [527, 136] on input "Loft Cathédrale · Loft moderne, climatisé, au pied de la cathédrale" at bounding box center [632, 138] width 220 height 12
checkbox input "true"
checkbox input "false"
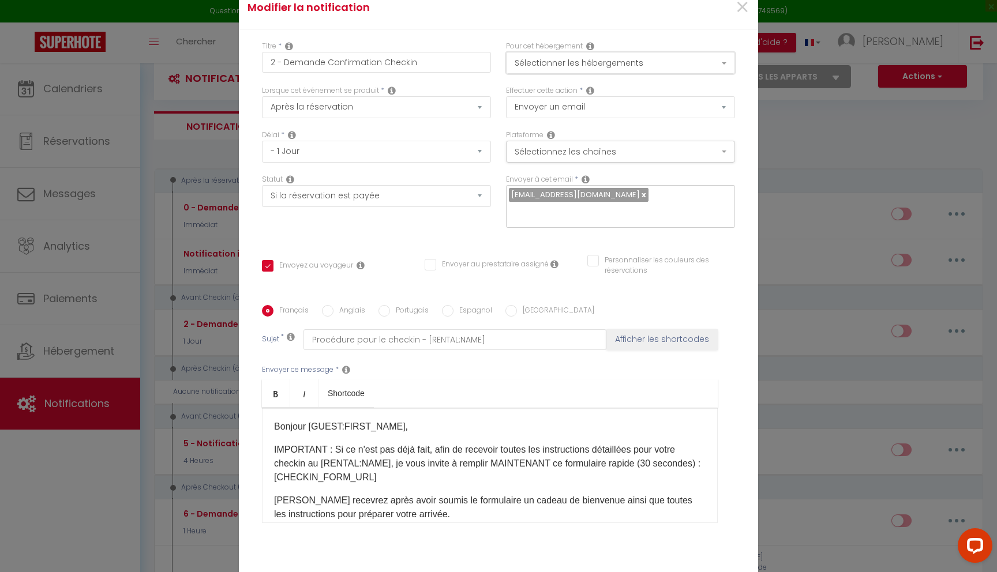
click at [614, 73] on button "Sélectionner les hébergements" at bounding box center [620, 63] width 229 height 22
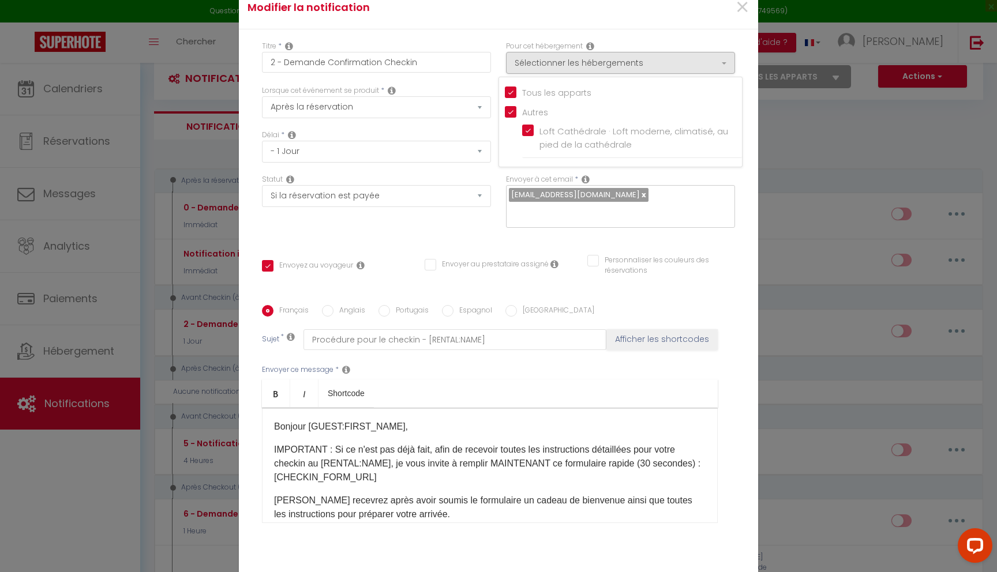
click at [512, 147] on ul "Autres Loft Cathédrale · Loft moderne, climatisé, au pied de la cathédrale" at bounding box center [623, 131] width 237 height 52
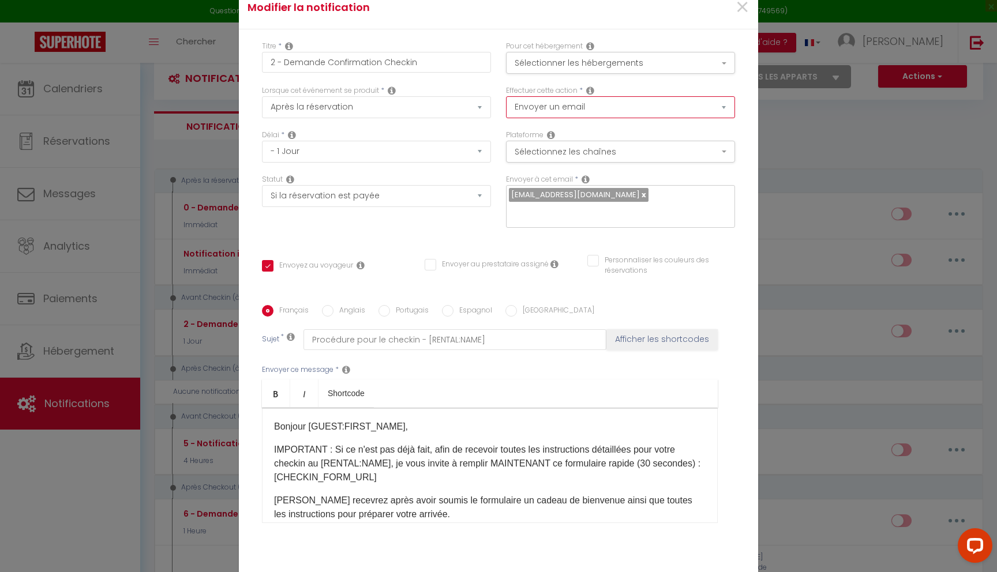
click at [617, 115] on select "Envoyer un email Envoyer un SMS Envoyer une notification push" at bounding box center [620, 107] width 229 height 22
click at [643, 160] on button "Sélectionnez les chaînes" at bounding box center [620, 152] width 229 height 22
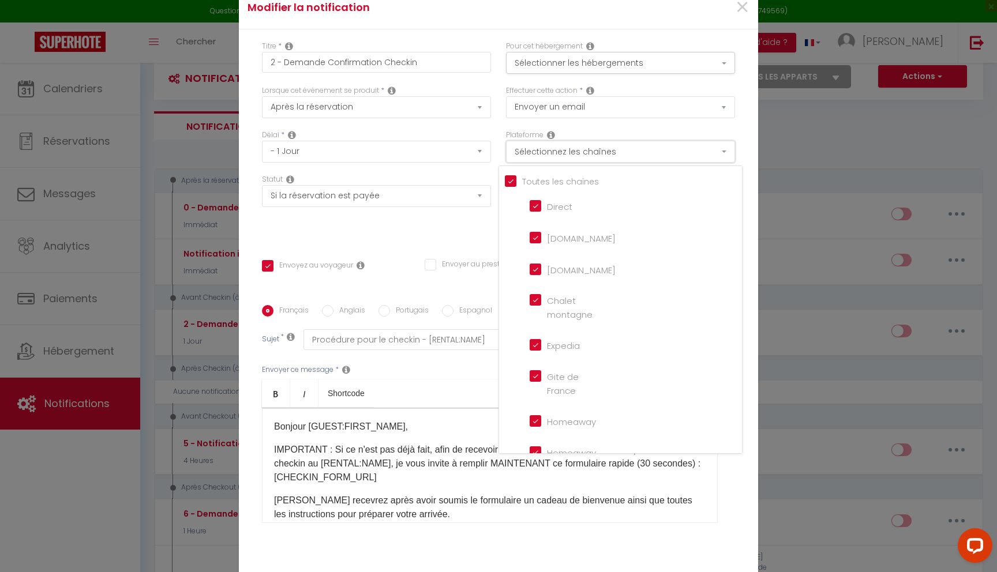
click at [643, 160] on button "Sélectionnez les chaînes" at bounding box center [620, 152] width 229 height 22
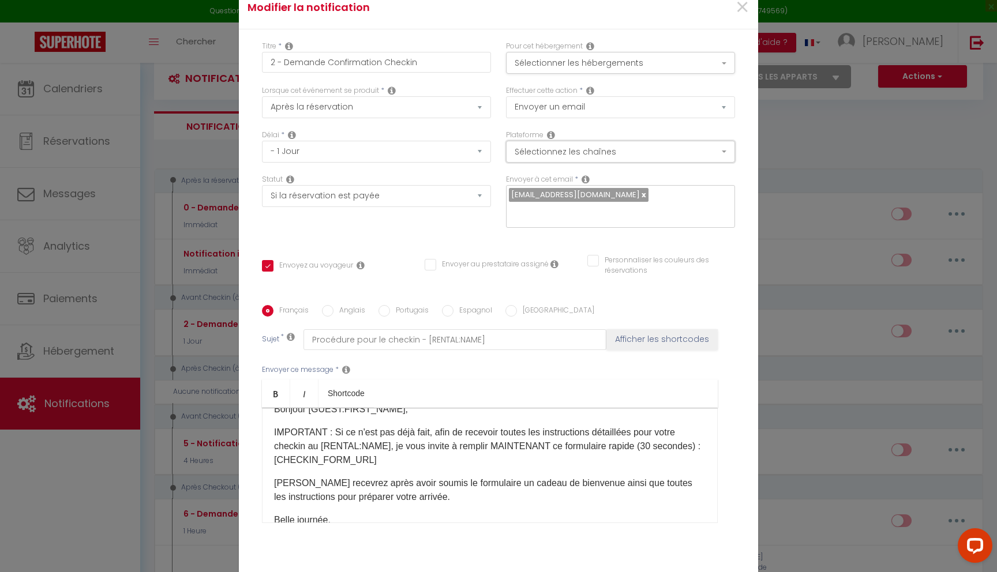
scroll to position [66, 0]
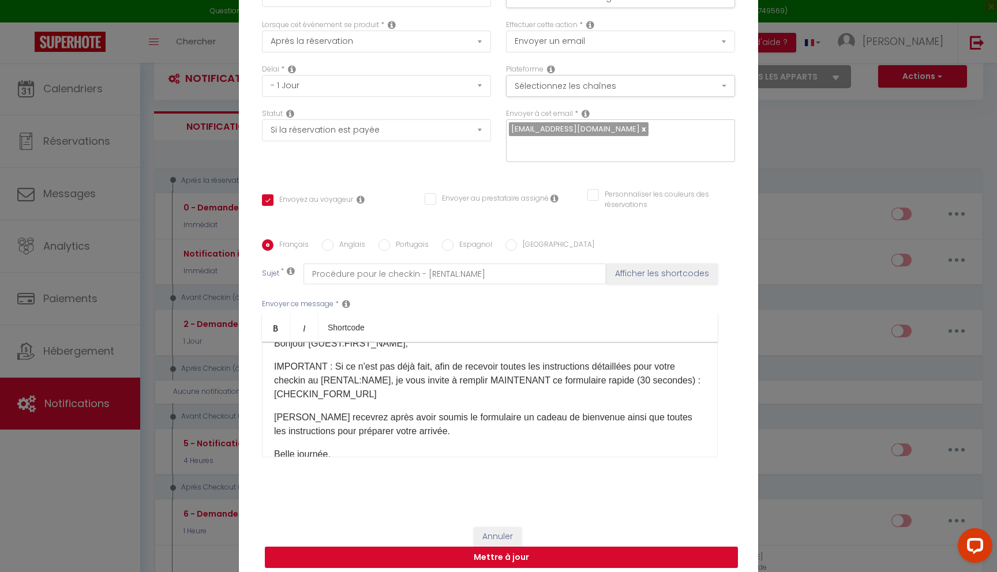
click at [477, 549] on button "Mettre à jour" at bounding box center [501, 558] width 473 height 22
checkbox input "true"
checkbox input "false"
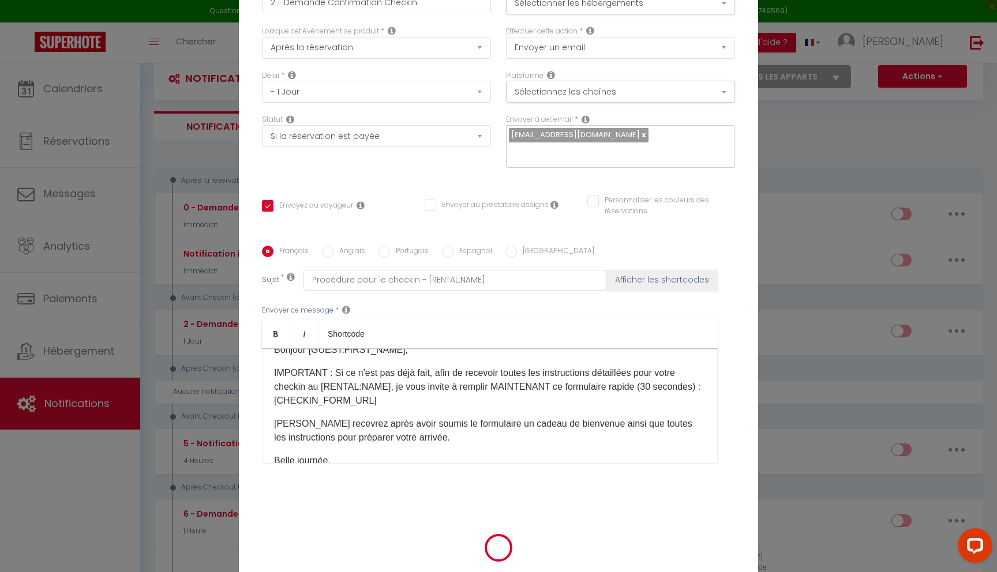
scroll to position [59, 0]
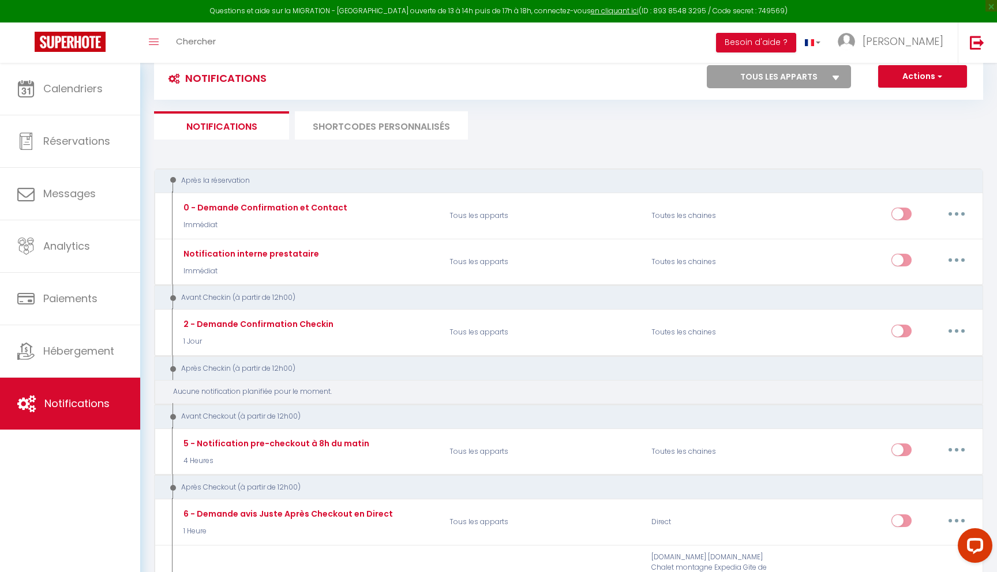
click at [245, 388] on div "Aucune notification planifiée pour le moment." at bounding box center [573, 391] width 800 height 11
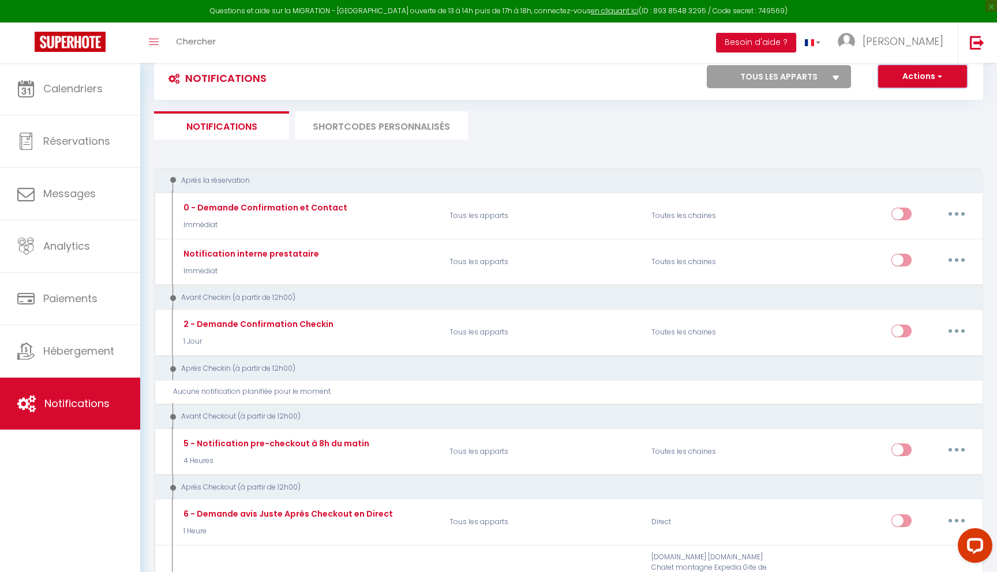
click at [952, 74] on button "Actions" at bounding box center [922, 76] width 89 height 23
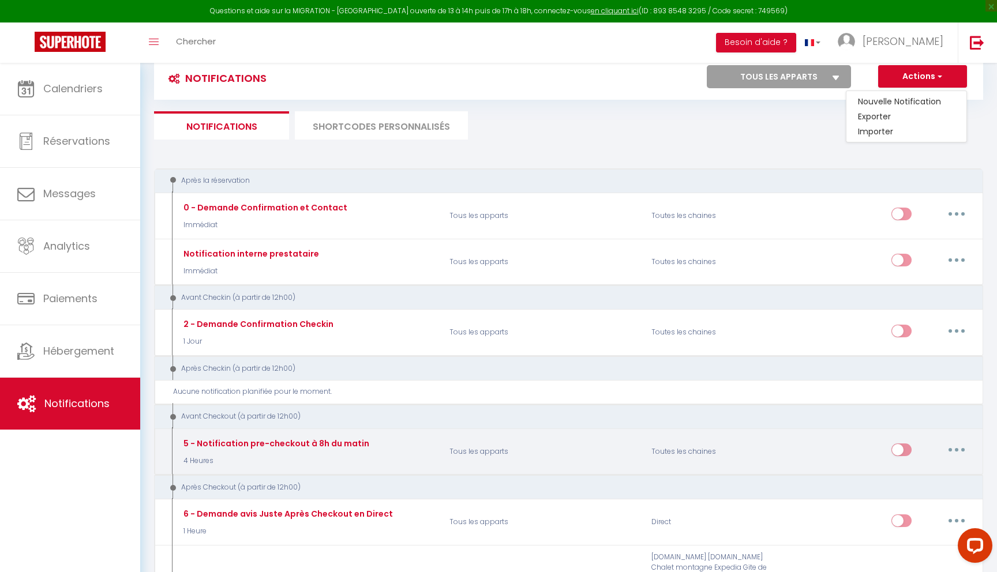
click at [961, 451] on button "button" at bounding box center [956, 450] width 32 height 18
click at [917, 471] on link "Editer" at bounding box center [926, 477] width 85 height 20
type input "5 - Notification pre-checkout à 8h du matin"
select select "4"
select select "4 Heures"
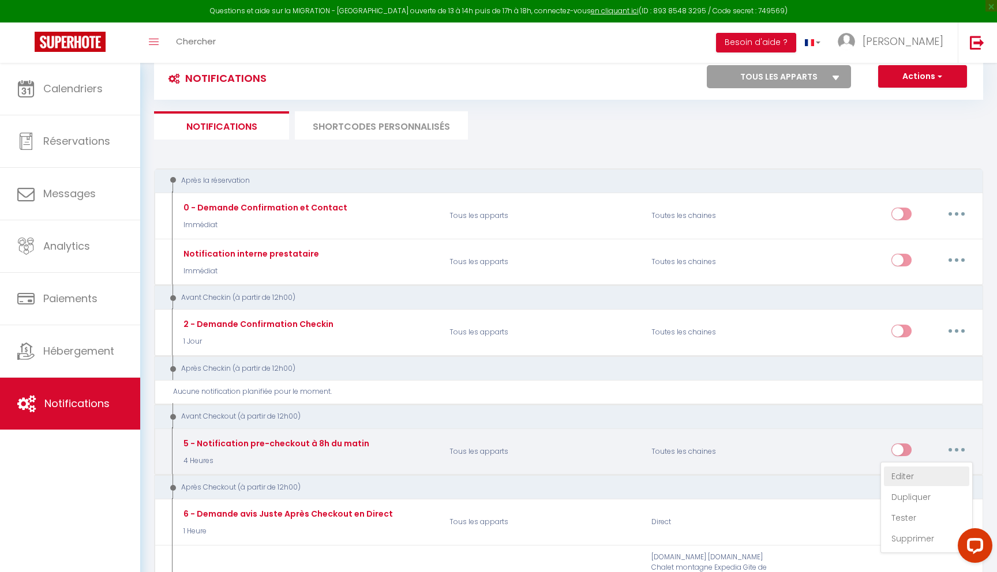
select select "if_booking_is_paid"
checkbox input "true"
checkbox input "false"
radio input "true"
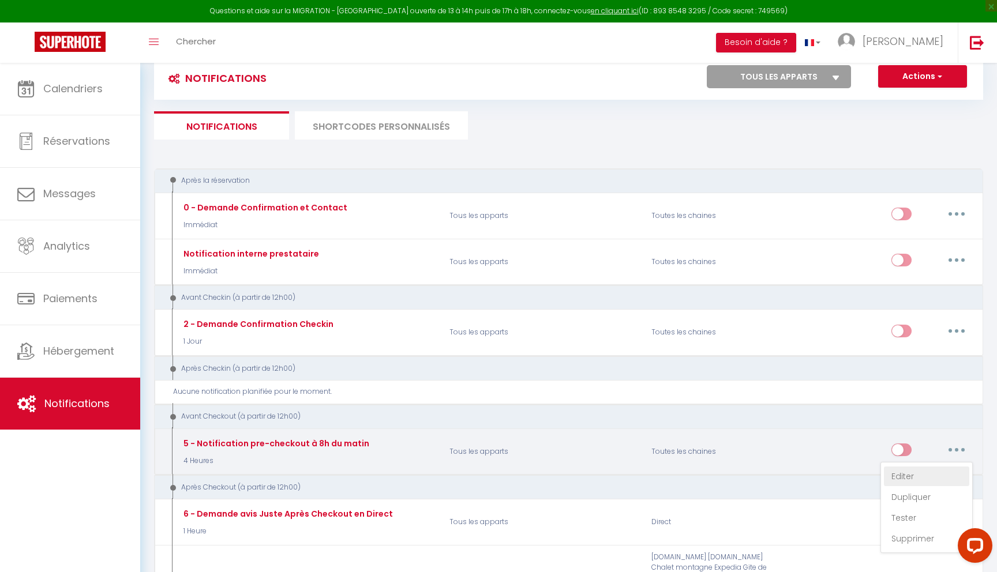
type input "Procédure pour votre départ - [RENTAL:NAME] - [GUEST:FIRST_NAME] [GUEST:NAME]"
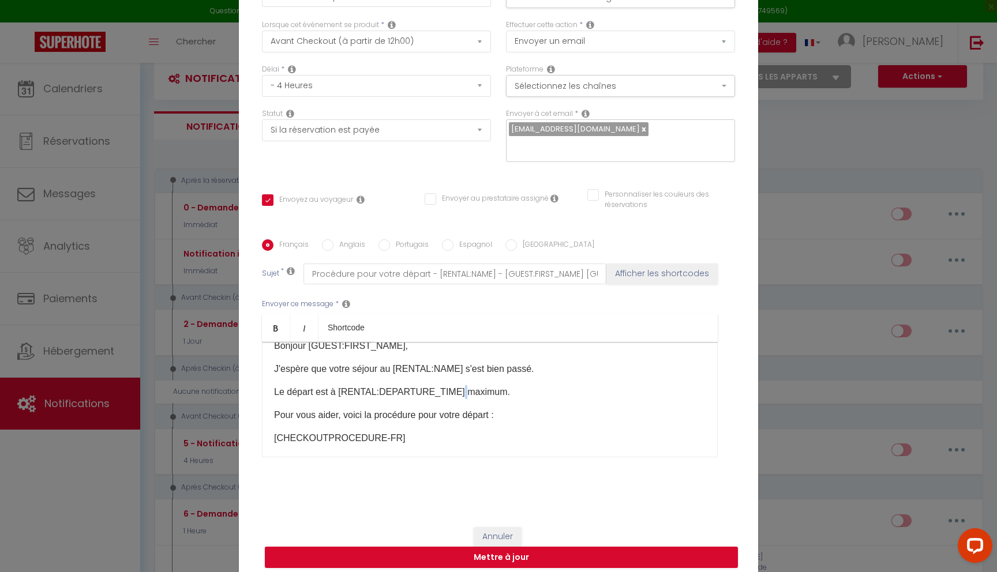
scroll to position [0, 0]
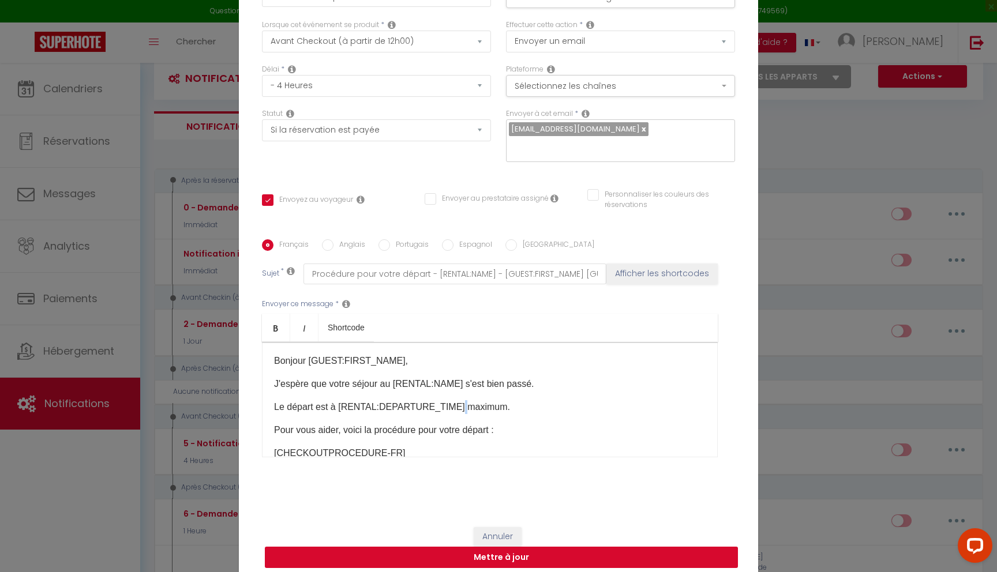
click at [542, 550] on button "Mettre à jour" at bounding box center [501, 558] width 473 height 22
checkbox input "true"
checkbox input "false"
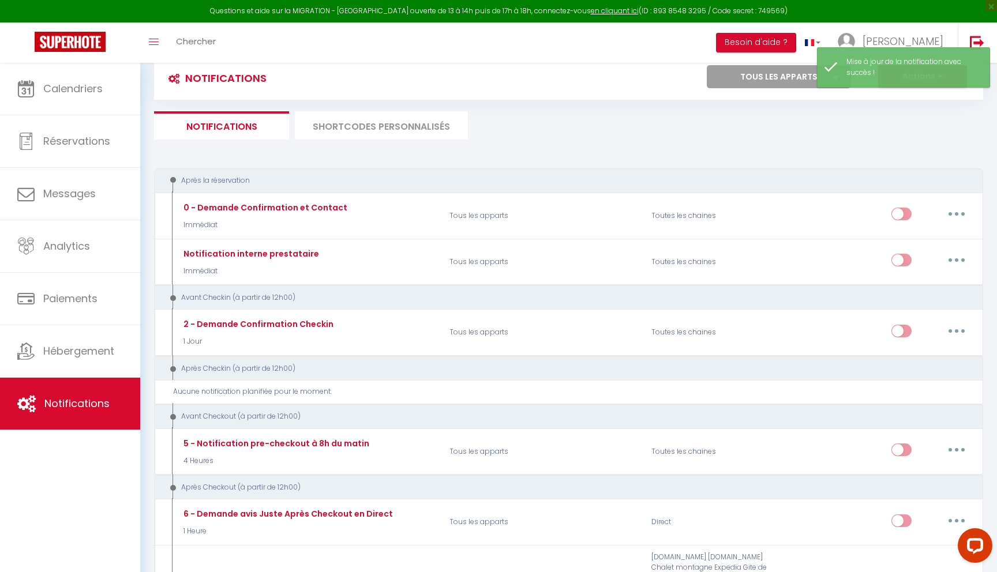
click at [422, 132] on li "SHORTCODES PERSONNALISÉS" at bounding box center [381, 125] width 173 height 28
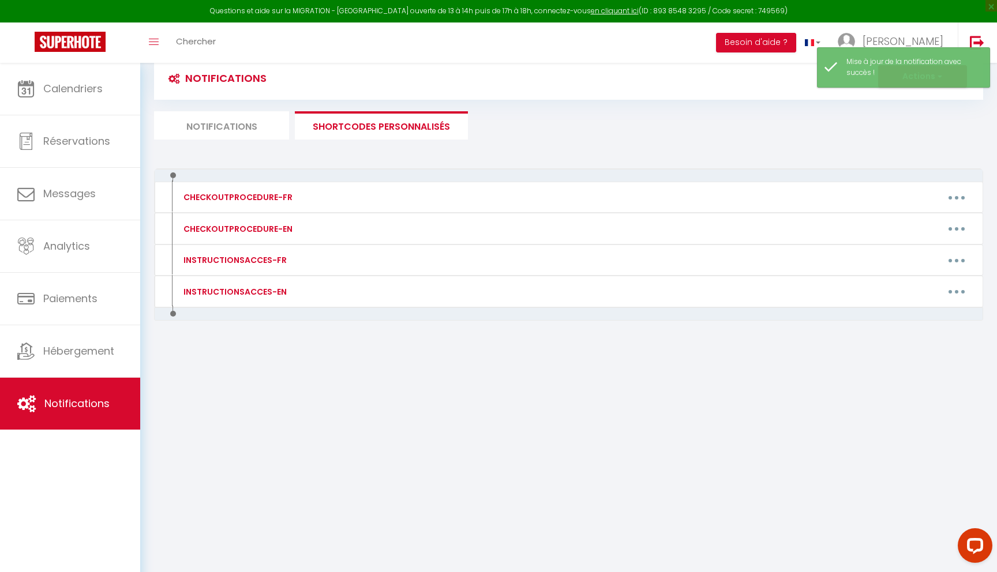
click at [252, 123] on li "Notifications" at bounding box center [221, 125] width 135 height 28
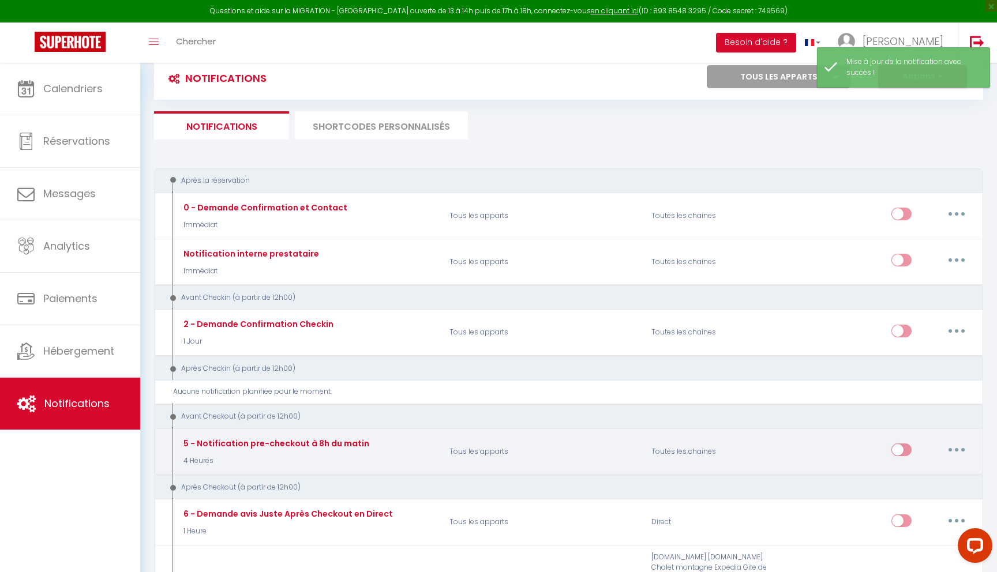
click at [290, 214] on div "5 - Notification pre-checkout à 8h du matin" at bounding box center [264, 207] width 167 height 13
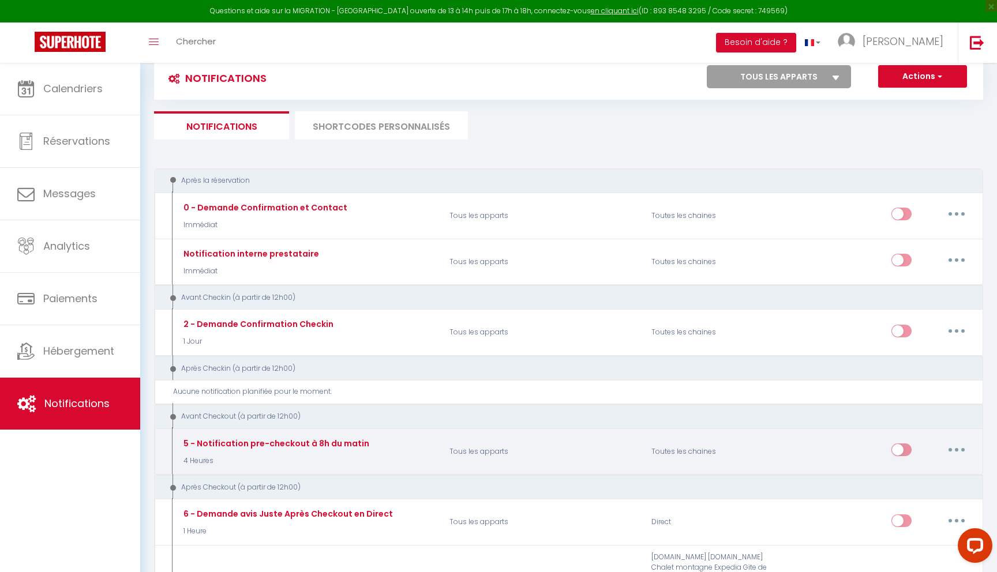
click at [960, 445] on button "button" at bounding box center [956, 450] width 32 height 18
click at [915, 512] on link "Tester" at bounding box center [926, 518] width 85 height 20
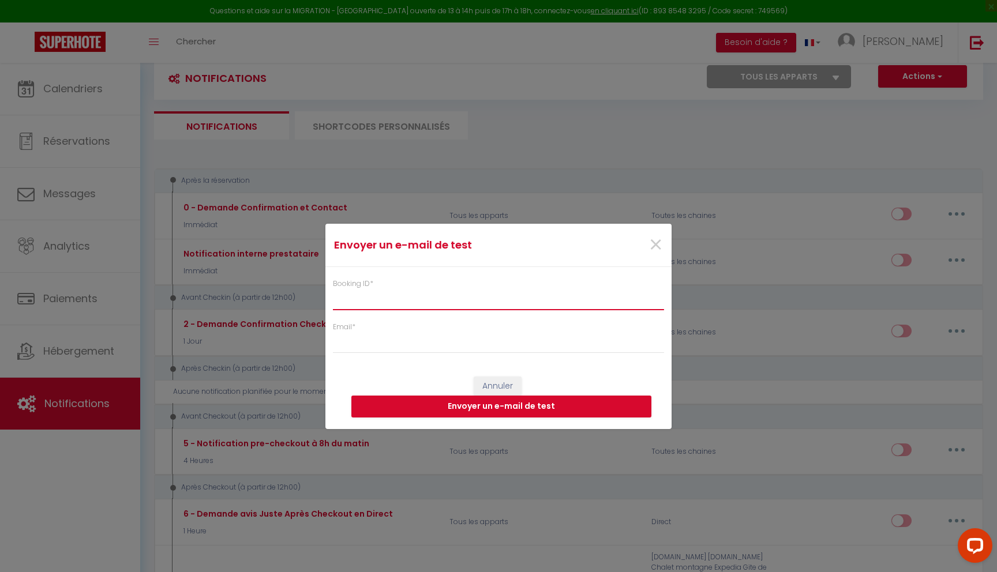
click at [418, 298] on input "Booking ID *" at bounding box center [498, 300] width 331 height 21
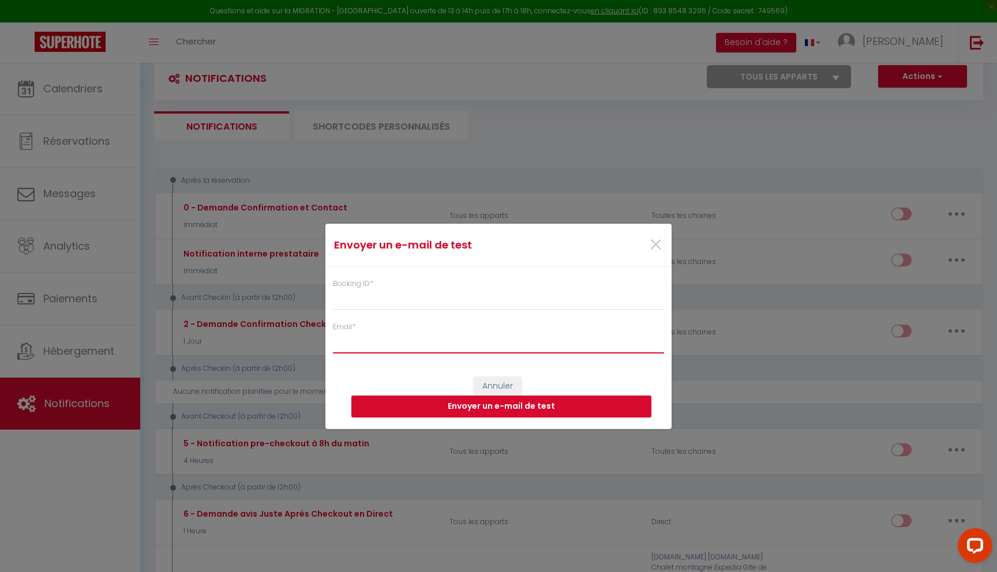
click at [396, 337] on input "Email *" at bounding box center [498, 343] width 331 height 21
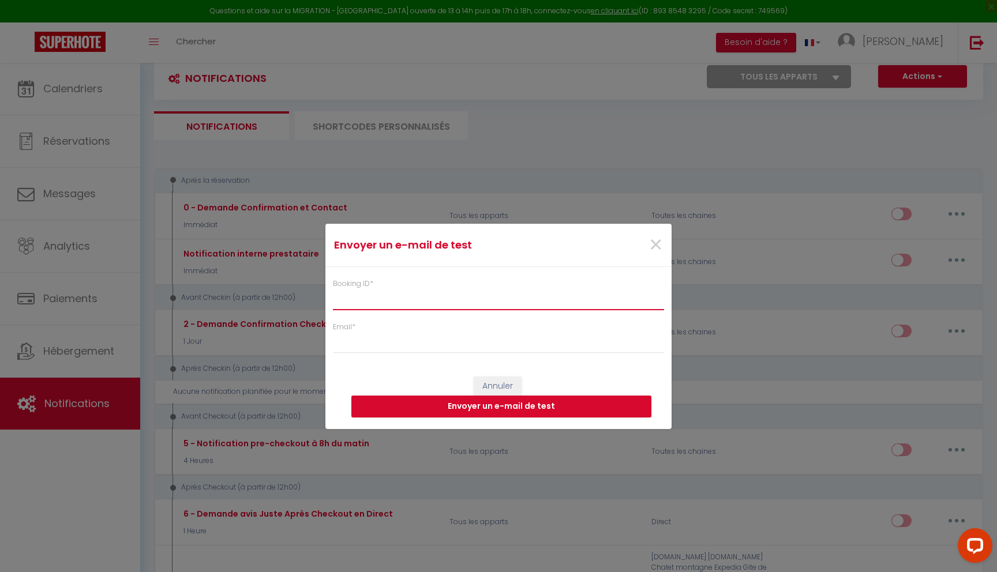
click at [398, 298] on input "Booking ID *" at bounding box center [498, 300] width 331 height 21
type input "tests"
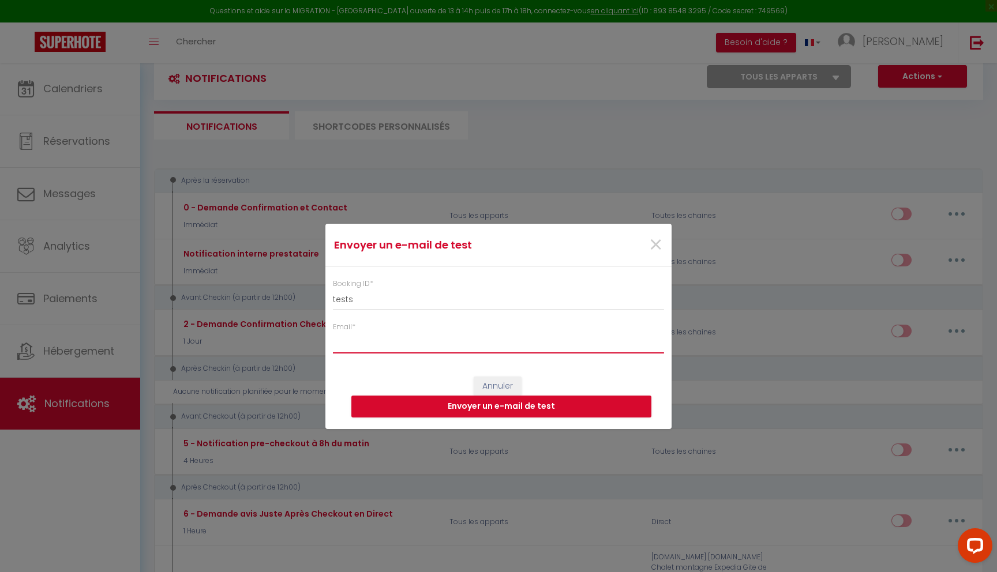
click at [401, 342] on input "Email *" at bounding box center [498, 343] width 331 height 21
type input "[EMAIL_ADDRESS][DOMAIN_NAME]"
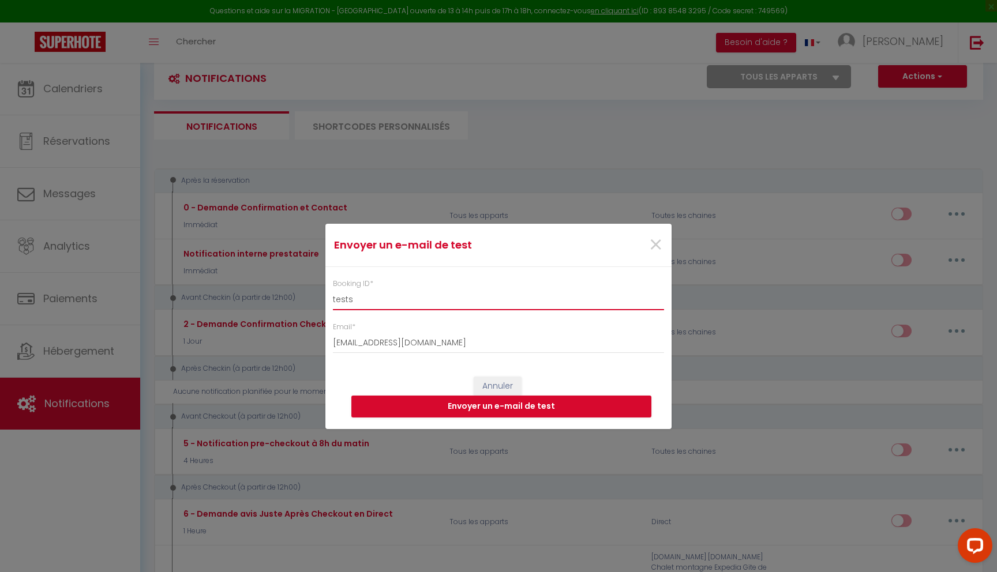
drag, startPoint x: 366, startPoint y: 298, endPoint x: 310, endPoint y: 298, distance: 56.5
click at [310, 298] on div "Envoyer un e-mail de test × Booking ID * tests Email * [EMAIL_ADDRESS][DOMAIN_N…" at bounding box center [498, 286] width 997 height 572
type input "BOOK3"
click at [505, 407] on button "Envoyer un e-mail de test" at bounding box center [501, 407] width 300 height 22
click at [656, 241] on span "×" at bounding box center [655, 245] width 14 height 35
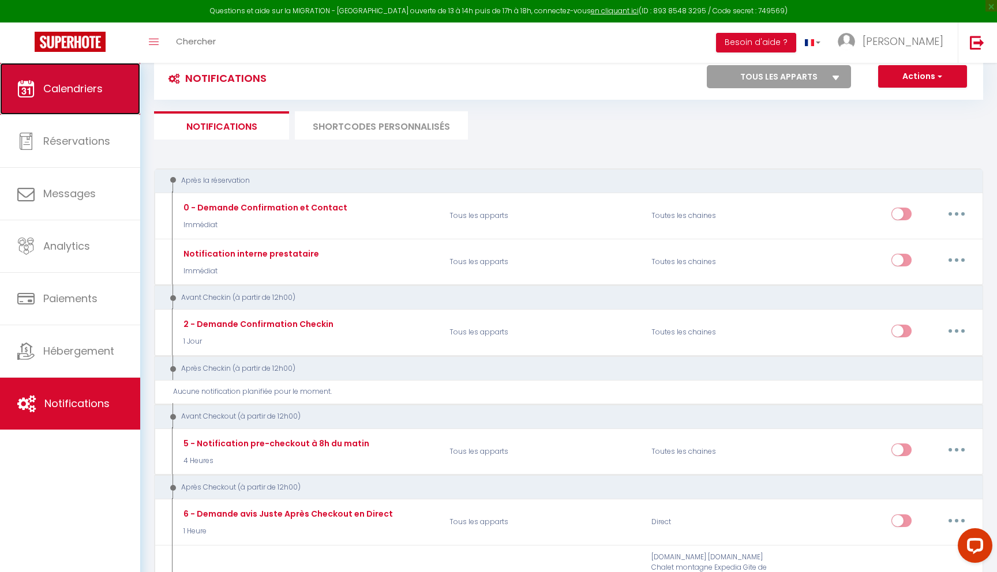
click at [104, 102] on link "Calendriers" at bounding box center [70, 89] width 140 height 52
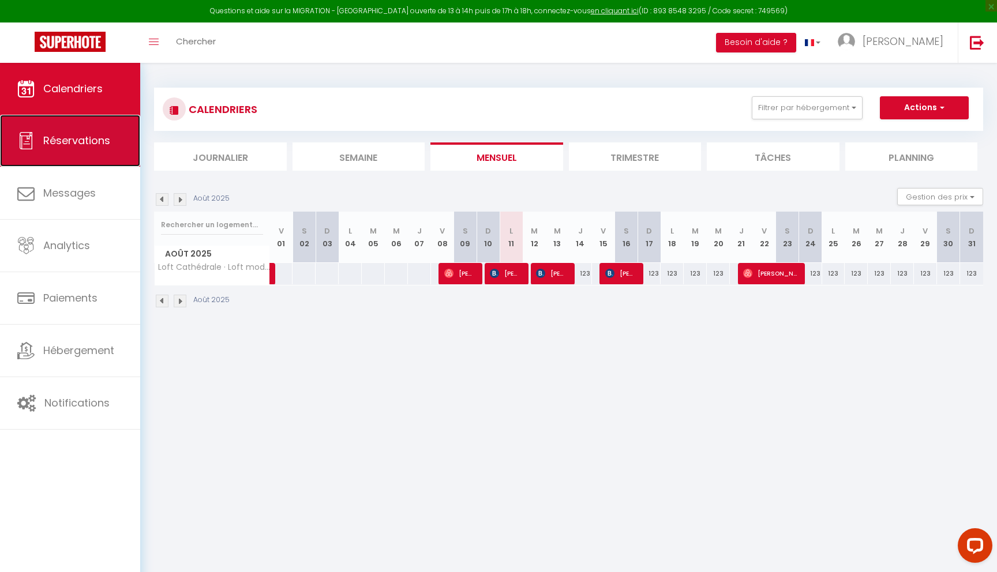
click at [87, 144] on span "Réservations" at bounding box center [76, 140] width 67 height 14
select select "not_cancelled"
select select
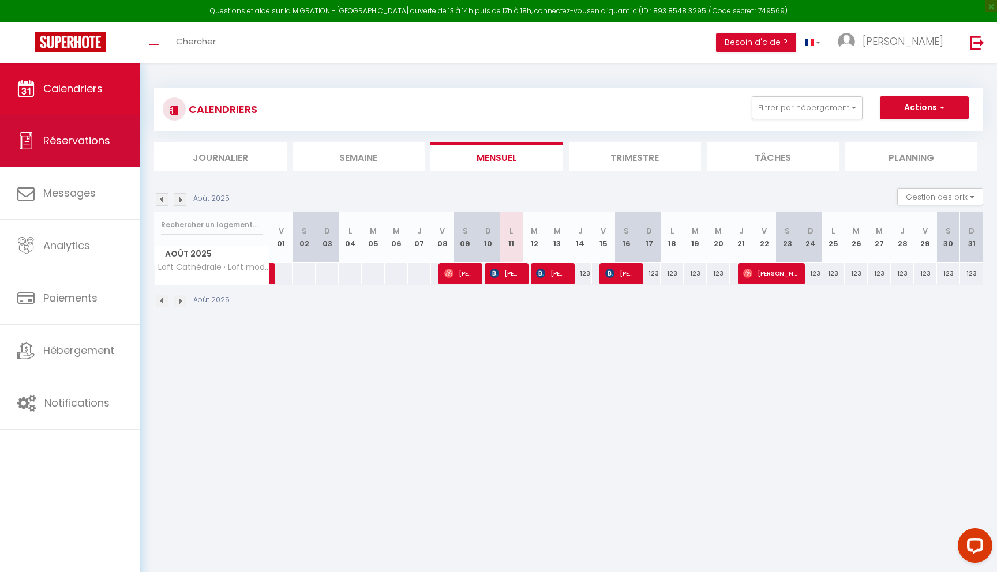
select select
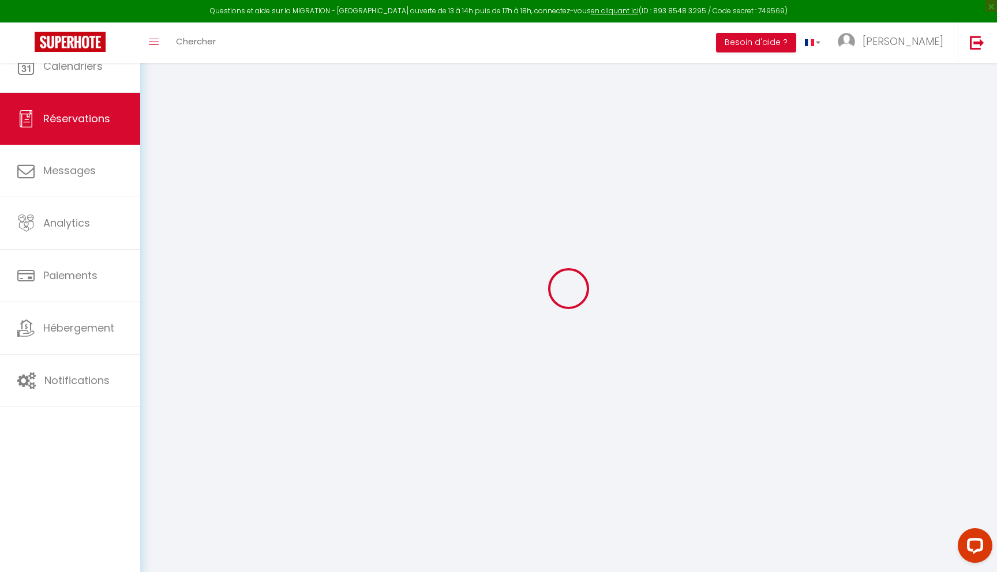
select select
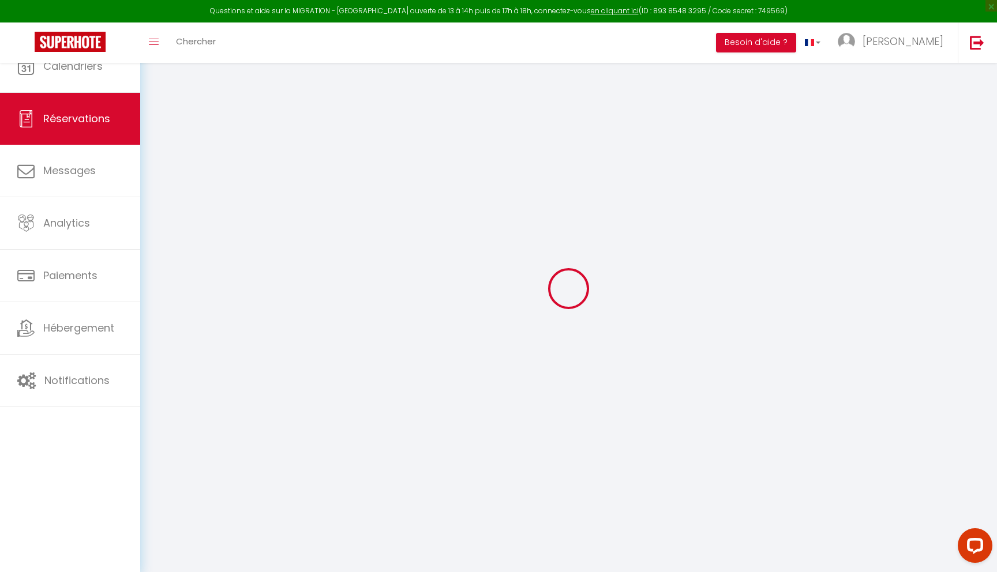
select select
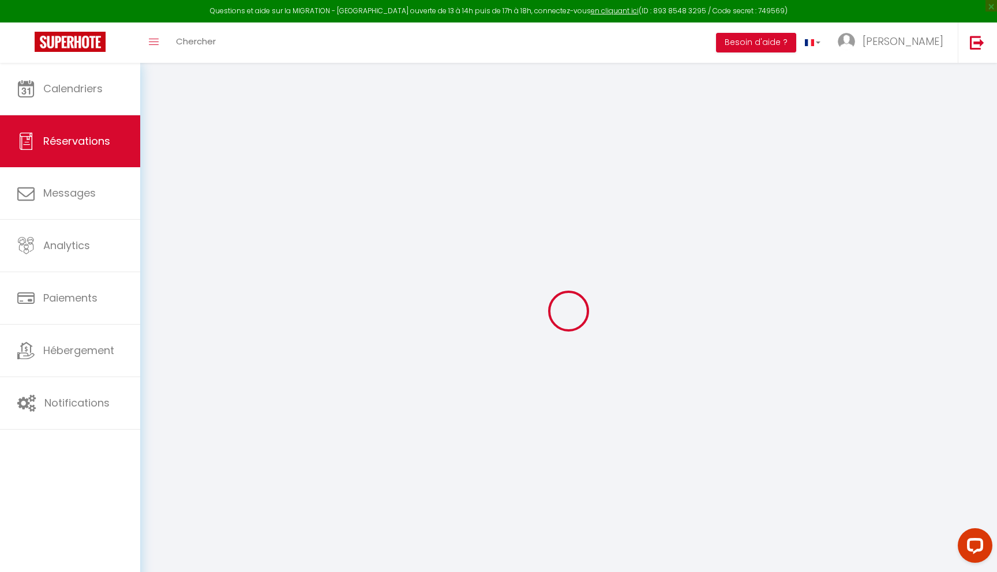
select select
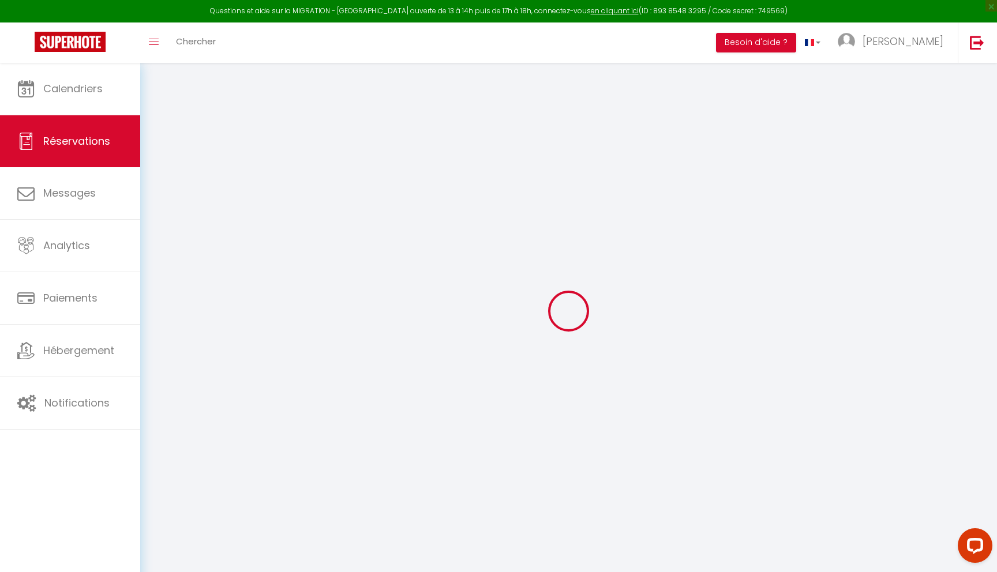
select select
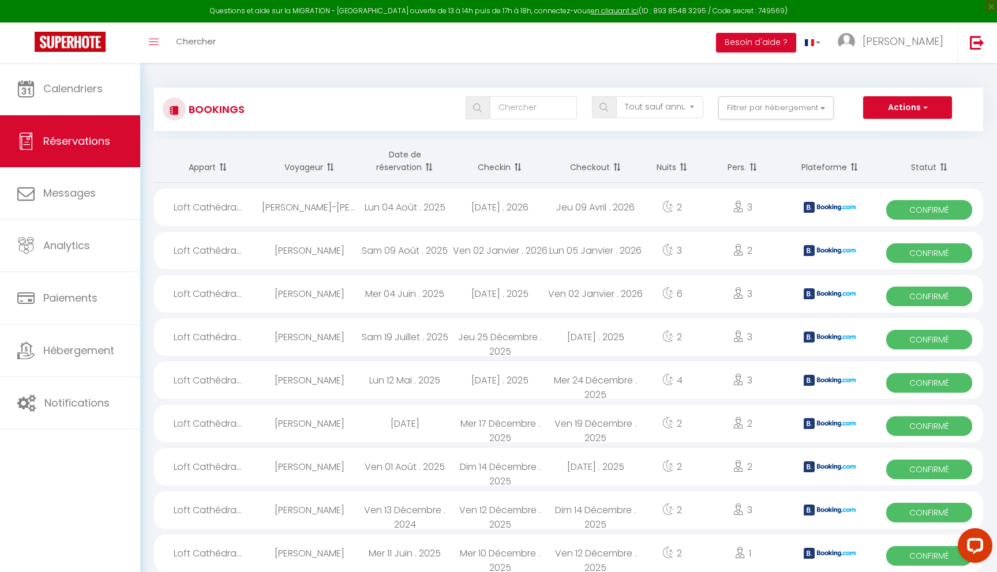
click at [356, 257] on div "[PERSON_NAME]" at bounding box center [309, 250] width 95 height 37
select select "OK"
select select "0"
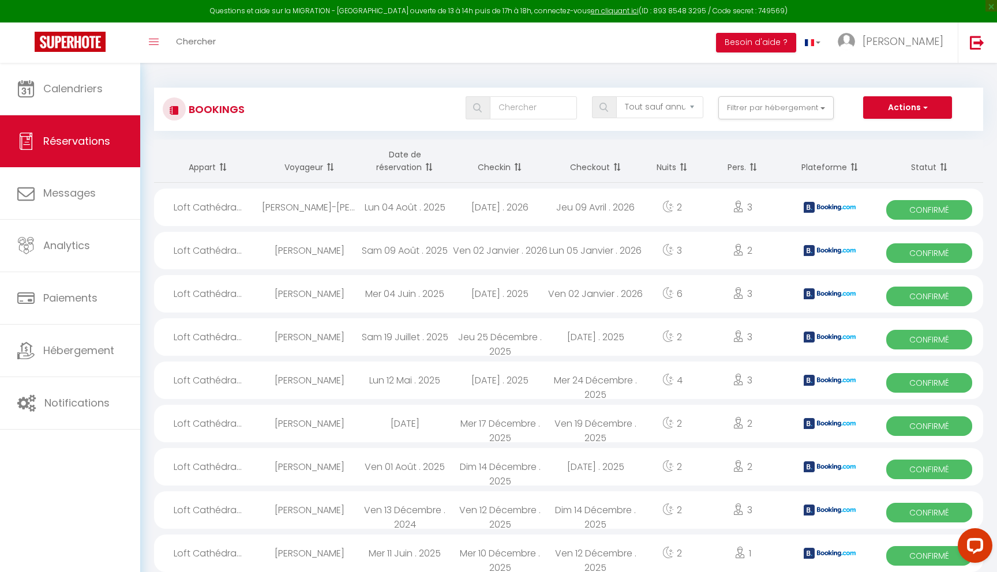
select select "1"
select select
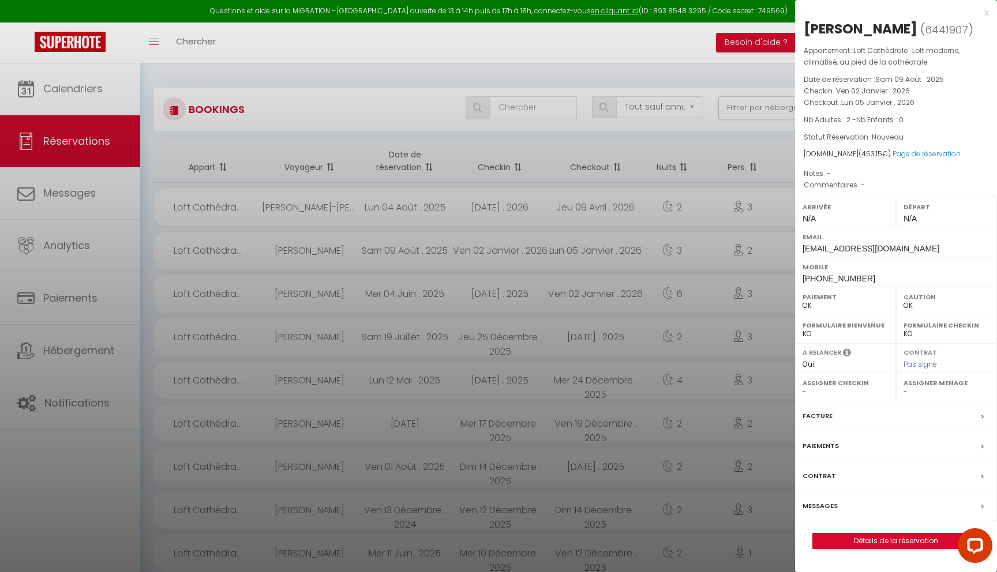
click at [899, 472] on div "Contrat" at bounding box center [896, 476] width 202 height 30
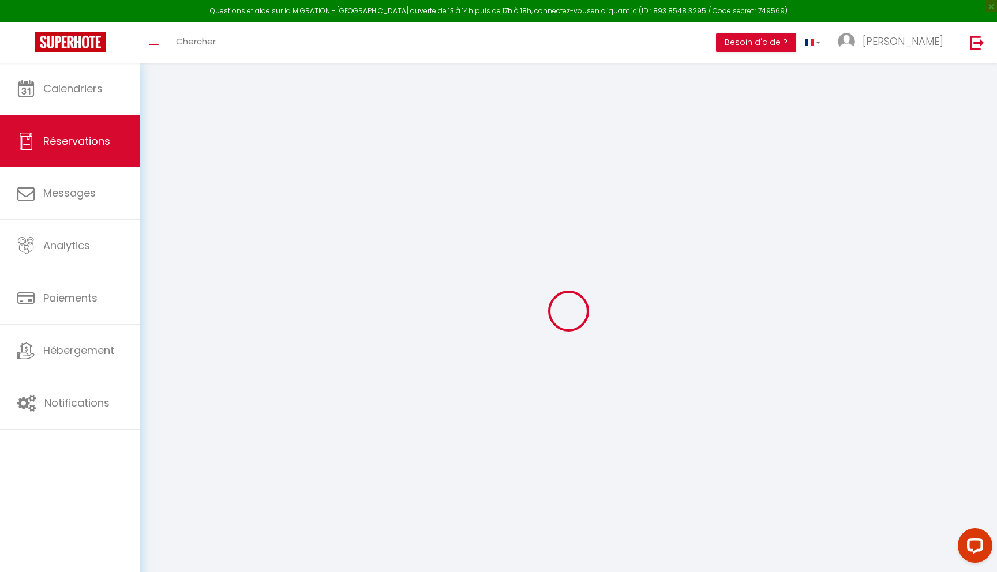
select select "not_cancelled"
select select
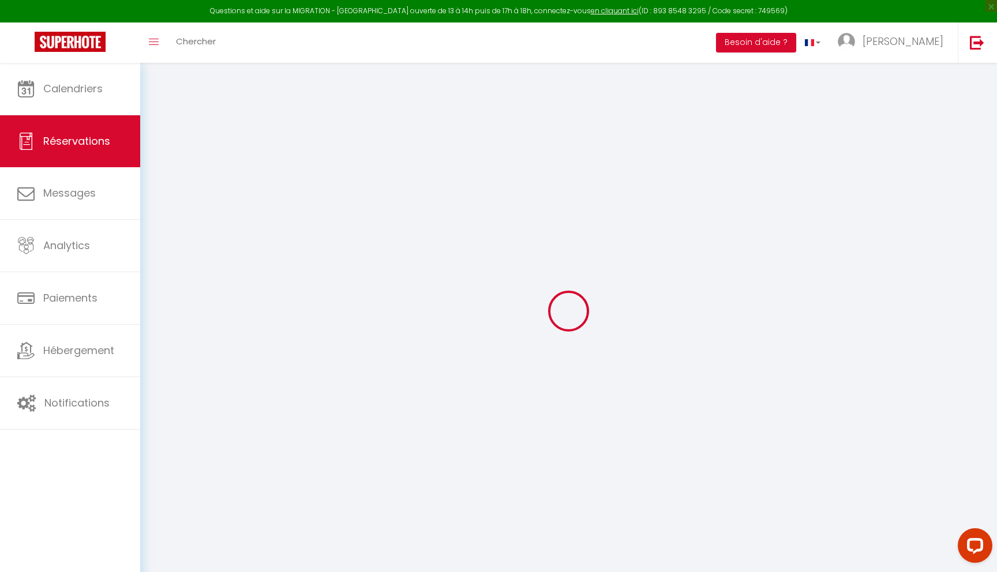
select select
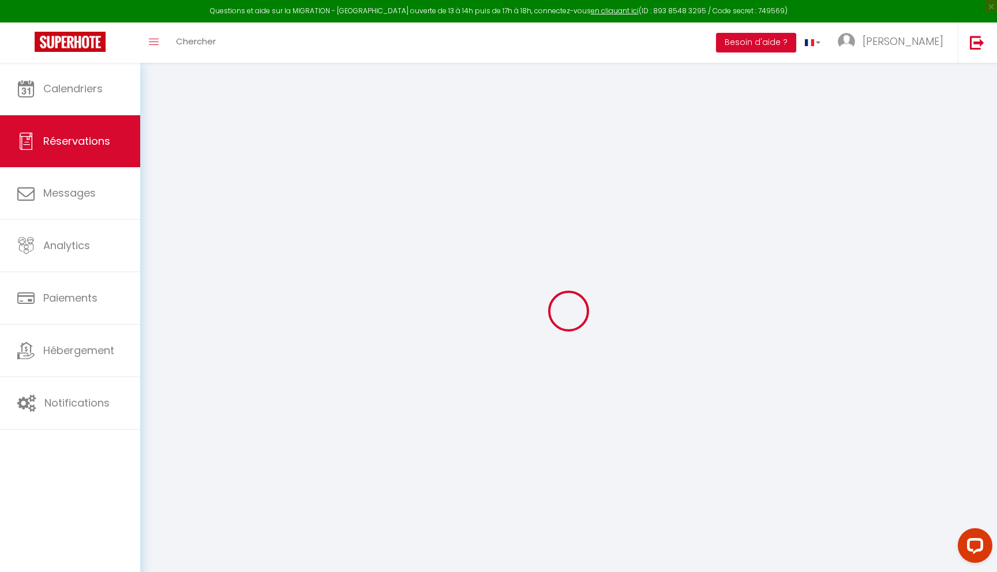
select select
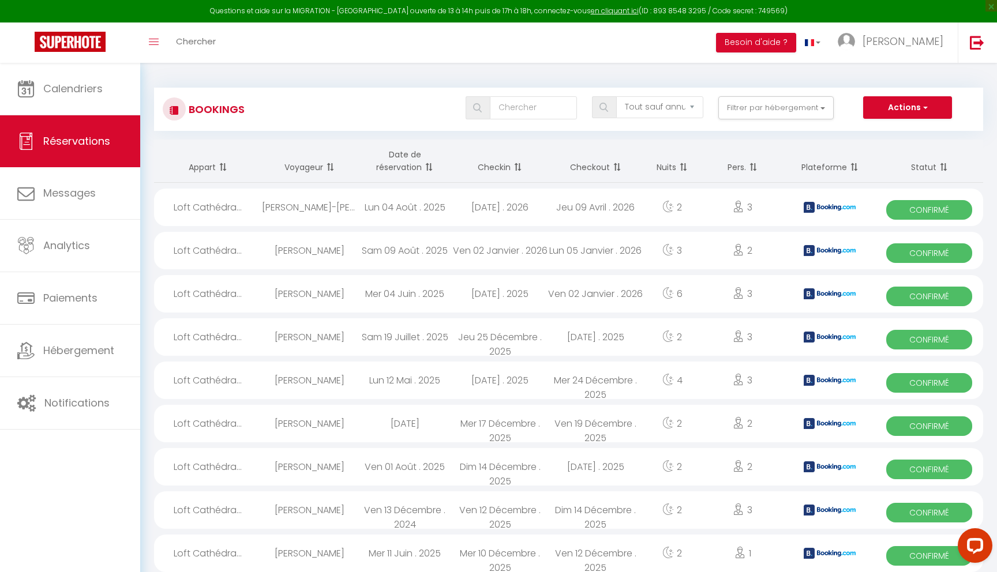
click at [551, 248] on div "Lun 05 Janvier . 2026" at bounding box center [595, 250] width 95 height 37
select select "OK"
select select "0"
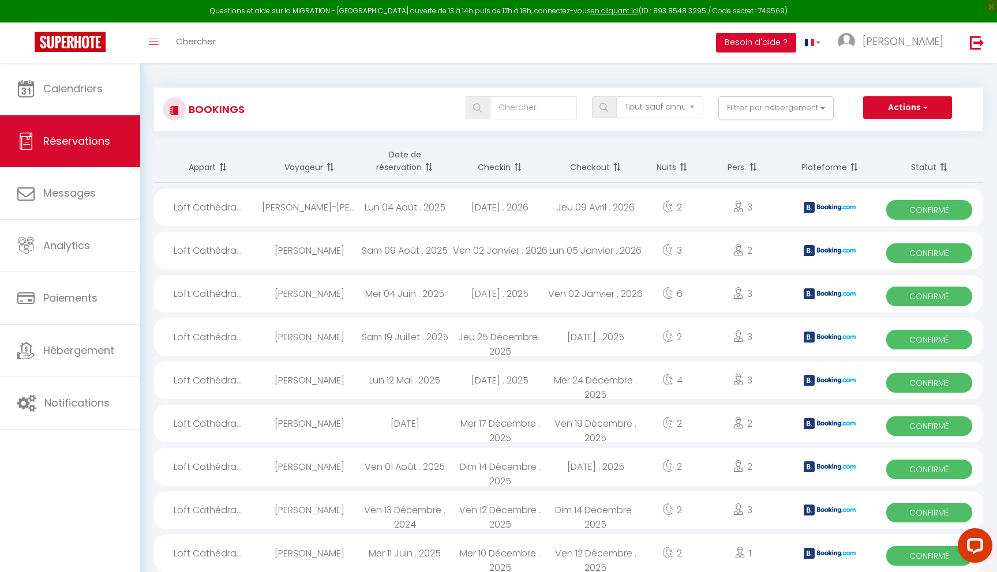
select select "1"
select select
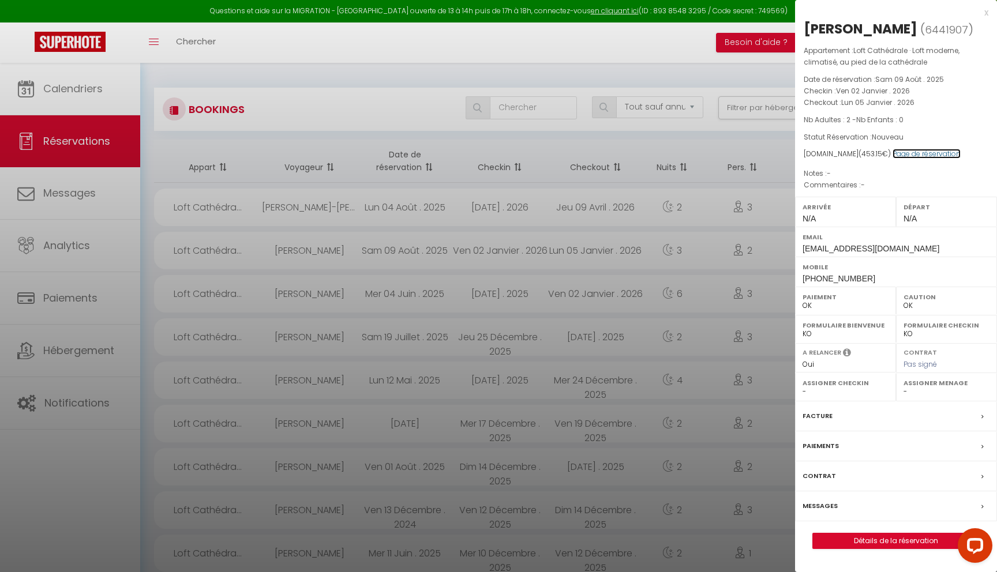
click at [909, 153] on link "Page de réservation" at bounding box center [926, 154] width 68 height 10
click at [468, 144] on div at bounding box center [498, 286] width 997 height 572
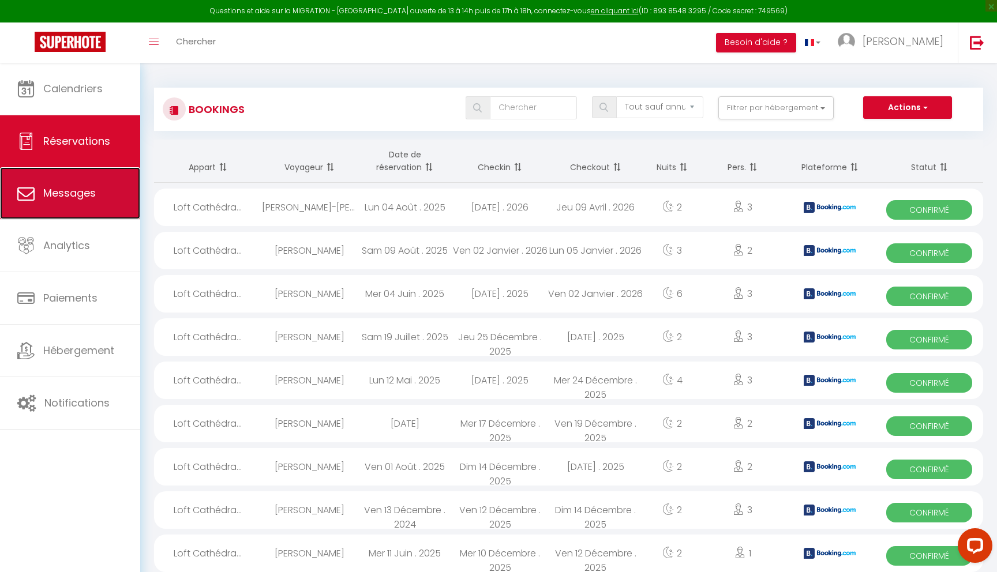
click at [109, 200] on link "Messages" at bounding box center [70, 193] width 140 height 52
select select "message"
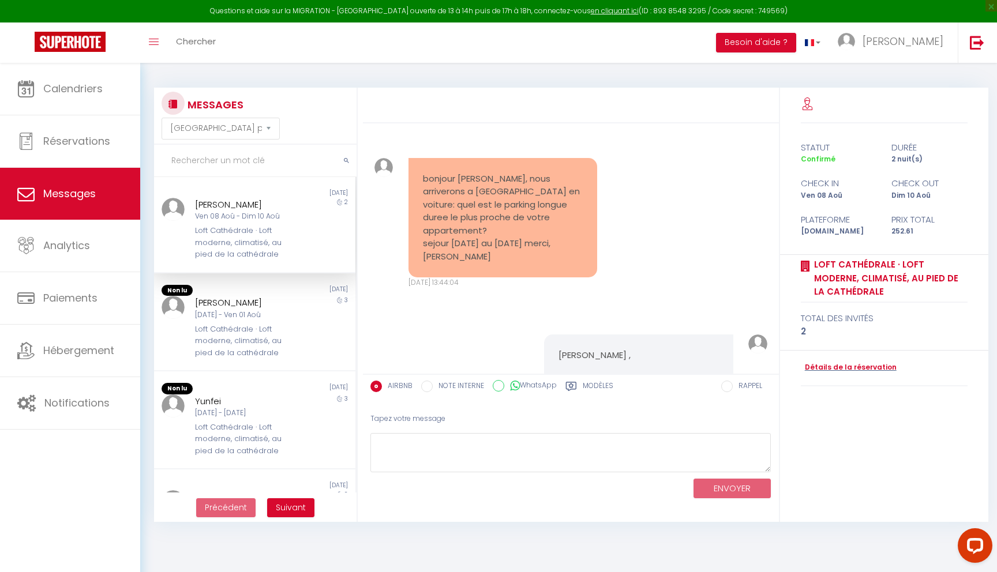
scroll to position [4968, 0]
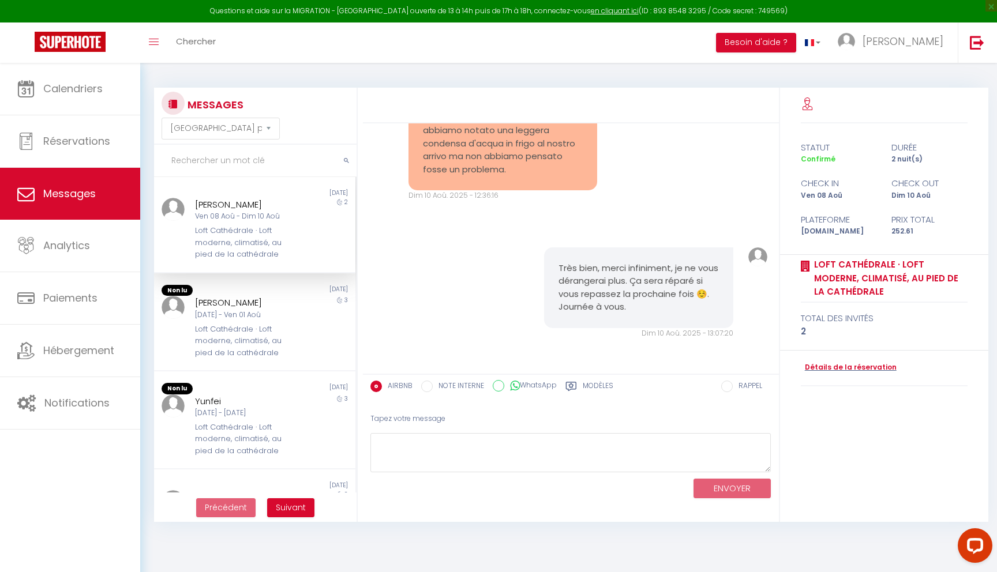
click at [575, 386] on icon at bounding box center [571, 387] width 12 height 12
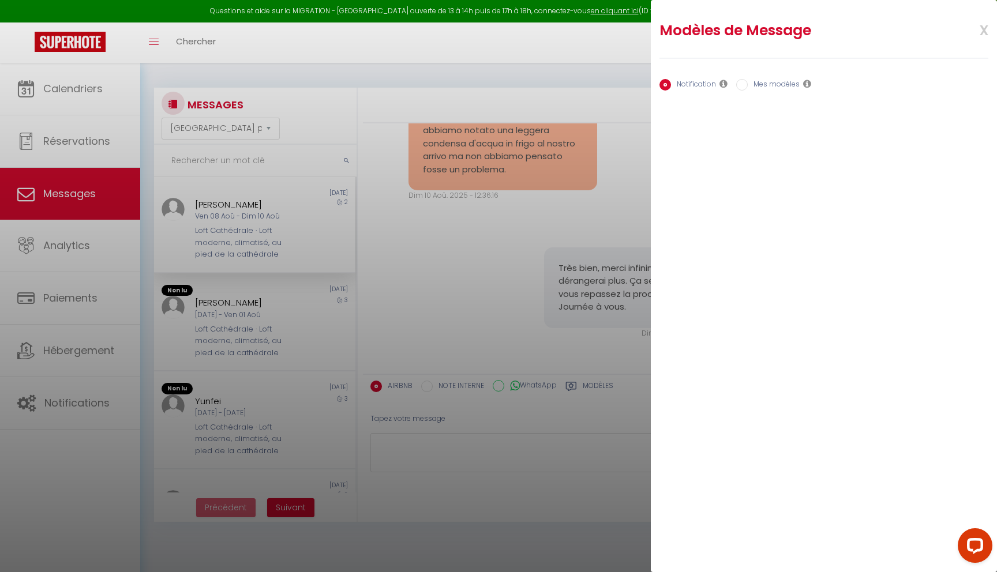
click at [746, 81] on input "Mes modèles" at bounding box center [742, 85] width 12 height 12
radio input "true"
click at [664, 82] on input "Notification" at bounding box center [665, 85] width 12 height 12
radio input "true"
click at [734, 87] on div "Notification Mes modèles" at bounding box center [823, 85] width 329 height 24
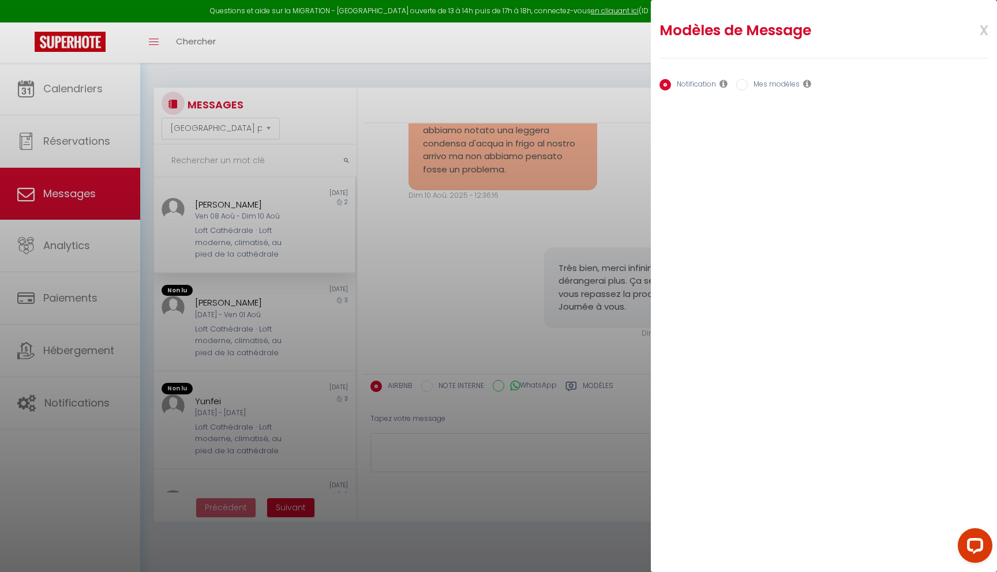
click at [746, 79] on input "Mes modèles" at bounding box center [742, 85] width 12 height 12
radio input "true"
radio input "false"
click at [670, 119] on button "Ajouter" at bounding box center [678, 120] width 39 height 16
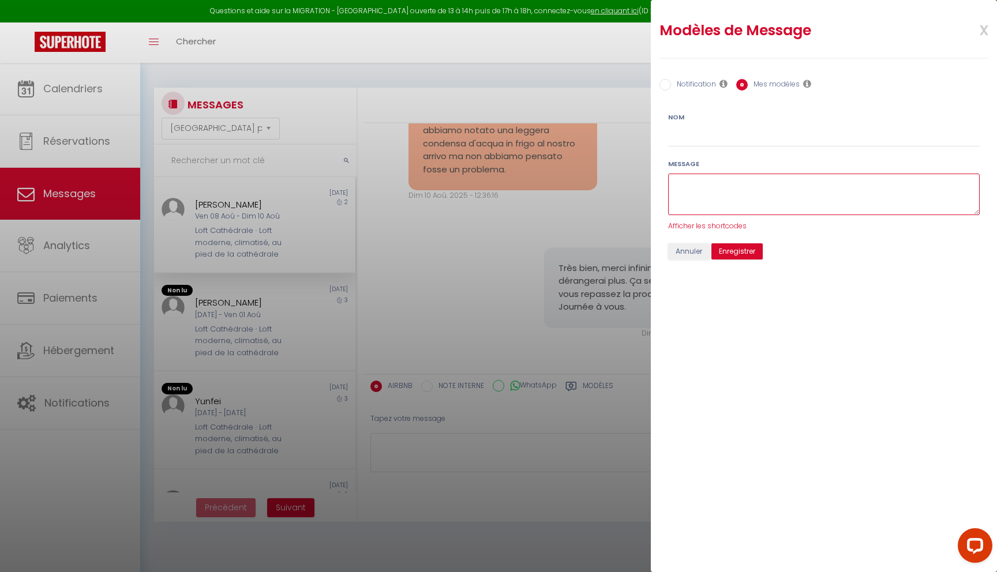
click at [780, 194] on textarea at bounding box center [824, 195] width 312 height 42
click at [724, 224] on span "Afficher les shortcodes" at bounding box center [707, 226] width 78 height 10
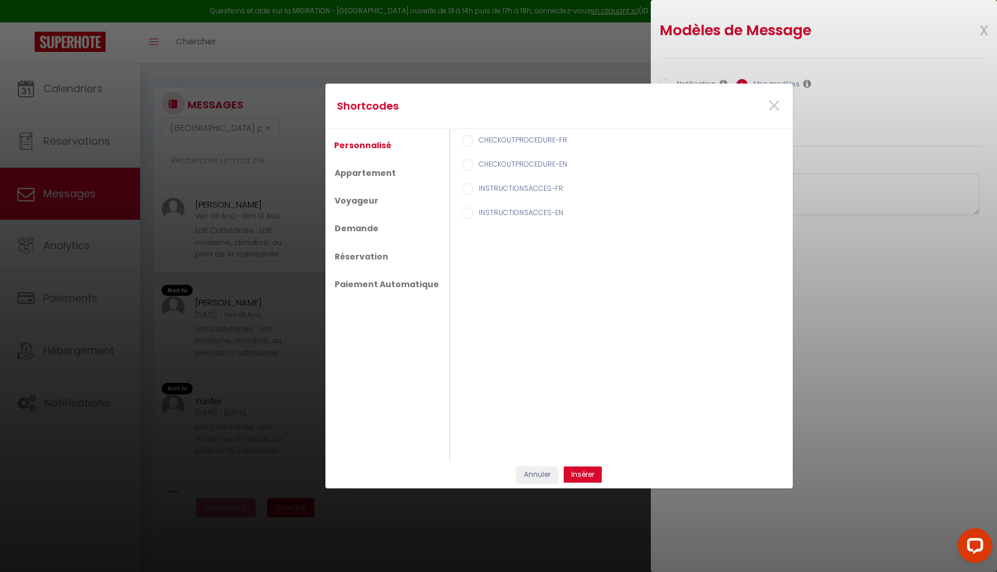
click at [461, 189] on input "INSTRUCTIONSACCES-FR" at bounding box center [467, 189] width 12 height 12
radio input "true"
click at [461, 209] on input "INSTRUCTIONSACCES-EN" at bounding box center [467, 214] width 12 height 12
radio input "true"
click at [461, 193] on input "INSTRUCTIONSACCES-FR" at bounding box center [467, 189] width 12 height 12
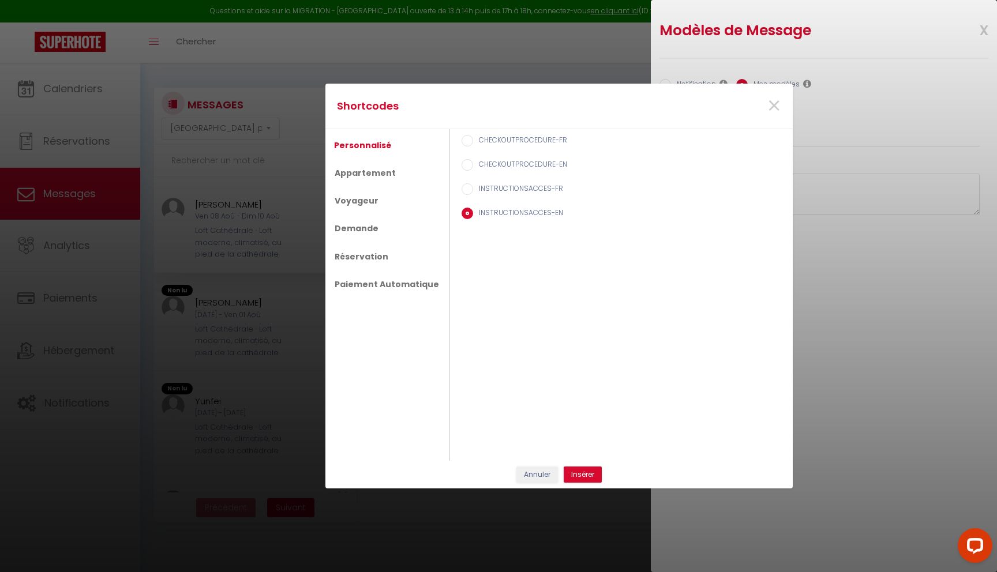
radio input "true"
click at [410, 174] on ul "Personnalisé Appartement Voyageur Demande Réservation Paiement Automatique" at bounding box center [387, 295] width 125 height 332
click at [395, 171] on link "Appartement" at bounding box center [364, 172] width 73 height 21
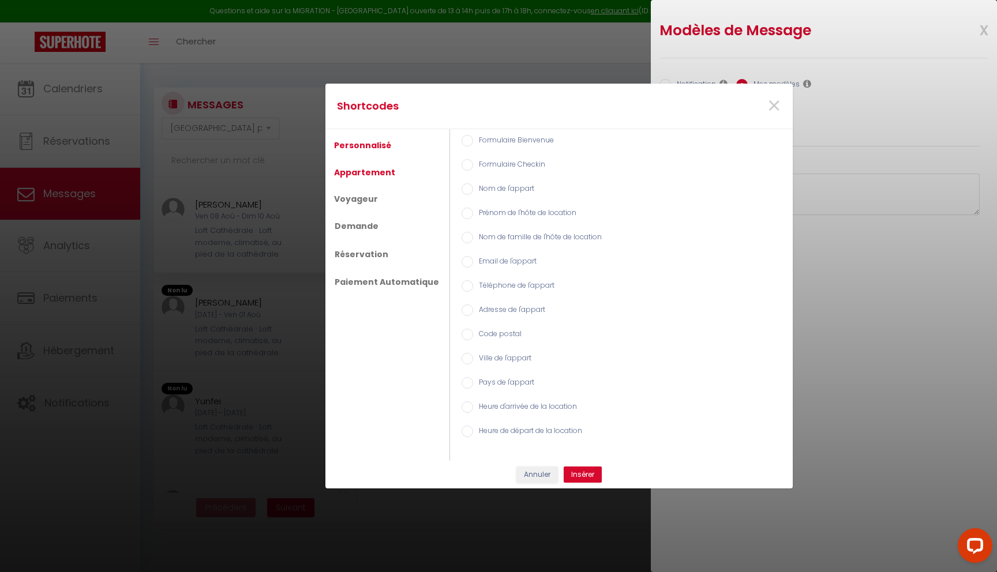
click at [385, 148] on link "Personnalisé" at bounding box center [362, 145] width 69 height 21
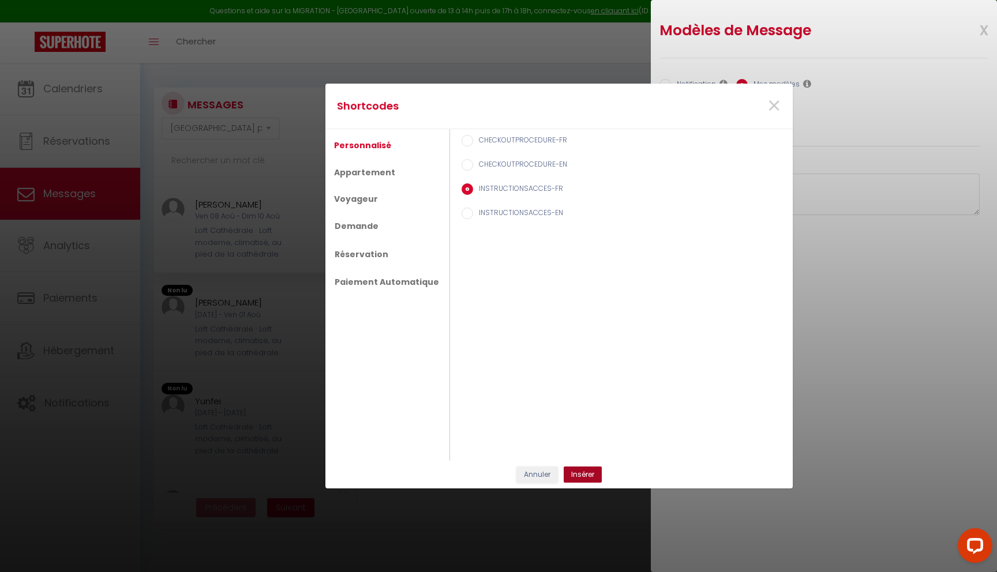
click at [576, 471] on button "Insérer" at bounding box center [583, 475] width 38 height 16
type textarea "[INSTRUCTIONSACCES-FR]"
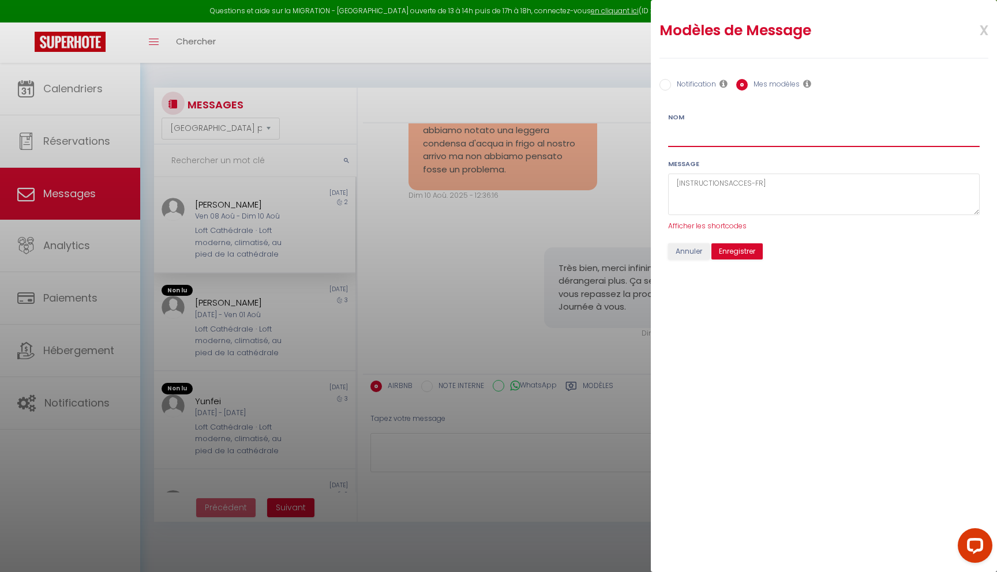
click at [743, 138] on input "Nom" at bounding box center [824, 136] width 312 height 21
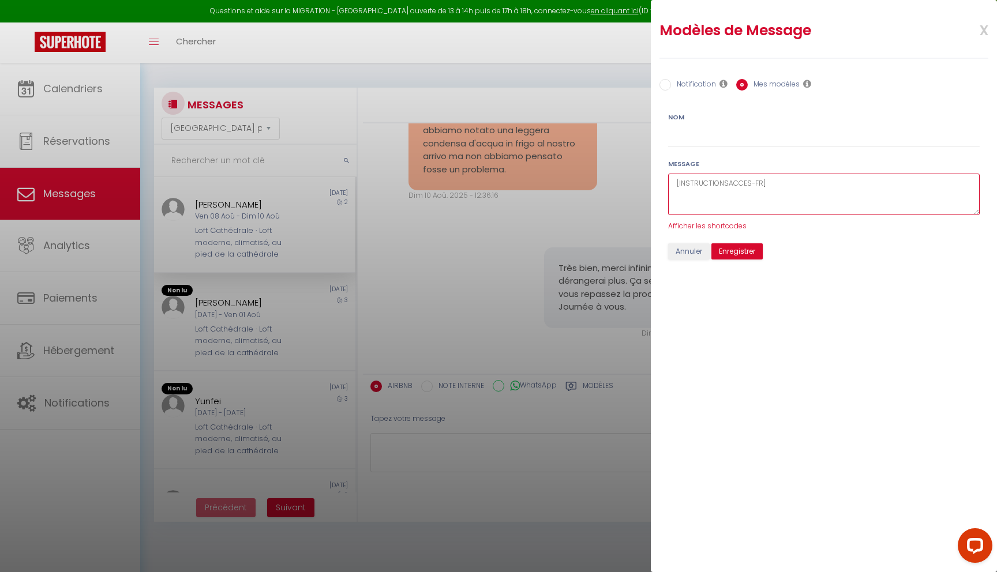
drag, startPoint x: 680, startPoint y: 181, endPoint x: 759, endPoint y: 181, distance: 78.5
click at [759, 181] on textarea "[INSTRUCTIONSACCES-FR]" at bounding box center [824, 195] width 312 height 42
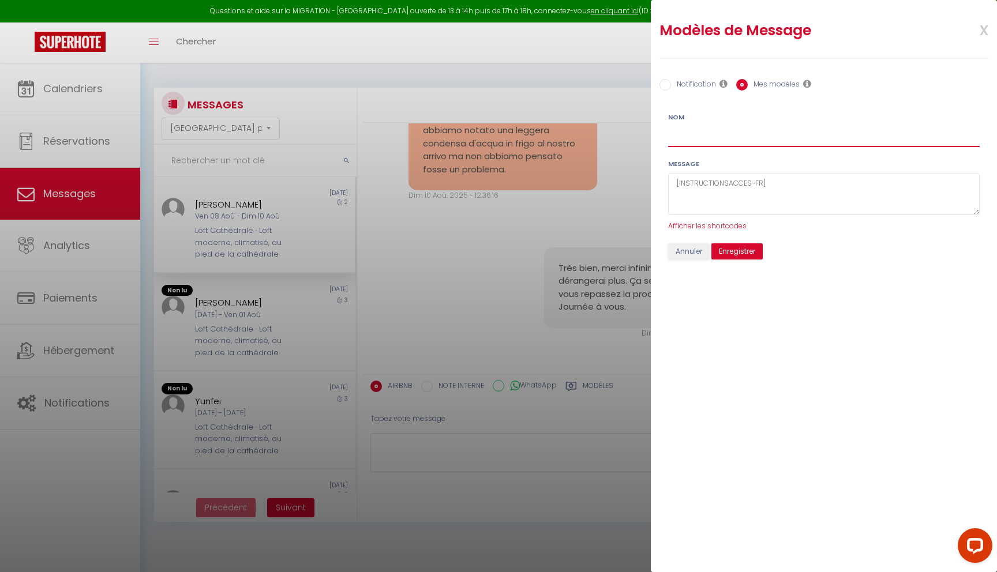
click at [733, 134] on input "Nom" at bounding box center [824, 136] width 312 height 21
paste input "NSTRUCTIONSACCES-FR"
click at [667, 137] on div "Nom NSTRUCTIONSACCES-FR" at bounding box center [824, 129] width 327 height 35
click at [670, 137] on input "NSTRUCTIONSACCES-FR" at bounding box center [824, 136] width 312 height 21
type input "INSTRUCTIONSACCES-FR"
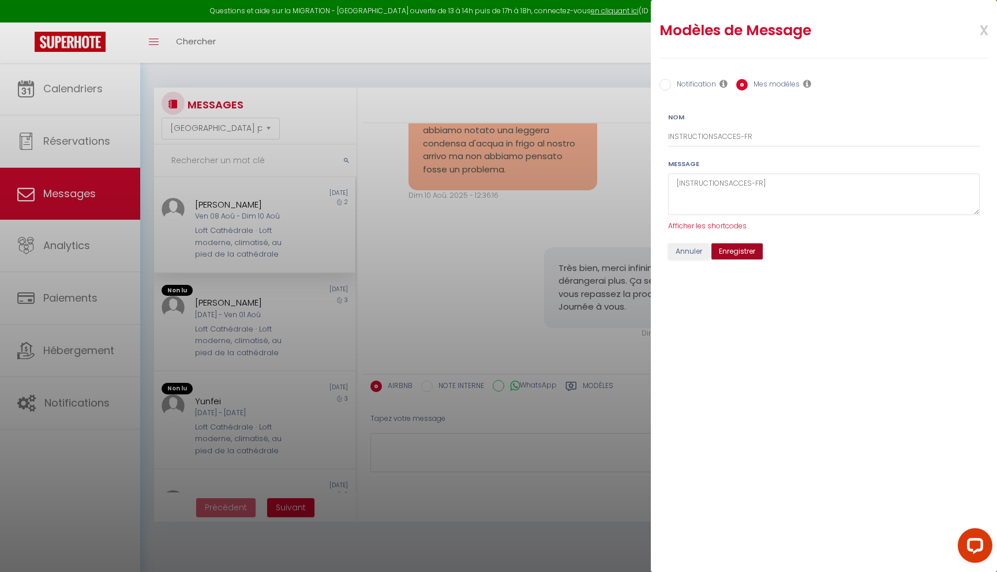
click at [752, 247] on button "Enregistrer" at bounding box center [736, 251] width 51 height 16
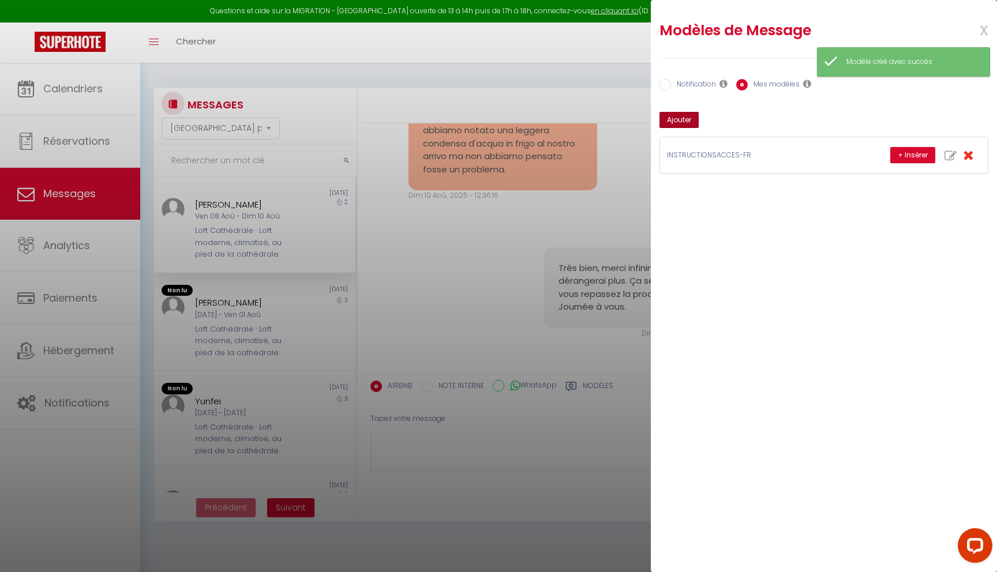
click at [677, 115] on button "Ajouter" at bounding box center [678, 120] width 39 height 16
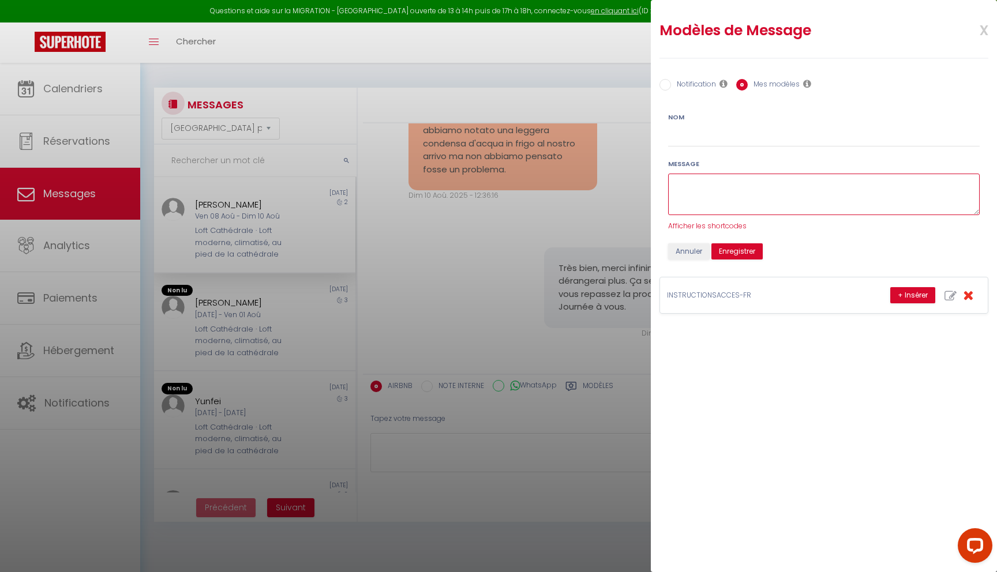
click at [763, 194] on textarea at bounding box center [824, 195] width 312 height 42
click at [731, 224] on span "Afficher les shortcodes" at bounding box center [707, 226] width 78 height 10
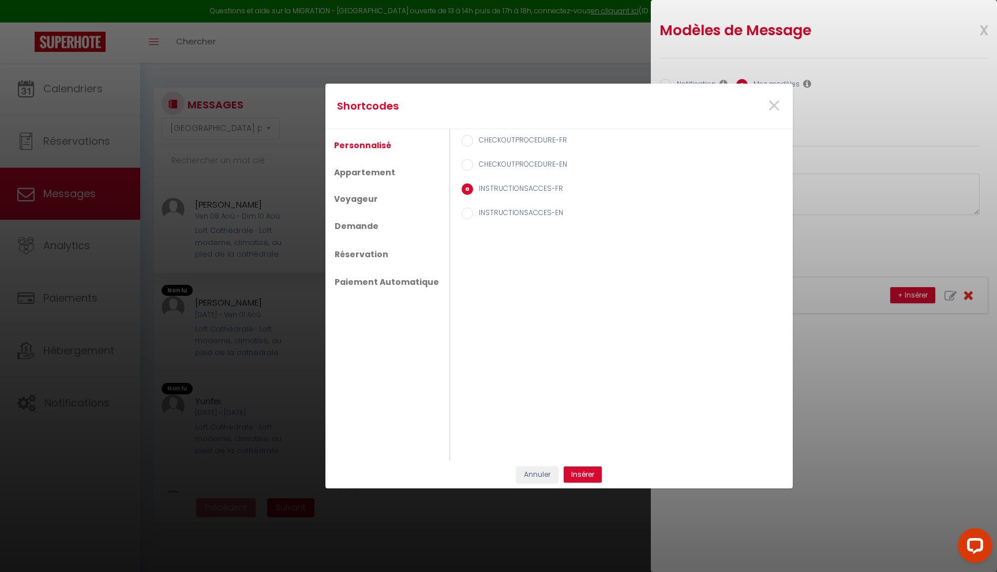
click at [464, 212] on input "INSTRUCTIONSACCES-EN" at bounding box center [467, 214] width 12 height 12
radio input "true"
click at [579, 473] on button "Insérer" at bounding box center [583, 475] width 38 height 16
type textarea "[INSTRUCTIONSACCES-EN]"
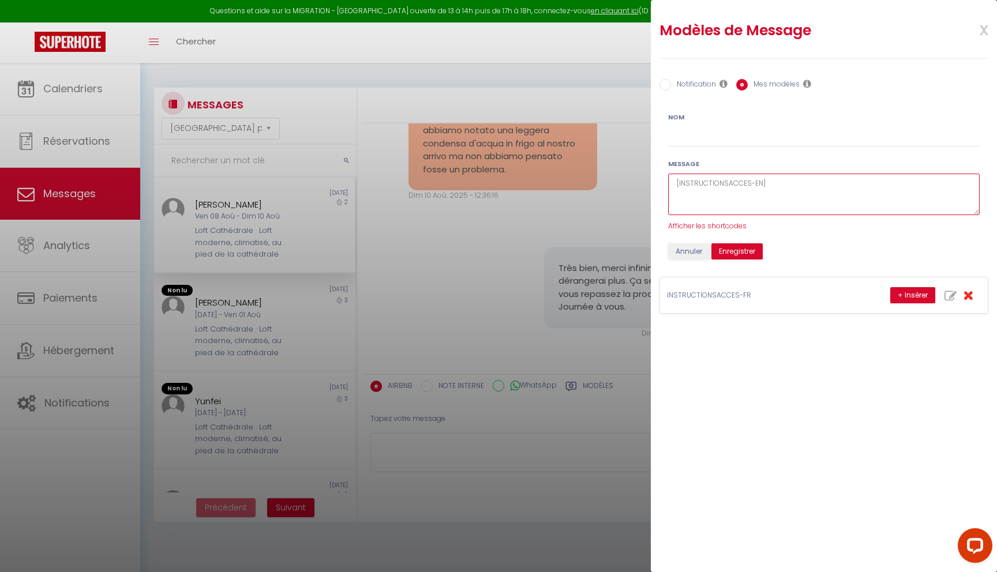
drag, startPoint x: 678, startPoint y: 183, endPoint x: 763, endPoint y: 182, distance: 84.2
click at [763, 182] on textarea "[INSTRUCTIONSACCES-EN]" at bounding box center [824, 195] width 312 height 42
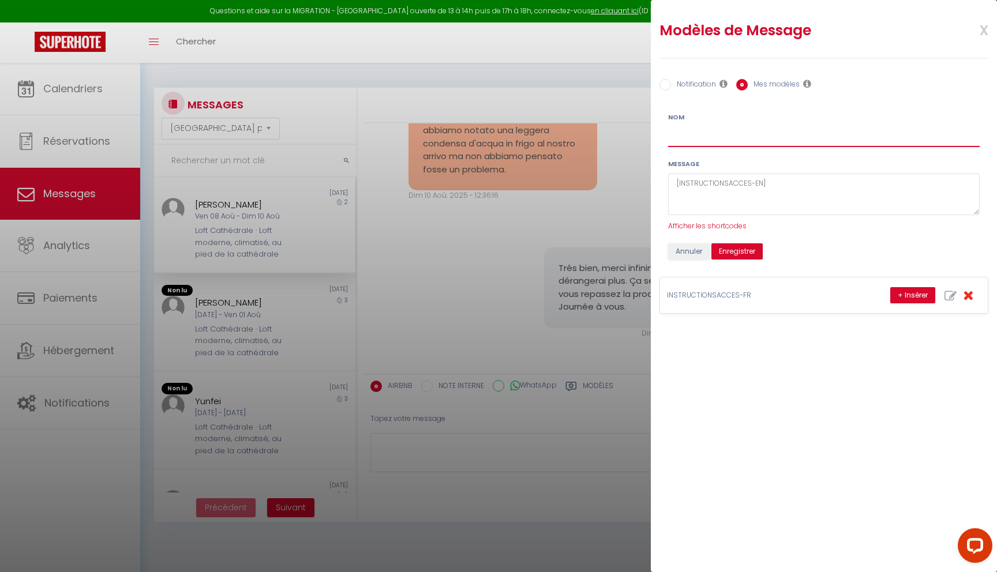
click at [731, 136] on input "Nom" at bounding box center [824, 136] width 312 height 21
paste input "INSTRUCTIONSACCES-EN]"
type input "INSTRUCTIONSACCES-EN]"
click at [740, 249] on button "Enregistrer" at bounding box center [736, 251] width 51 height 16
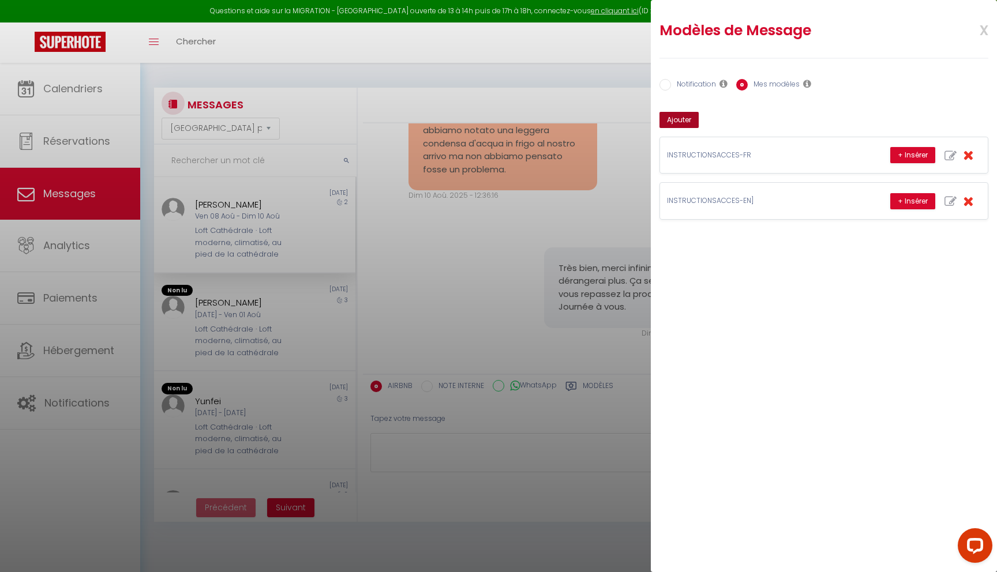
click at [685, 116] on button "Ajouter" at bounding box center [678, 120] width 39 height 16
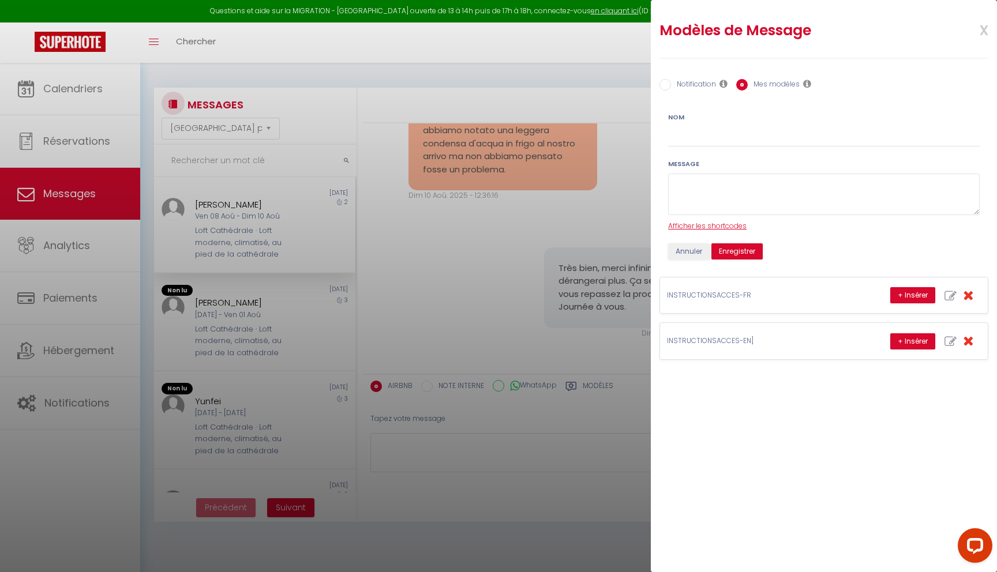
click at [708, 223] on span "Afficher les shortcodes" at bounding box center [707, 226] width 78 height 10
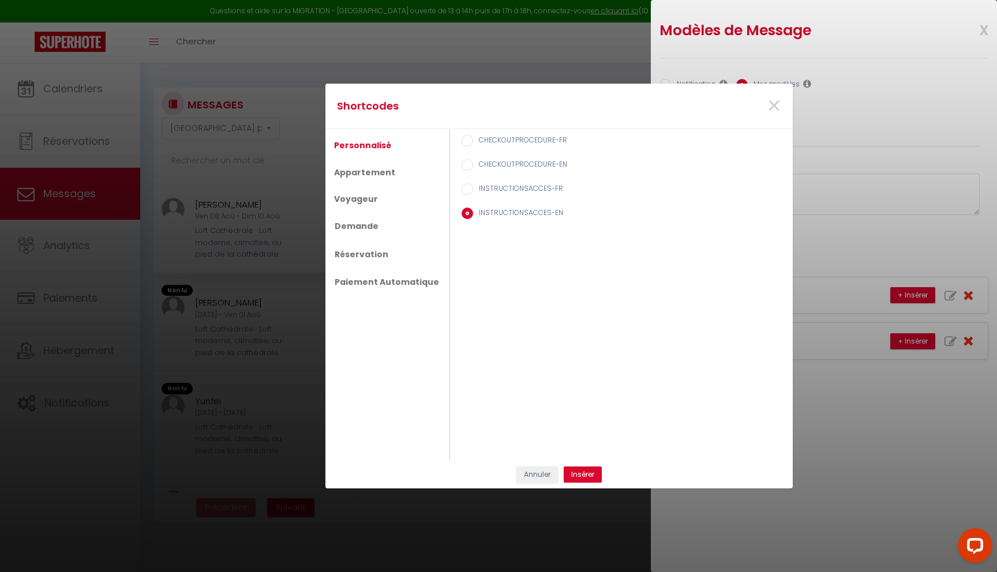
click at [461, 163] on input "CHECKOUTPROCEDURE-EN" at bounding box center [467, 165] width 12 height 12
radio input "true"
click at [587, 476] on button "Insérer" at bounding box center [583, 475] width 38 height 16
type textarea "[CHECKOUTPROCEDURE-EN]"
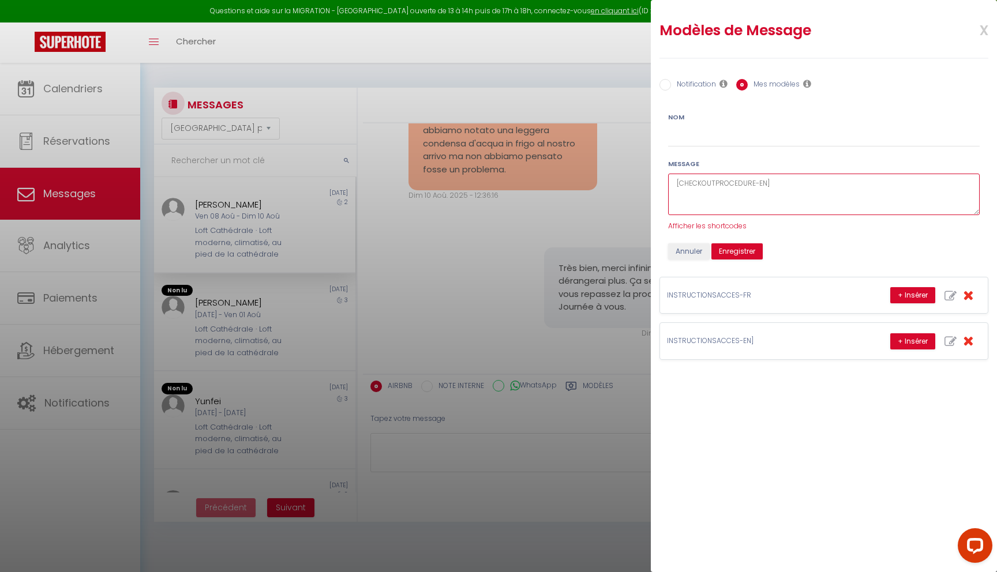
drag, startPoint x: 681, startPoint y: 182, endPoint x: 767, endPoint y: 183, distance: 86.0
click at [767, 183] on textarea "[CHECKOUTPROCEDURE-EN]" at bounding box center [824, 195] width 312 height 42
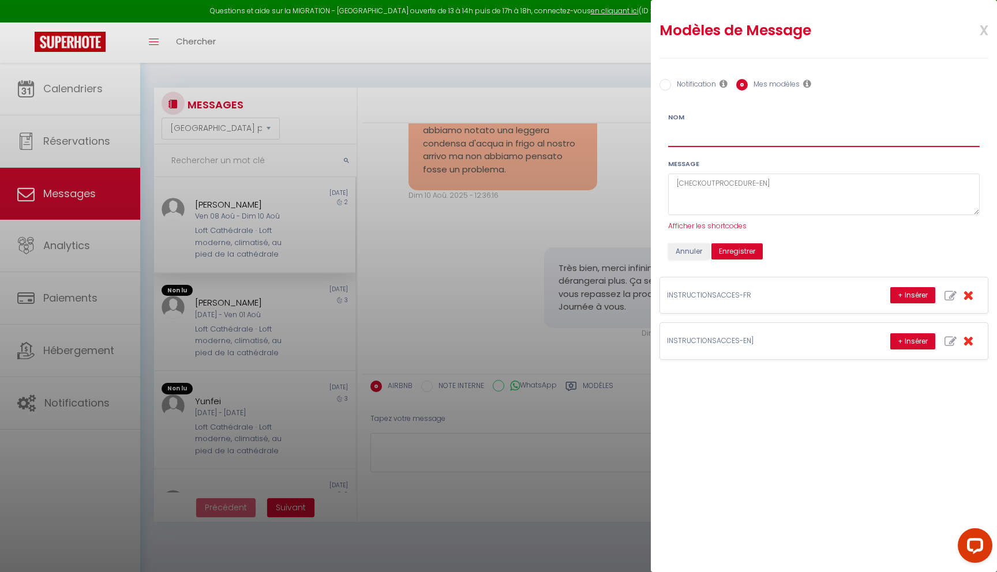
click at [718, 136] on input "Nom" at bounding box center [824, 136] width 312 height 21
paste input "CHECKOUTPROCEDURE-EN"
type input "CHECKOUTPROCEDURE-EN"
click at [744, 254] on button "Enregistrer" at bounding box center [736, 251] width 51 height 16
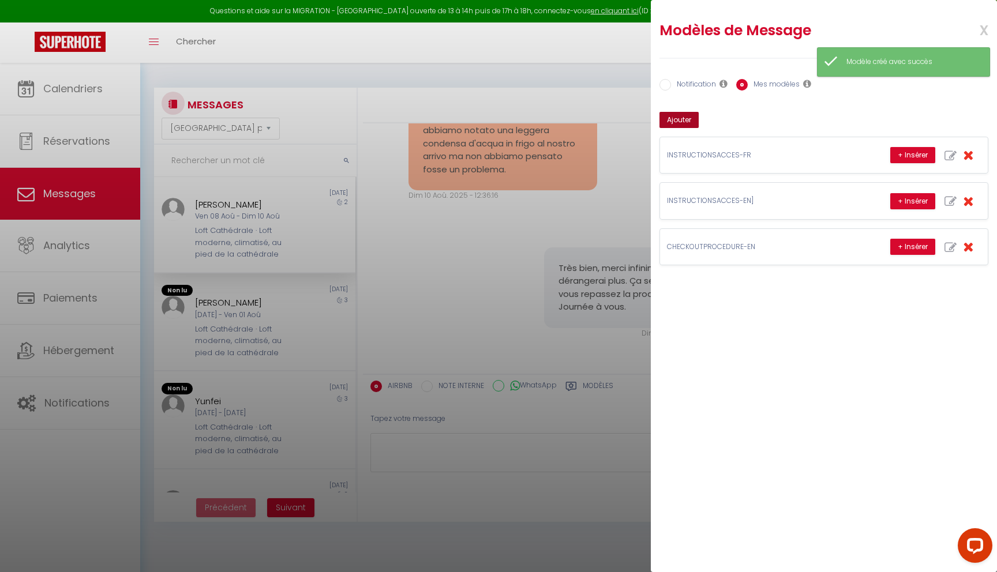
click at [684, 119] on button "Ajouter" at bounding box center [678, 120] width 39 height 16
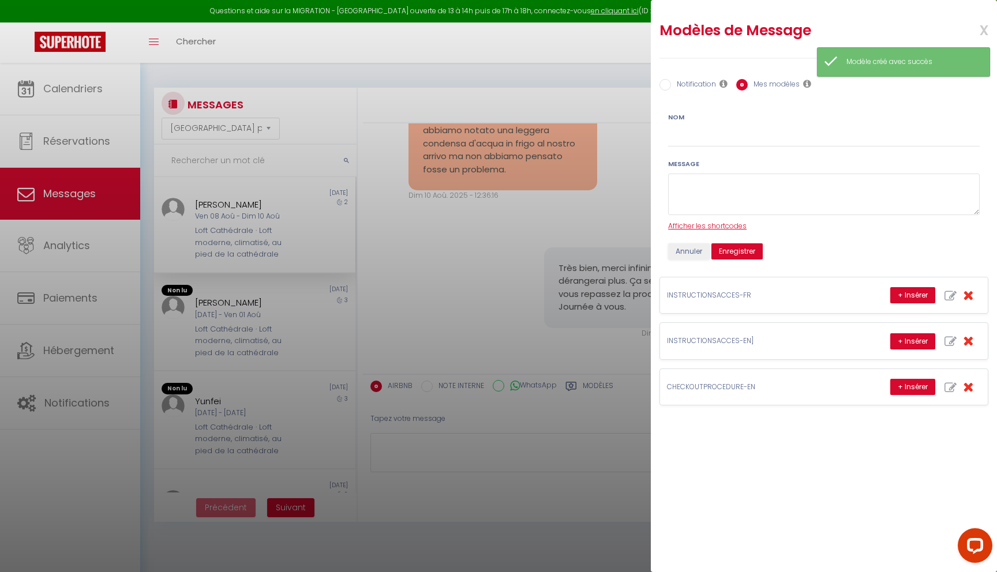
click at [727, 225] on span "Afficher les shortcodes" at bounding box center [707, 226] width 78 height 10
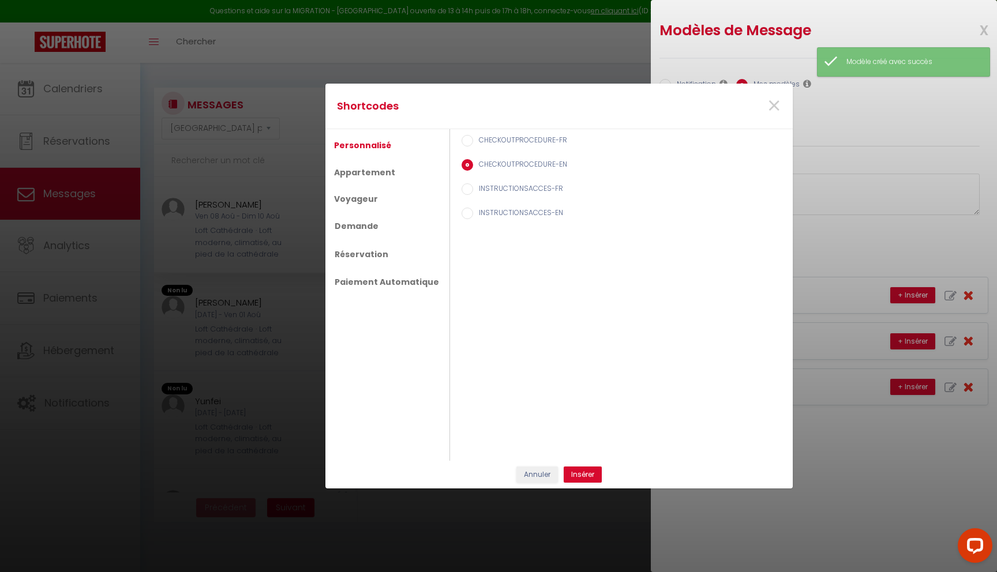
click at [461, 140] on input "CHECKOUTPROCEDURE-FR" at bounding box center [467, 141] width 12 height 12
radio input "true"
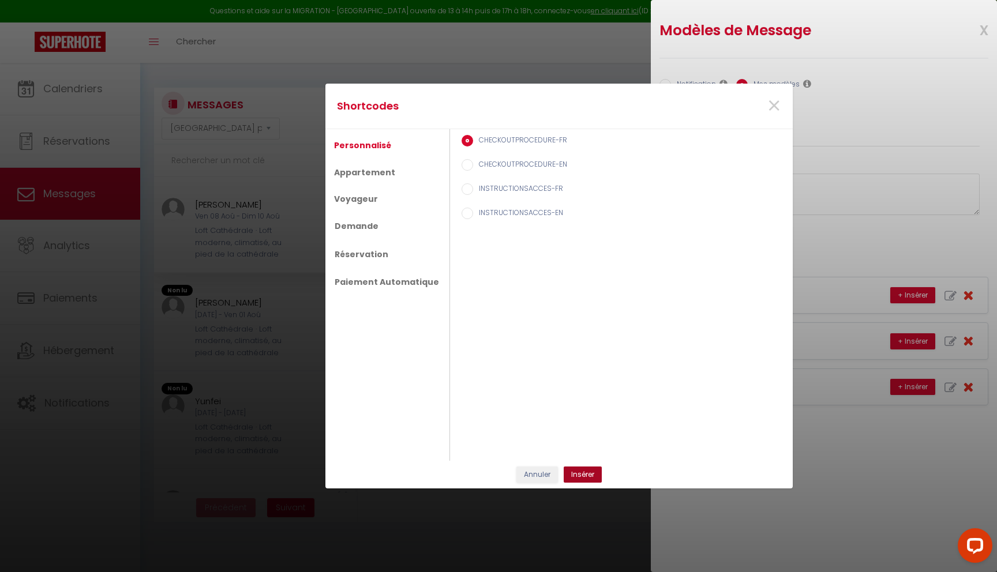
click at [581, 476] on button "Insérer" at bounding box center [583, 475] width 38 height 16
type textarea "[CHECKOUTPROCEDURE-FR]"
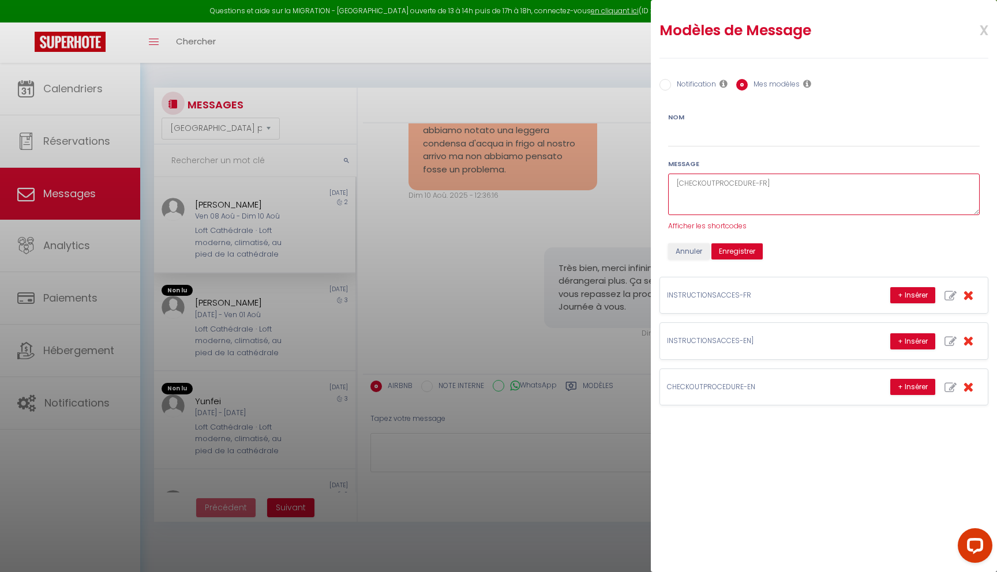
drag, startPoint x: 680, startPoint y: 183, endPoint x: 766, endPoint y: 186, distance: 86.0
click at [766, 186] on textarea "[CHECKOUTPROCEDURE-FR]" at bounding box center [824, 195] width 312 height 42
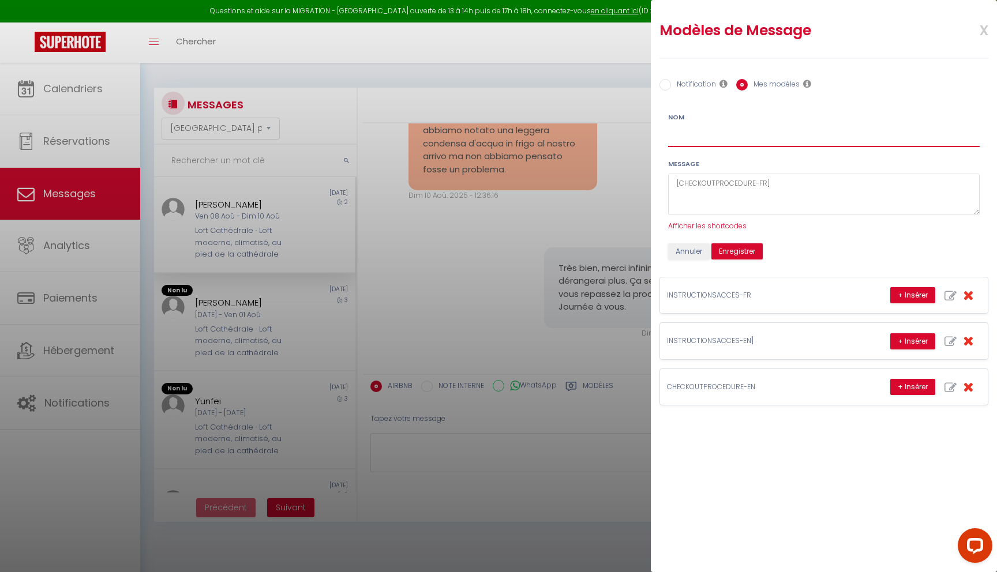
click at [739, 138] on input "Nom" at bounding box center [824, 136] width 312 height 21
paste input "CHECKOUTPROCEDURE-FR"
type input "CHECKOUTPROCEDURE-FR"
click at [747, 249] on button "Enregistrer" at bounding box center [736, 251] width 51 height 16
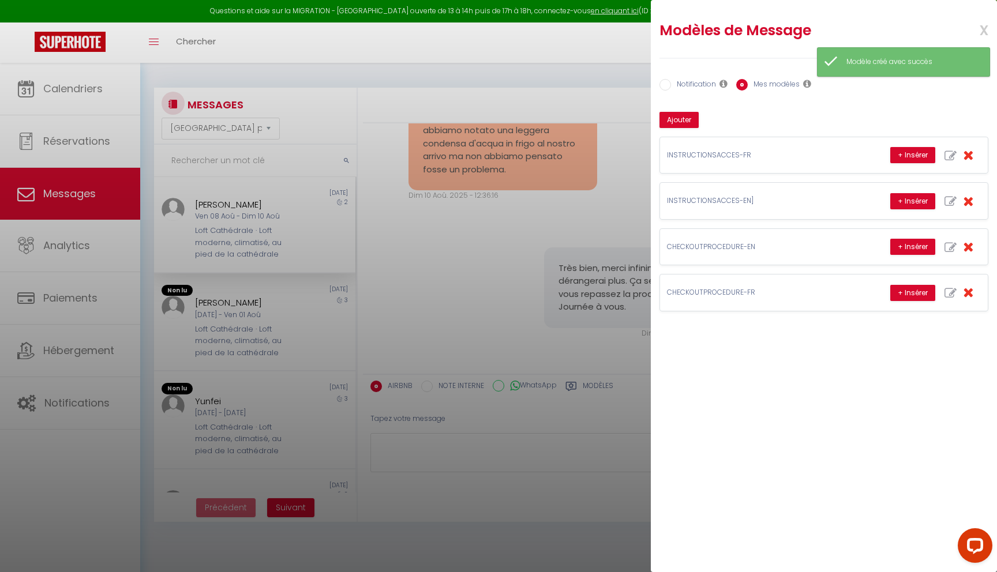
click at [795, 358] on div "Modèles de Message x Notification Mes modèles Nom Message Afficher les shortcod…" at bounding box center [824, 286] width 346 height 572
click at [77, 182] on div at bounding box center [498, 286] width 997 height 572
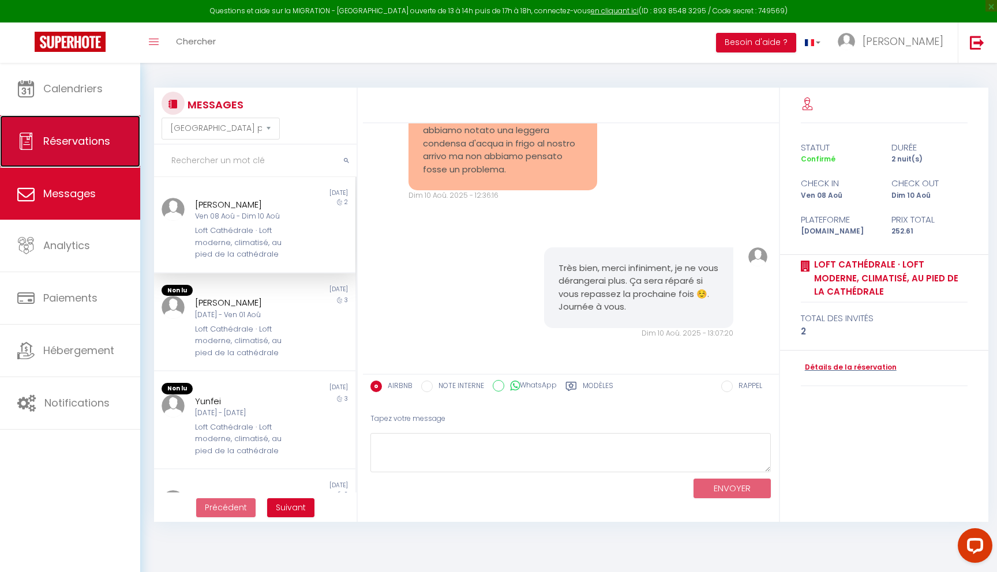
click at [106, 137] on span "Réservations" at bounding box center [76, 141] width 67 height 14
select select "not_cancelled"
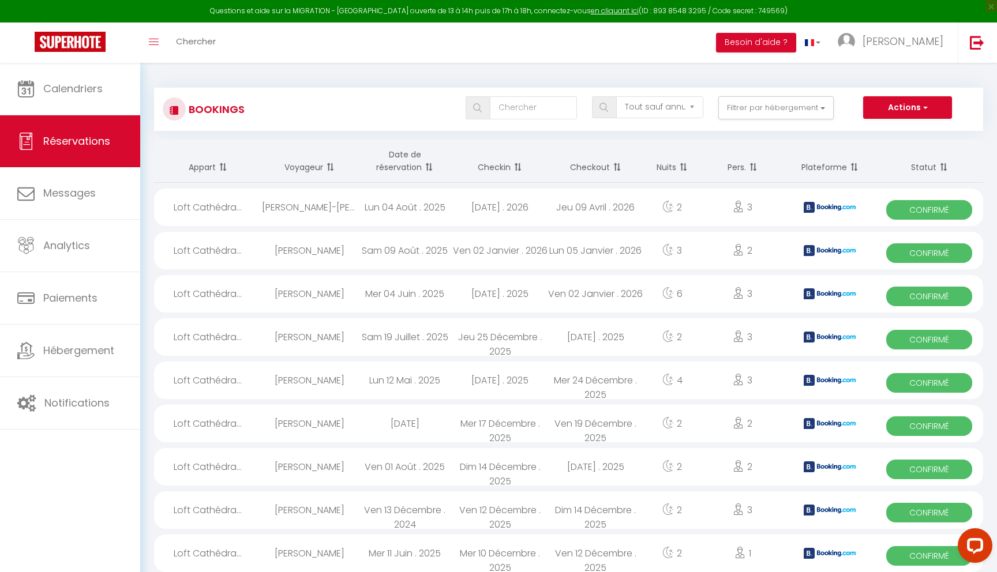
click at [509, 166] on th "Checkin" at bounding box center [499, 161] width 95 height 43
click at [521, 167] on span at bounding box center [517, 167] width 12 height 23
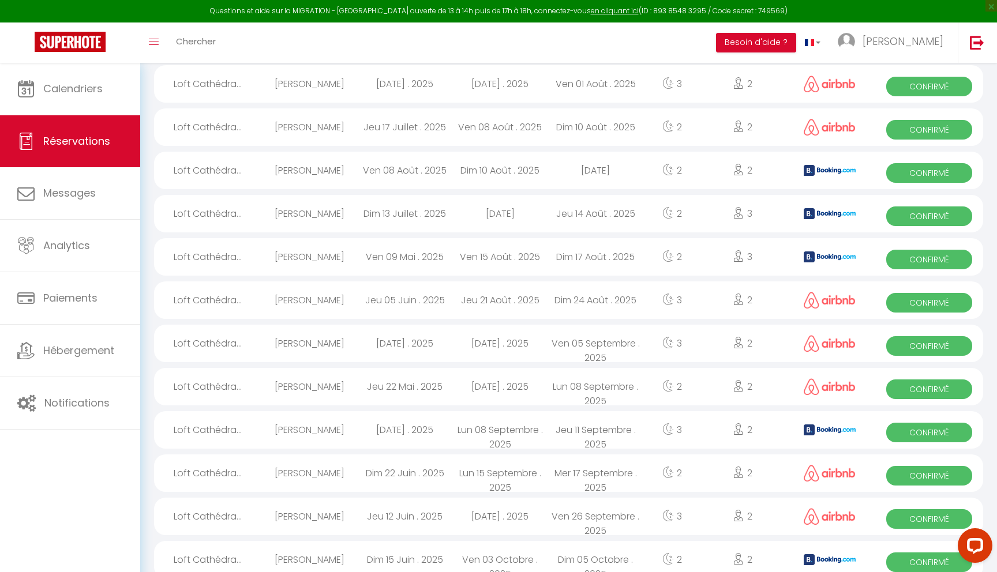
scroll to position [470, 0]
click at [424, 163] on div "Ven 08 Août . 2025" at bounding box center [404, 169] width 95 height 37
select select "OK"
select select "0"
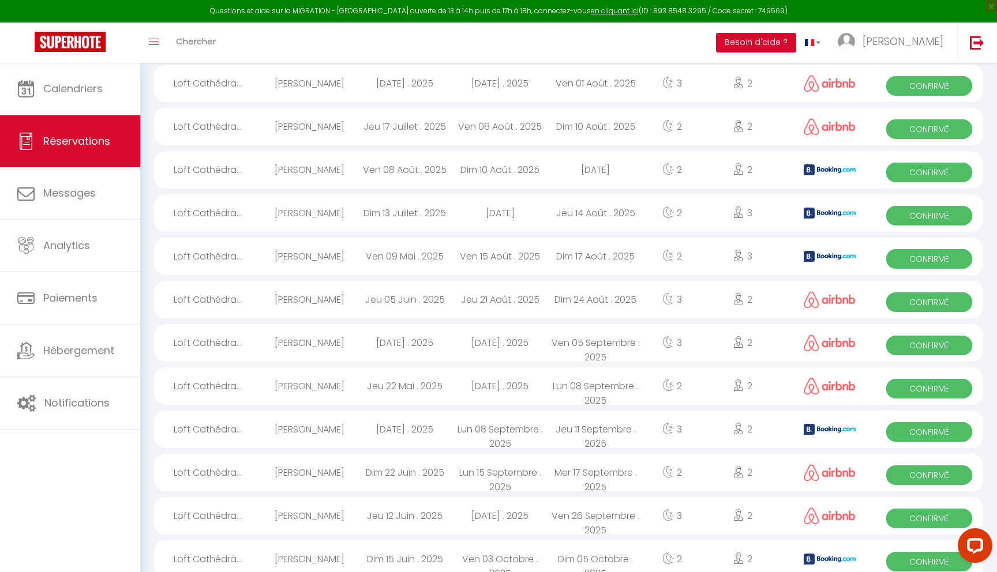
select select "0"
select select "1"
select select
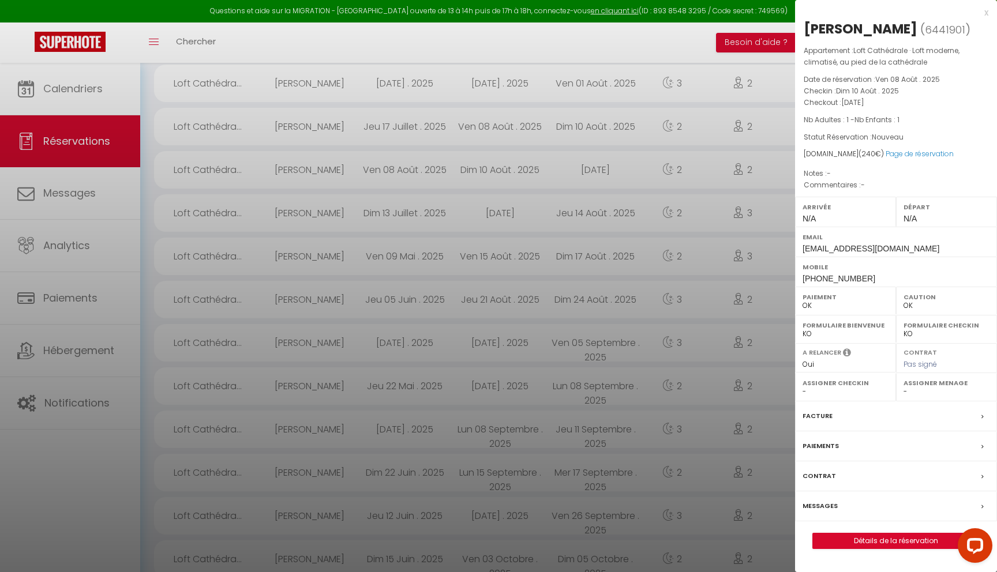
click at [824, 505] on label "Messages" at bounding box center [819, 506] width 35 height 12
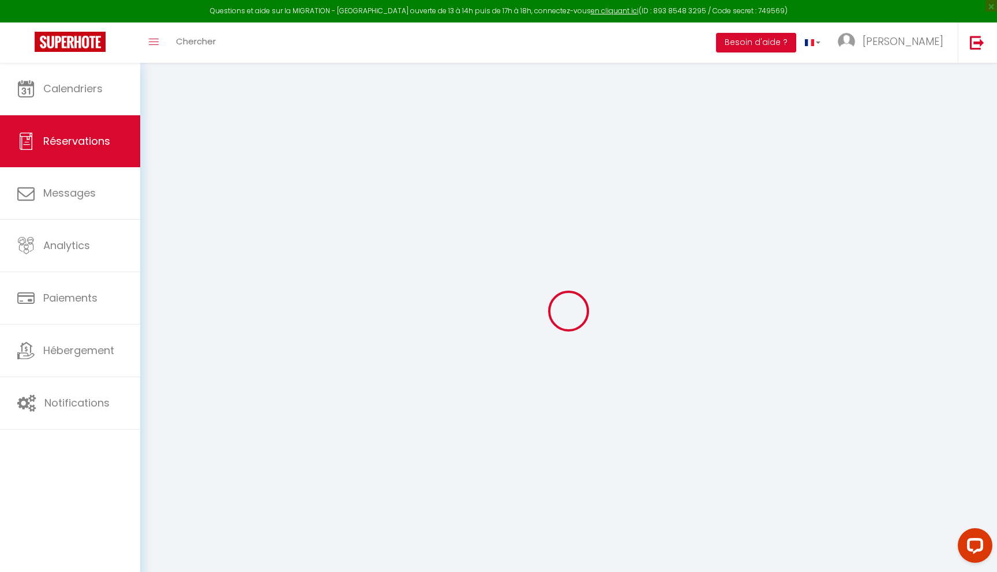
select select
checkbox input "false"
select select
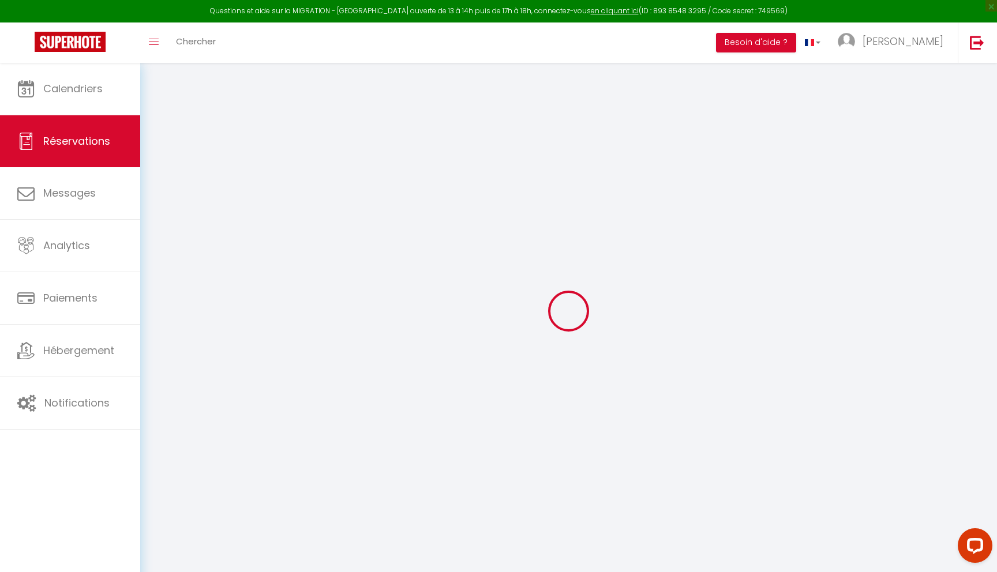
checkbox input "false"
select select
checkbox input "false"
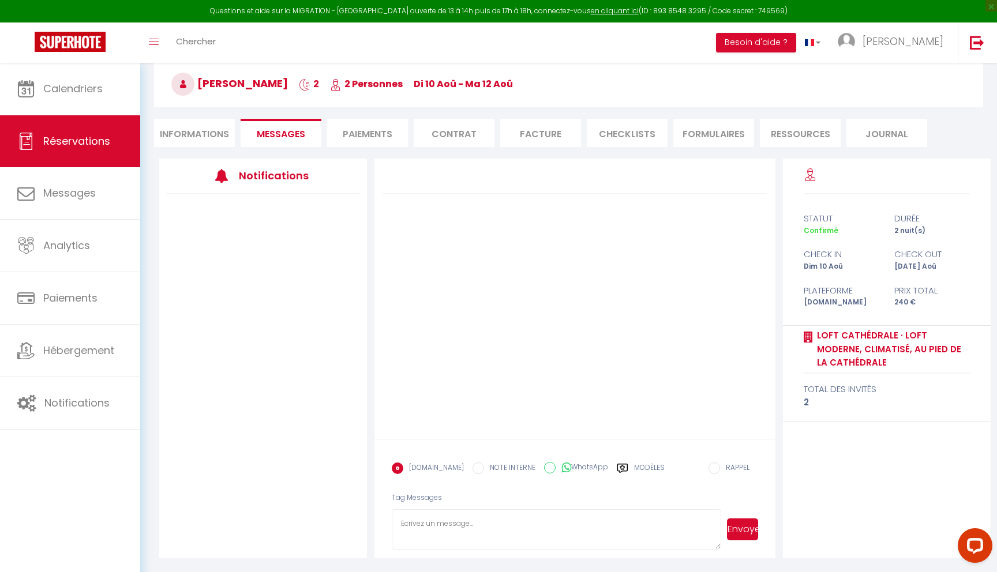
scroll to position [58, 0]
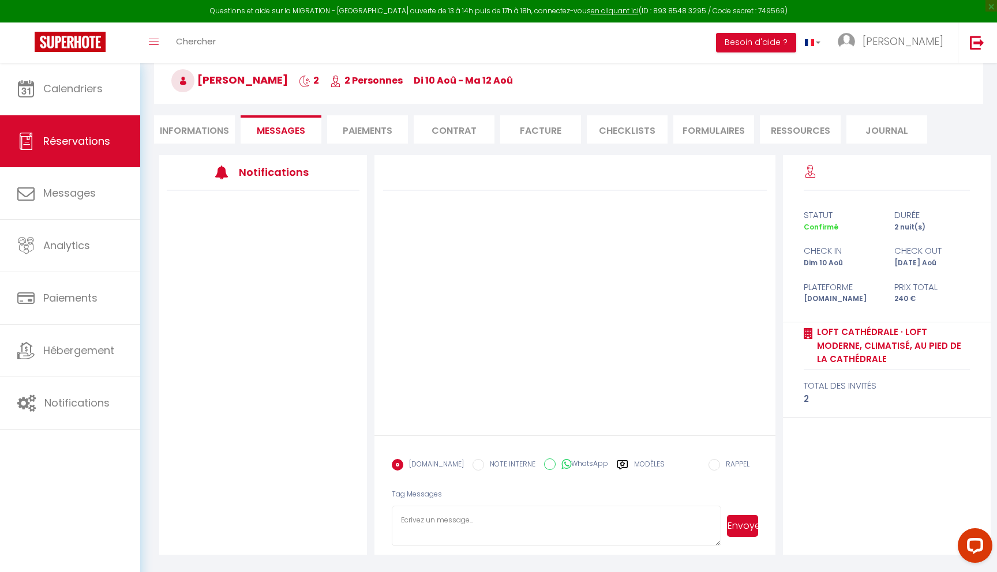
click at [469, 506] on textarea at bounding box center [556, 526] width 329 height 40
click at [472, 463] on input "NOTE INTERNE" at bounding box center [478, 465] width 12 height 12
radio input "true"
radio input "false"
click at [544, 464] on input "WhatsApp" at bounding box center [550, 465] width 12 height 12
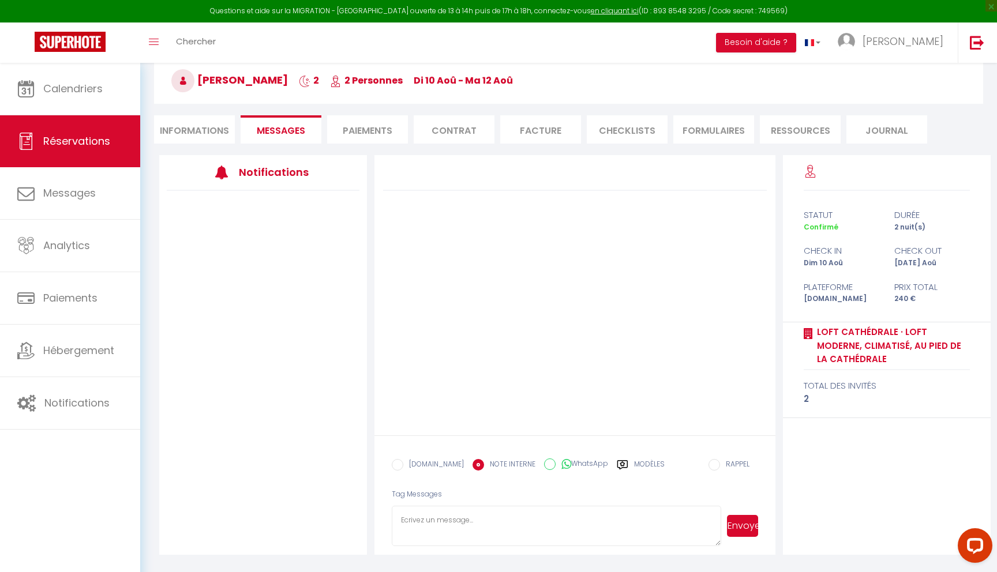
radio input "true"
radio input "false"
click at [618, 462] on icon at bounding box center [622, 464] width 10 height 9
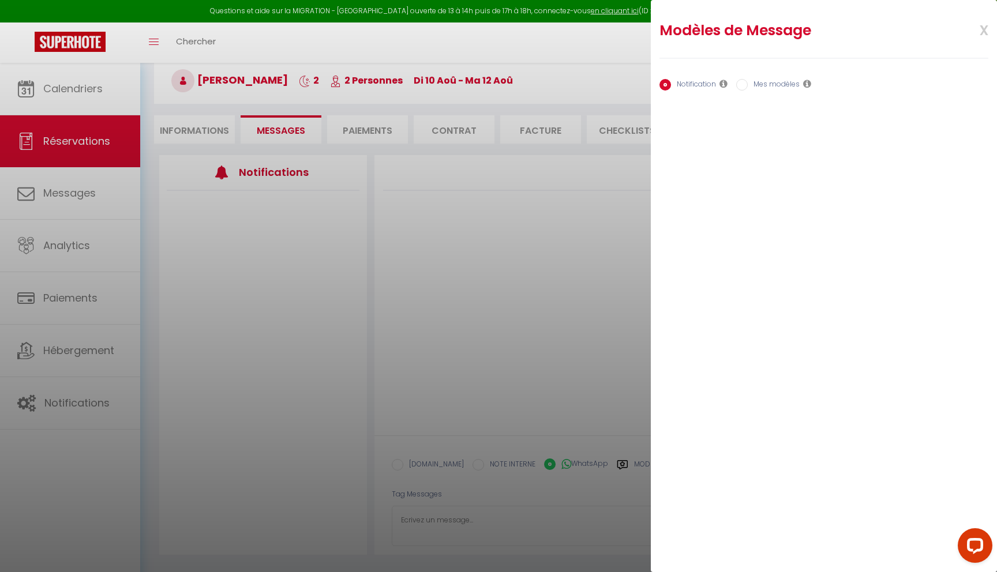
click at [744, 81] on input "Mes modèles" at bounding box center [742, 85] width 12 height 12
radio input "true"
radio input "false"
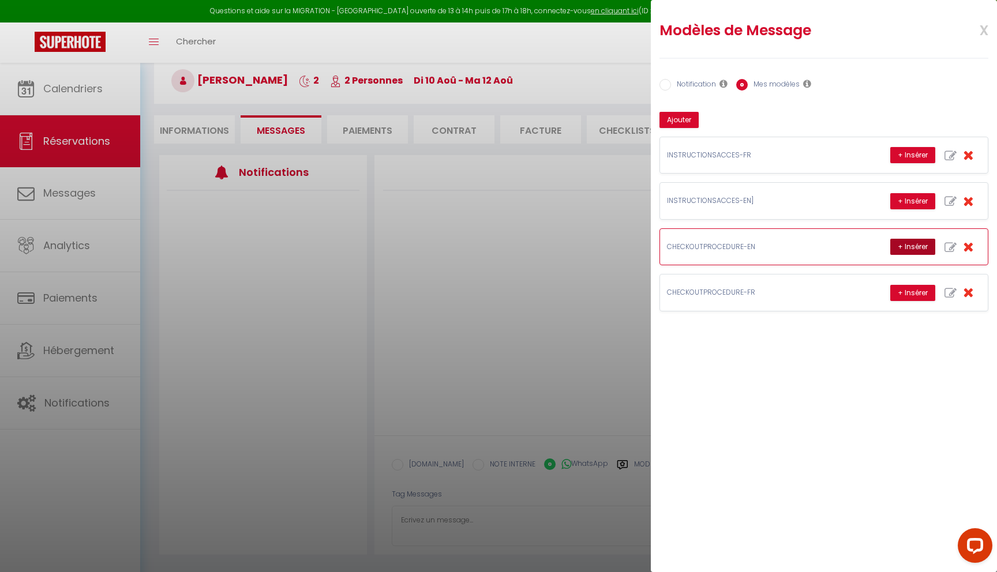
click at [915, 249] on button "+ Insérer" at bounding box center [912, 247] width 45 height 16
type textarea "Hello, You’re leaving [DATE]. I hope you had a wonderful stay at [GEOGRAPHIC_DA…"
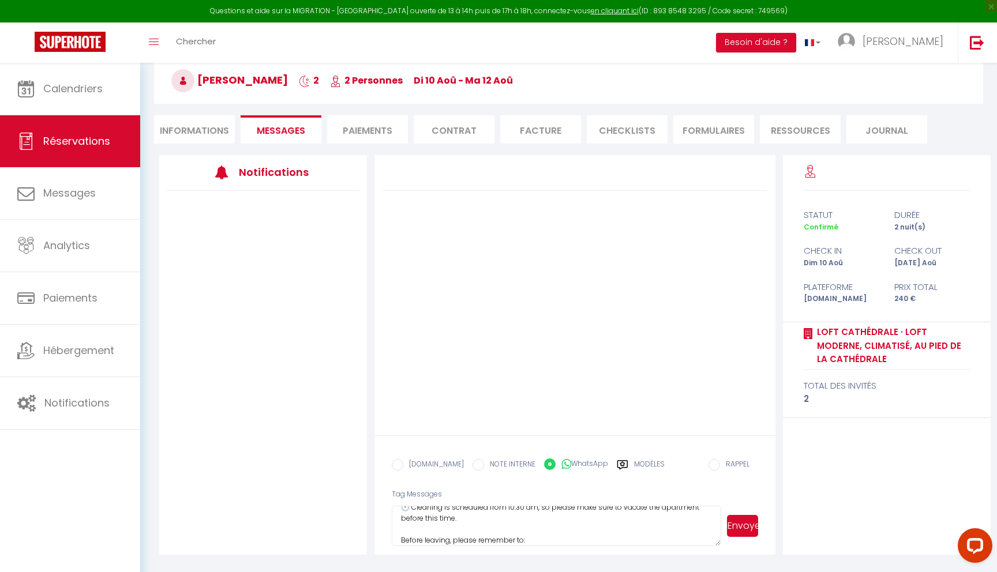
scroll to position [80, 0]
click at [742, 515] on button "Envoyer" at bounding box center [742, 526] width 31 height 22
click at [397, 463] on input "EMAIL" at bounding box center [398, 465] width 12 height 12
radio input "true"
radio input "false"
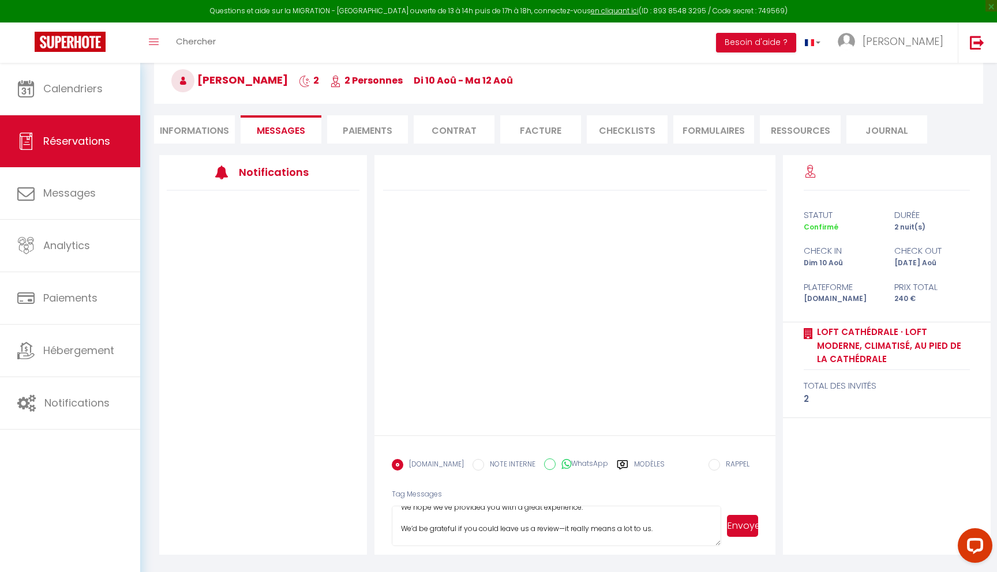
scroll to position [217, 0]
click at [745, 515] on button "Envoyer" at bounding box center [742, 526] width 31 height 22
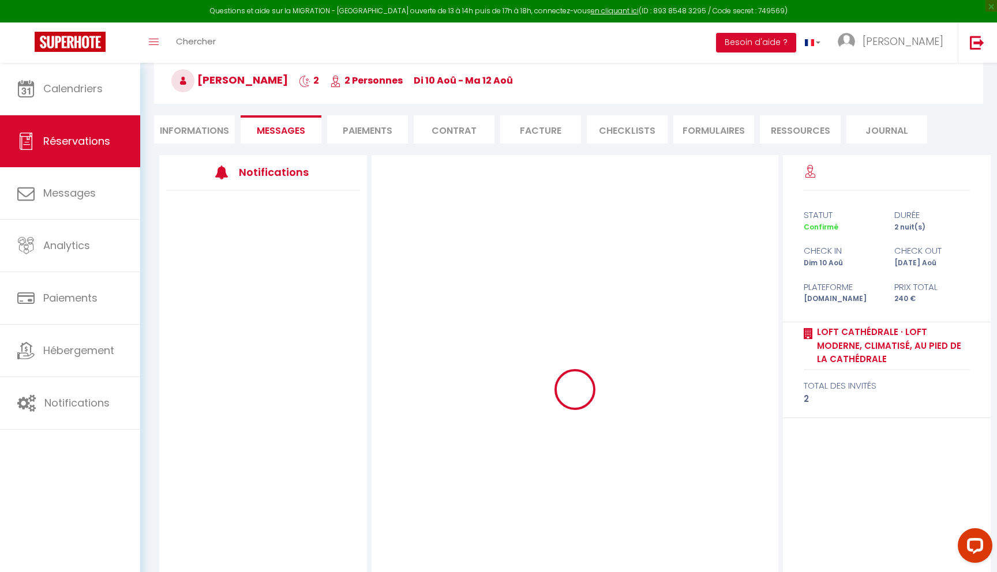
scroll to position [0, 0]
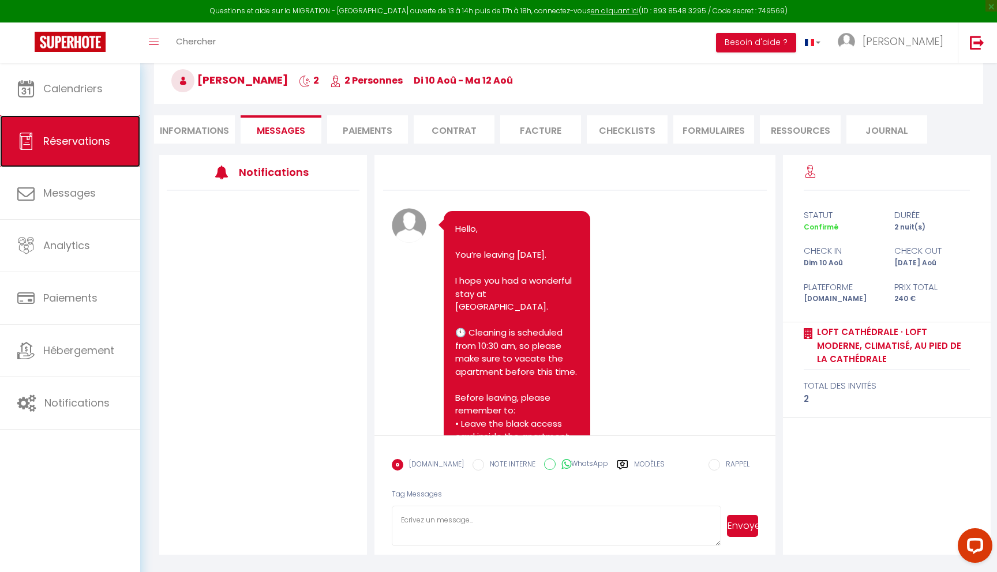
click at [83, 137] on span "Réservations" at bounding box center [76, 141] width 67 height 14
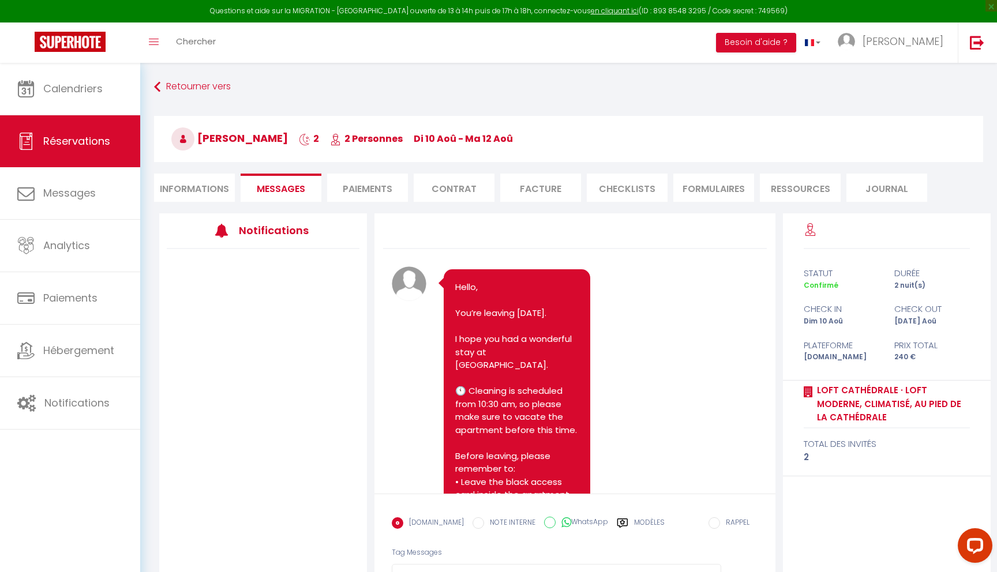
select select "not_cancelled"
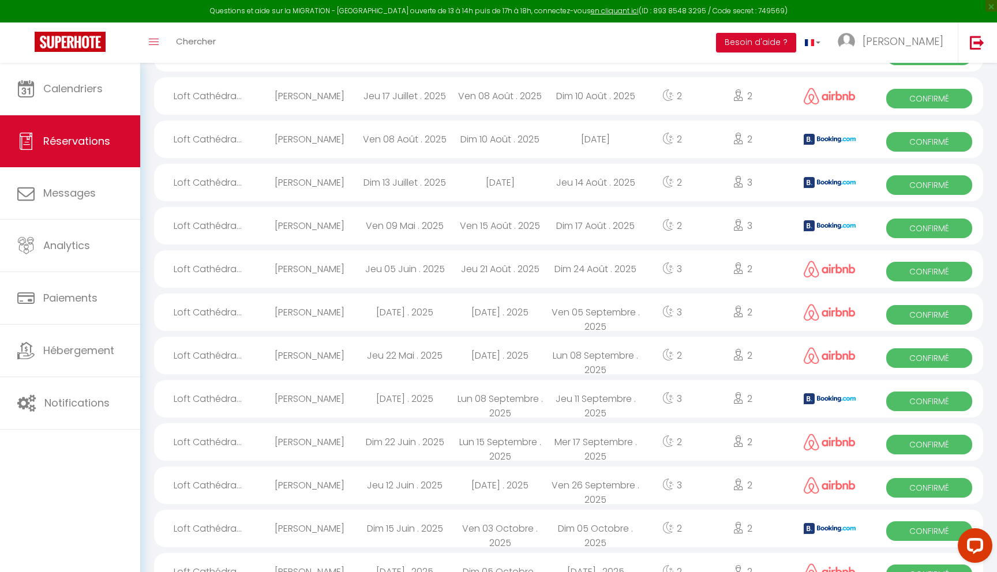
scroll to position [500, 0]
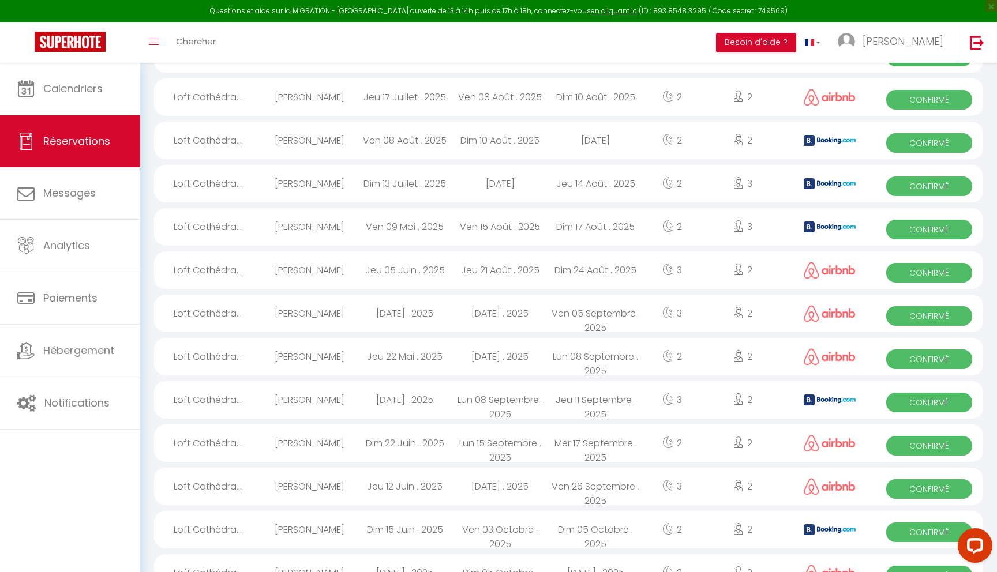
click at [505, 182] on div "[DATE]" at bounding box center [499, 183] width 95 height 37
select select "OK"
select select "0"
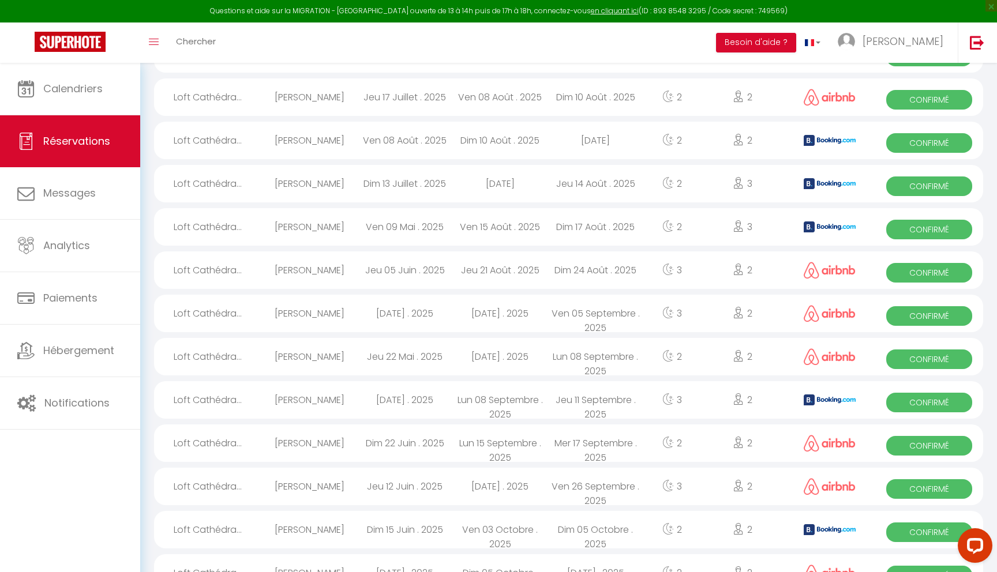
select select "1"
select select
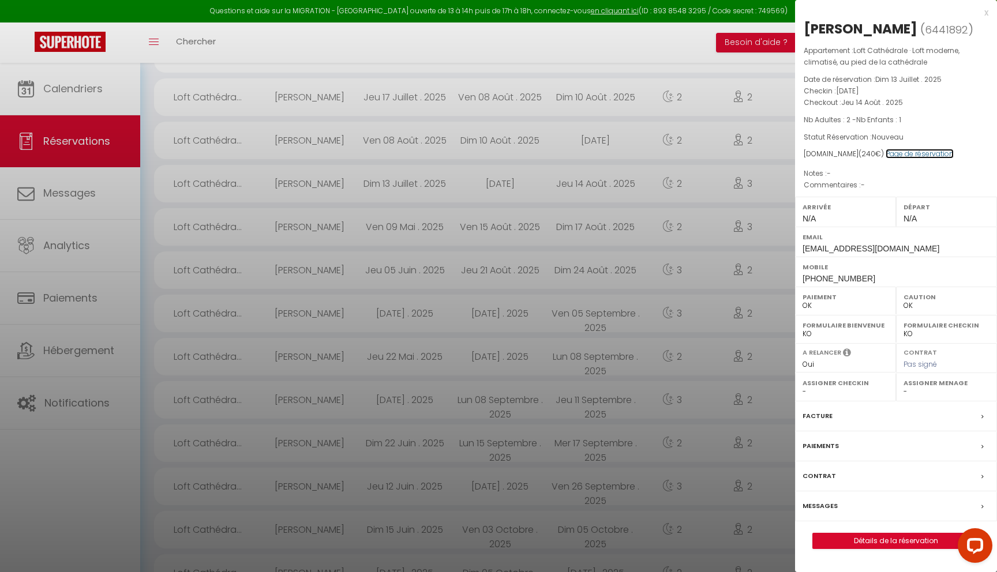
click at [935, 151] on link "Page de réservation" at bounding box center [919, 154] width 68 height 10
click at [829, 299] on label "Paiement" at bounding box center [845, 297] width 86 height 12
click at [858, 386] on label "Assigner Checkin" at bounding box center [845, 383] width 86 height 12
click at [861, 424] on div "Facture" at bounding box center [896, 416] width 202 height 30
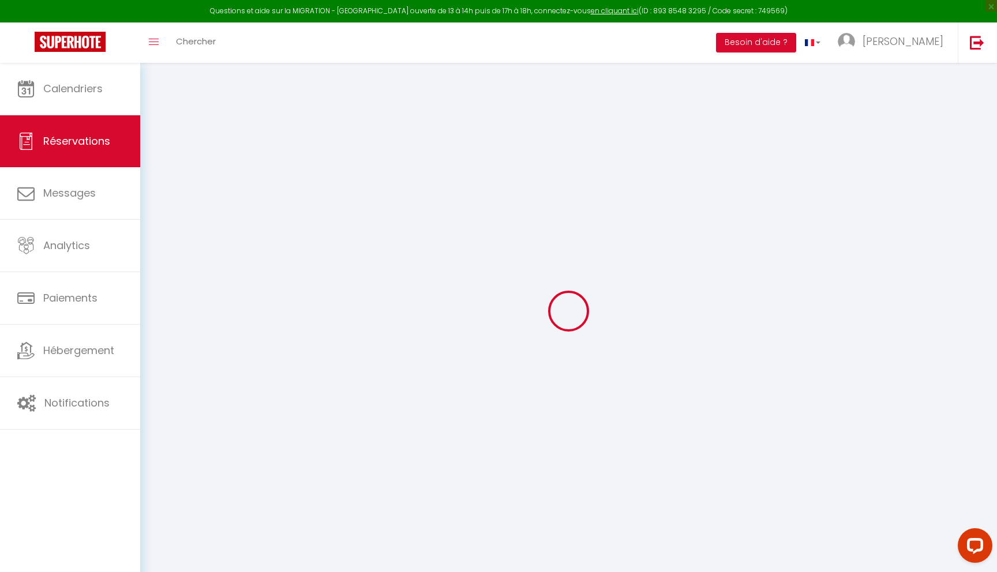
select select "cleaning"
select select "taxes"
select select
checkbox input "false"
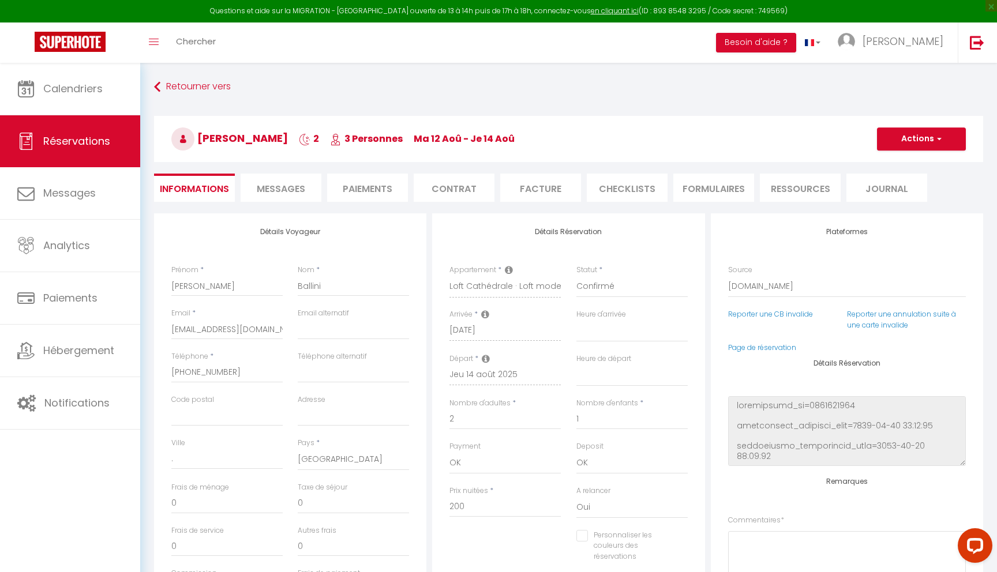
select select
checkbox input "false"
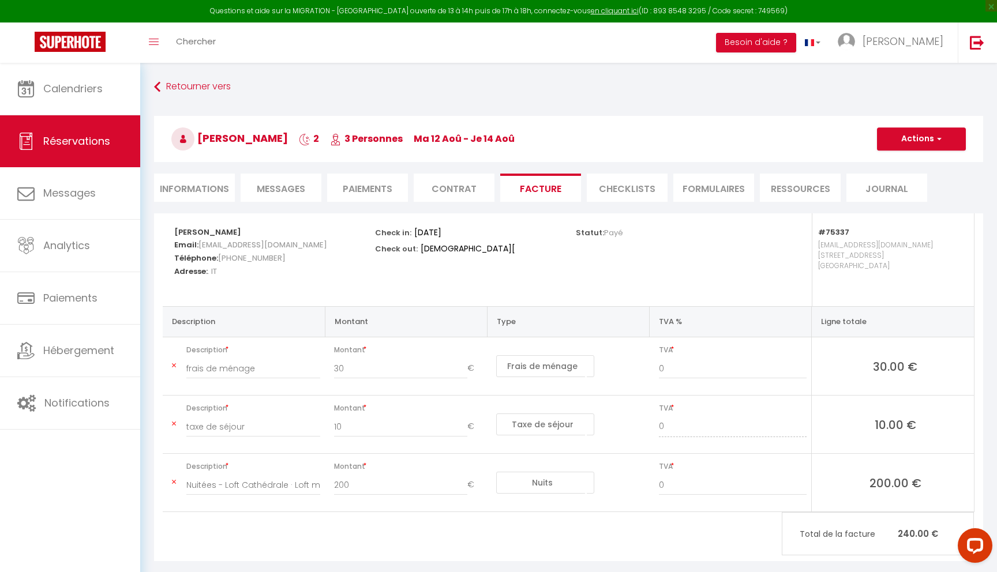
click at [294, 186] on span "Messages" at bounding box center [281, 188] width 48 height 13
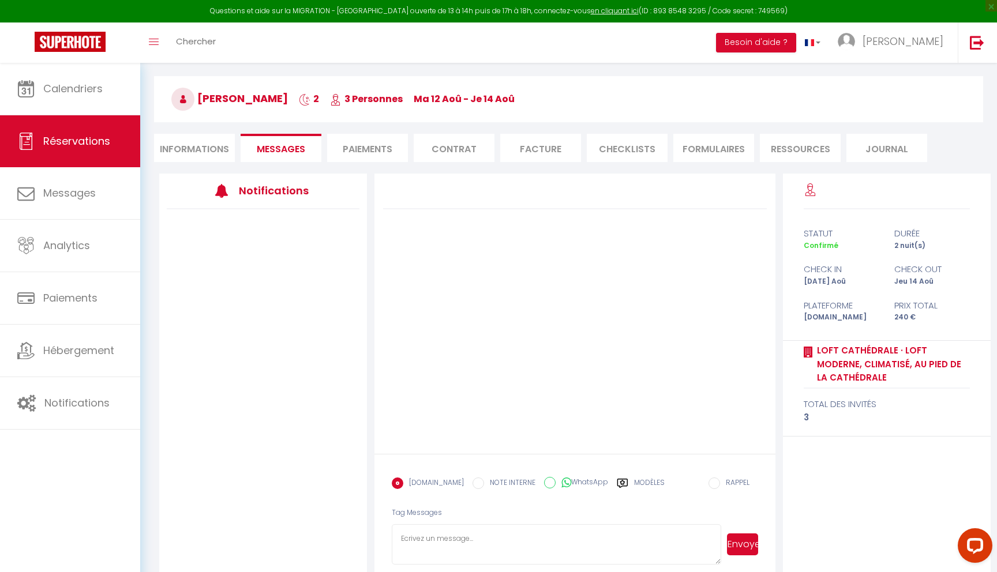
scroll to position [63, 0]
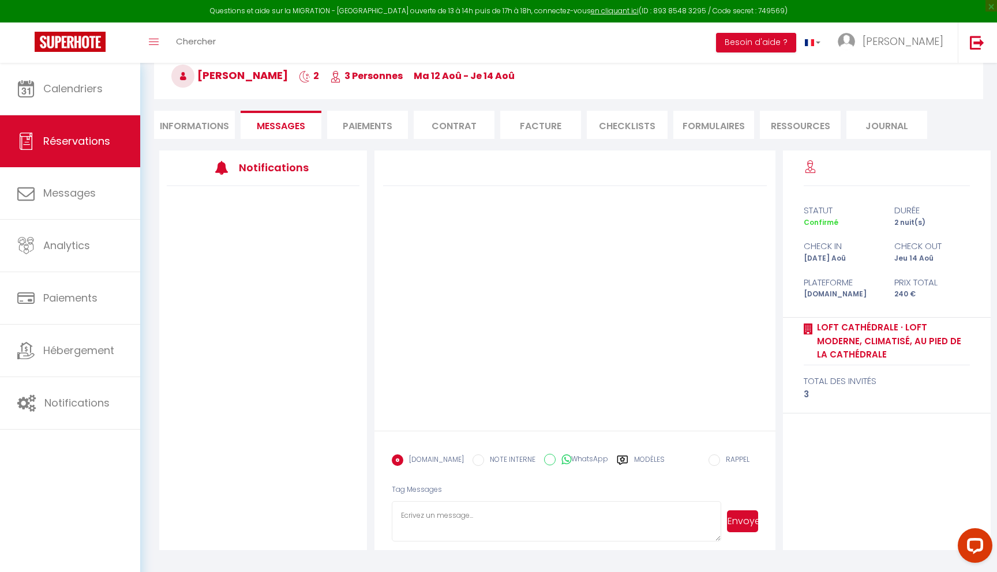
click at [617, 458] on icon at bounding box center [623, 461] width 12 height 12
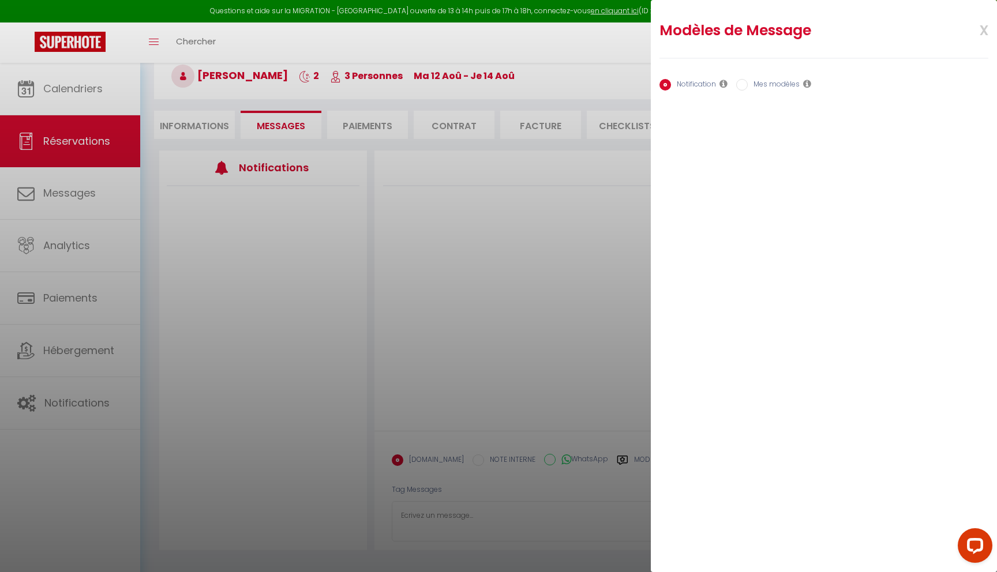
click at [742, 81] on input "Mes modèles" at bounding box center [742, 85] width 12 height 12
radio input "true"
radio input "false"
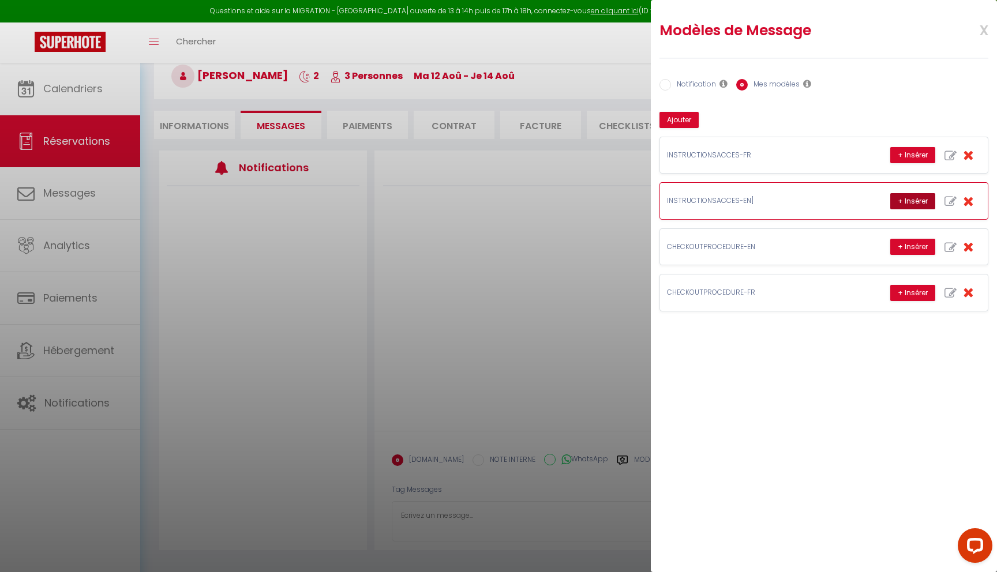
click at [914, 201] on button "+ Insérer" at bounding box center [912, 201] width 45 height 16
type textarea "Hello, You’re arriving [DATE] at our property. 🔔 Upon arrival, from 4:00 pm onw…"
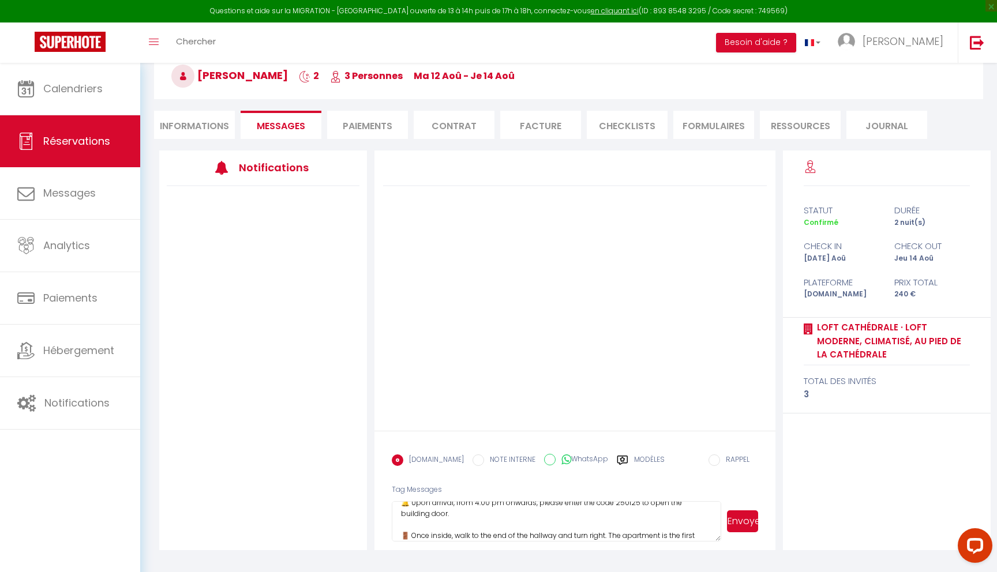
scroll to position [44, 0]
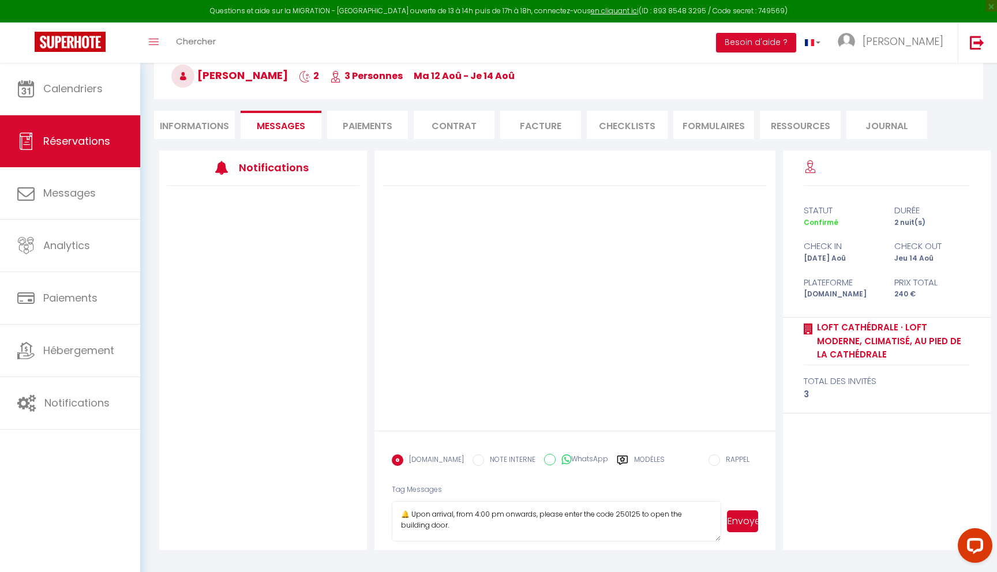
click at [749, 511] on button "Envoyer" at bounding box center [742, 522] width 31 height 22
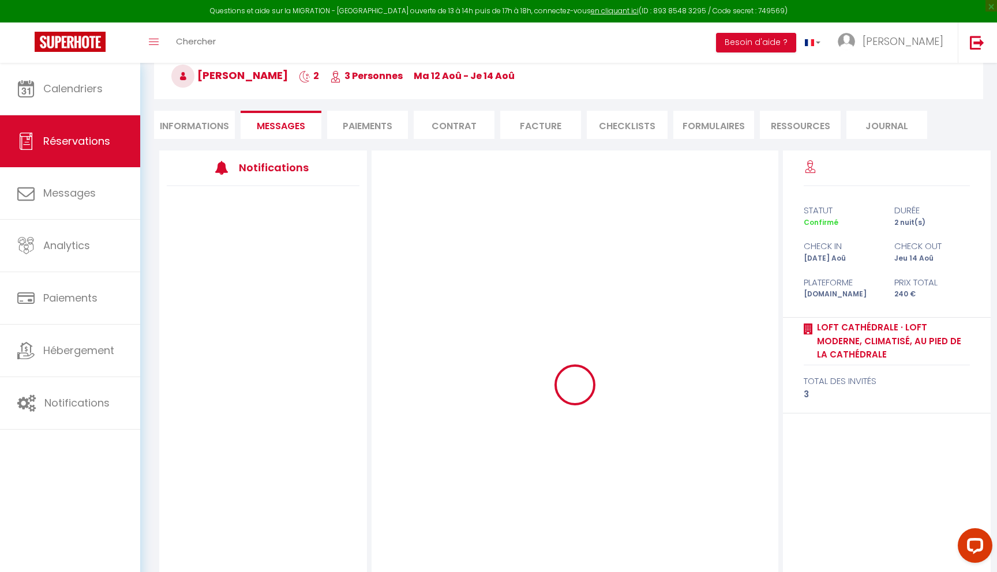
scroll to position [0, 0]
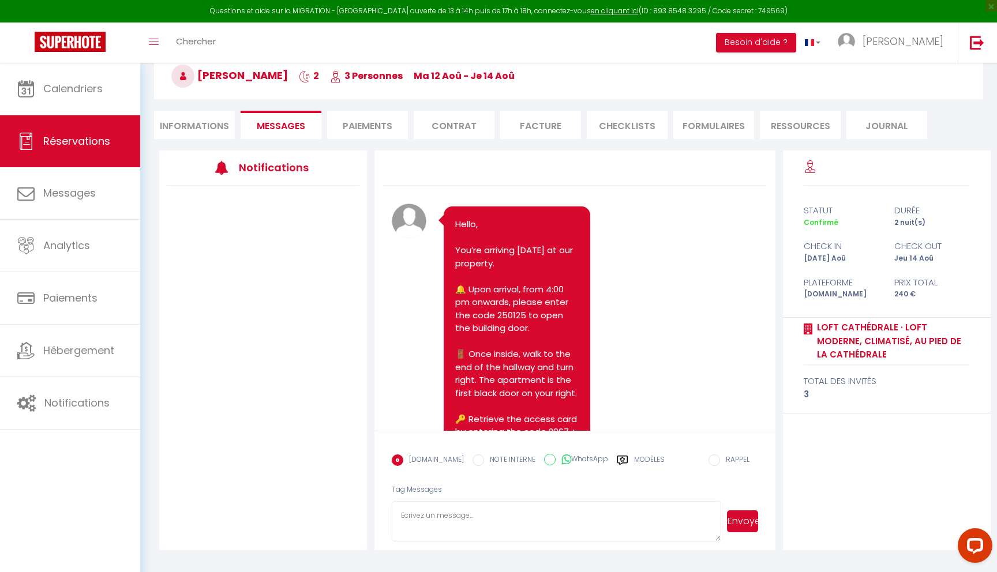
click at [367, 123] on li "Paiements" at bounding box center [367, 125] width 81 height 28
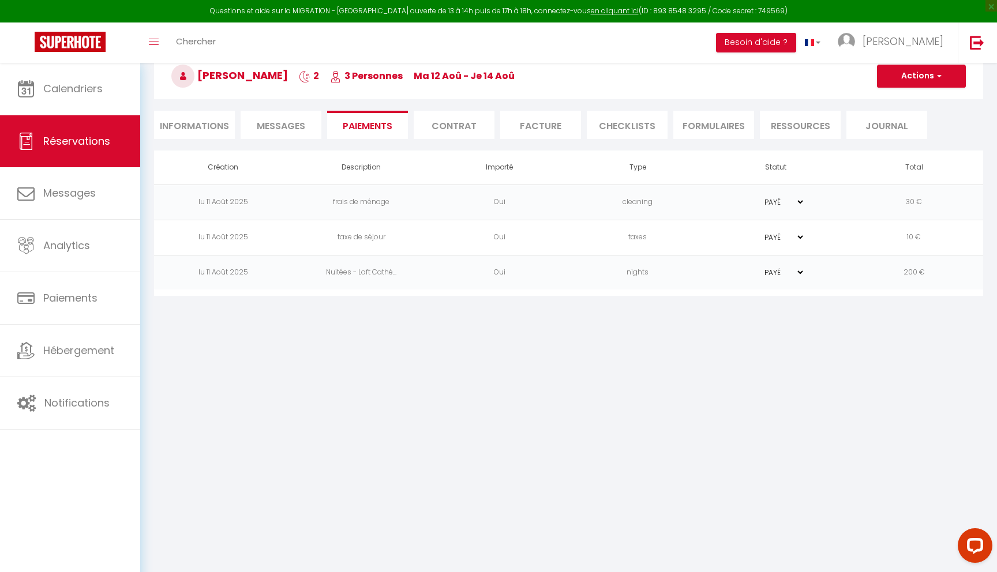
click at [275, 119] on span "Messages" at bounding box center [281, 125] width 48 height 13
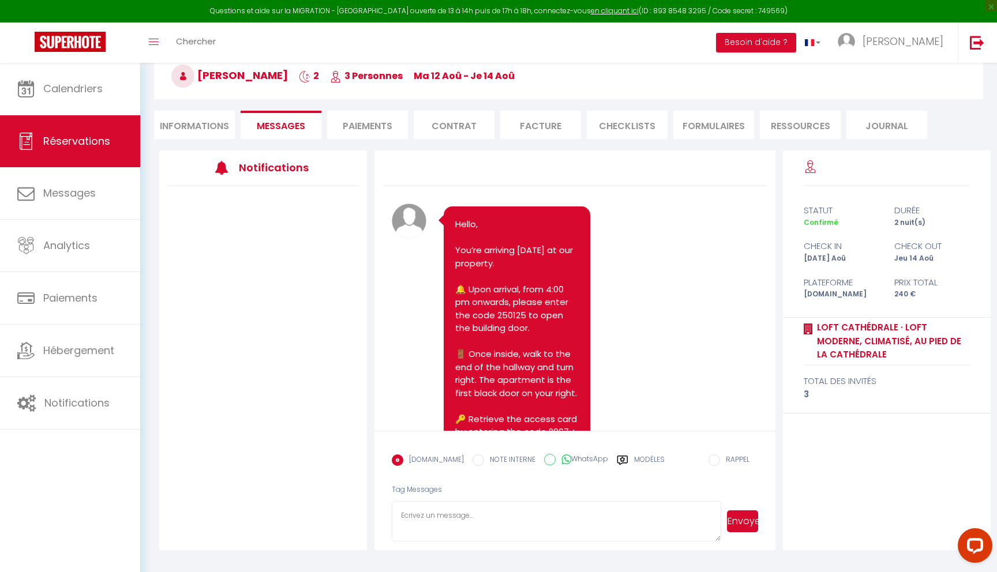
click at [369, 128] on li "Paiements" at bounding box center [367, 125] width 81 height 28
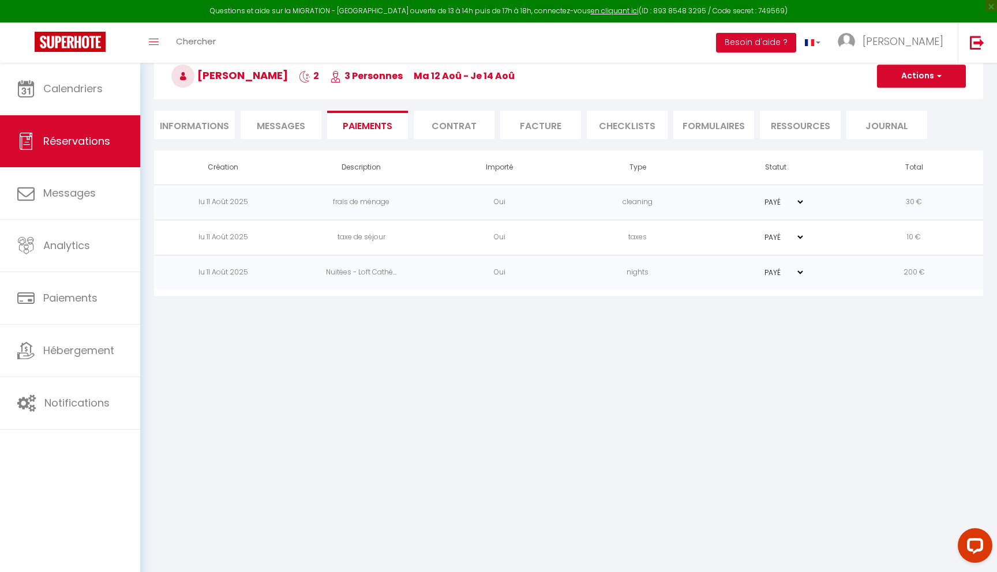
click at [454, 126] on li "Contrat" at bounding box center [454, 125] width 81 height 28
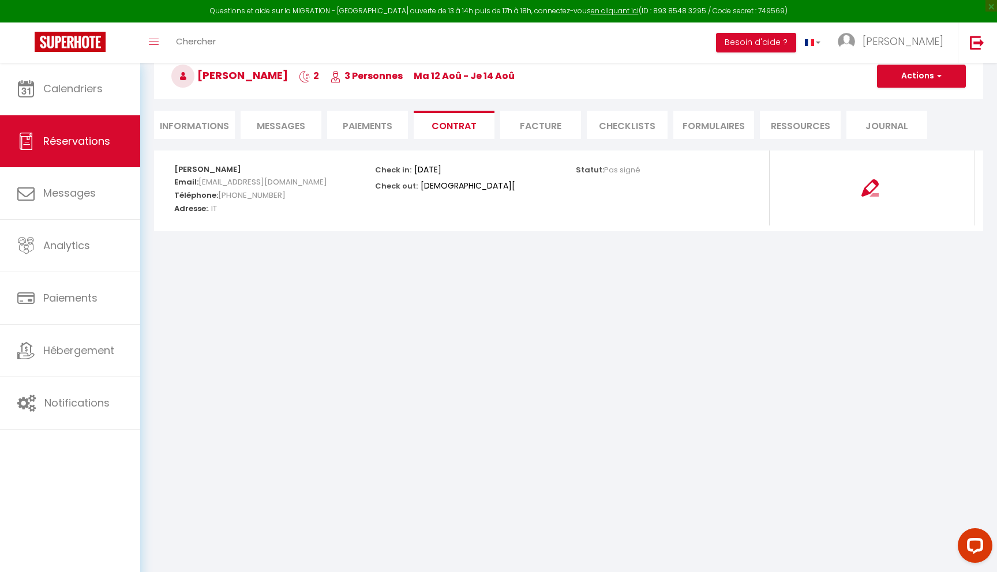
click at [538, 121] on li "Facture" at bounding box center [540, 125] width 81 height 28
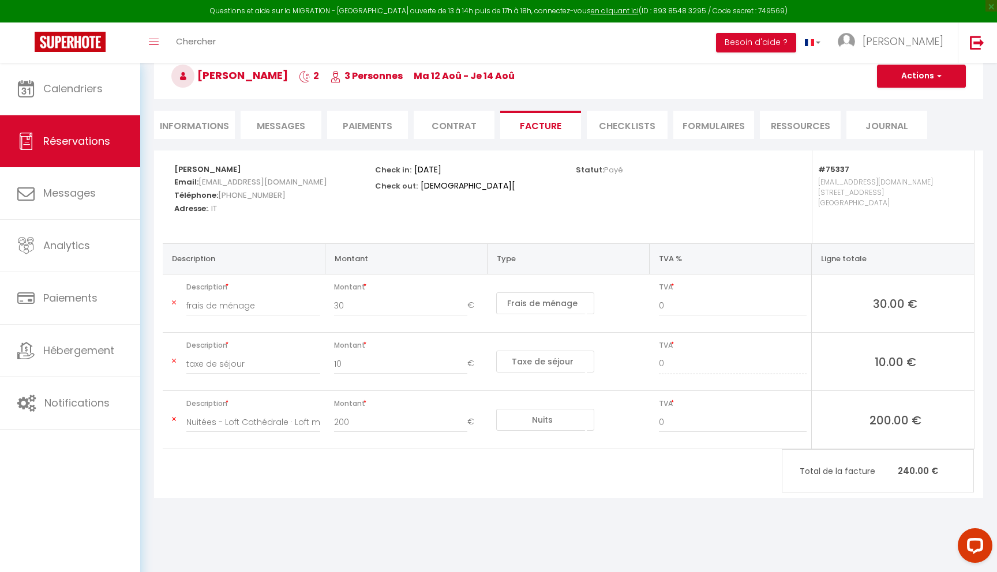
click at [635, 126] on li "CHECKLISTS" at bounding box center [627, 125] width 81 height 28
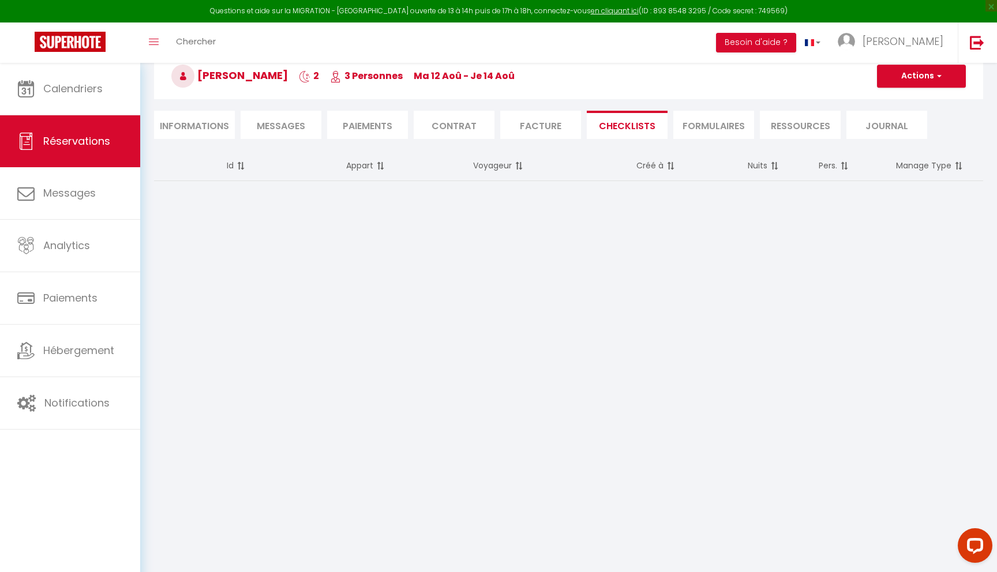
click at [716, 132] on li "FORMULAIRES" at bounding box center [713, 125] width 81 height 28
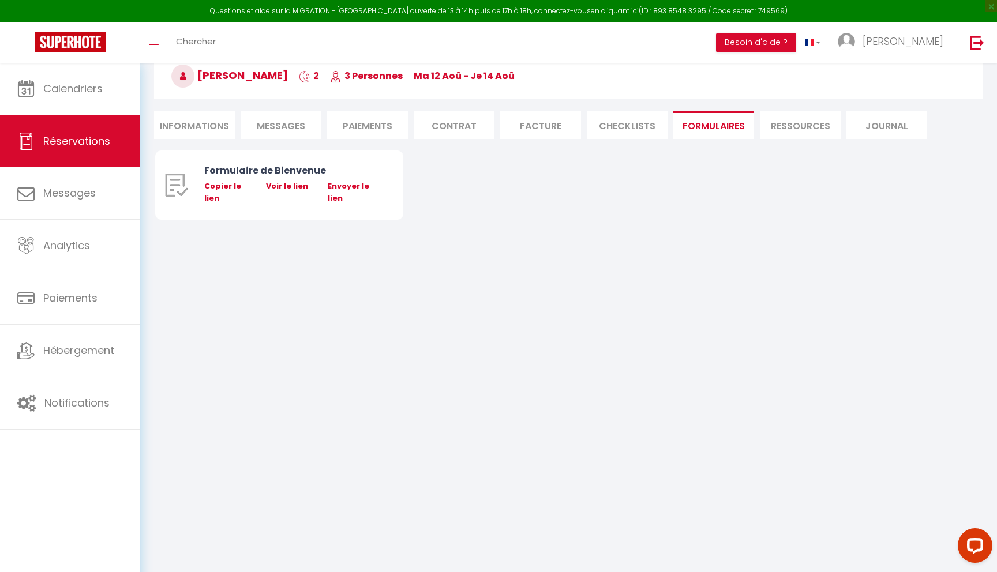
click at [812, 122] on li "Ressources" at bounding box center [800, 125] width 81 height 28
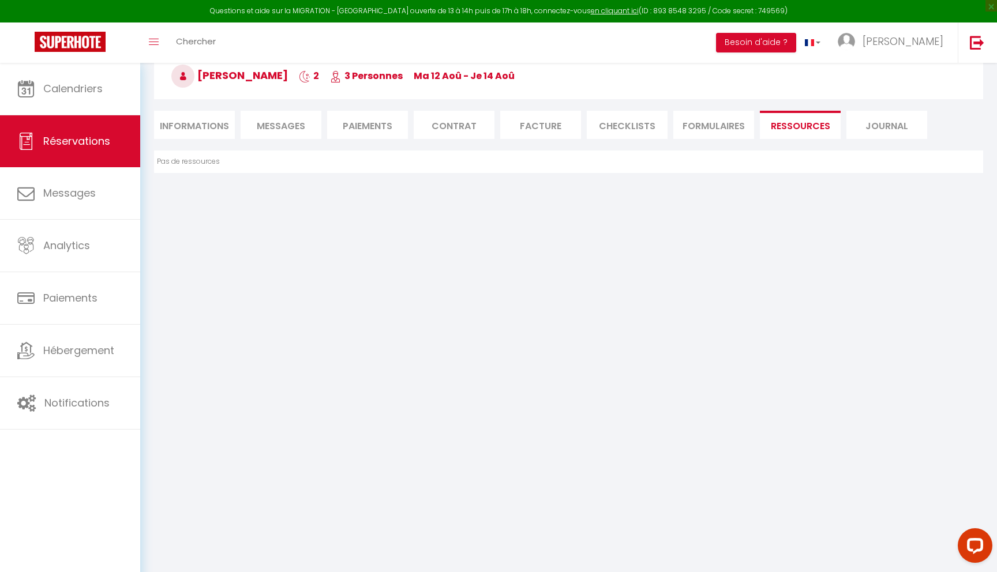
click at [881, 128] on li "Journal" at bounding box center [886, 125] width 81 height 28
select select
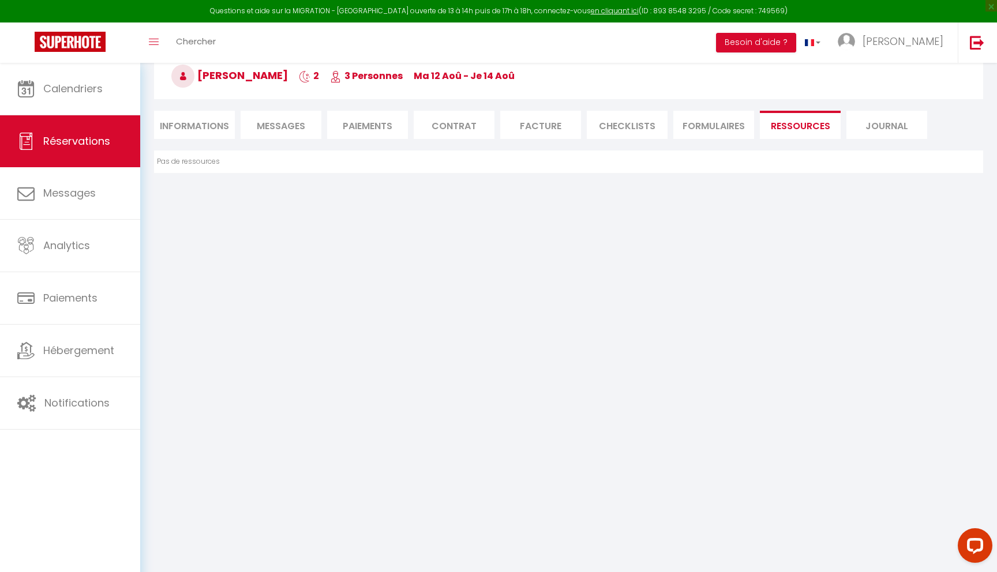
select select
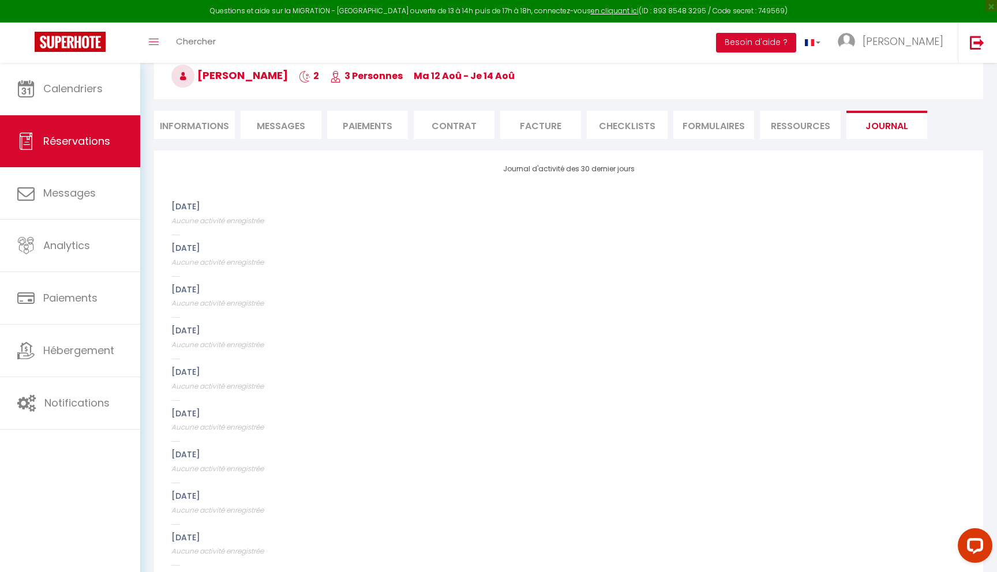
click at [202, 126] on li "Informations" at bounding box center [194, 125] width 81 height 28
select select
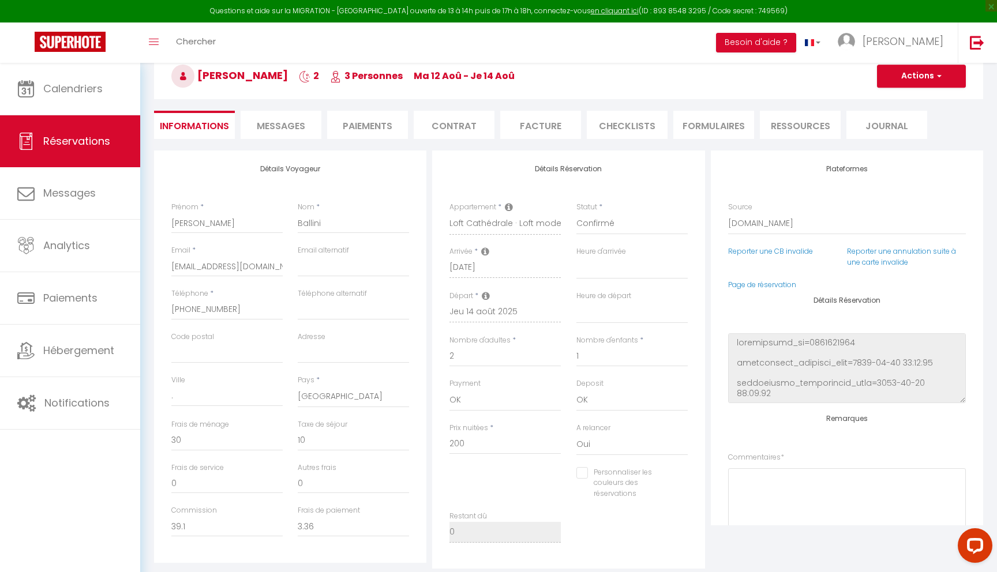
select select
checkbox input "false"
select select
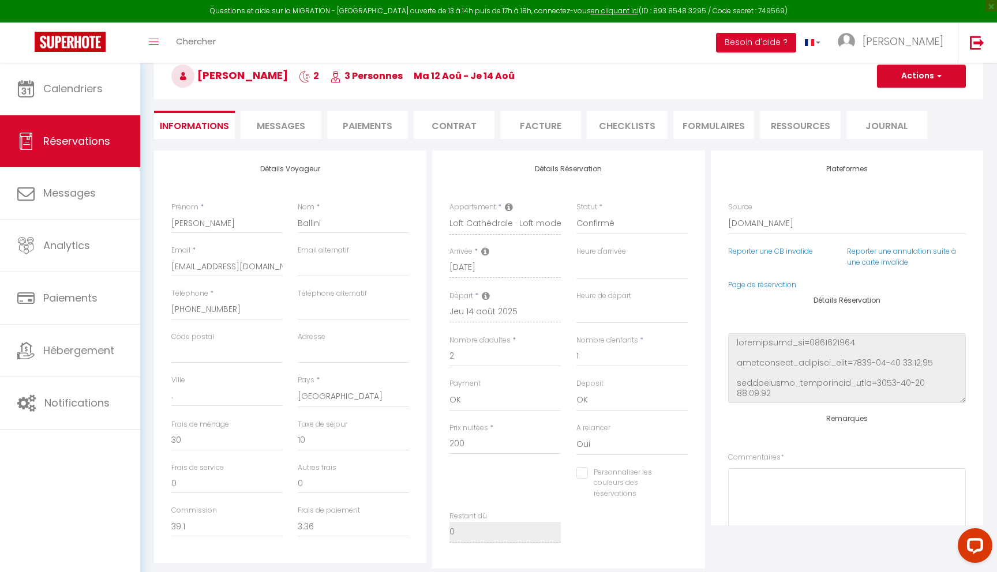
checkbox input "false"
select select
checkbox input "false"
select select
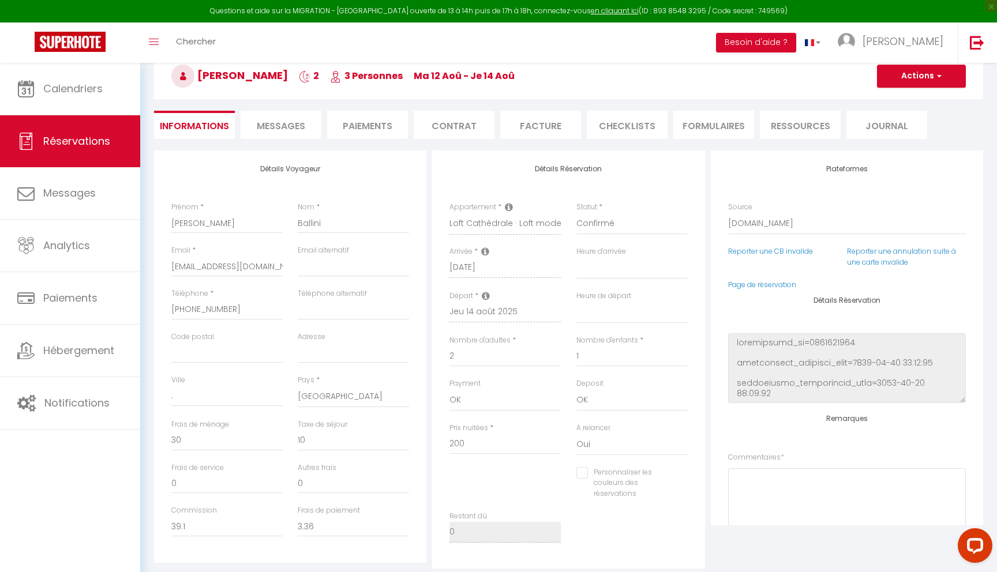
select select
checkbox input "false"
select select
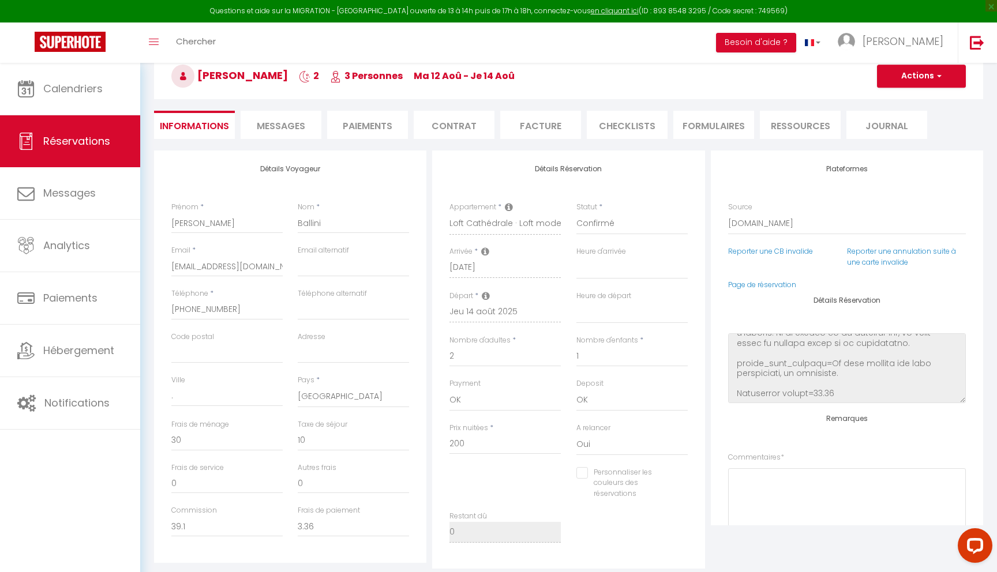
checkbox input "false"
select select
checkbox input "false"
select select
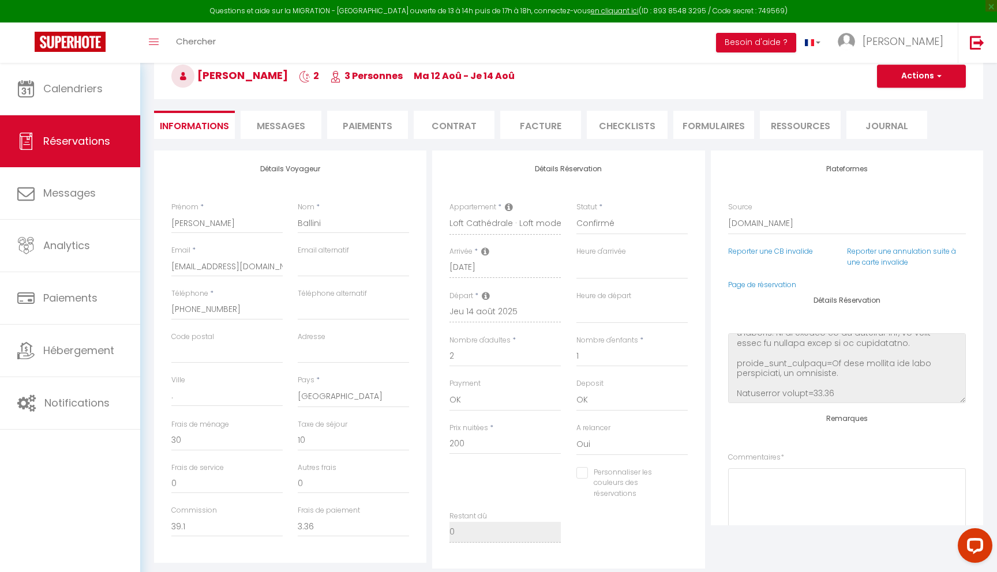
select select
checkbox input "false"
select select
checkbox input "false"
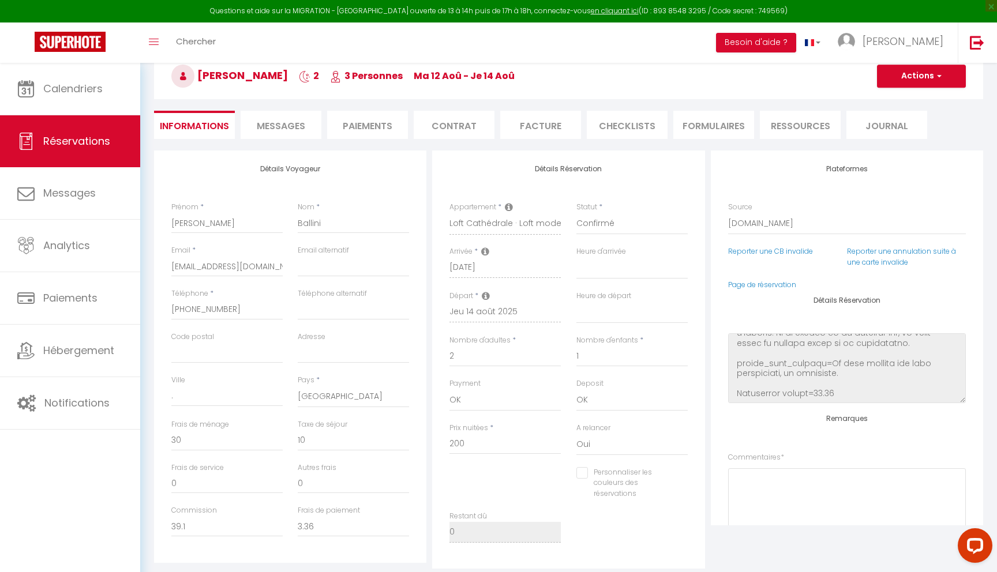
select select
checkbox input "false"
select select
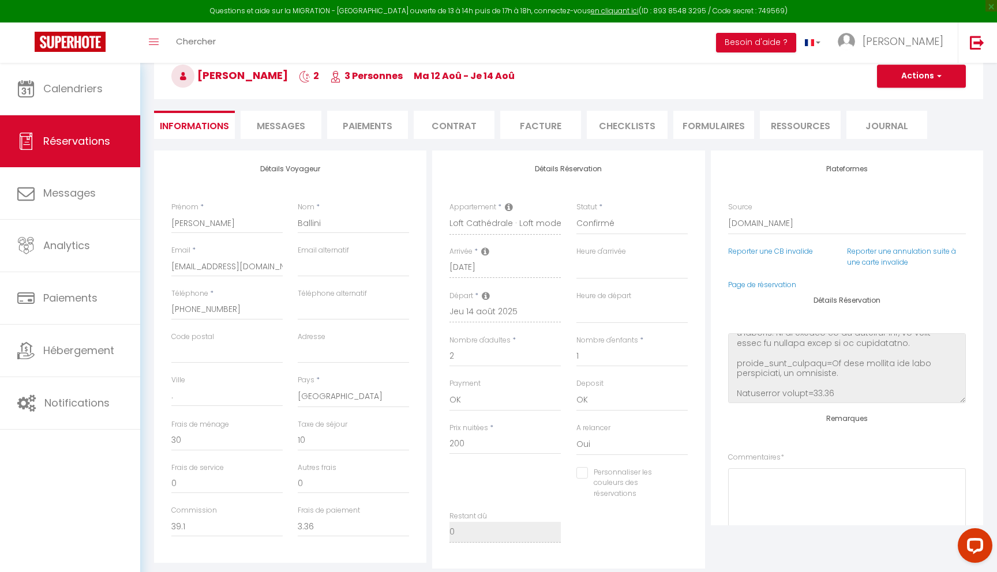
checkbox input "false"
